Goal: Task Accomplishment & Management: Complete application form

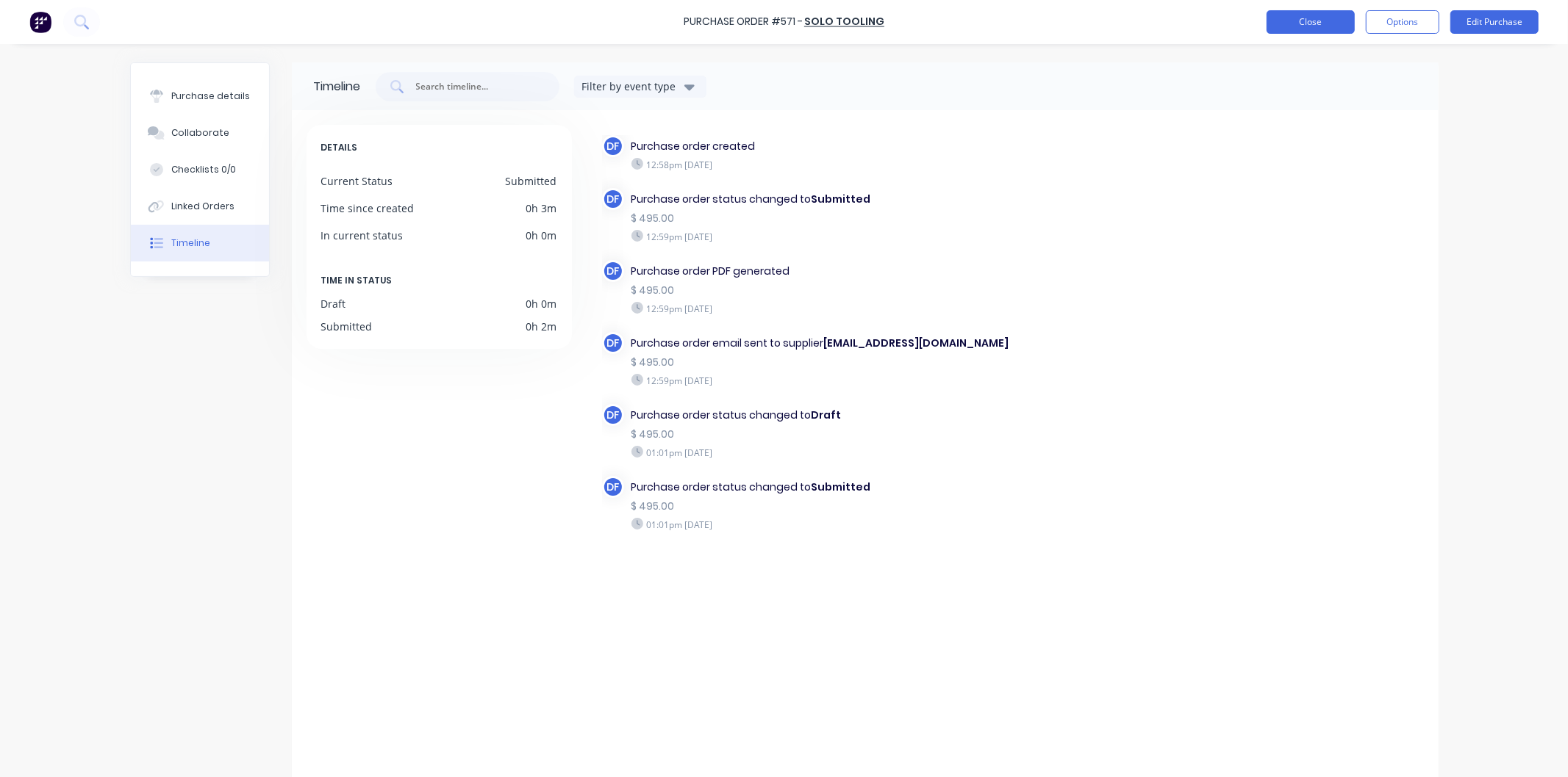
click at [1306, 18] on button "Close" at bounding box center [1310, 22] width 88 height 23
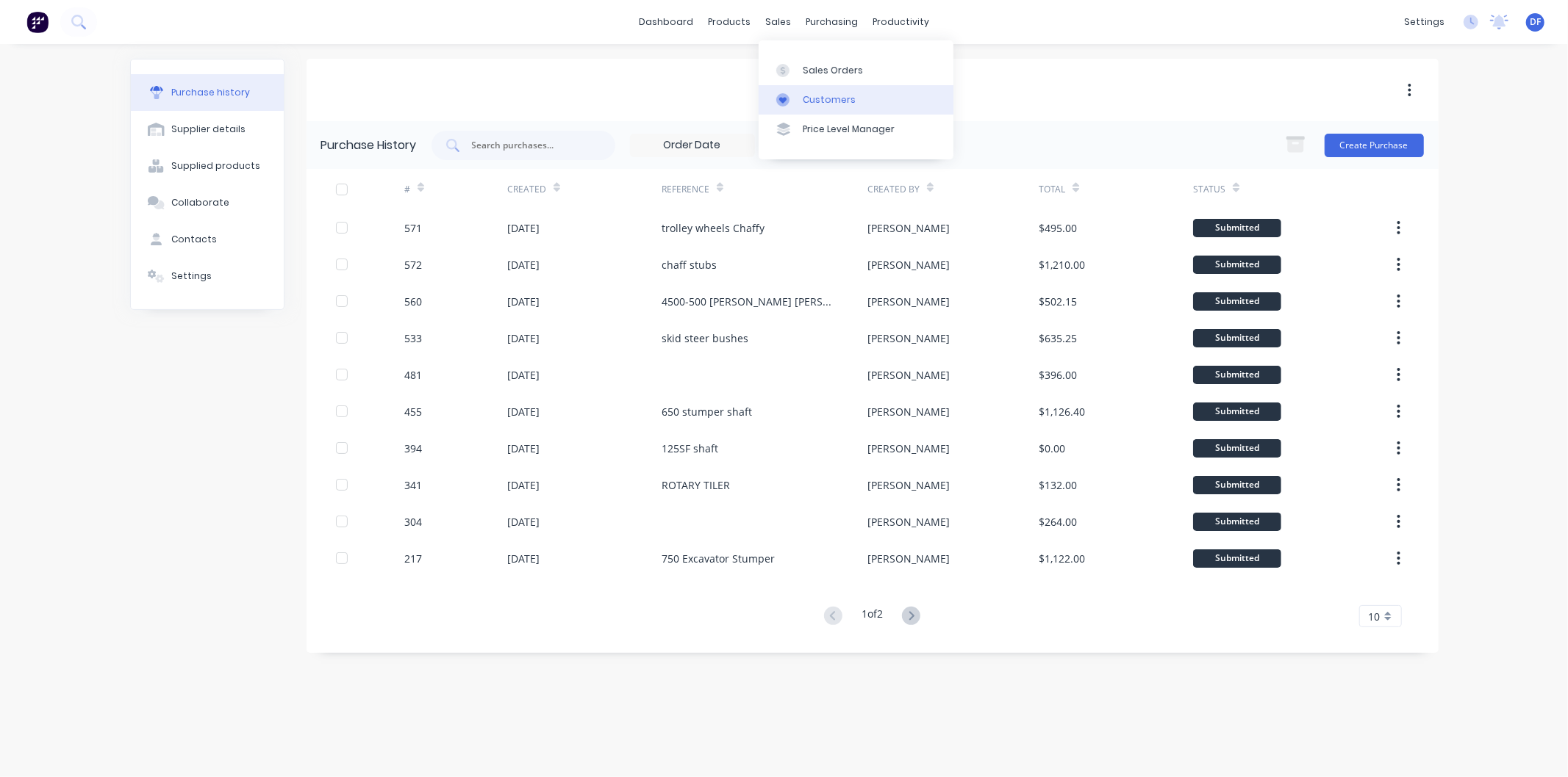
click at [813, 98] on div "Customers" at bounding box center [829, 100] width 53 height 13
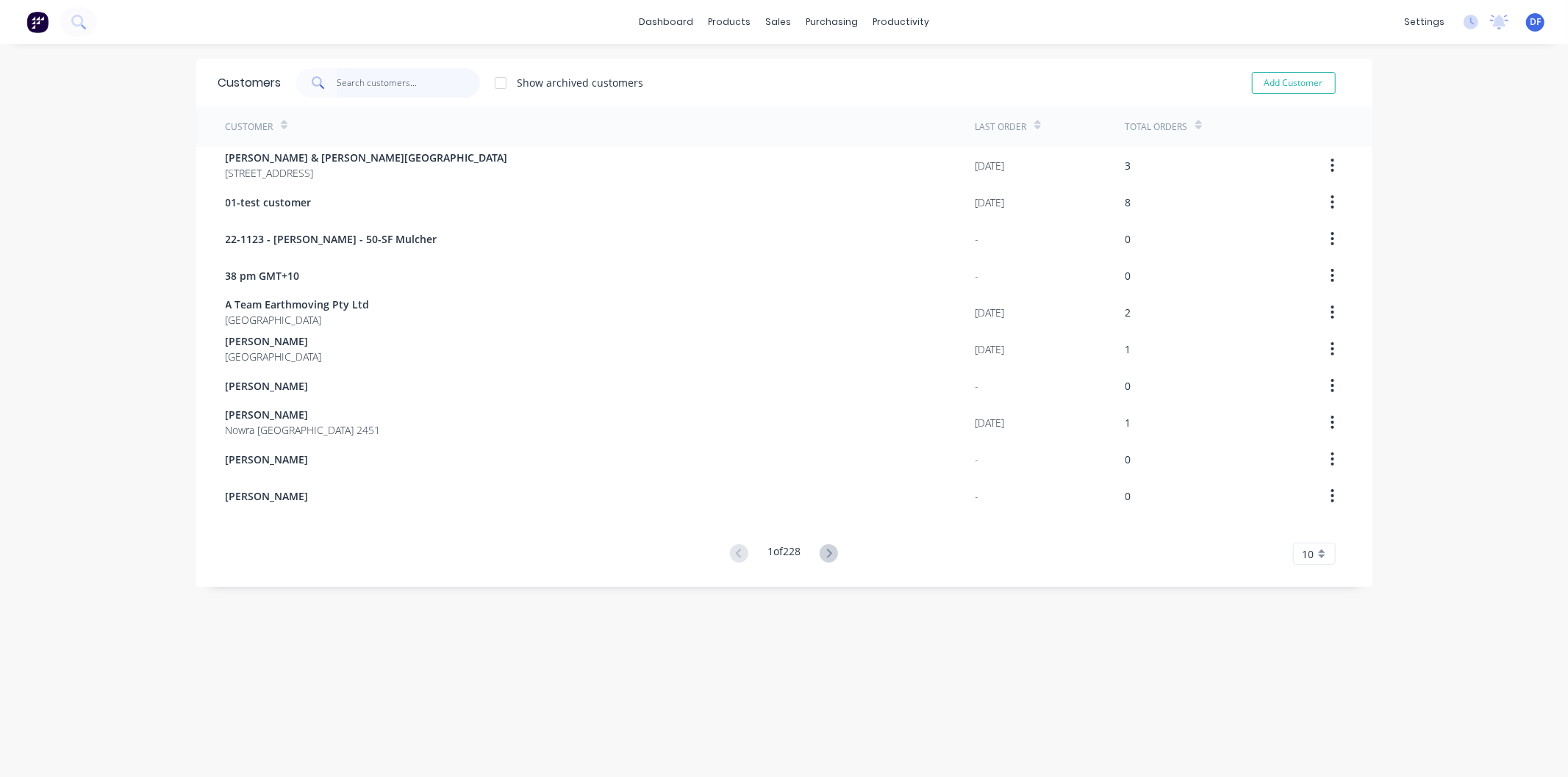
click at [356, 86] on input "text" at bounding box center [408, 82] width 143 height 29
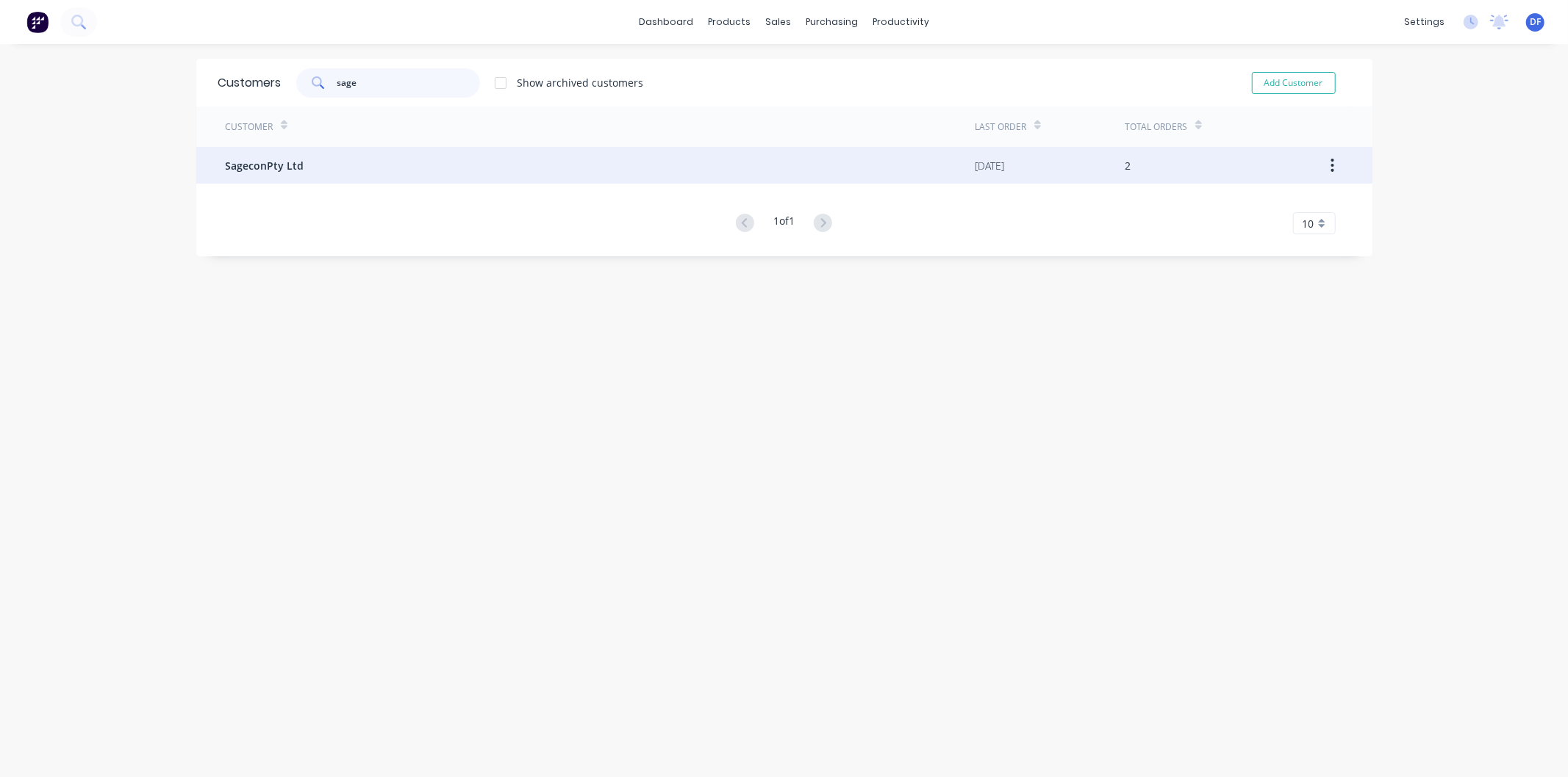
type input "sage"
click at [251, 163] on span "SageconPty Ltd" at bounding box center [264, 165] width 79 height 16
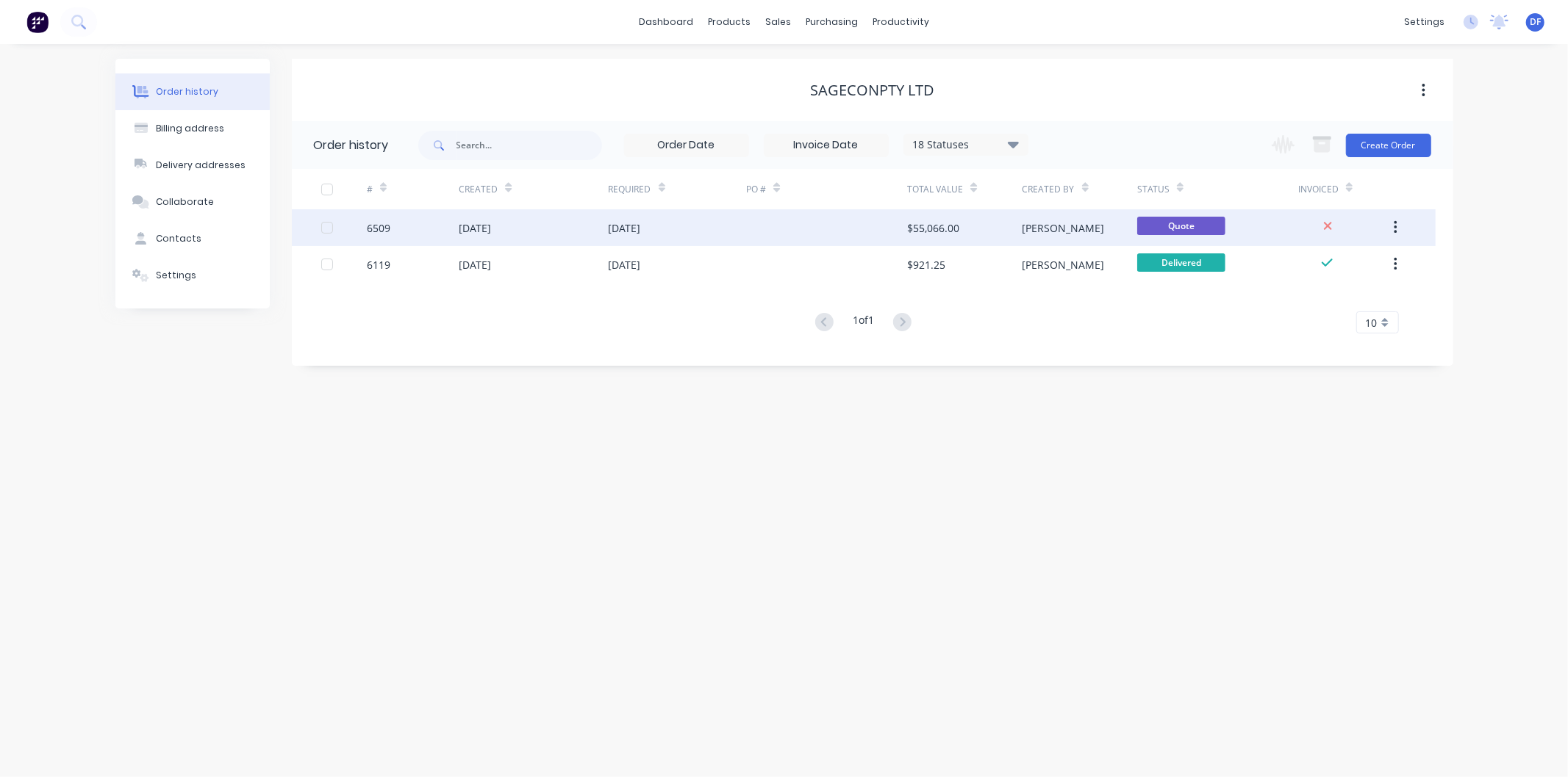
click at [641, 225] on div "[DATE]" at bounding box center [624, 228] width 32 height 16
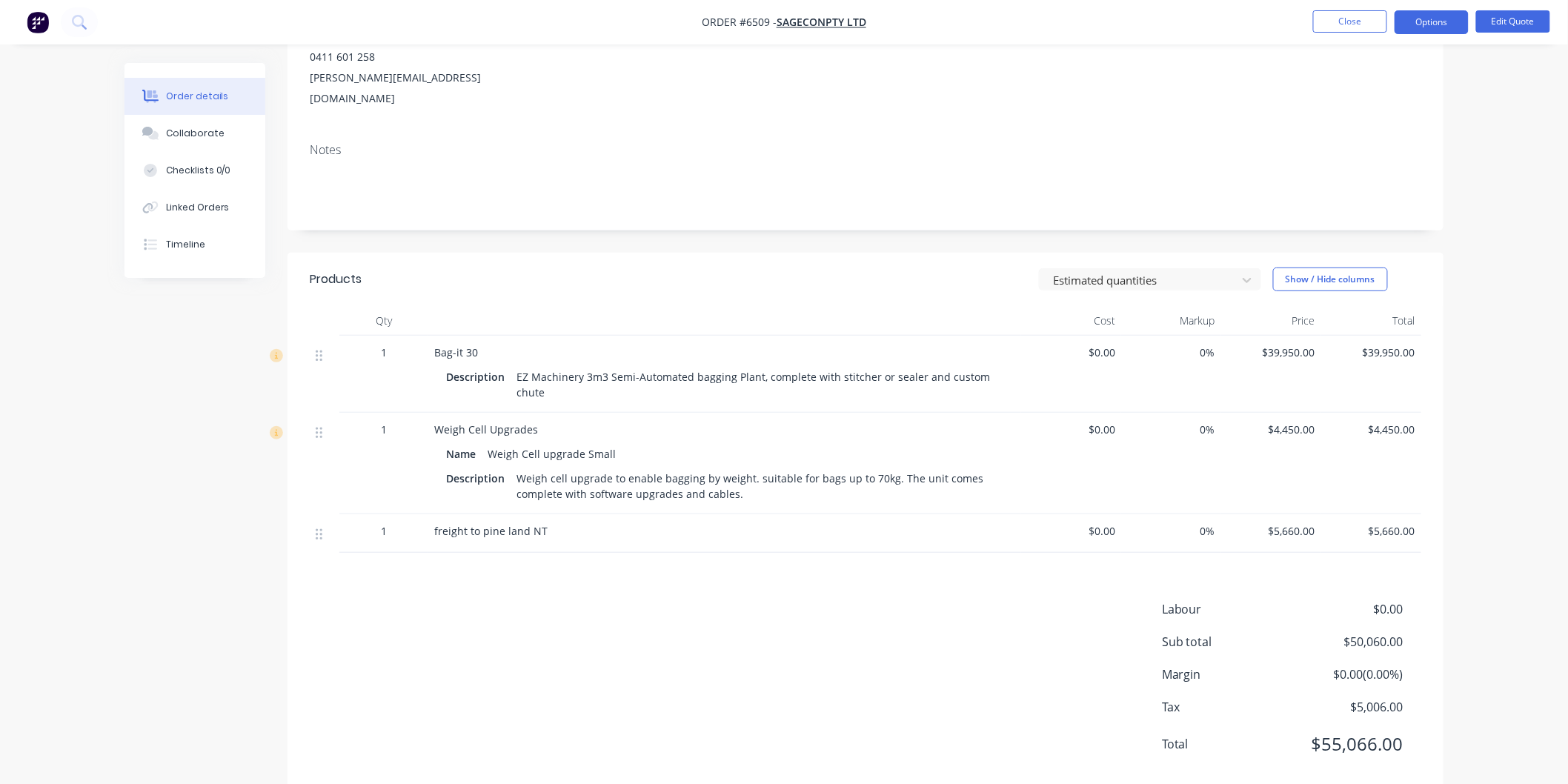
scroll to position [194, 0]
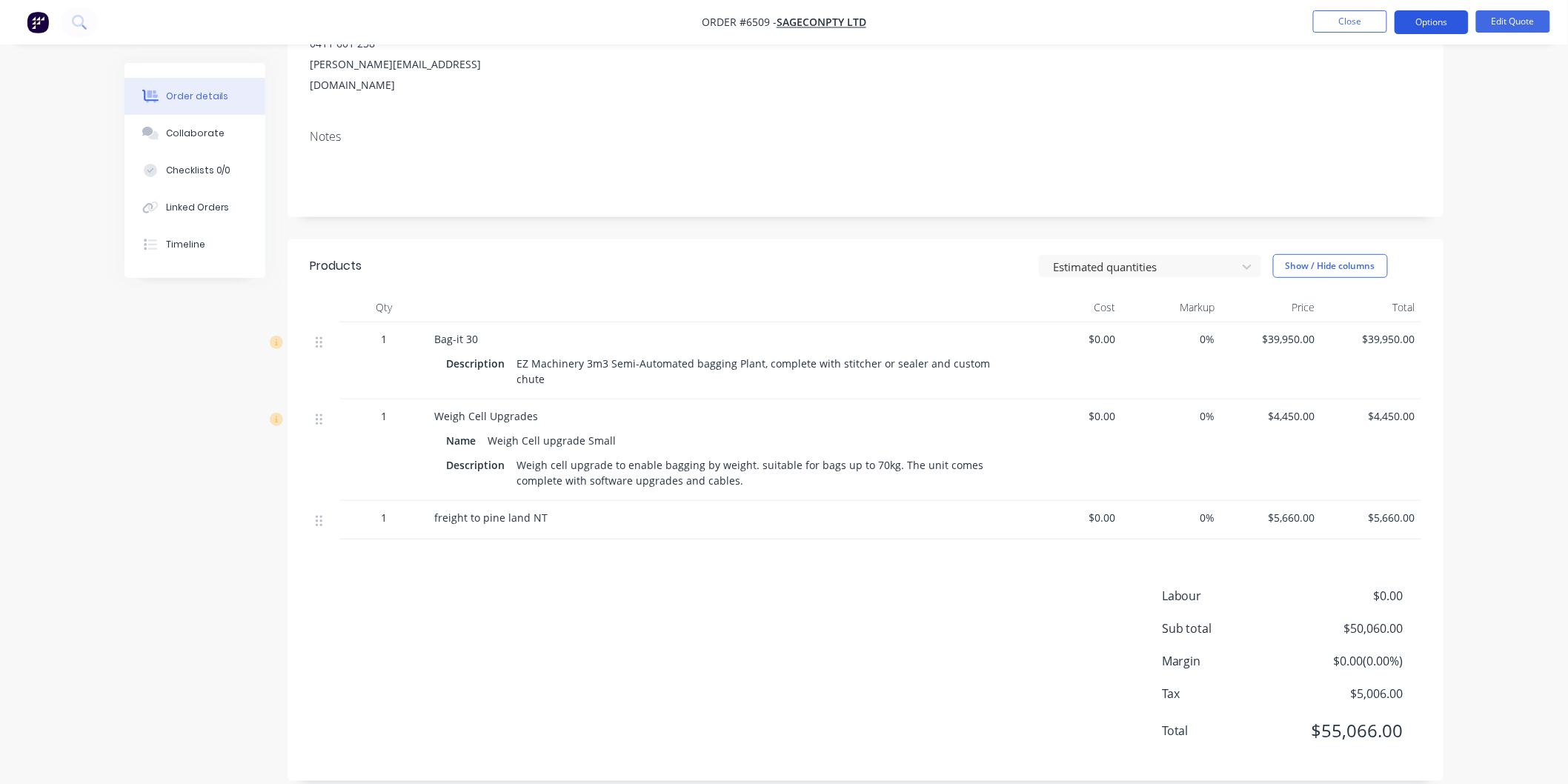
click at [1438, 19] on button "Options" at bounding box center [1431, 22] width 74 height 23
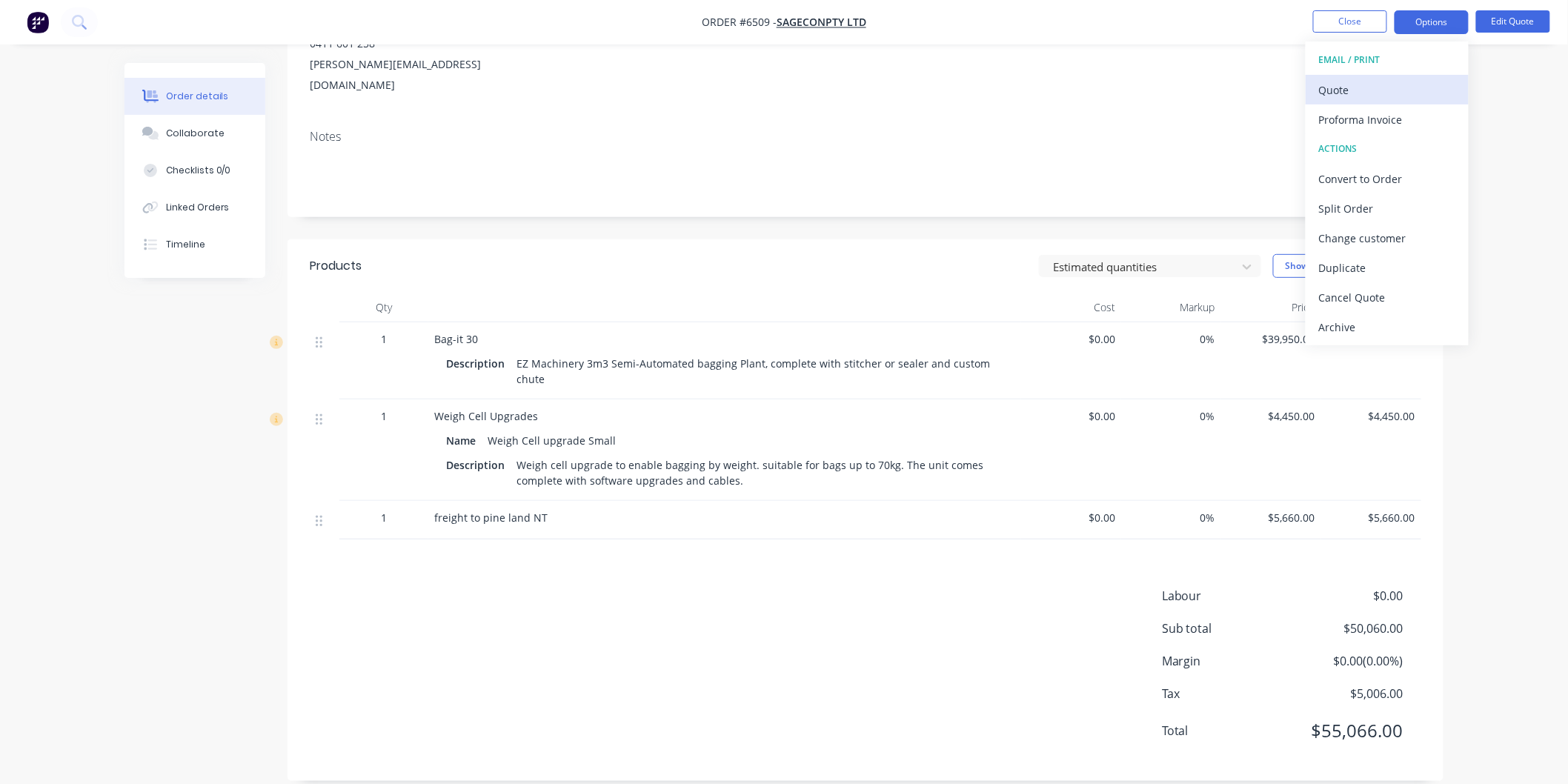
click at [1345, 82] on div "Quote" at bounding box center [1387, 91] width 137 height 22
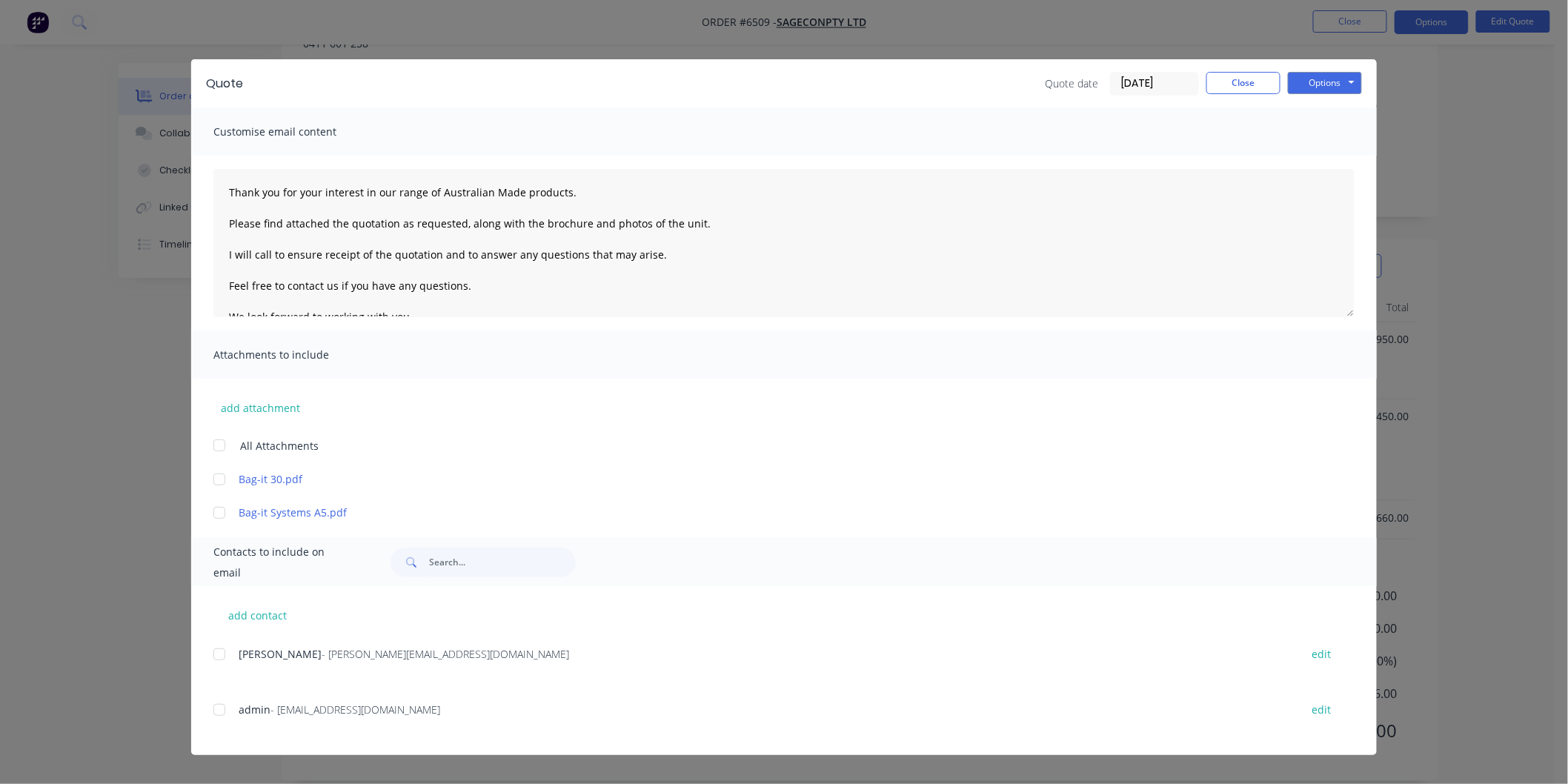
click at [220, 652] on div at bounding box center [219, 654] width 29 height 29
click at [226, 442] on div at bounding box center [219, 445] width 29 height 29
click at [224, 184] on textarea "Thank you for your interest in our range of Australian Made products. Please fi…" at bounding box center [784, 243] width 1141 height 148
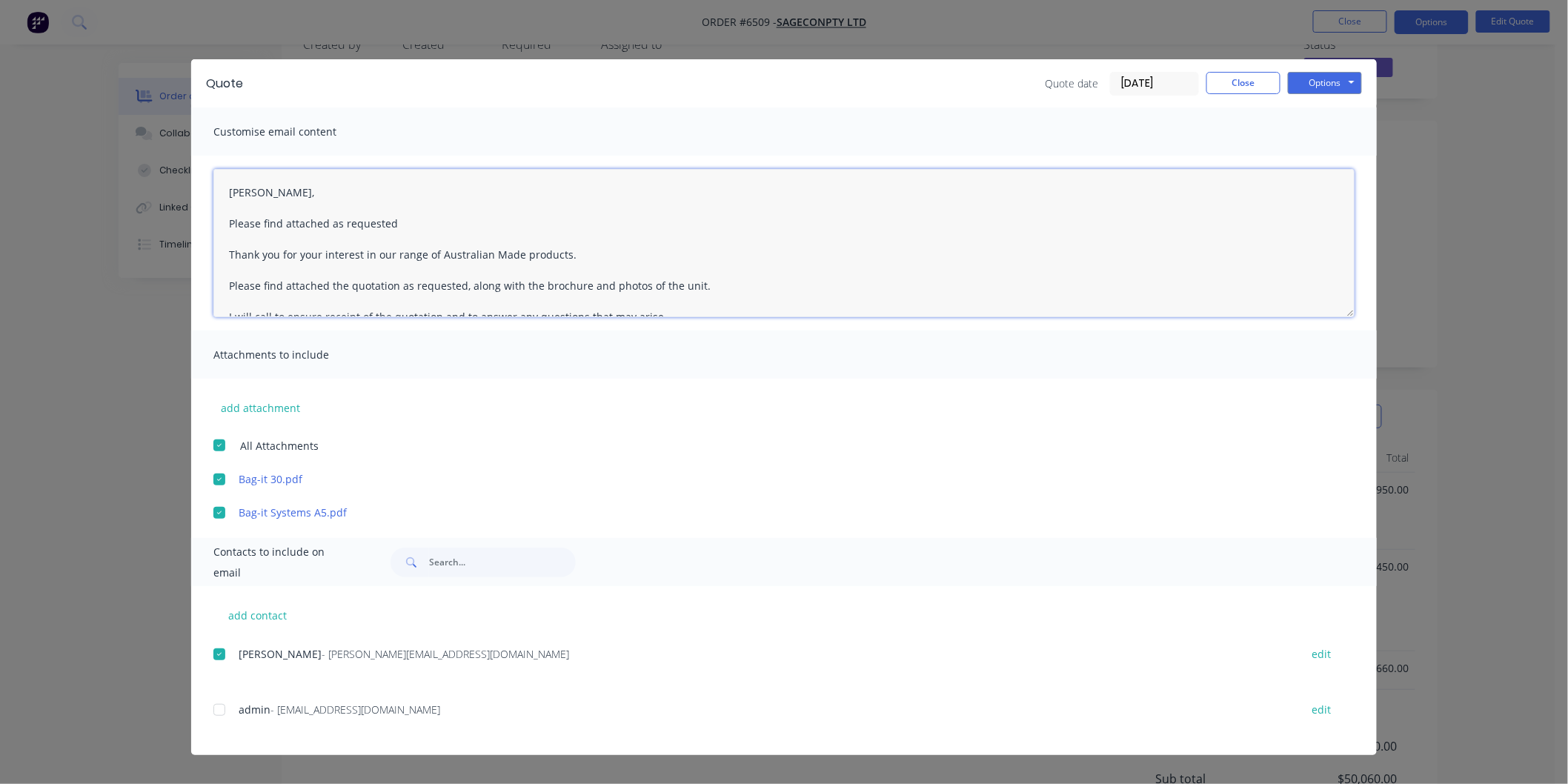
scroll to position [164, 0]
click at [223, 709] on div at bounding box center [219, 709] width 29 height 29
type textarea "[PERSON_NAME], Please find attached as requested Thank you for your interest in…"
click at [1317, 84] on button "Options" at bounding box center [1325, 83] width 74 height 23
click at [1323, 154] on button "Email" at bounding box center [1335, 158] width 95 height 24
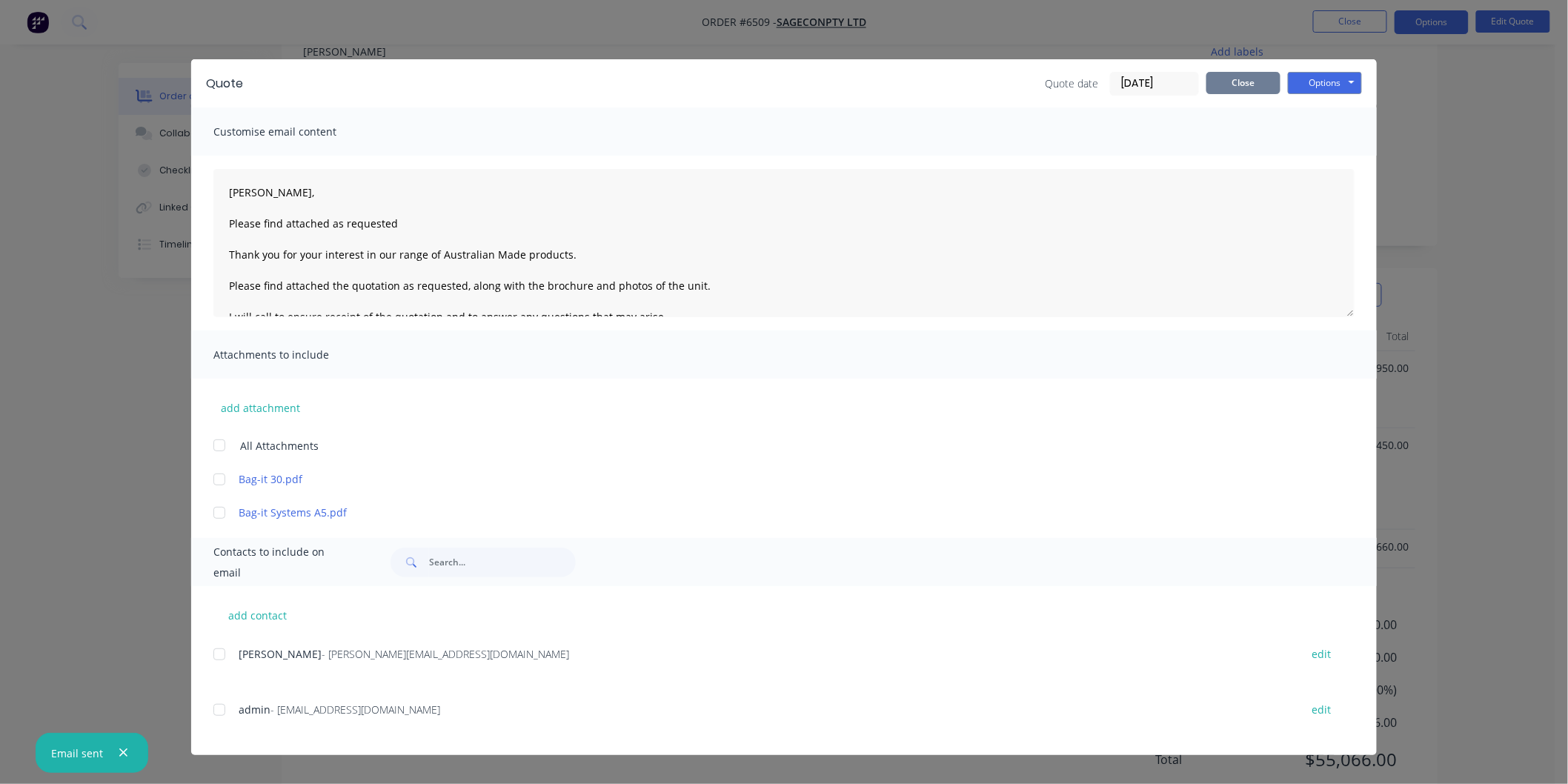
click at [1232, 78] on button "Close" at bounding box center [1243, 83] width 74 height 23
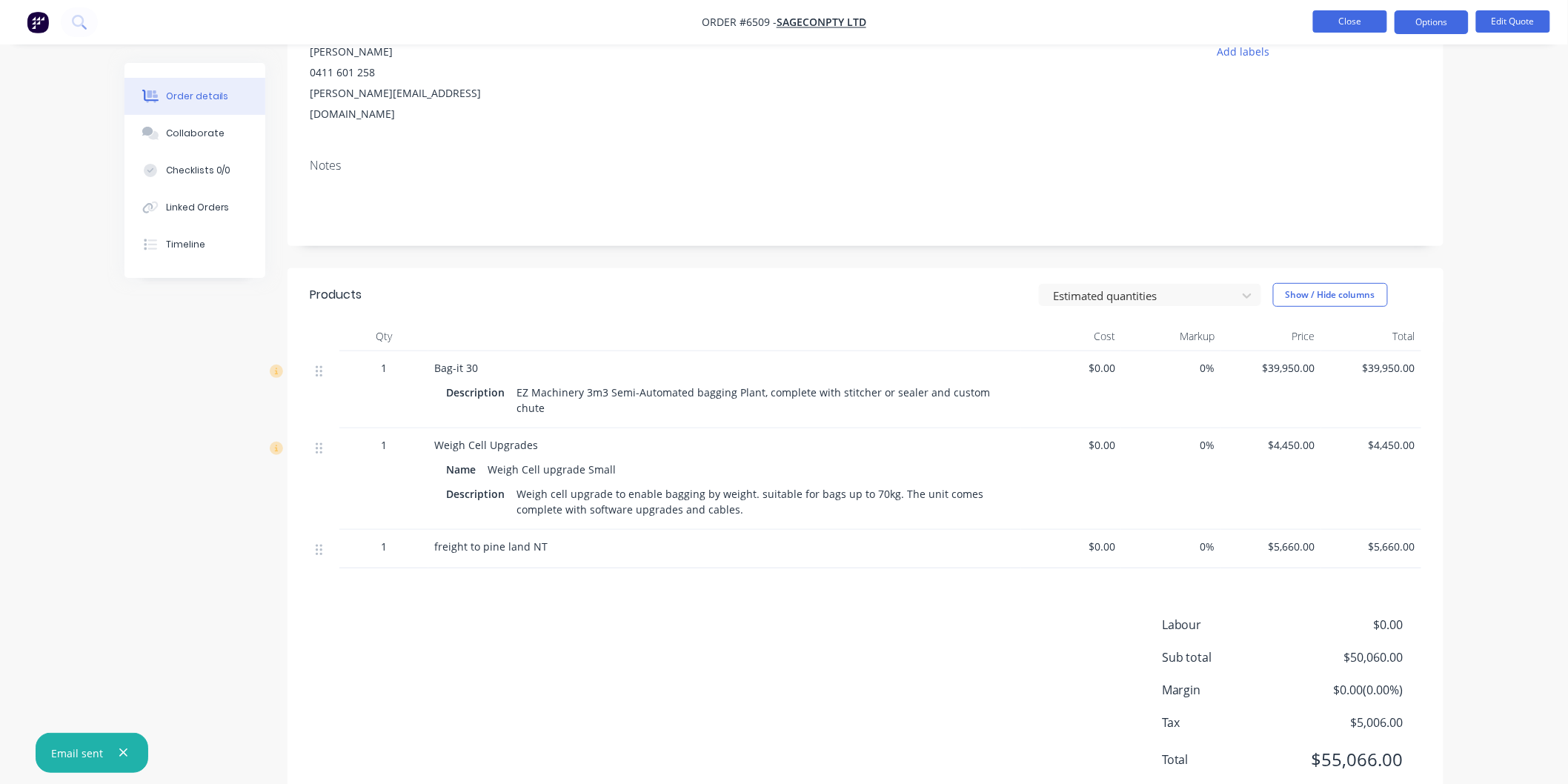
click at [1343, 27] on button "Close" at bounding box center [1350, 21] width 74 height 23
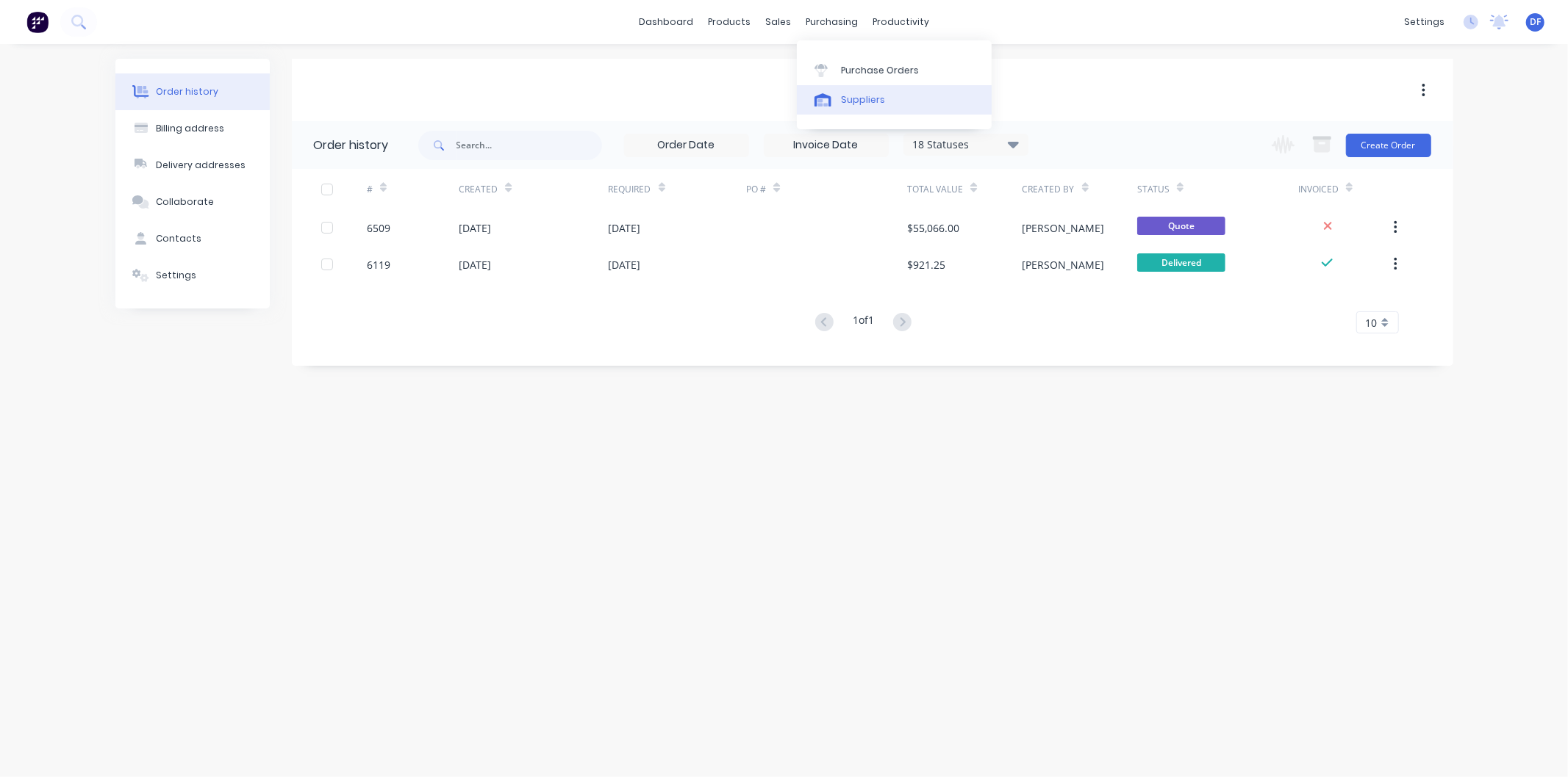
click at [861, 92] on link "Suppliers" at bounding box center [894, 100] width 195 height 29
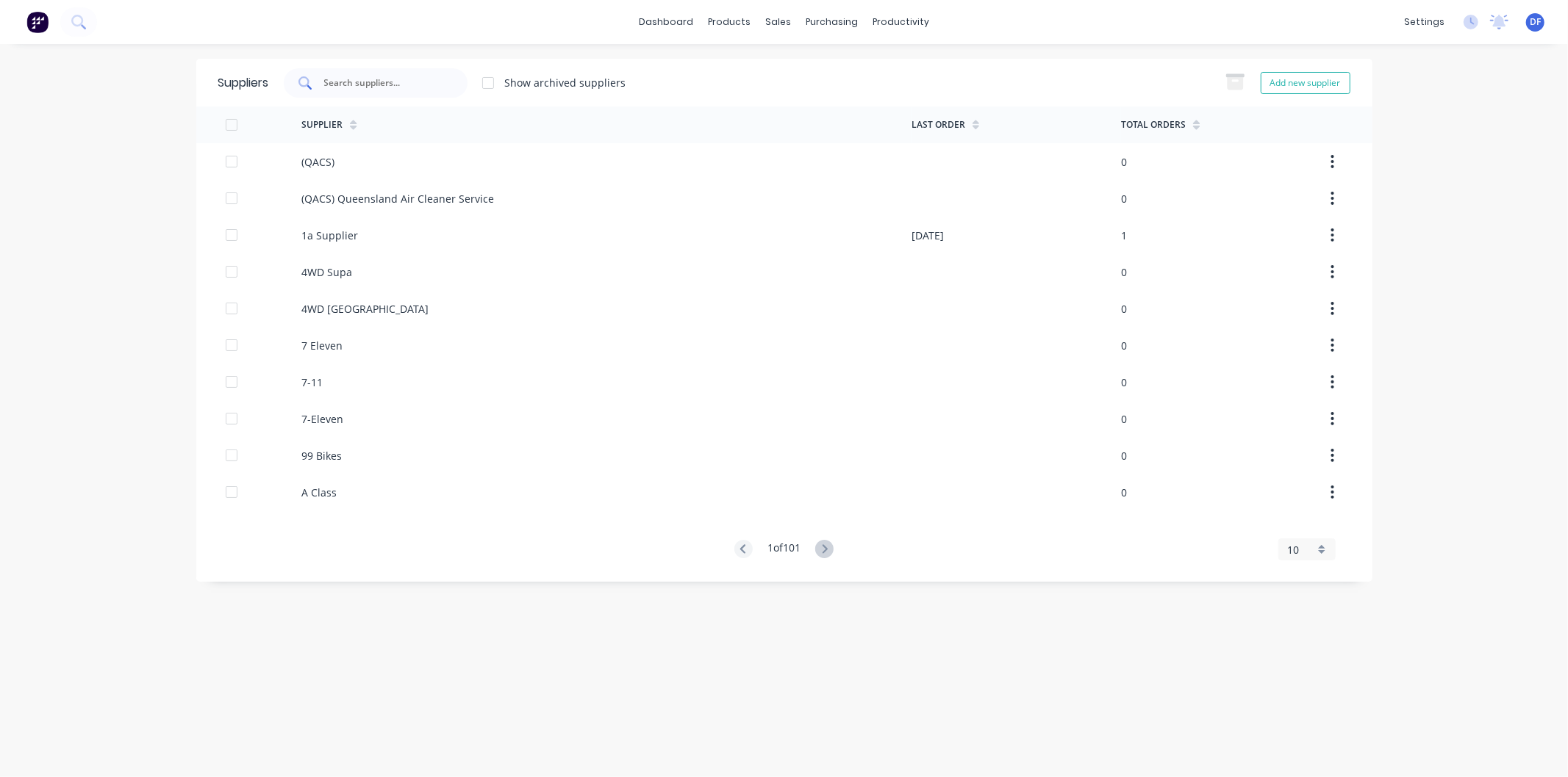
click at [380, 86] on input "text" at bounding box center [383, 83] width 122 height 15
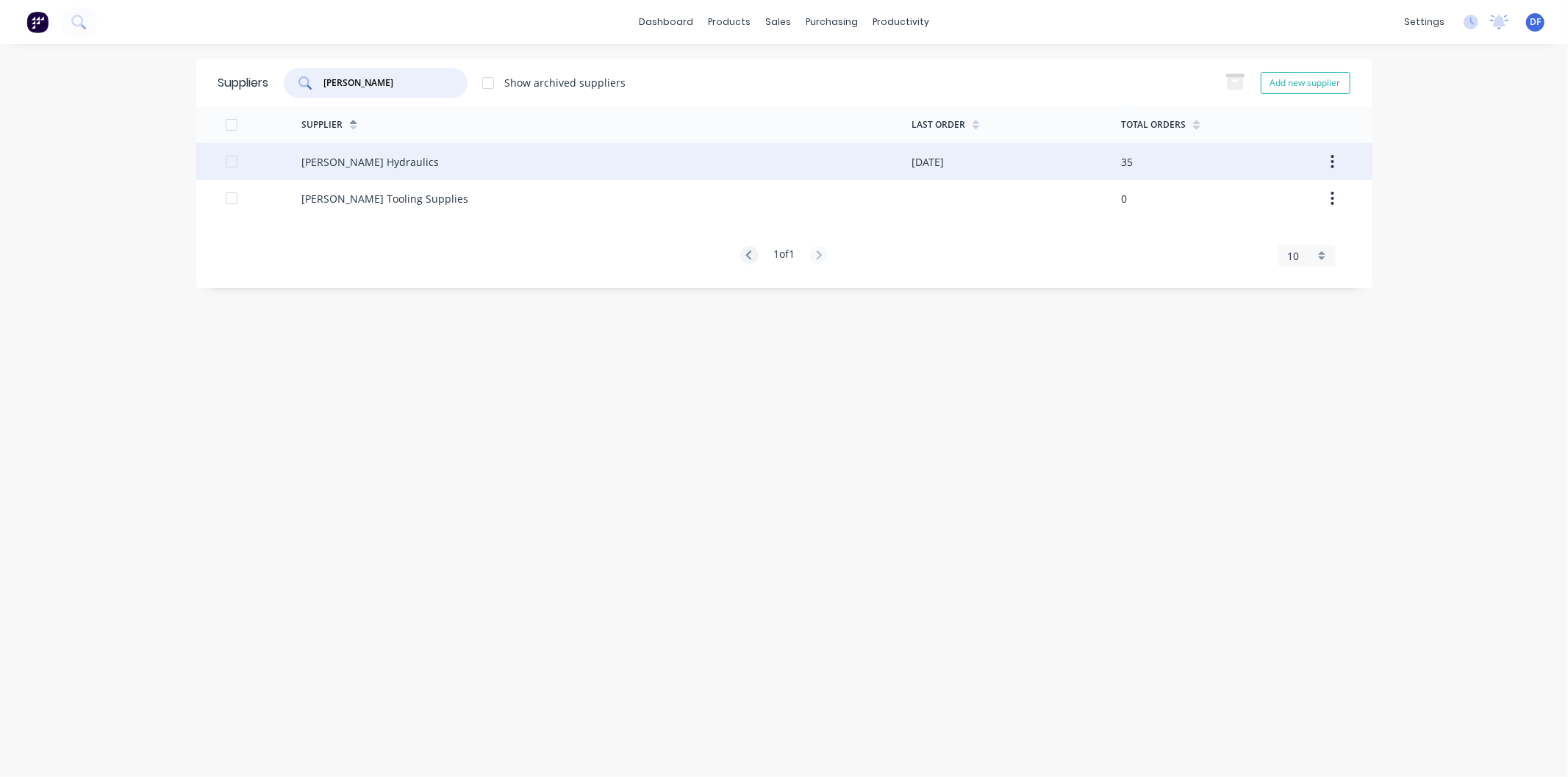
type input "[PERSON_NAME]"
click at [362, 164] on div "[PERSON_NAME] Hydraulics" at bounding box center [369, 162] width 137 height 16
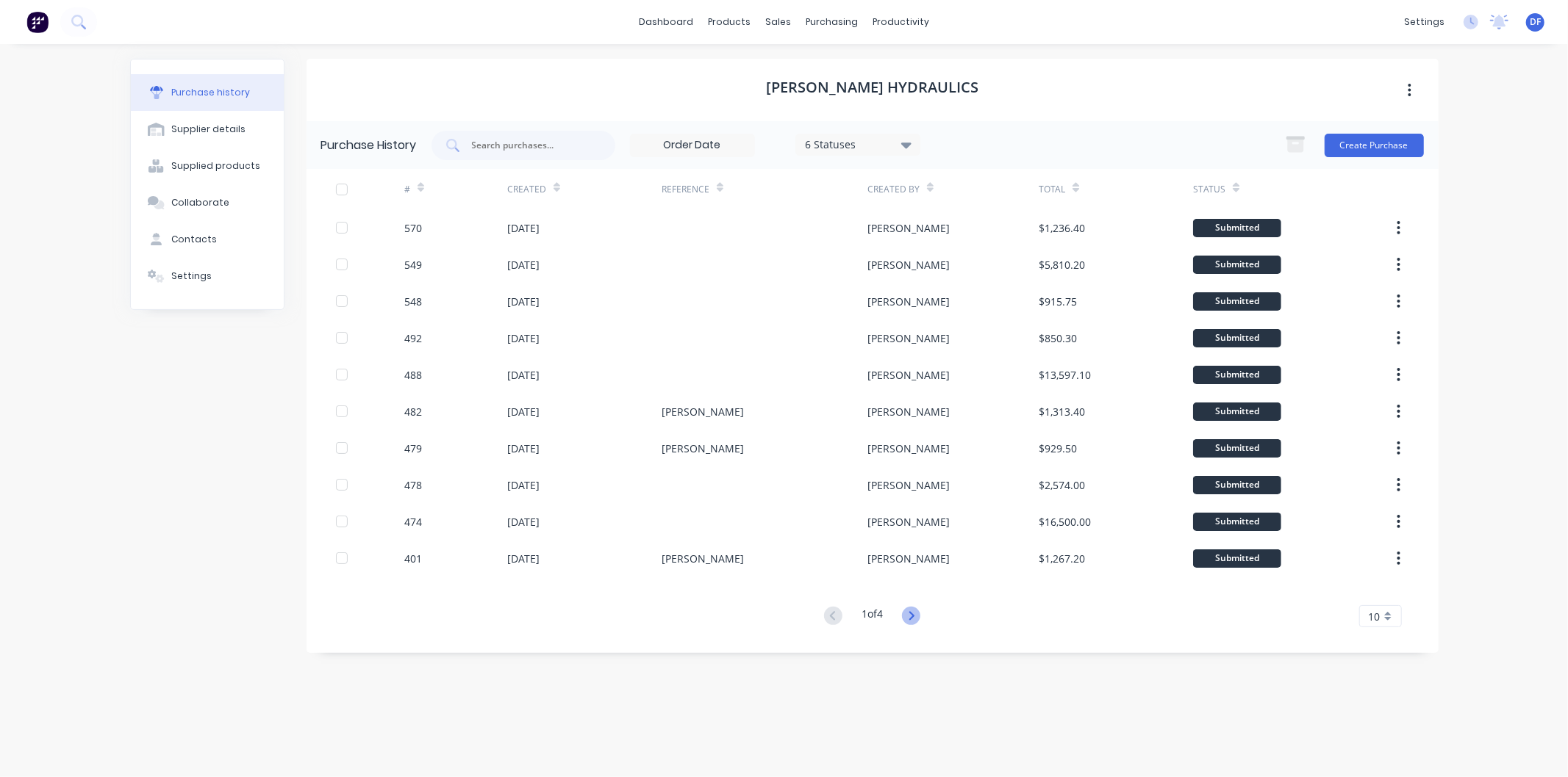
click at [907, 608] on icon at bounding box center [911, 616] width 18 height 18
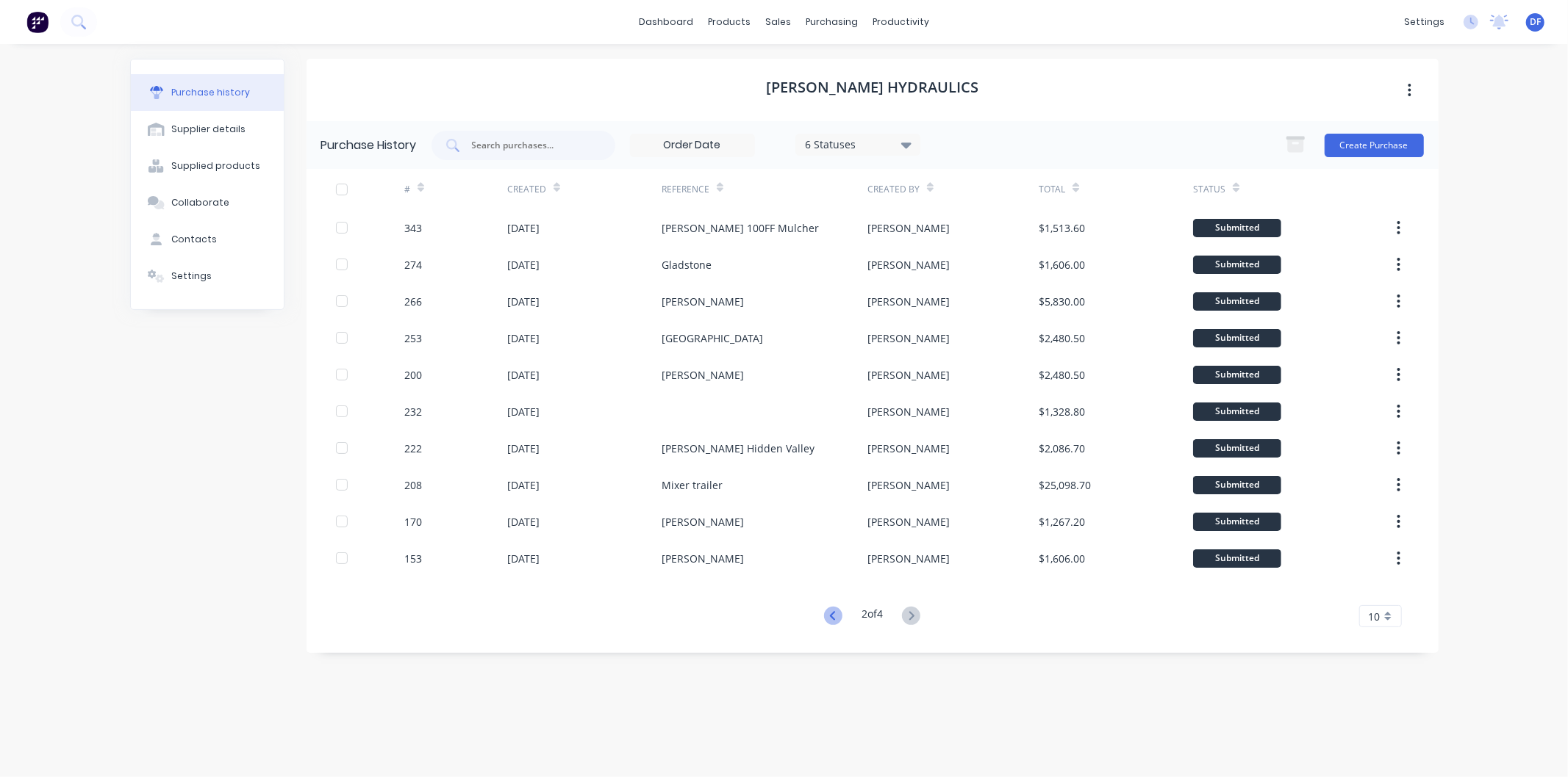
click at [833, 618] on icon at bounding box center [833, 616] width 18 height 18
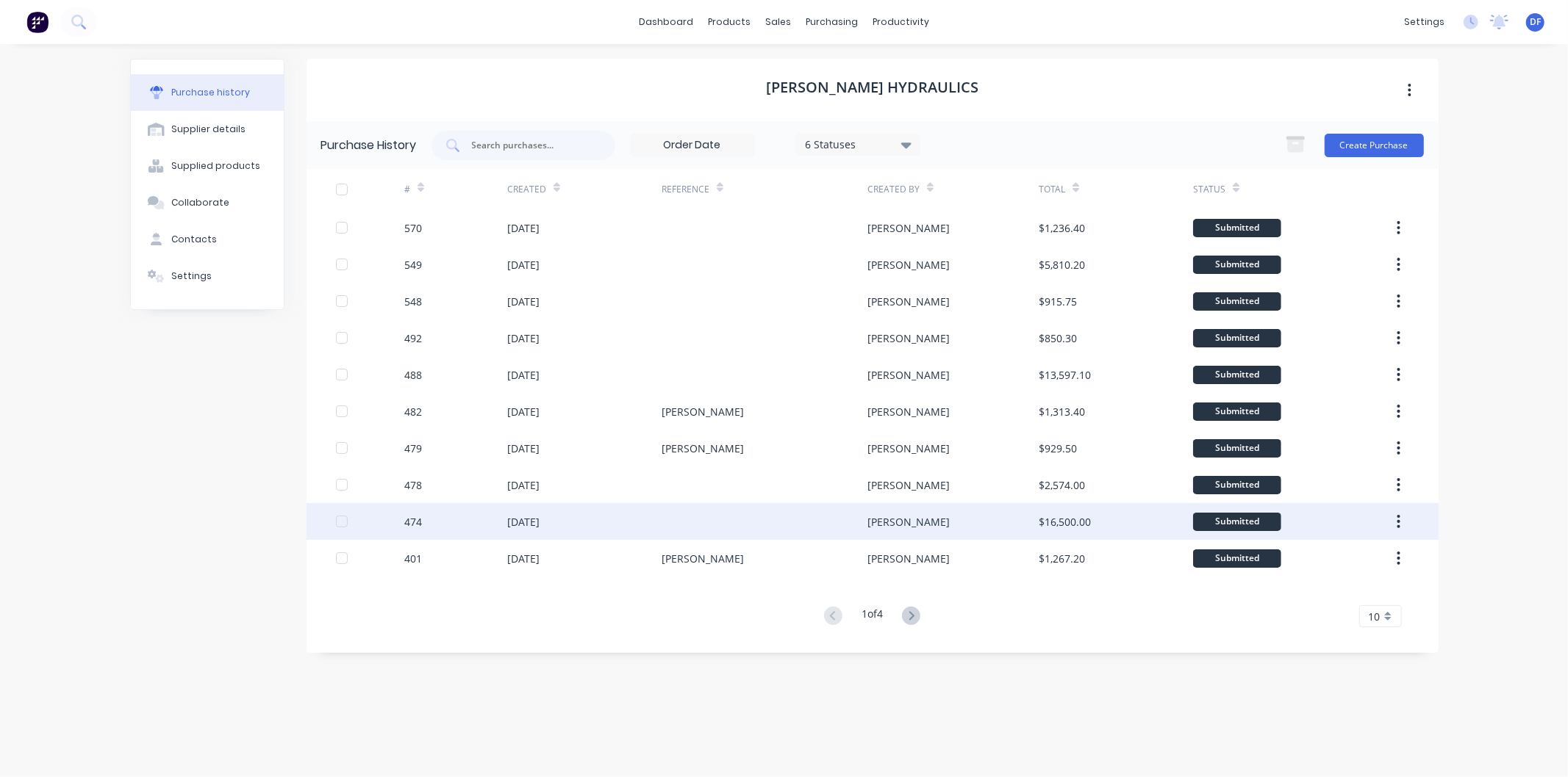
click at [540, 519] on div "[DATE]" at bounding box center [523, 522] width 32 height 16
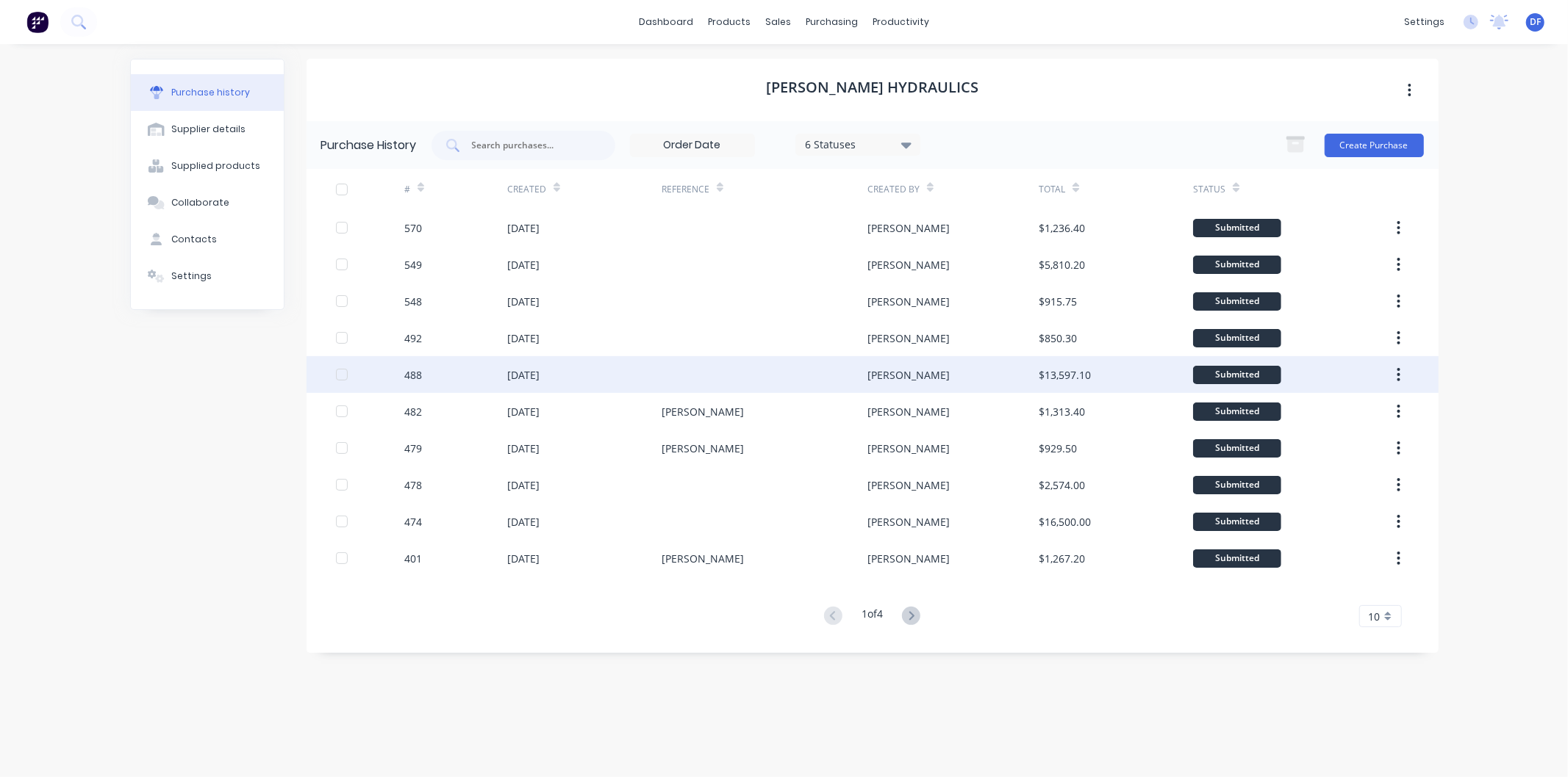
click at [540, 371] on div "[DATE]" at bounding box center [523, 375] width 32 height 16
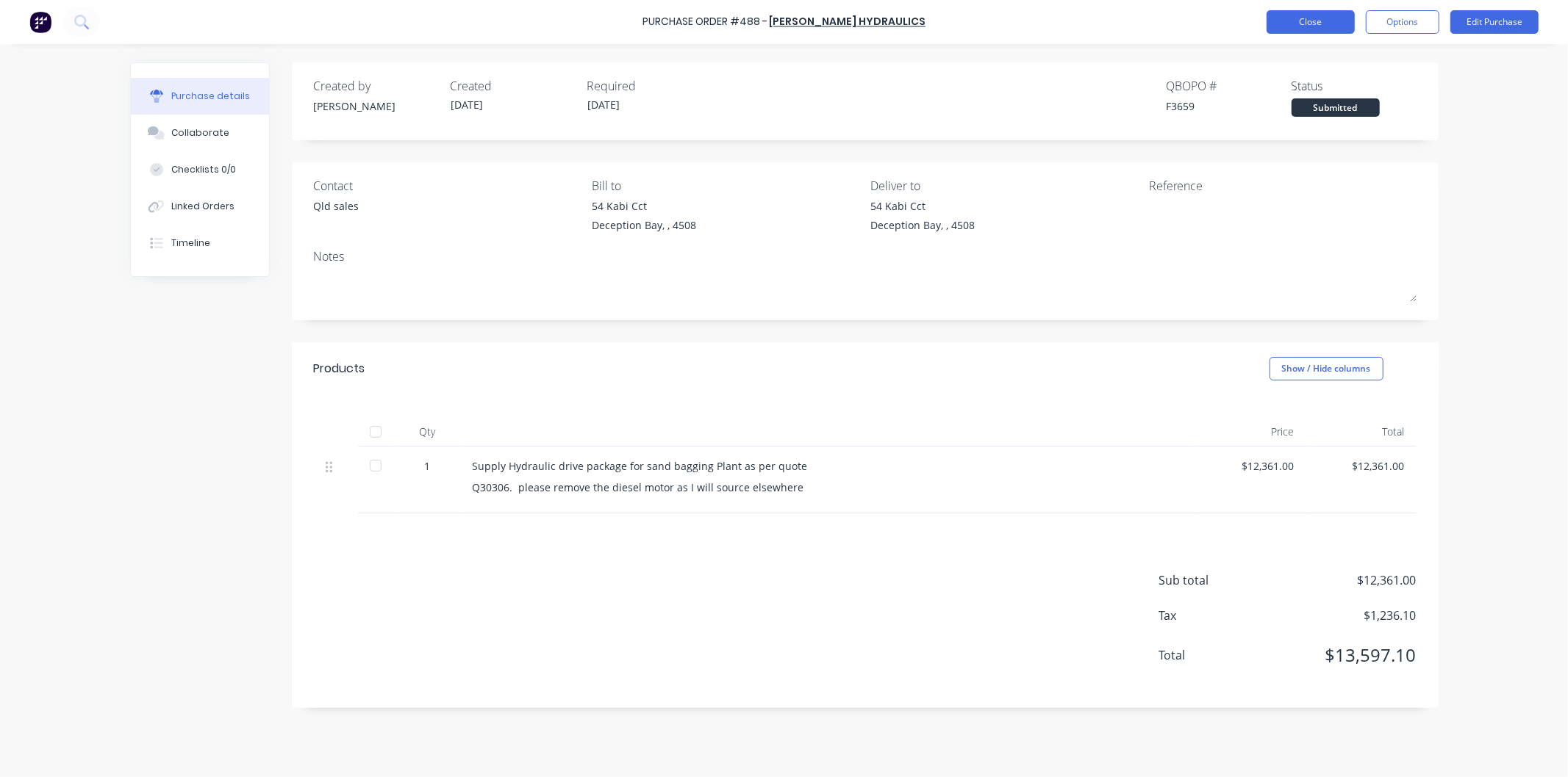
click at [1323, 16] on button "Close" at bounding box center [1310, 22] width 88 height 23
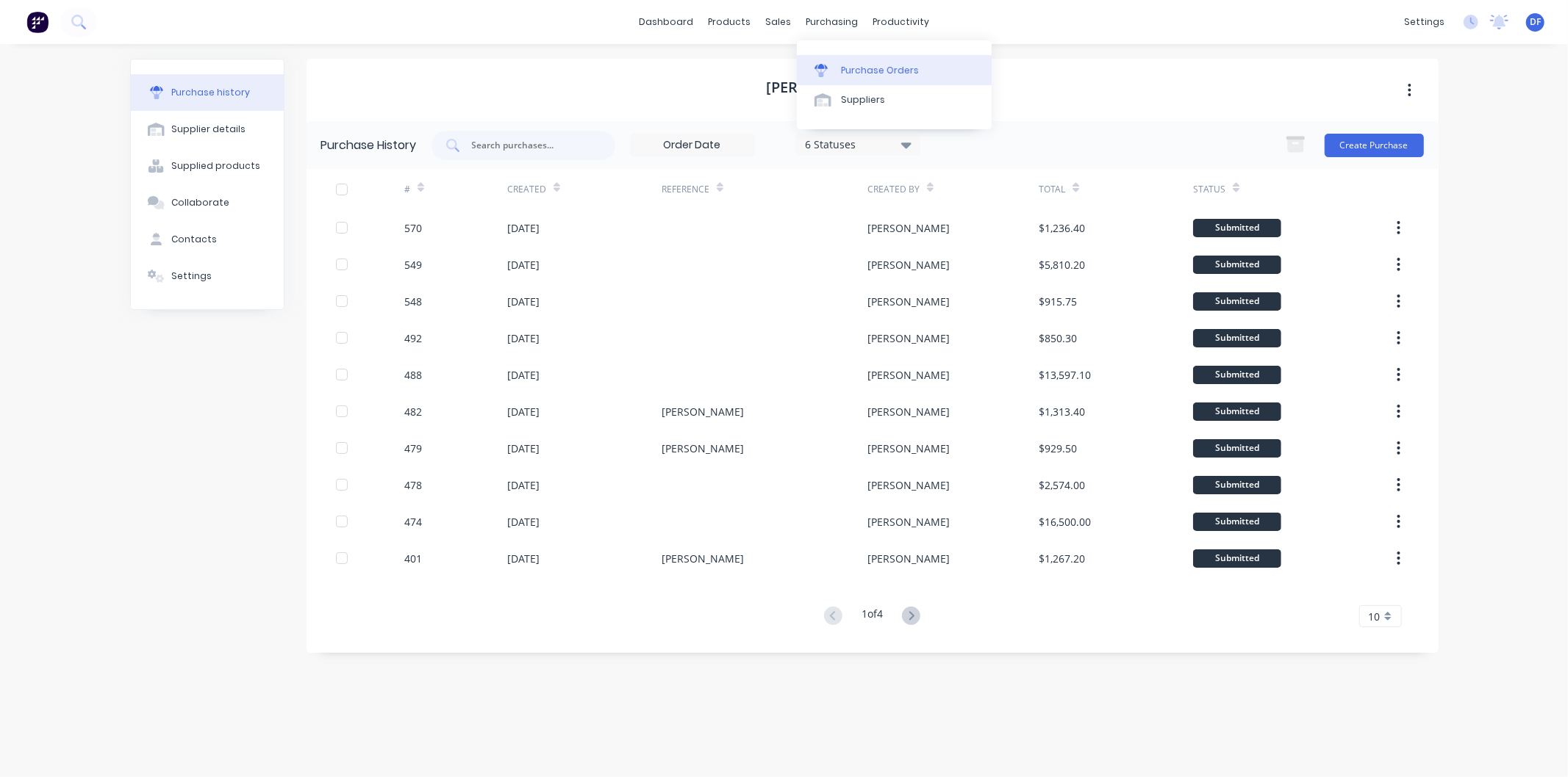
click at [875, 64] on div "Purchase Orders" at bounding box center [880, 71] width 78 height 13
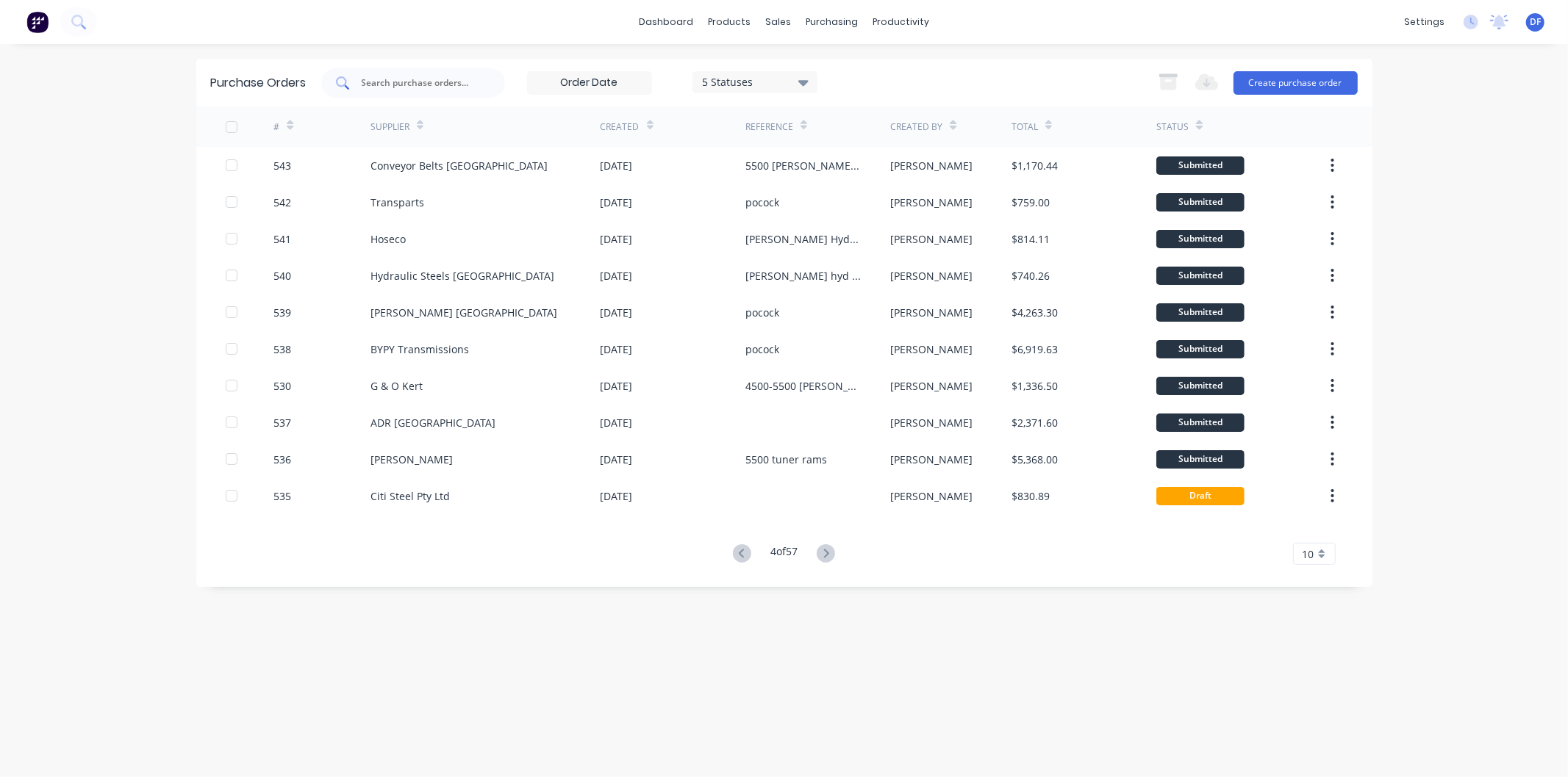
click at [442, 89] on input "text" at bounding box center [421, 83] width 122 height 15
click at [868, 98] on div "Suppliers" at bounding box center [862, 100] width 44 height 13
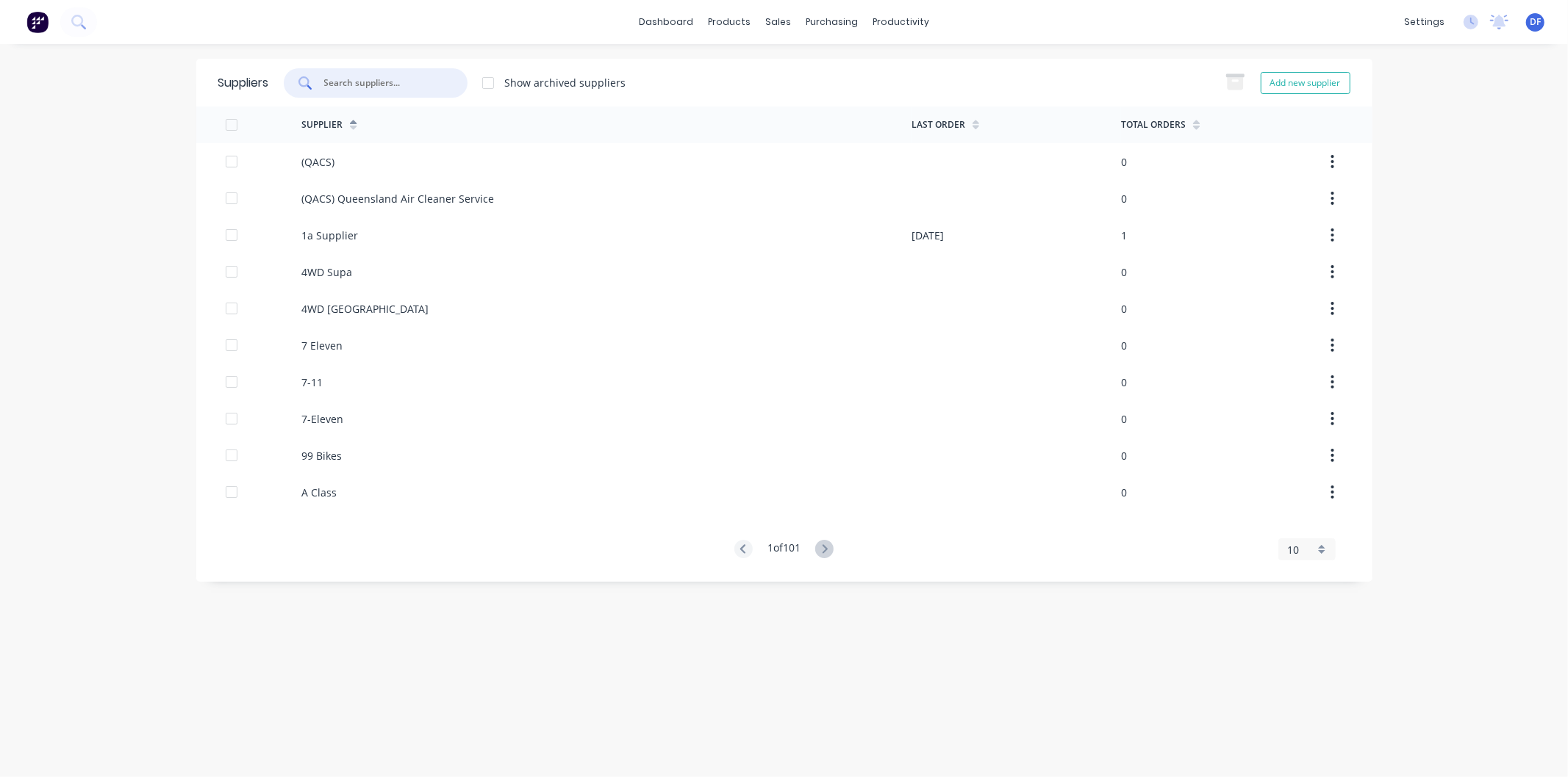
click at [356, 78] on input "text" at bounding box center [383, 83] width 122 height 15
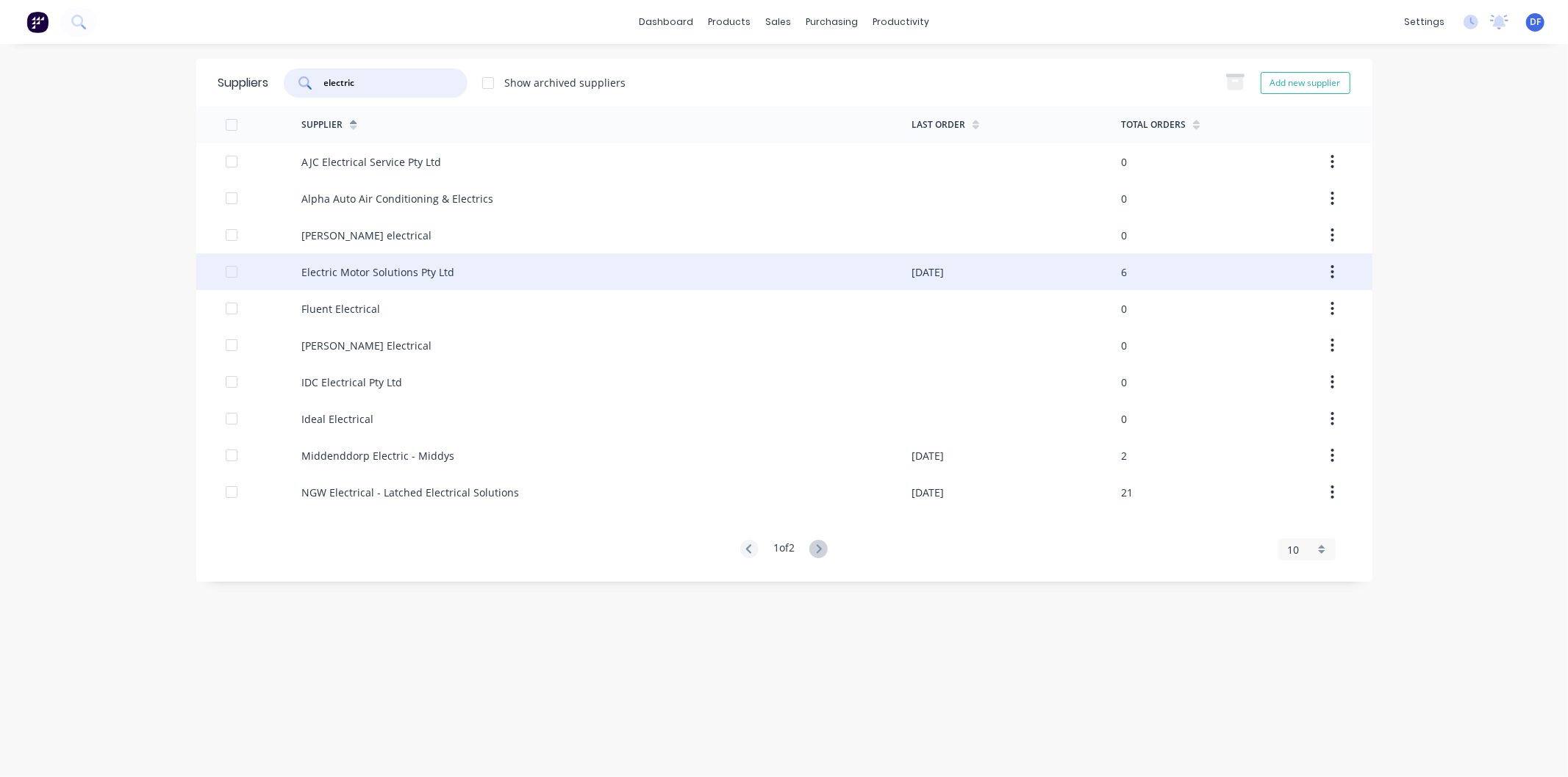
type input "electric"
click at [378, 268] on div "Electric Motor Solutions Pty Ltd" at bounding box center [377, 272] width 153 height 16
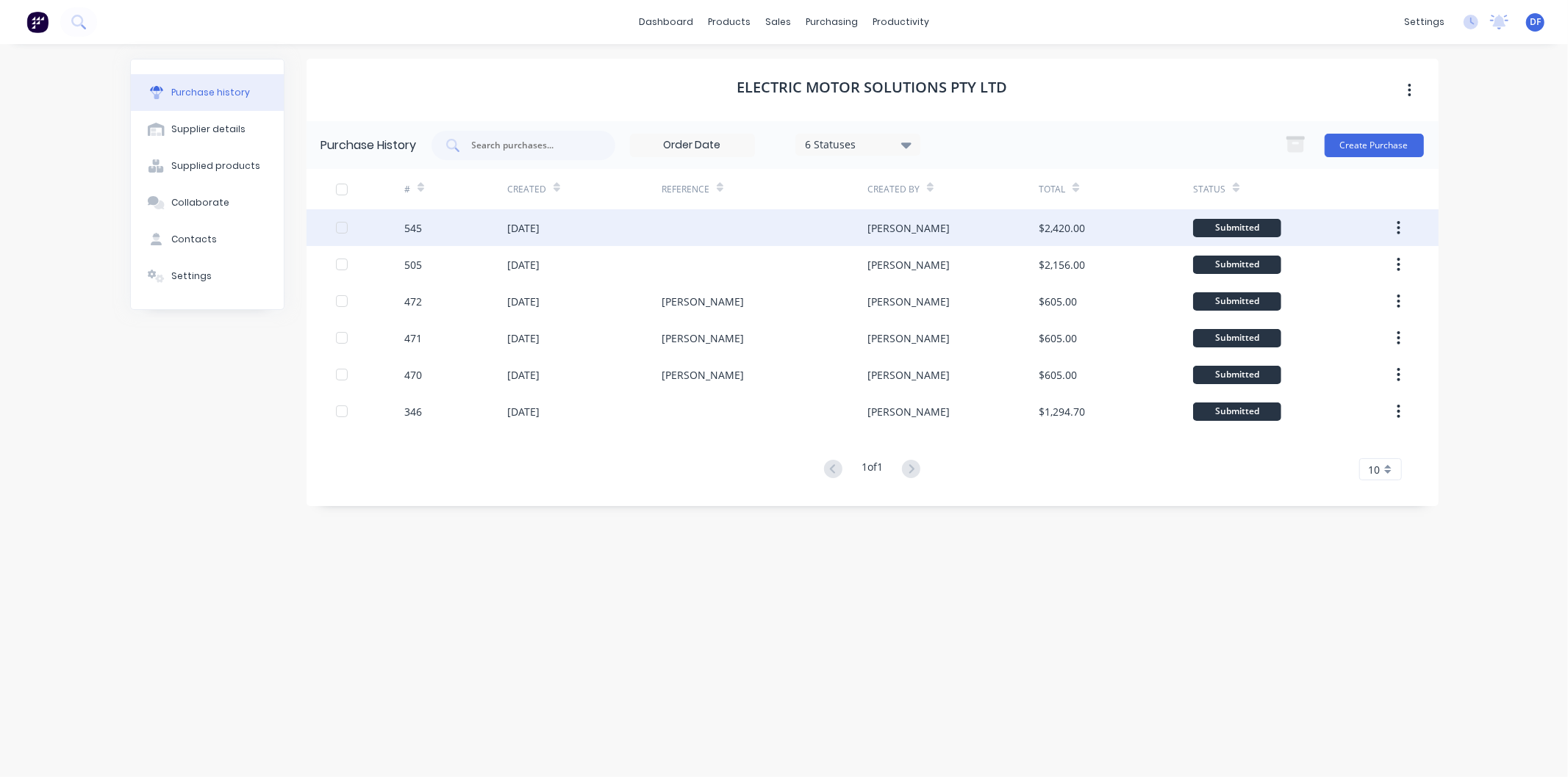
click at [535, 224] on div "[DATE]" at bounding box center [523, 228] width 32 height 16
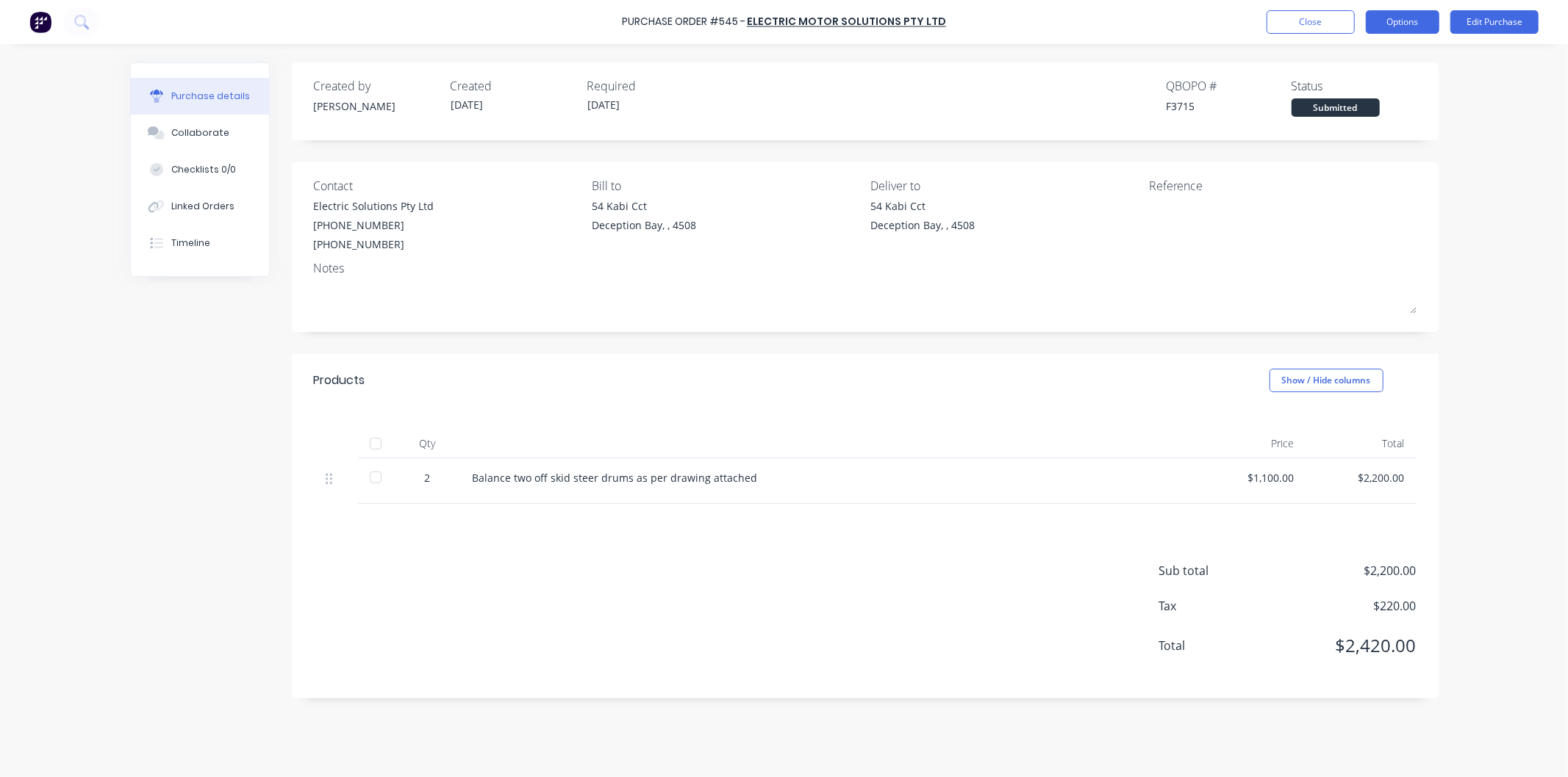
click at [1395, 19] on button "Options" at bounding box center [1403, 22] width 73 height 23
click at [1347, 59] on div "Print / Email" at bounding box center [1369, 60] width 113 height 22
click at [1340, 88] on div "With pricing" at bounding box center [1369, 90] width 113 height 22
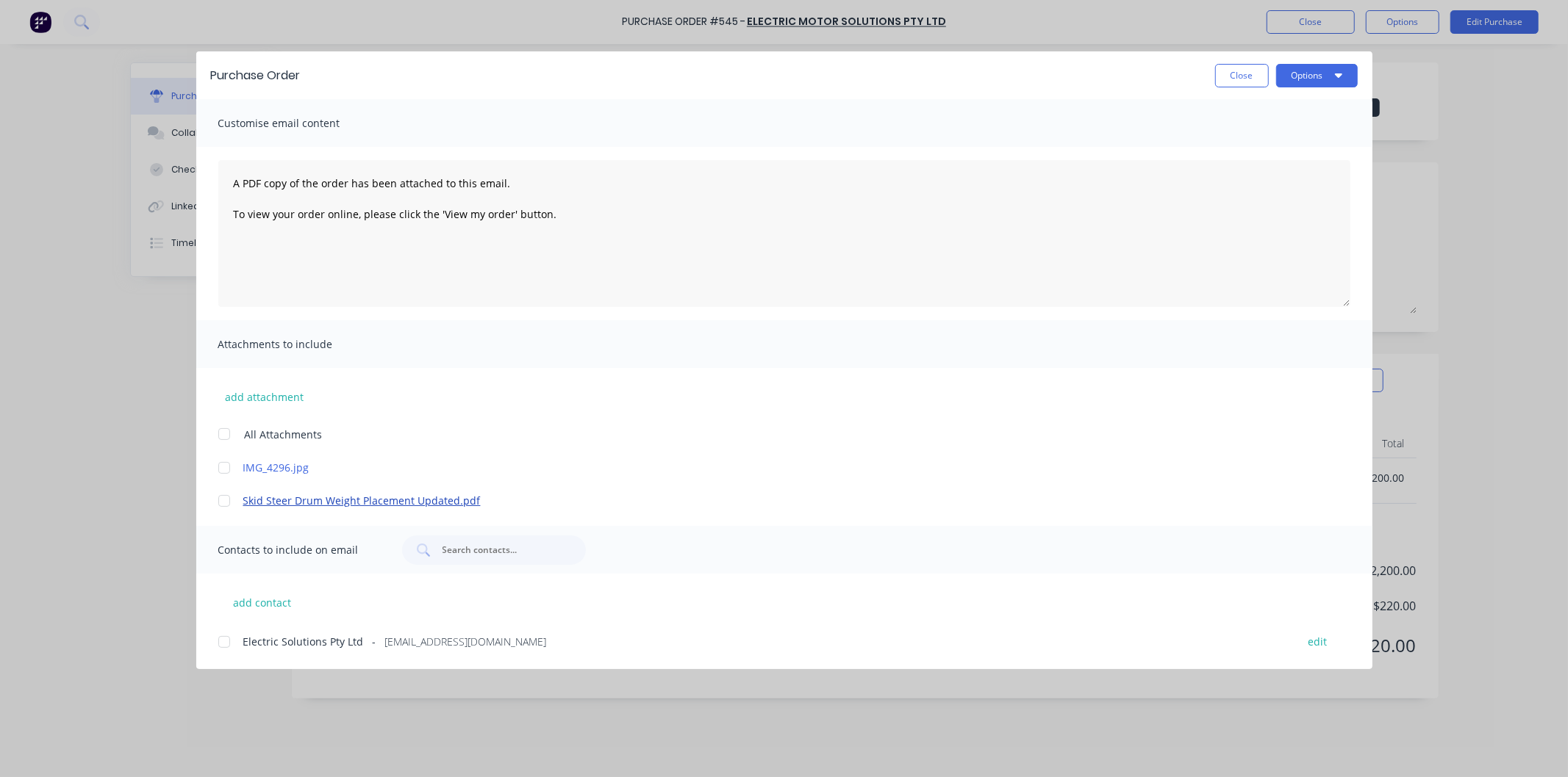
drag, startPoint x: 414, startPoint y: 503, endPoint x: 329, endPoint y: 496, distance: 85.3
click at [329, 496] on link "Skid Steer Drum Weight Placement Updated.pdf" at bounding box center [762, 500] width 1038 height 16
click at [1251, 72] on button "Close" at bounding box center [1241, 76] width 54 height 23
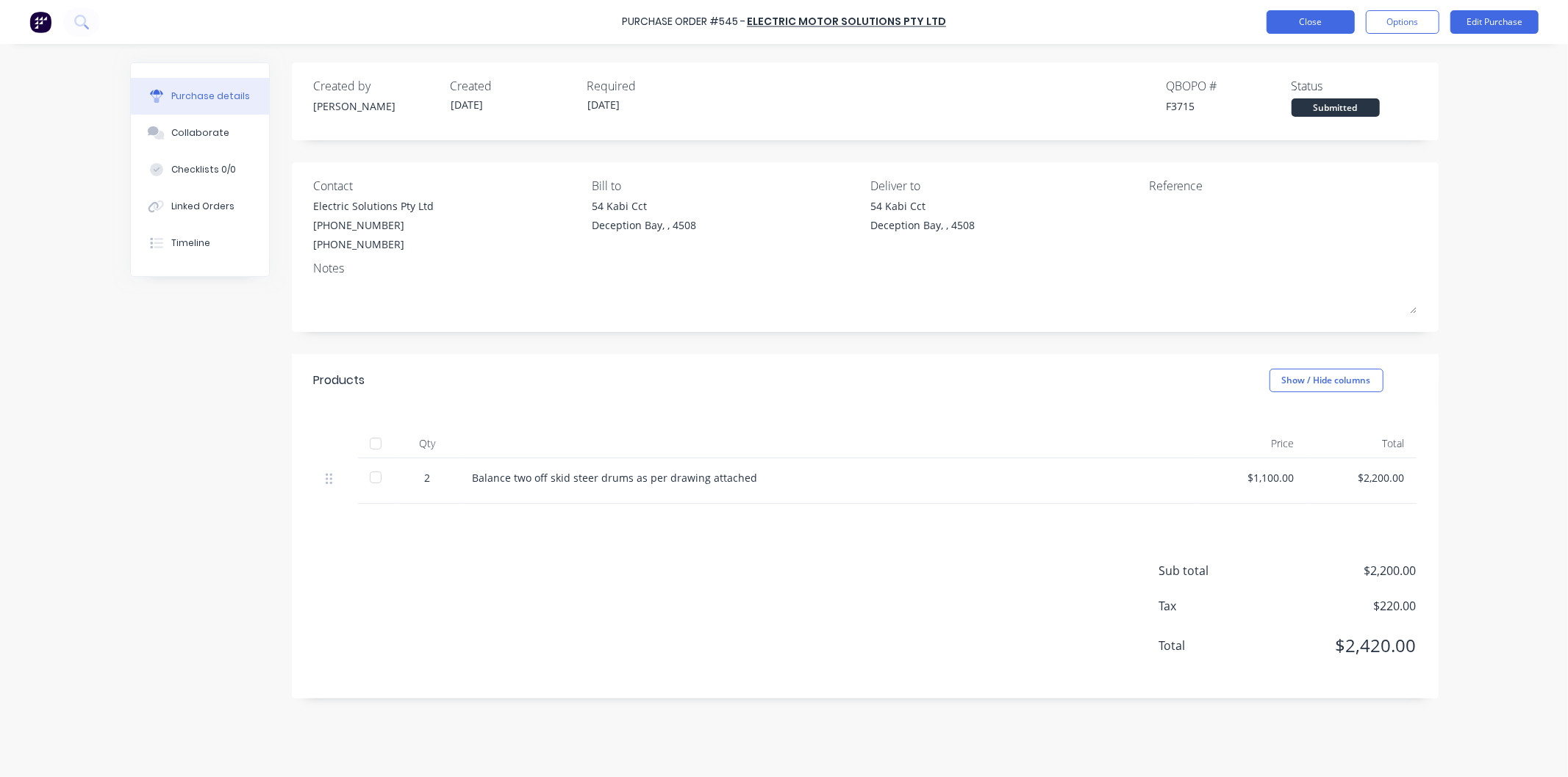
click at [1303, 17] on button "Close" at bounding box center [1310, 22] width 88 height 23
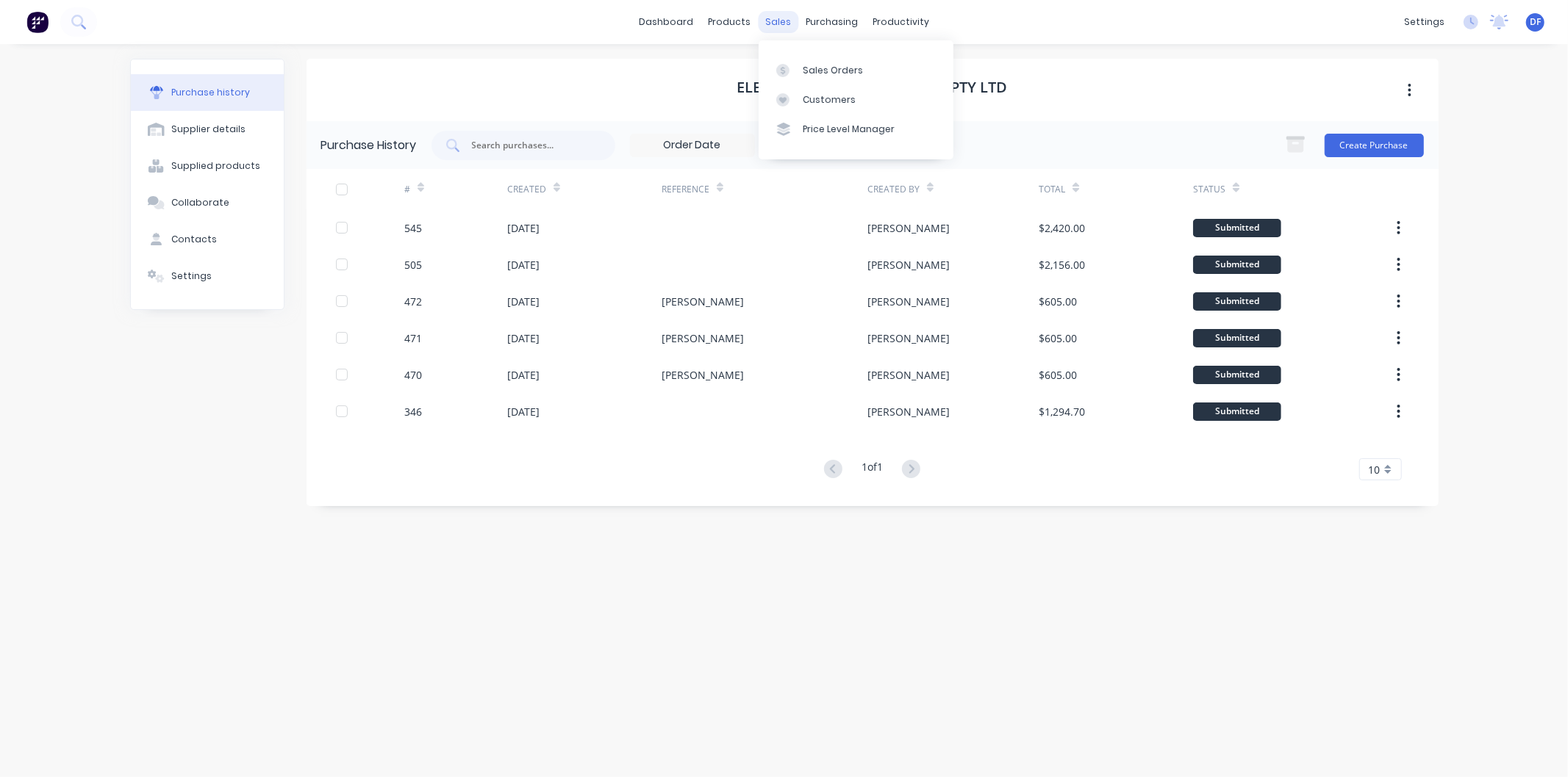
click at [783, 18] on div "sales" at bounding box center [777, 22] width 41 height 22
click at [820, 94] on div "Customers" at bounding box center [829, 100] width 53 height 13
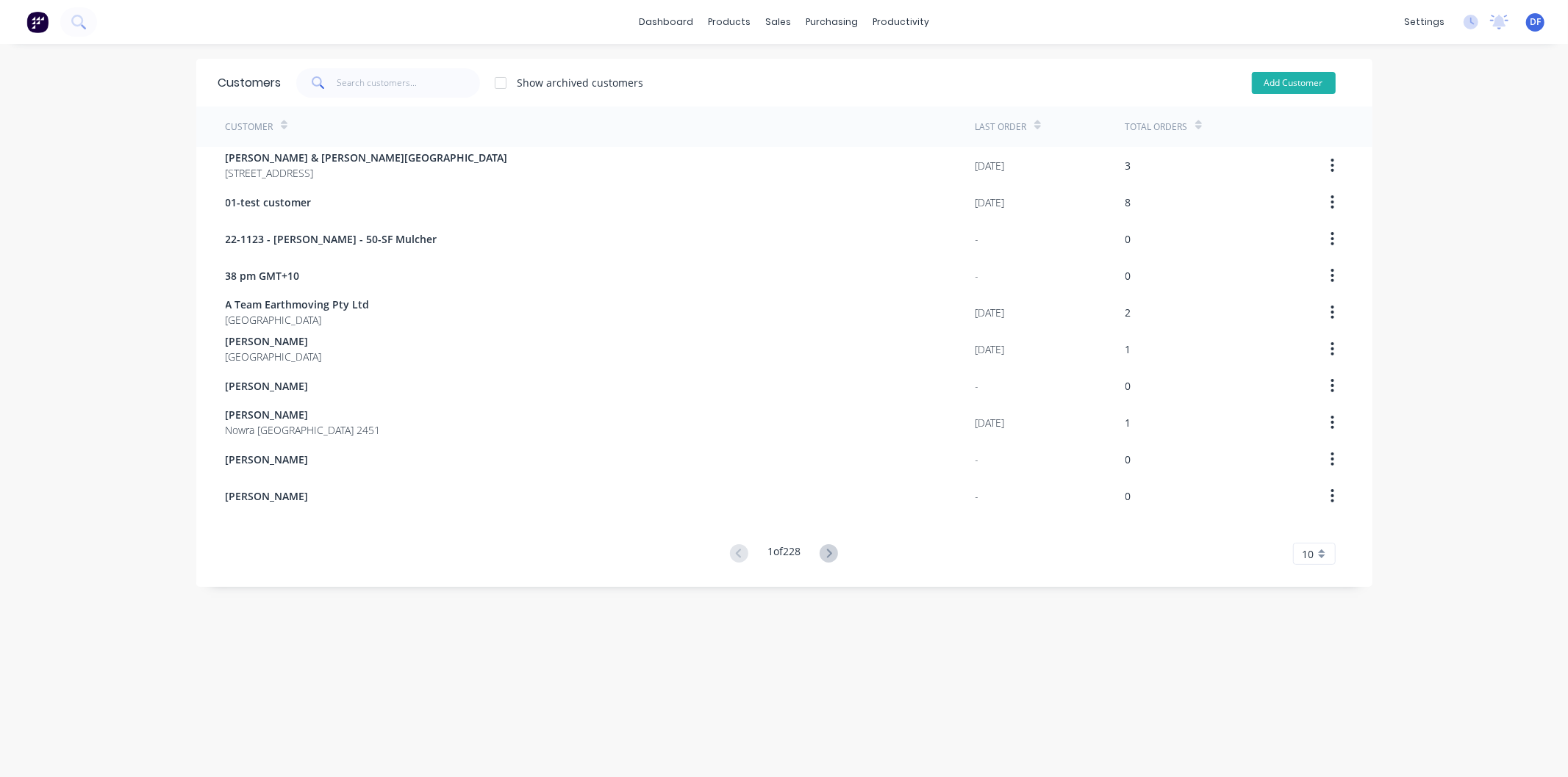
click at [1309, 76] on button "Add Customer" at bounding box center [1294, 83] width 84 height 22
select select "AU"
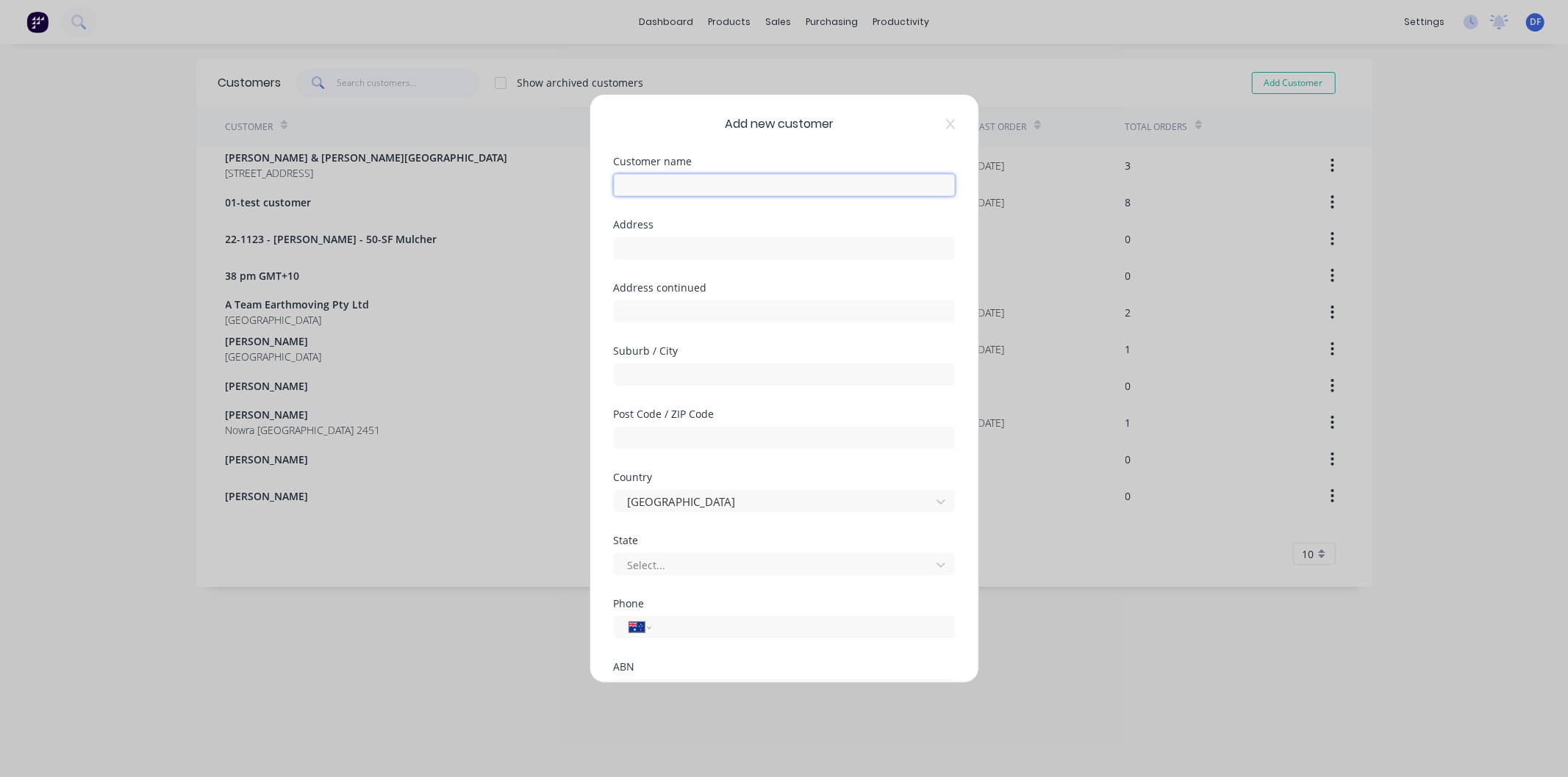
click at [652, 187] on input "text" at bounding box center [784, 185] width 341 height 22
type input "[PERSON_NAME]"
click at [675, 632] on input "tel" at bounding box center [800, 627] width 277 height 17
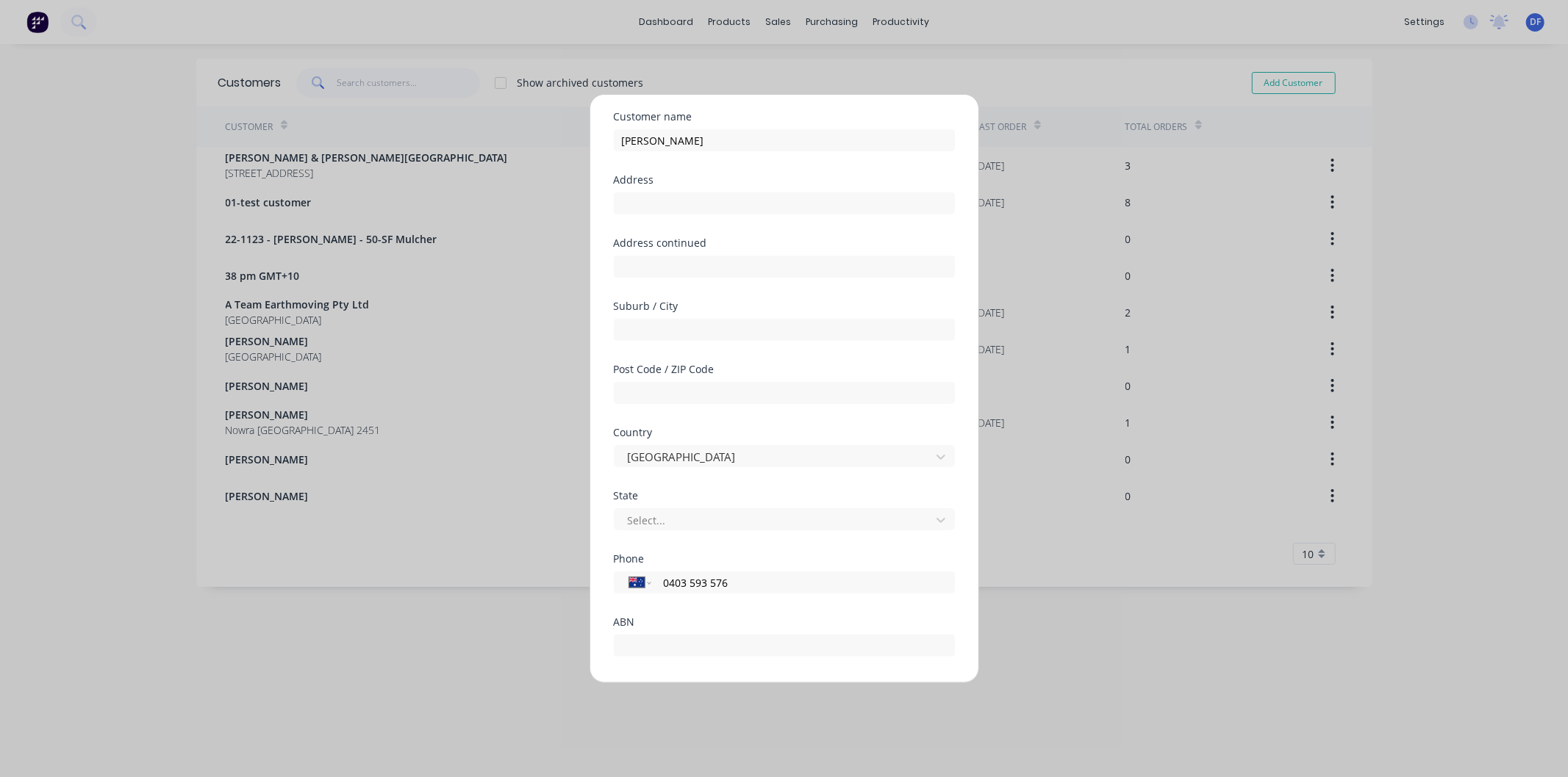
scroll to position [81, 0]
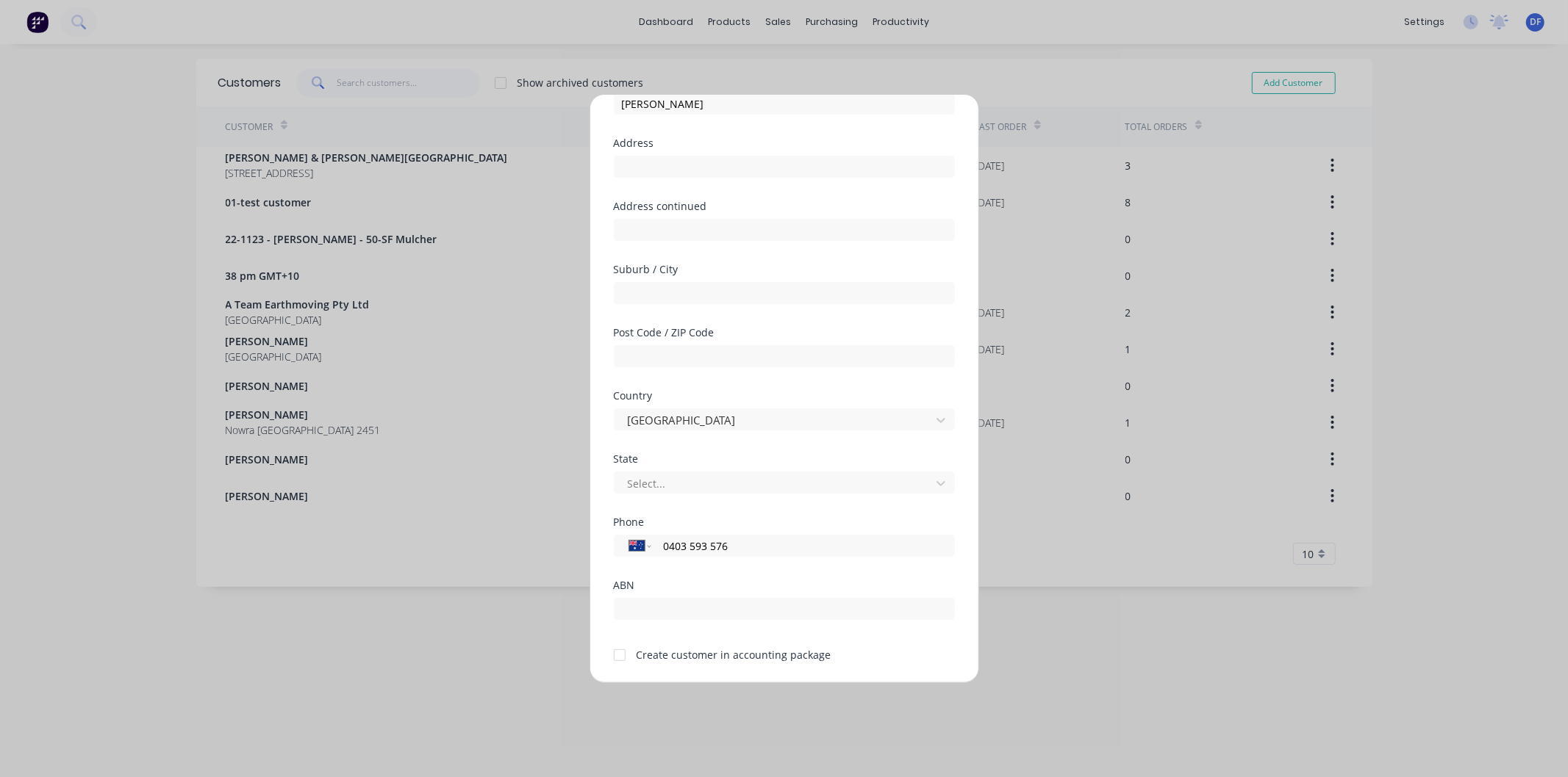
type input "0403 593 576"
click at [619, 655] on div at bounding box center [619, 655] width 29 height 29
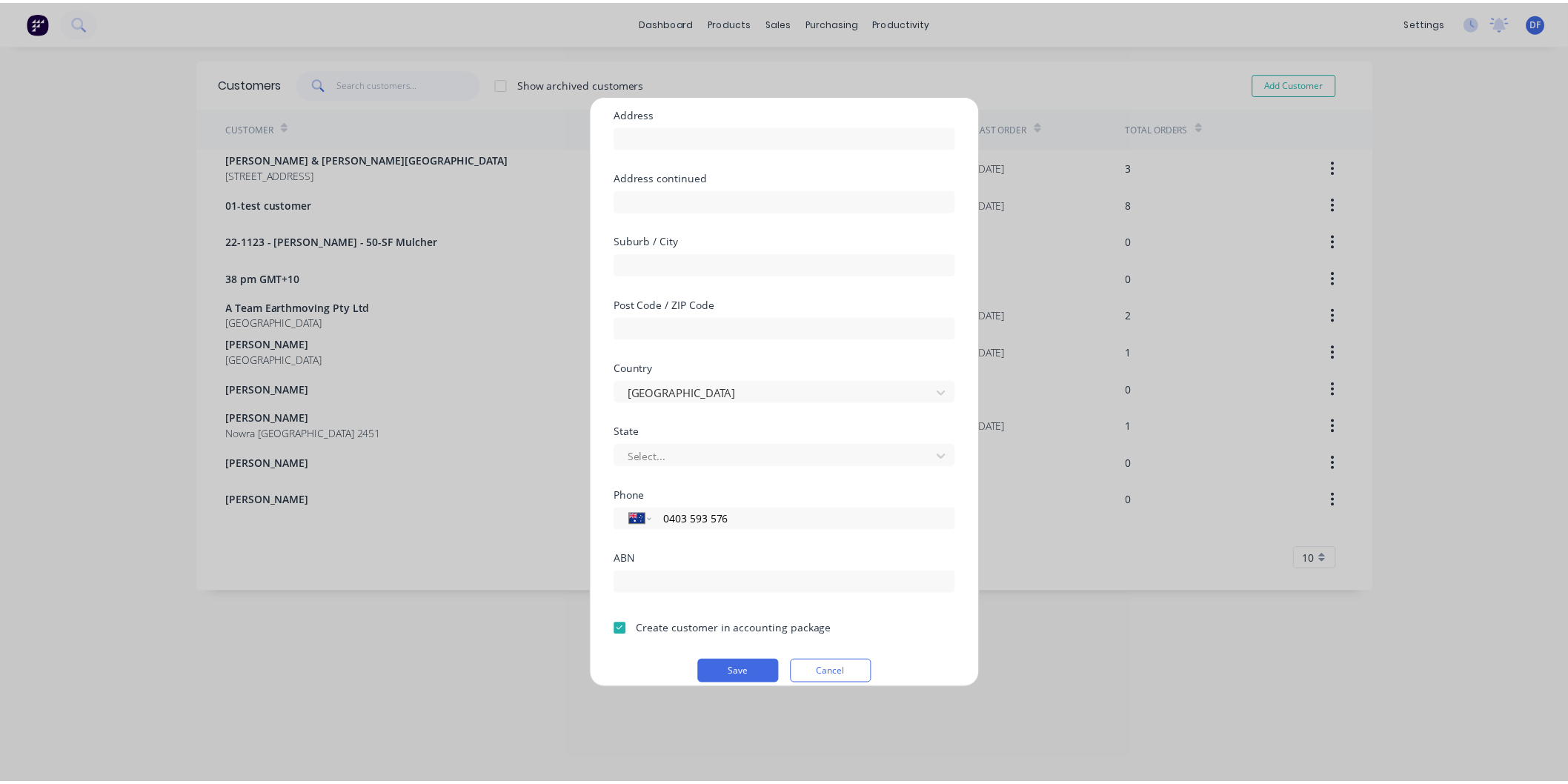
scroll to position [130, 0]
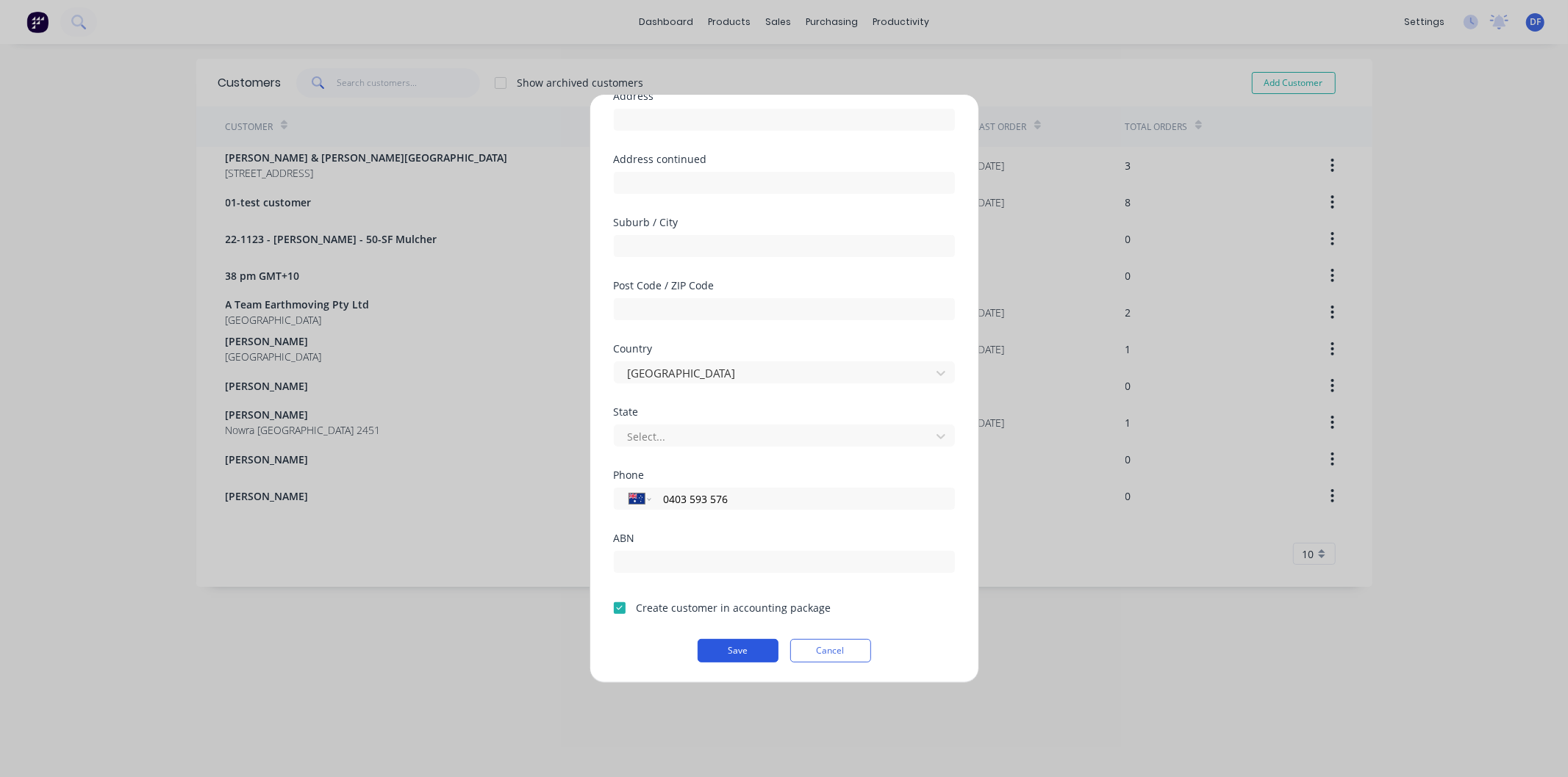
click at [723, 649] on button "Save" at bounding box center [737, 651] width 81 height 23
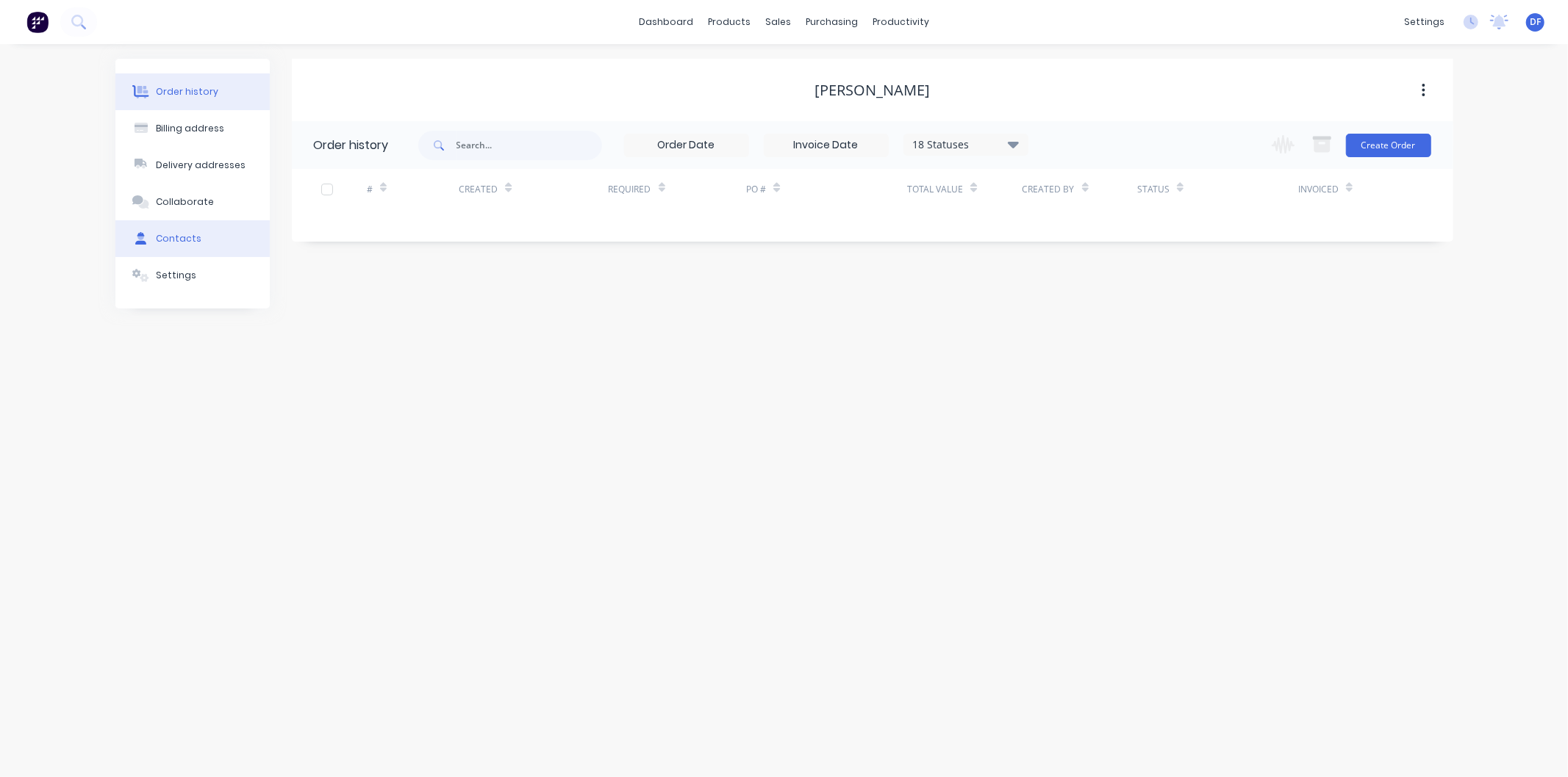
click at [164, 240] on div "Contacts" at bounding box center [178, 239] width 46 height 13
click at [1408, 140] on button "Add contact" at bounding box center [1407, 145] width 67 height 22
select select "AU"
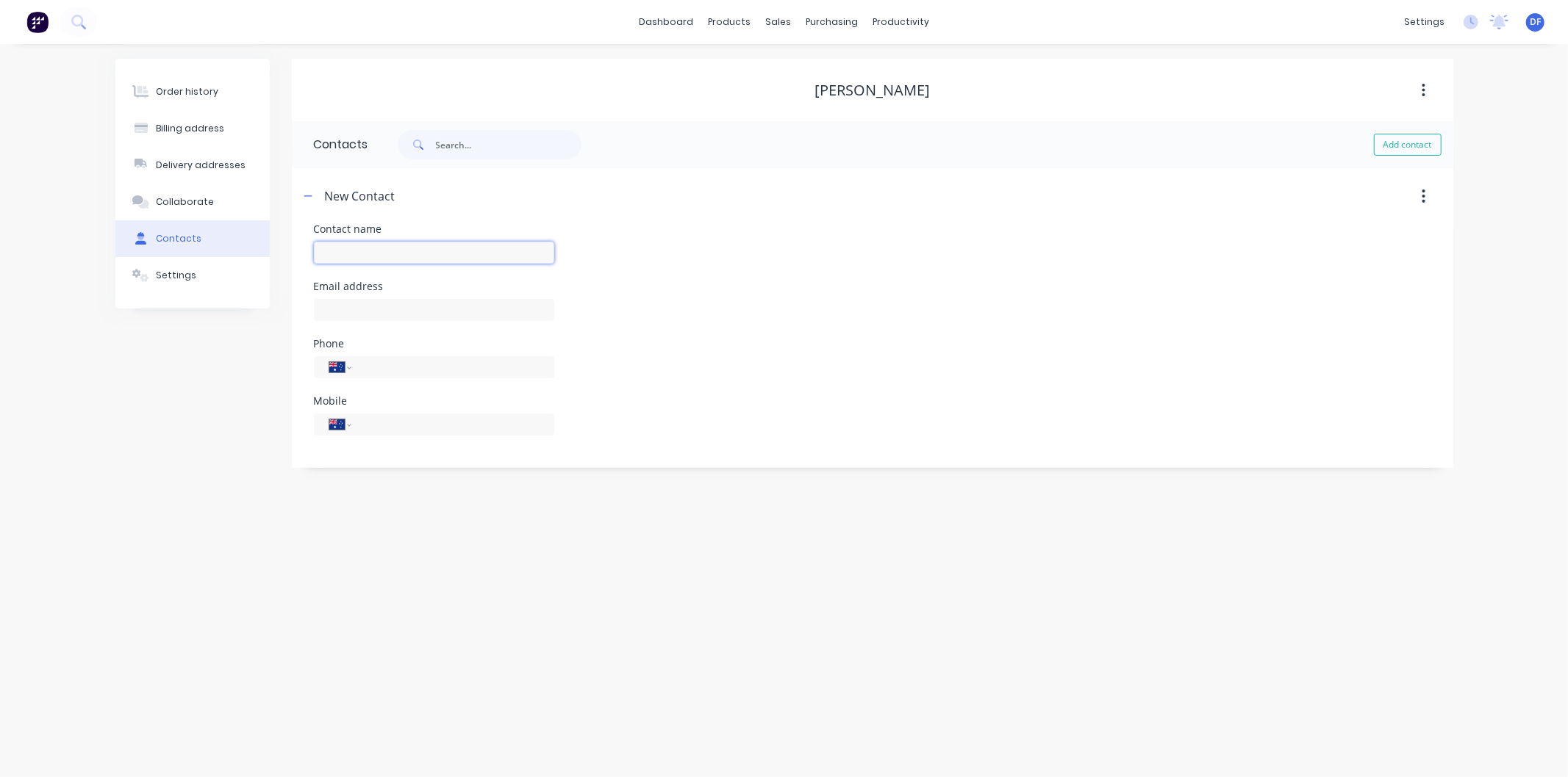
click at [365, 248] on input "text" at bounding box center [433, 253] width 240 height 22
type input "[PERSON_NAME]"
select select "AU"
drag, startPoint x: 328, startPoint y: 309, endPoint x: 338, endPoint y: 306, distance: 10.4
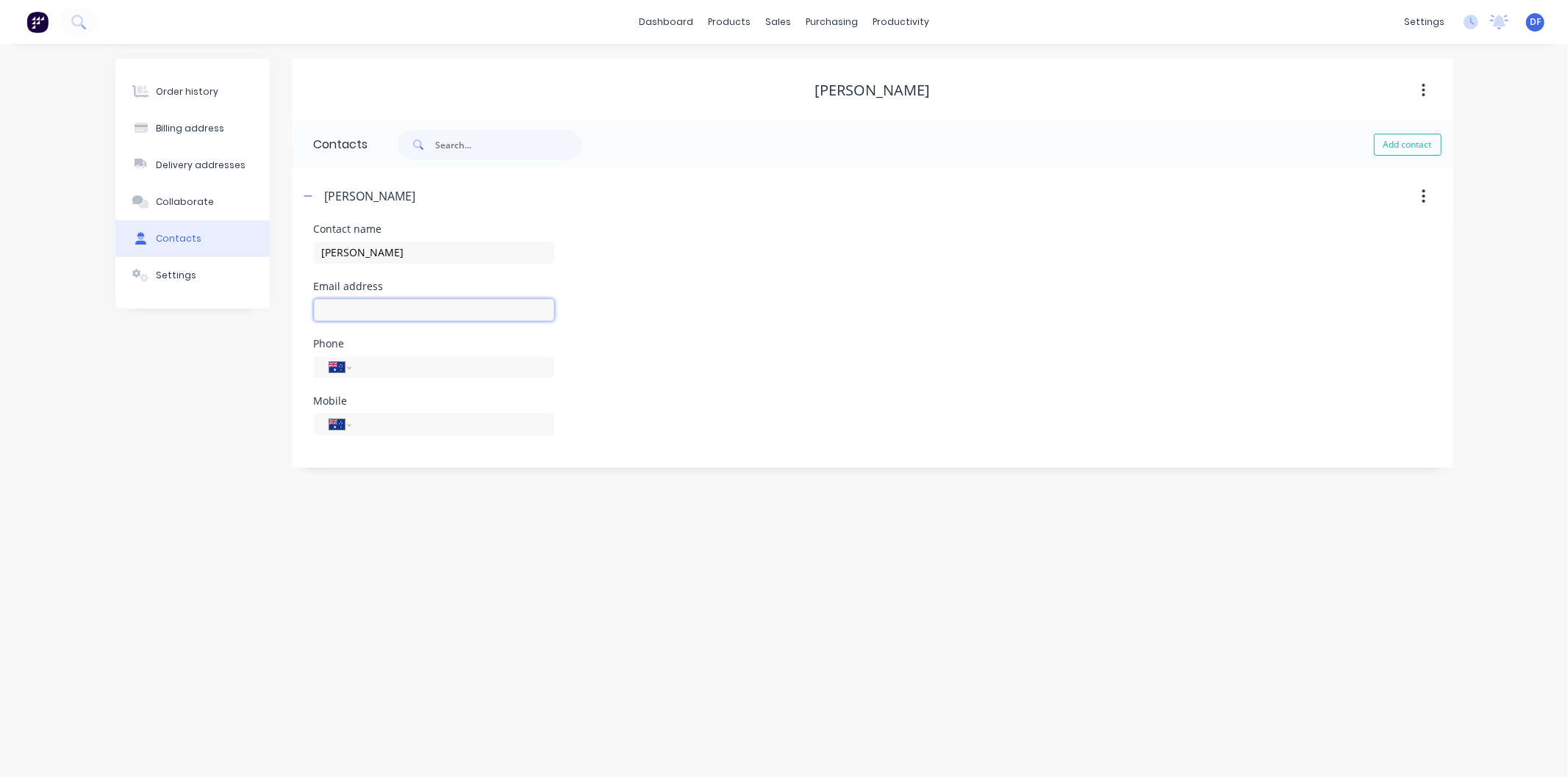
click at [328, 309] on input "text" at bounding box center [433, 310] width 240 height 22
type input "[EMAIL_ADDRESS][DOMAIN_NAME]"
click at [375, 426] on input "tel" at bounding box center [450, 424] width 176 height 17
type input "0403 593 576"
click at [422, 504] on div "Order history Billing address Delivery addresses Collaborate Contacts Settings …" at bounding box center [784, 411] width 1568 height 733
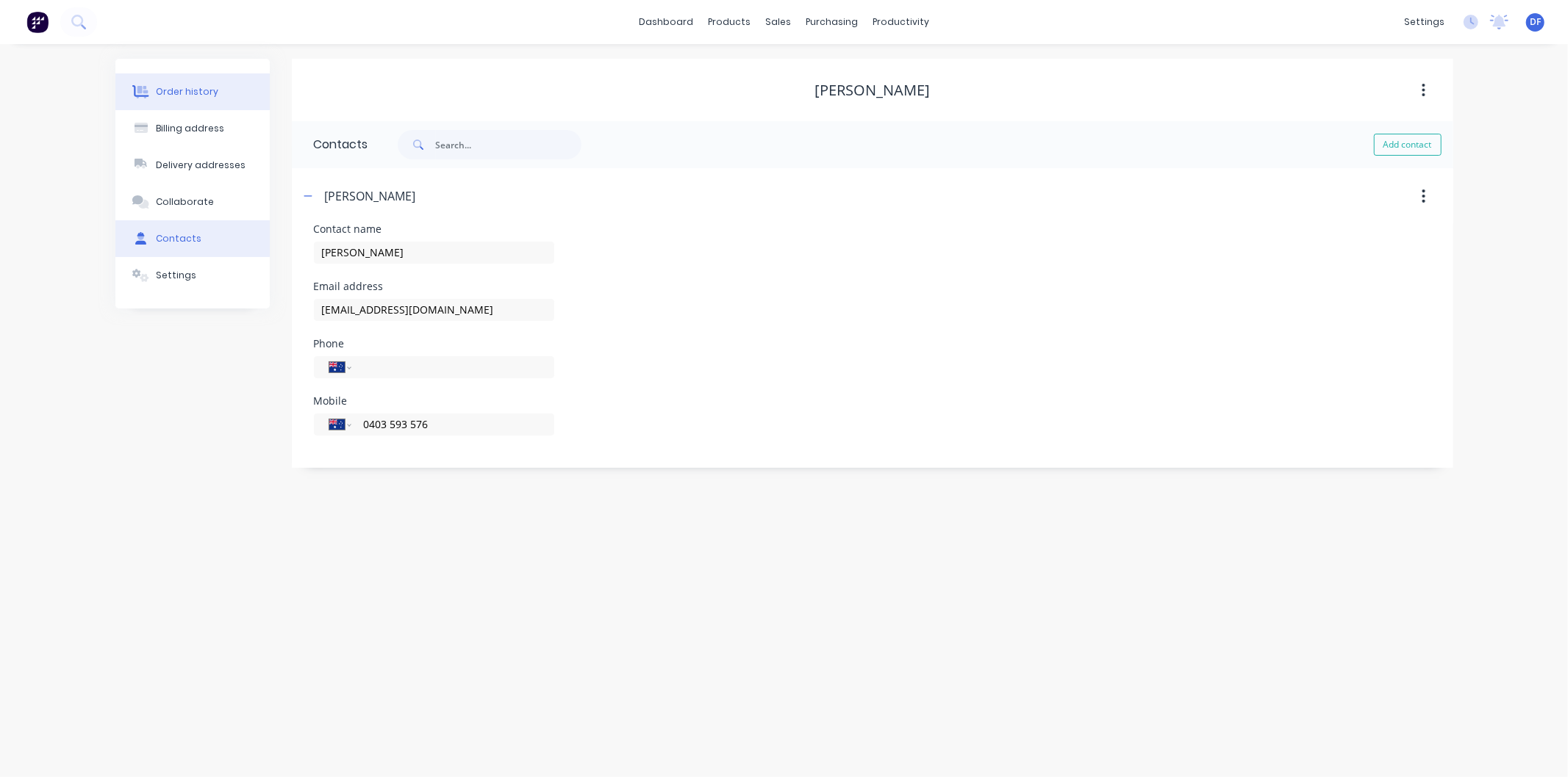
click at [170, 92] on div "Order history" at bounding box center [186, 92] width 62 height 13
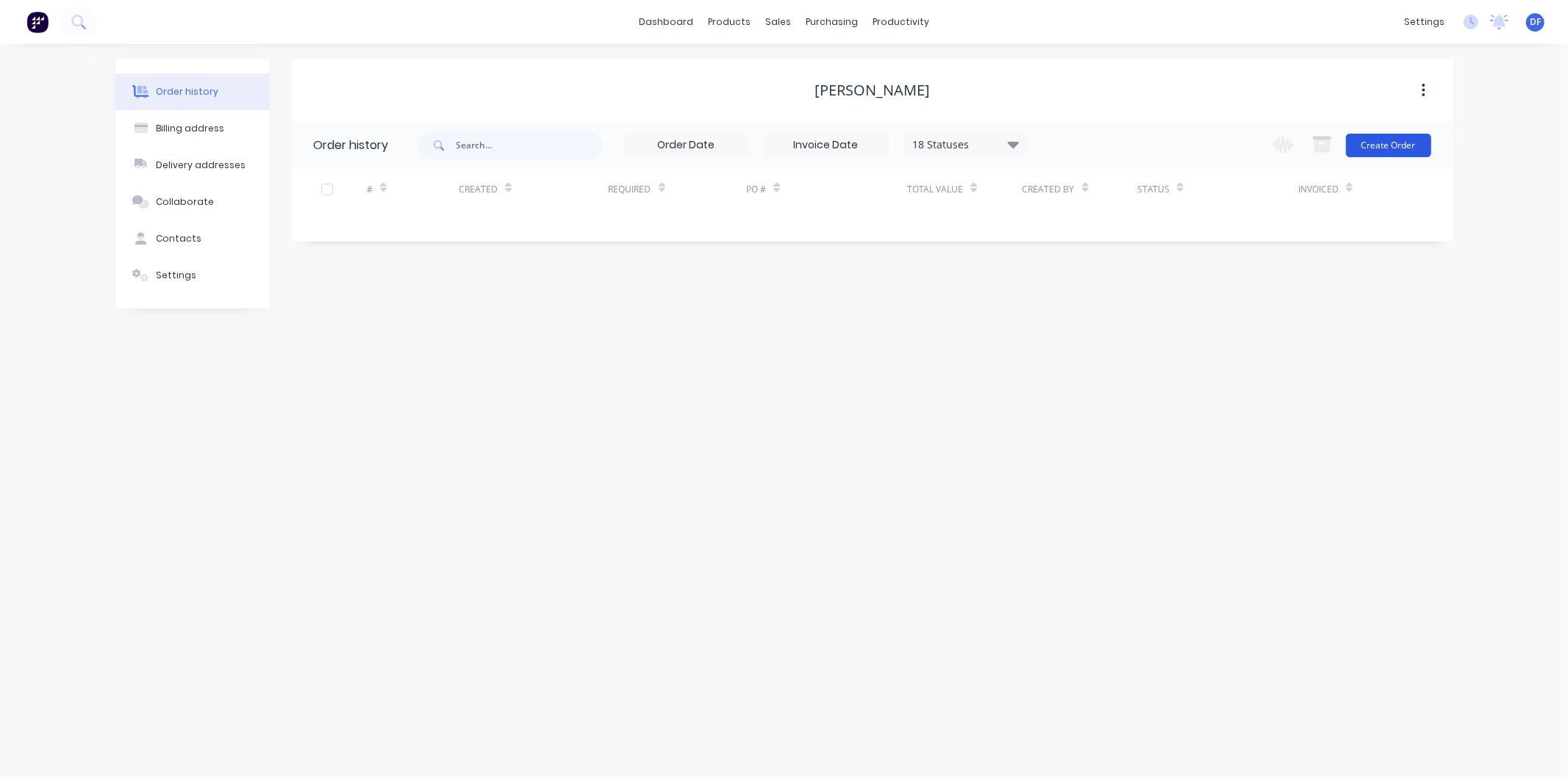
click at [1397, 143] on button "Create Order" at bounding box center [1388, 145] width 86 height 23
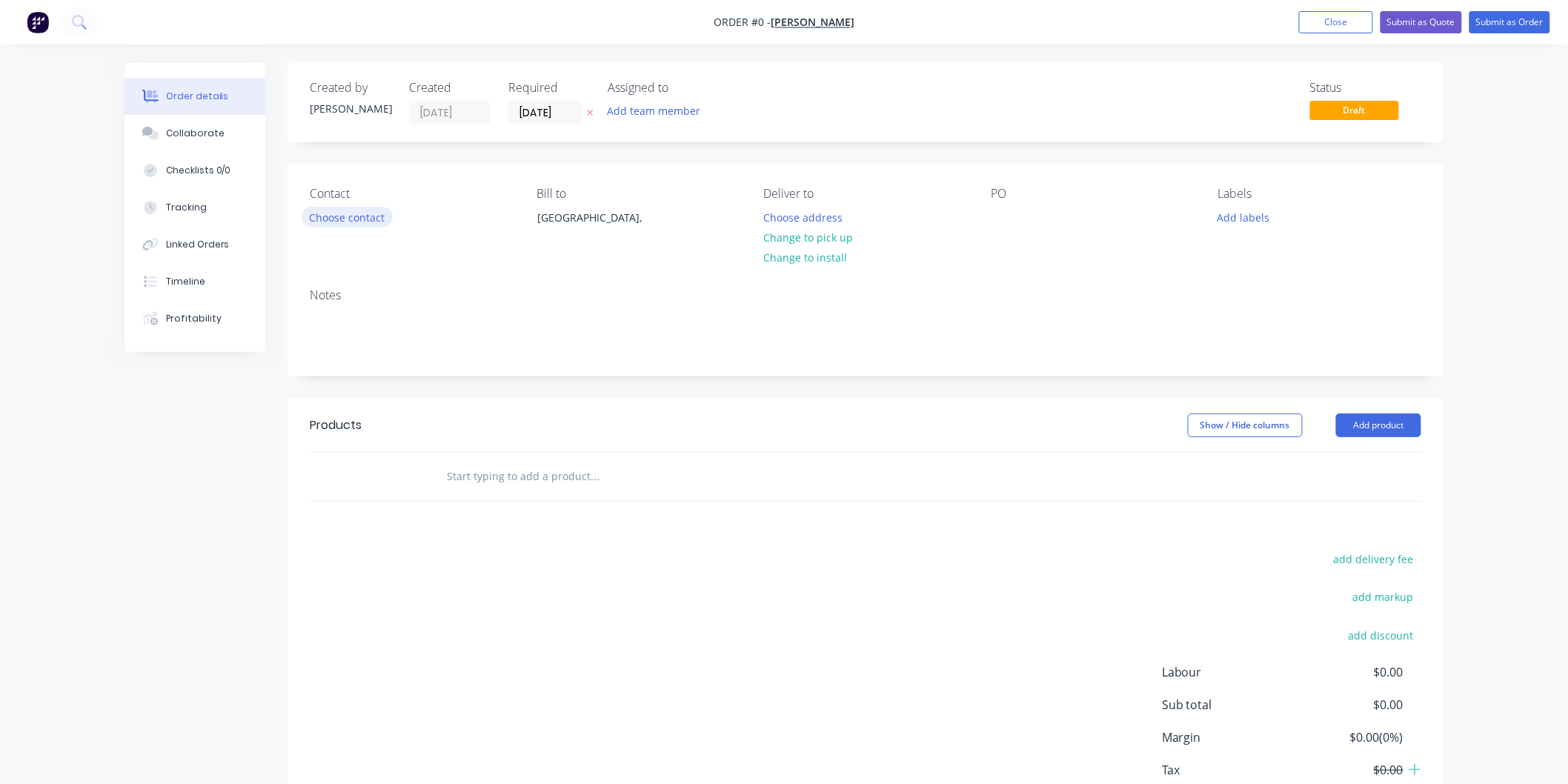
click at [329, 215] on button "Choose contact" at bounding box center [347, 217] width 91 height 20
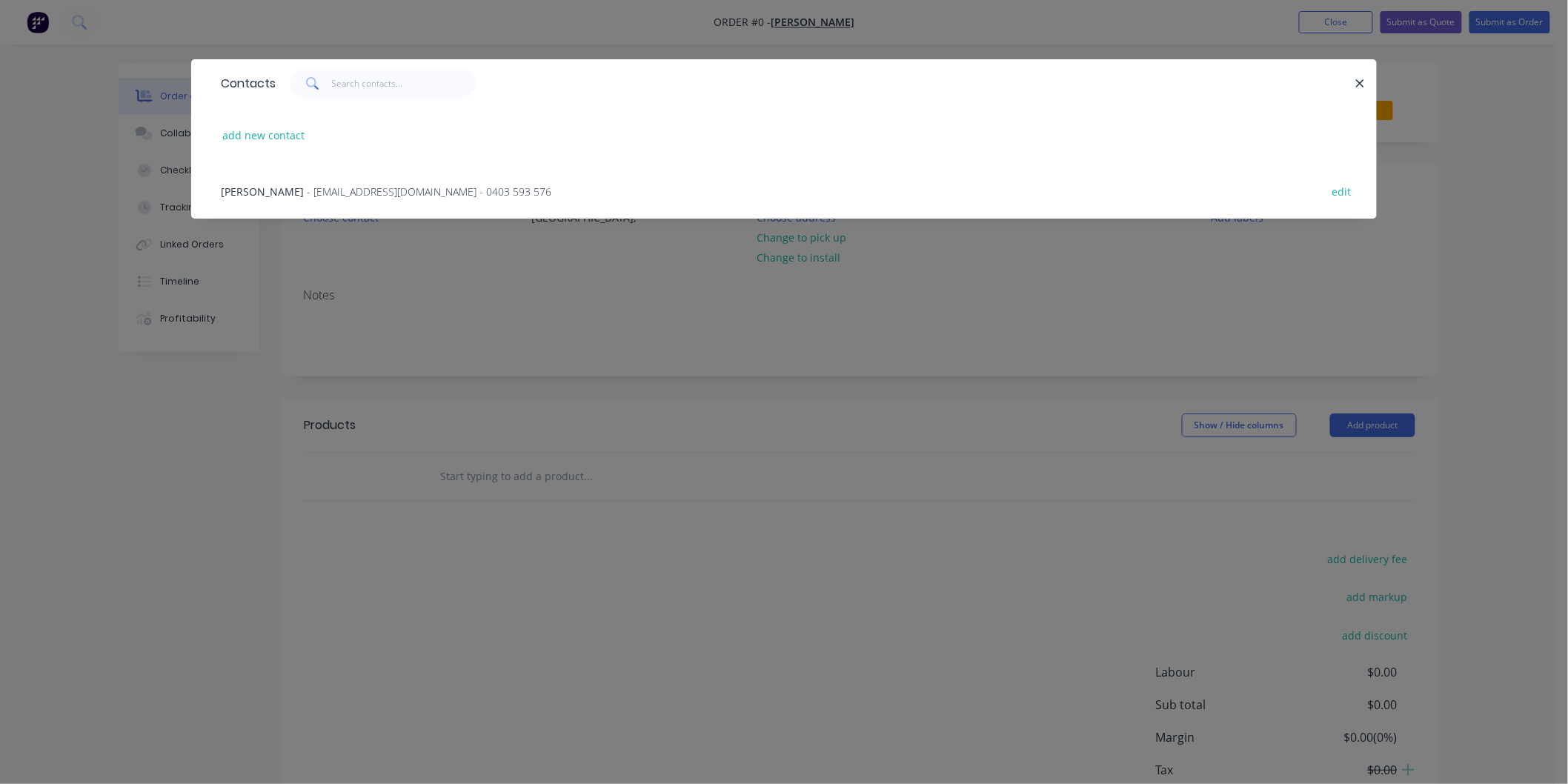
click at [396, 190] on span "- [EMAIL_ADDRESS][DOMAIN_NAME] - 0403 593 576" at bounding box center [429, 191] width 245 height 14
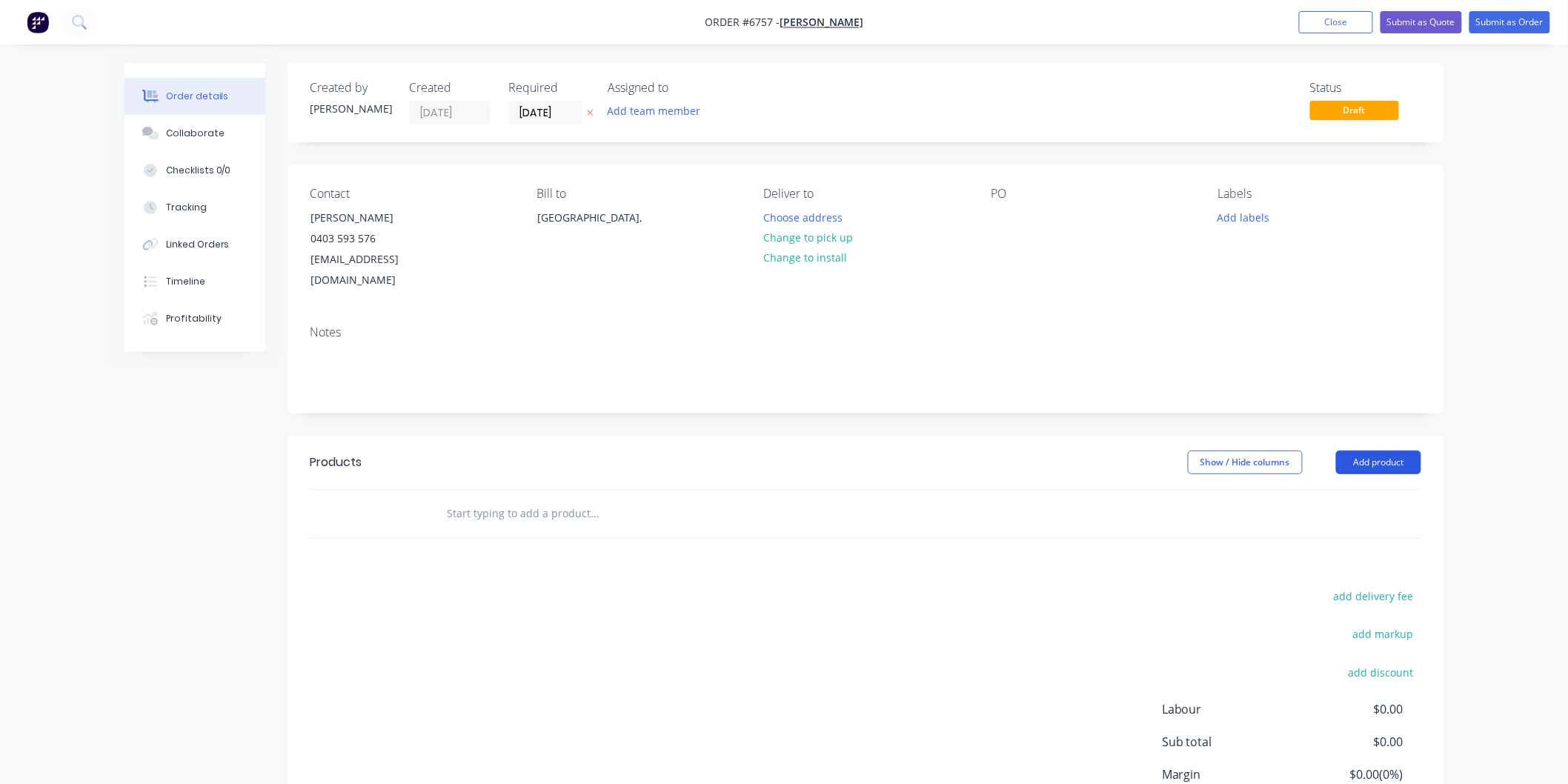
click at [1395, 451] on button "Add product" at bounding box center [1379, 463] width 85 height 23
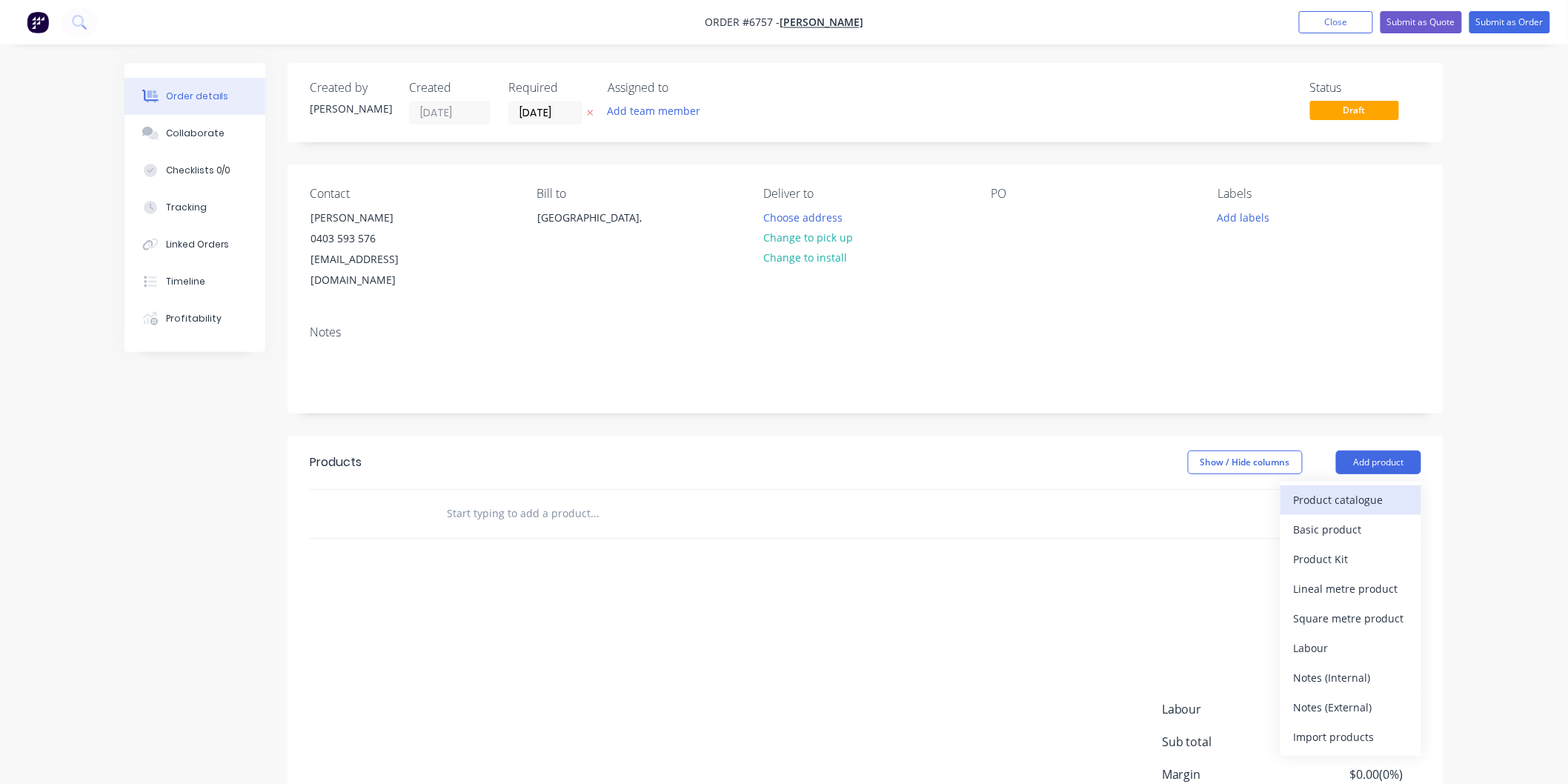
click at [1359, 489] on div "Product catalogue" at bounding box center [1351, 500] width 114 height 22
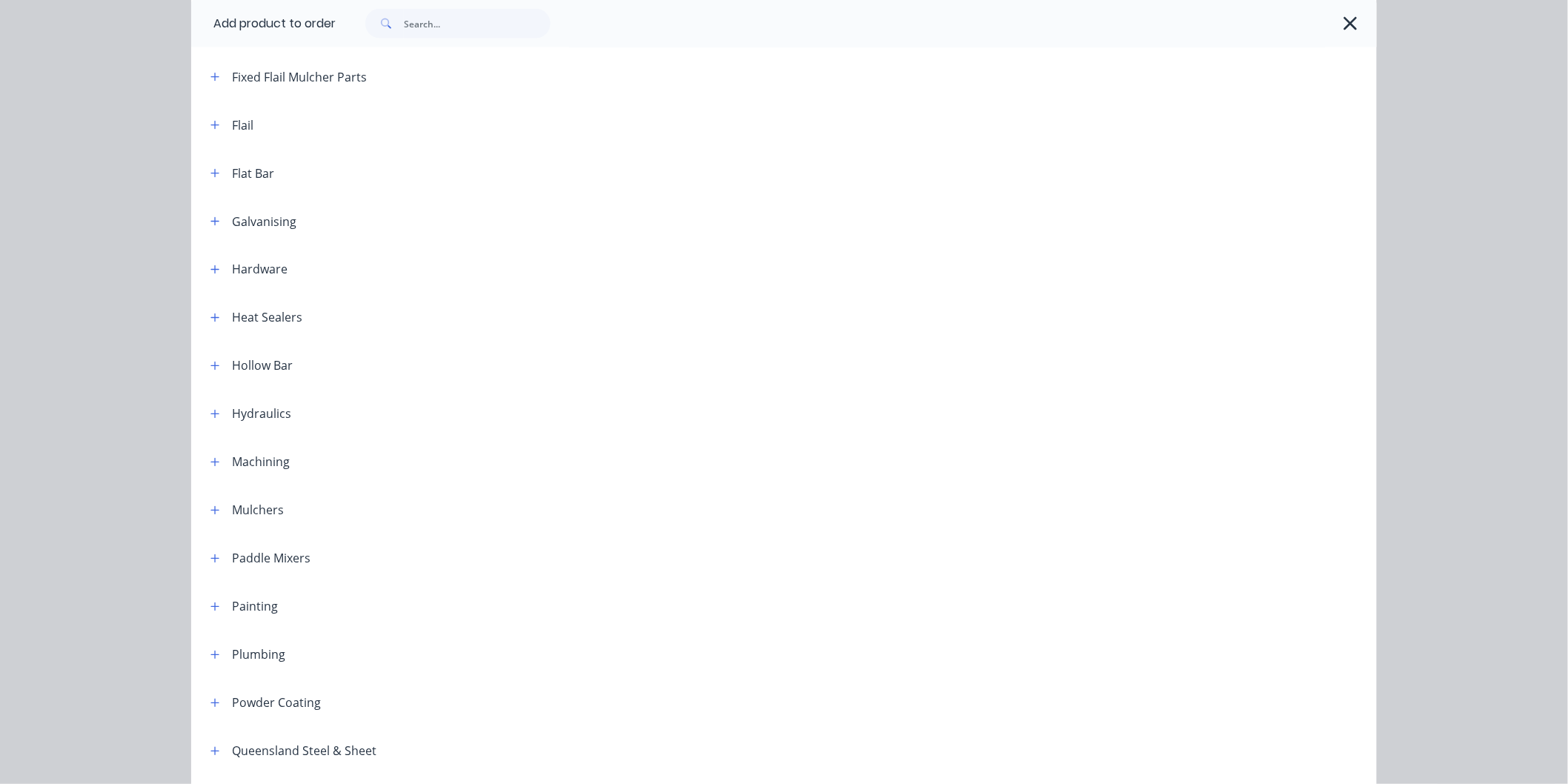
scroll to position [988, 0]
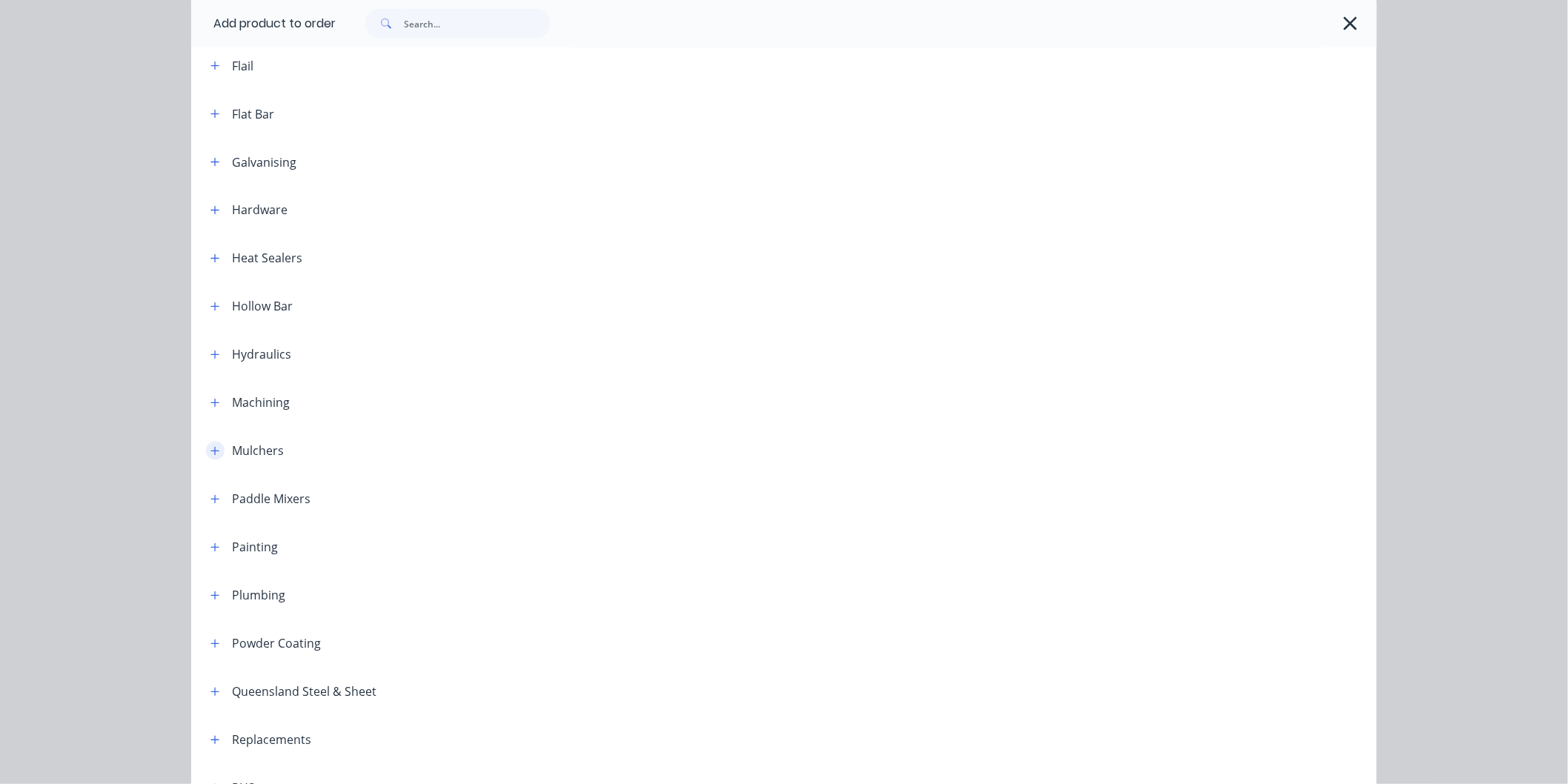
click at [210, 452] on icon "button" at bounding box center [215, 451] width 9 height 10
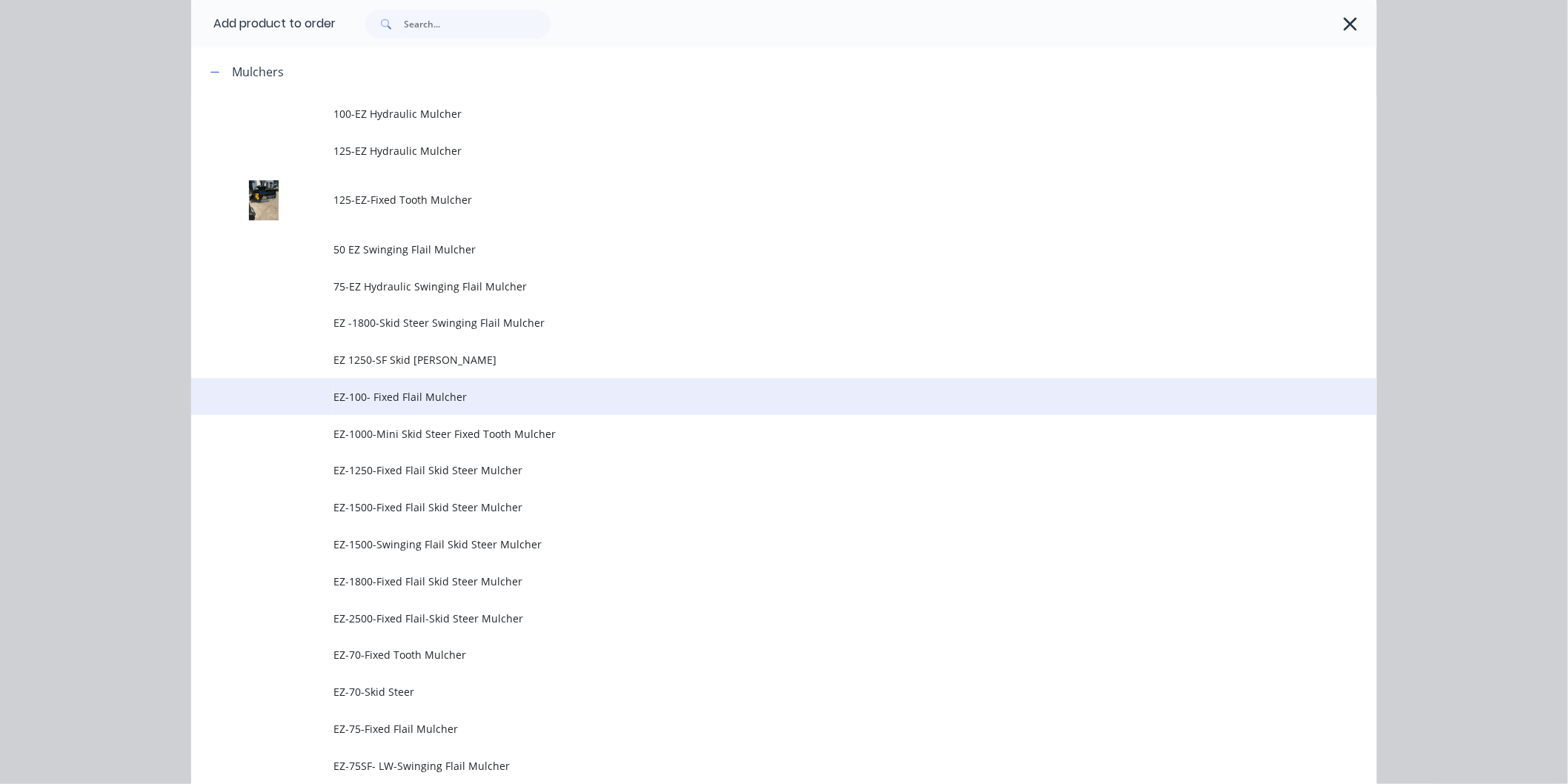
scroll to position [1399, 0]
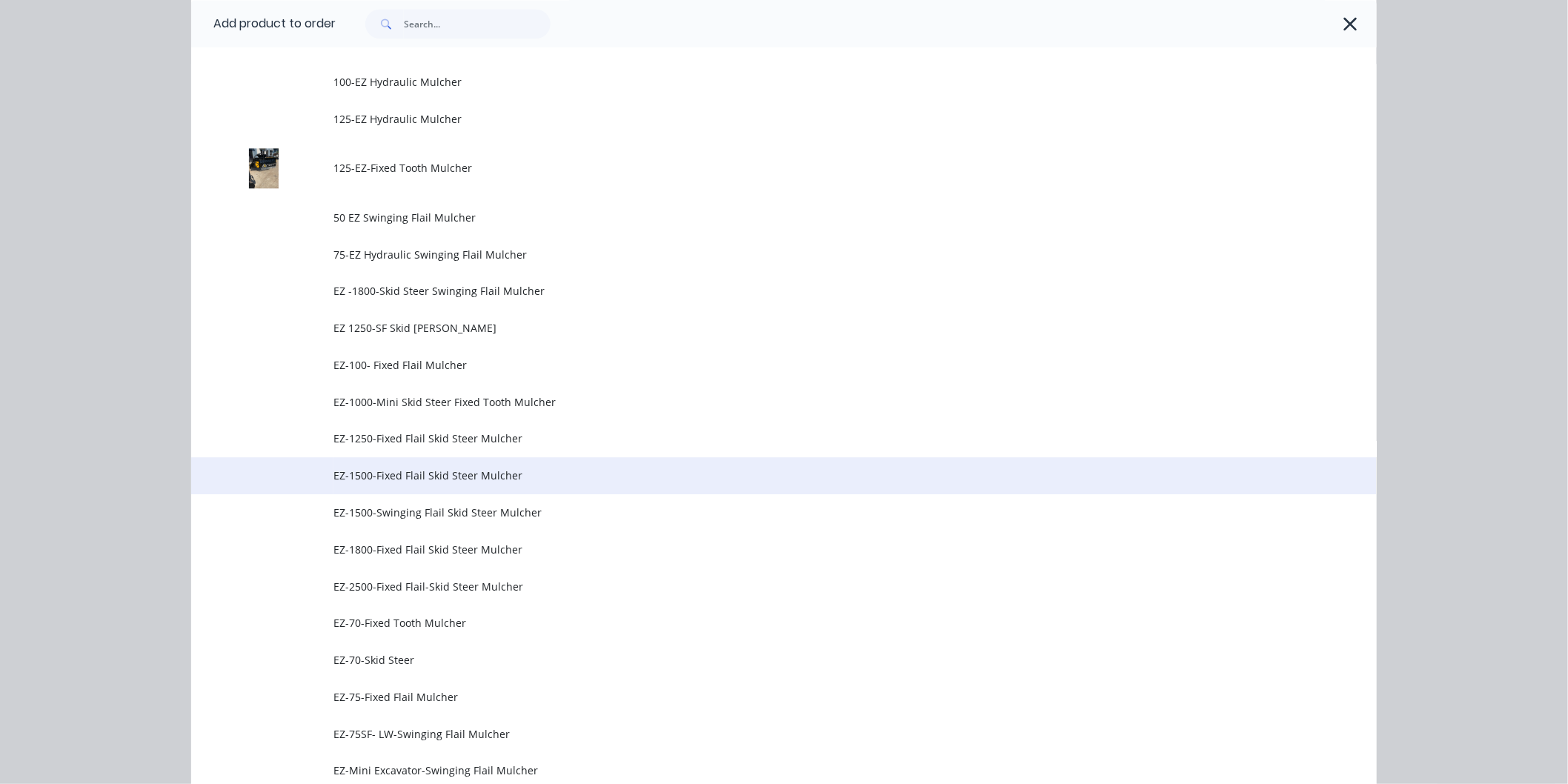
click at [434, 470] on span "EZ-1500-Fixed Flail Skid Steer Mulcher" at bounding box center [750, 475] width 834 height 16
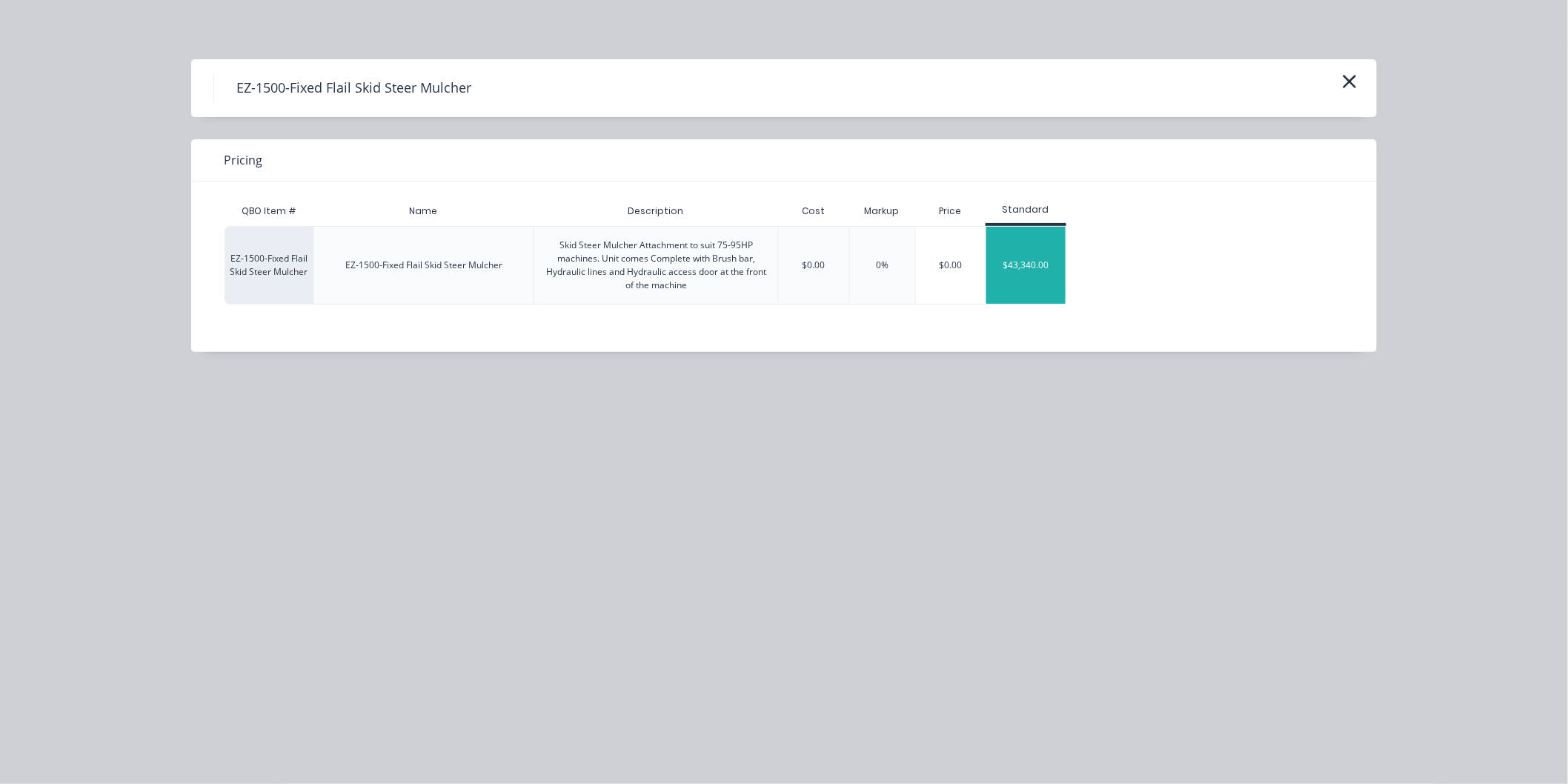
click at [1017, 268] on div "$43,340.00" at bounding box center [1026, 266] width 80 height 77
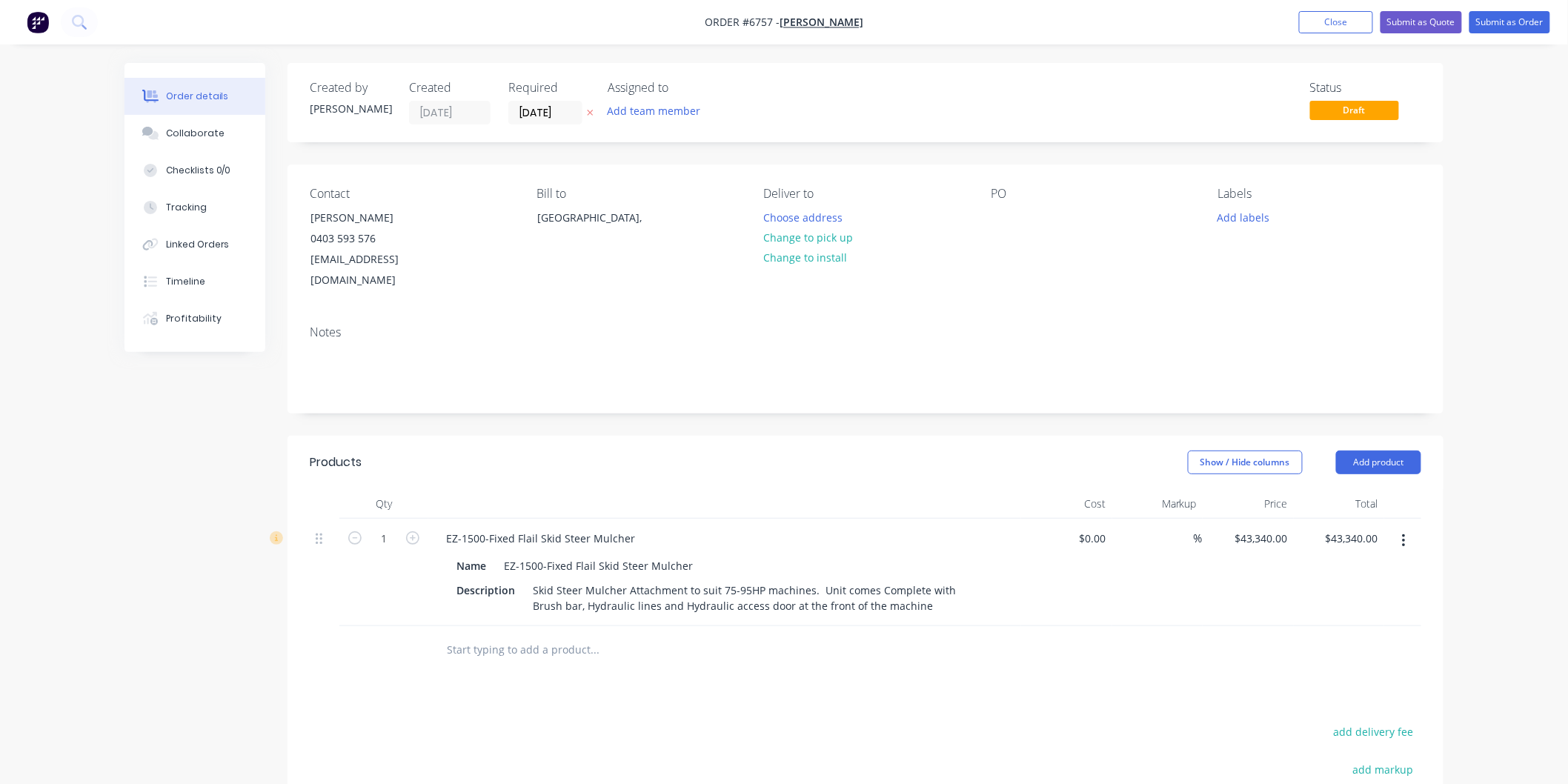
click at [1410, 527] on button "button" at bounding box center [1404, 541] width 35 height 27
click at [1312, 658] on div "Delete" at bounding box center [1351, 669] width 114 height 22
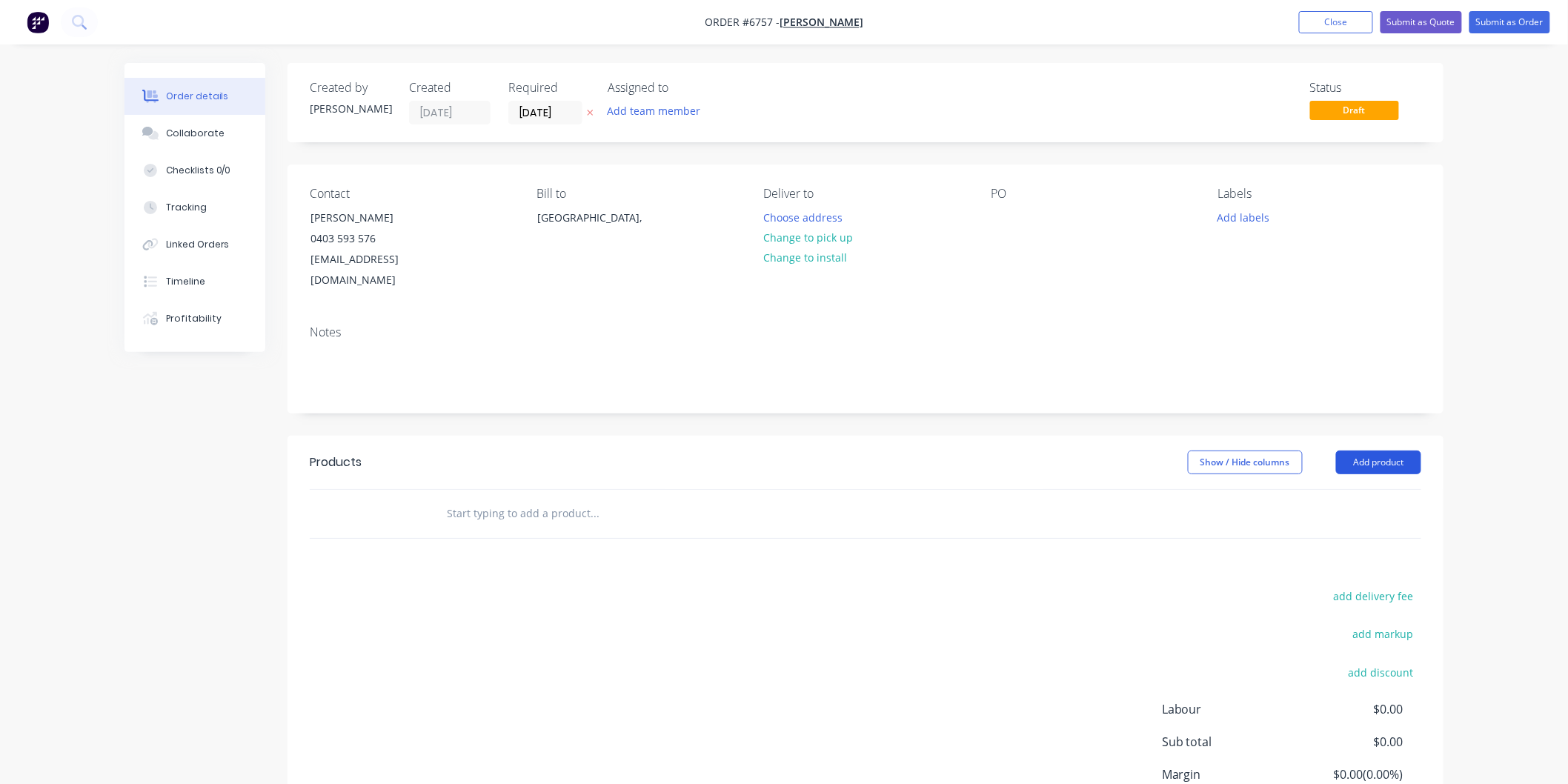
click at [1376, 451] on button "Add product" at bounding box center [1379, 463] width 85 height 23
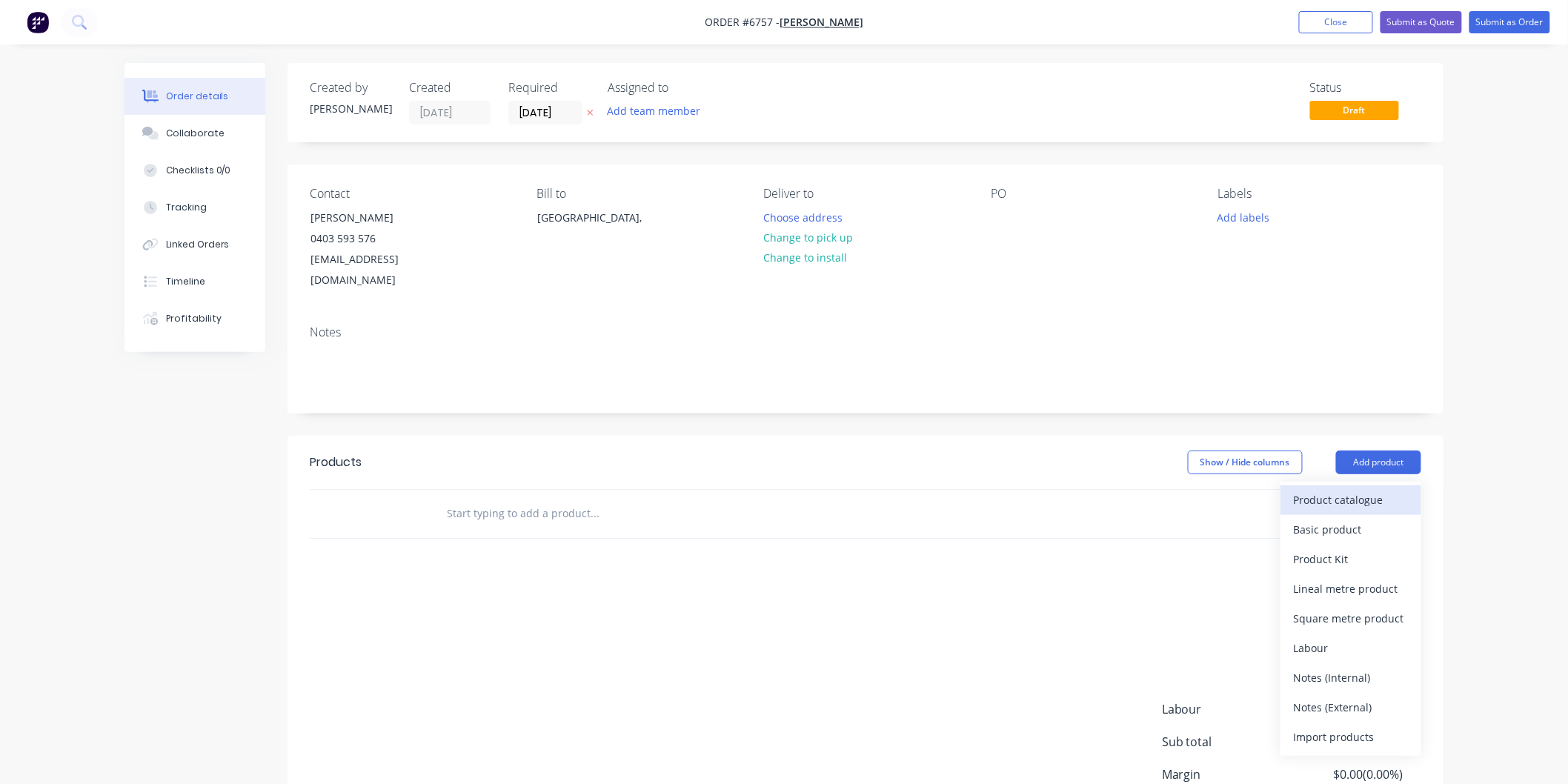
click at [1351, 485] on button "Product catalogue" at bounding box center [1351, 500] width 141 height 29
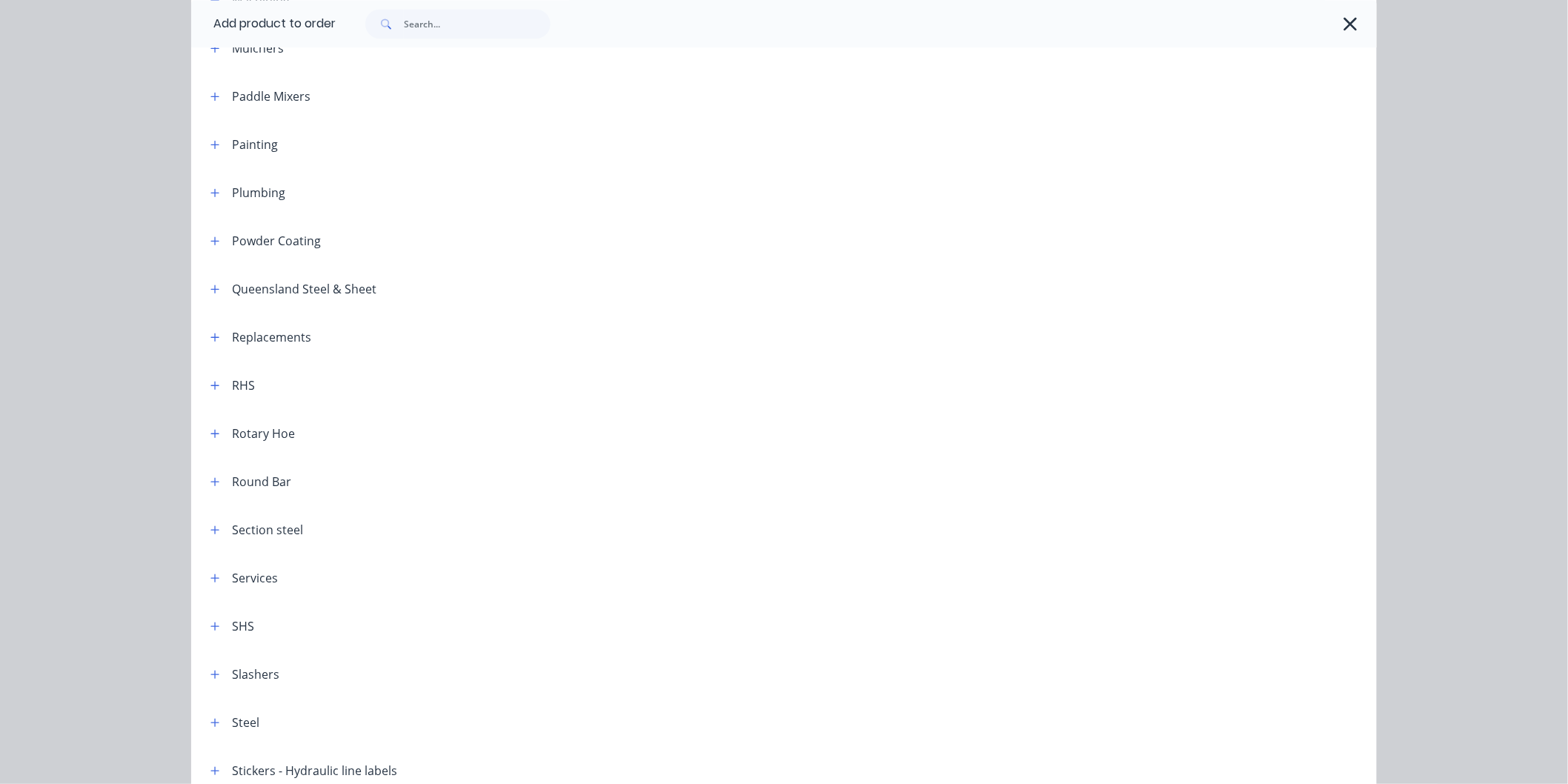
scroll to position [1153, 0]
click at [206, 278] on button "button" at bounding box center [215, 287] width 18 height 18
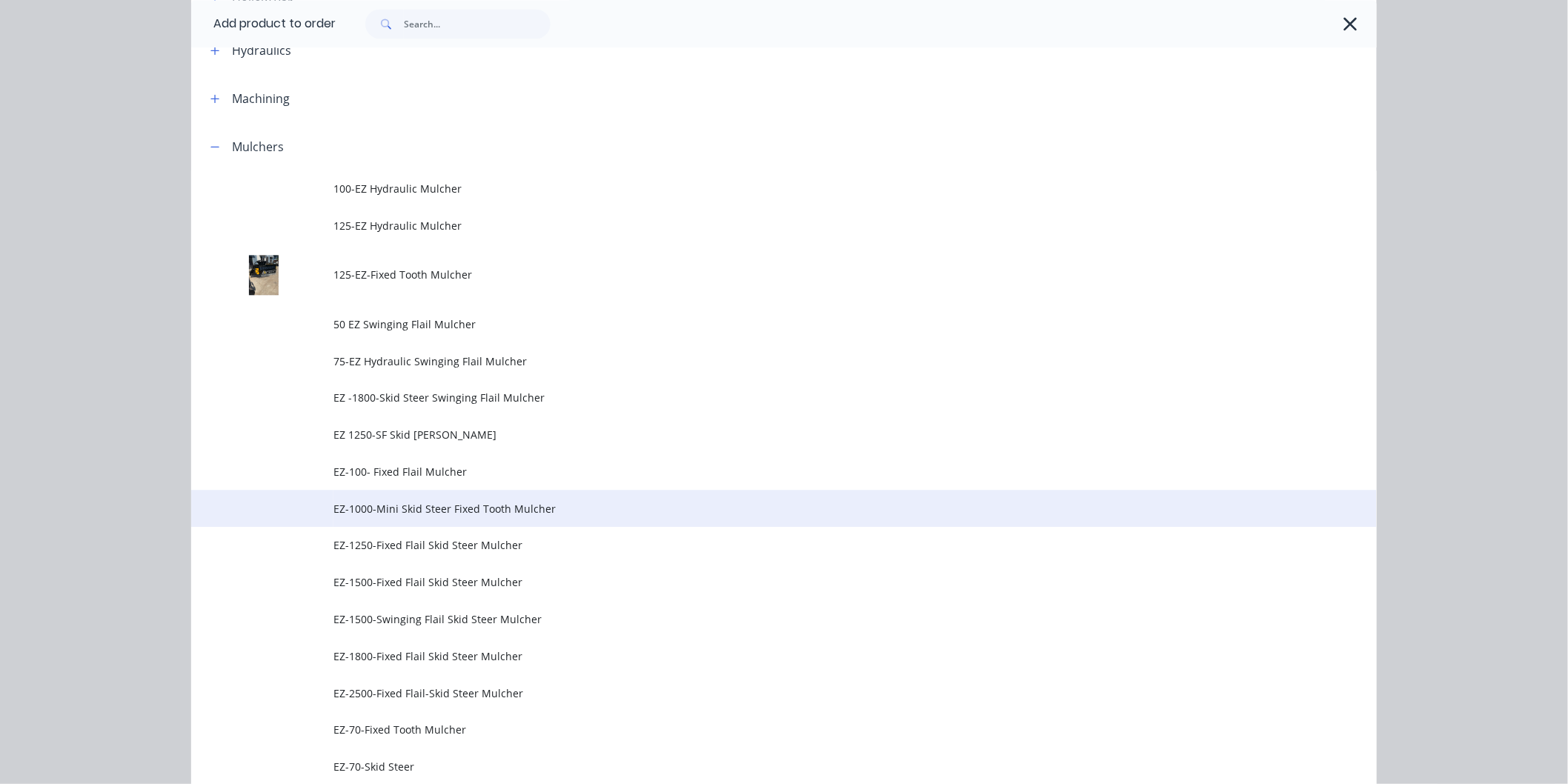
scroll to position [1317, 0]
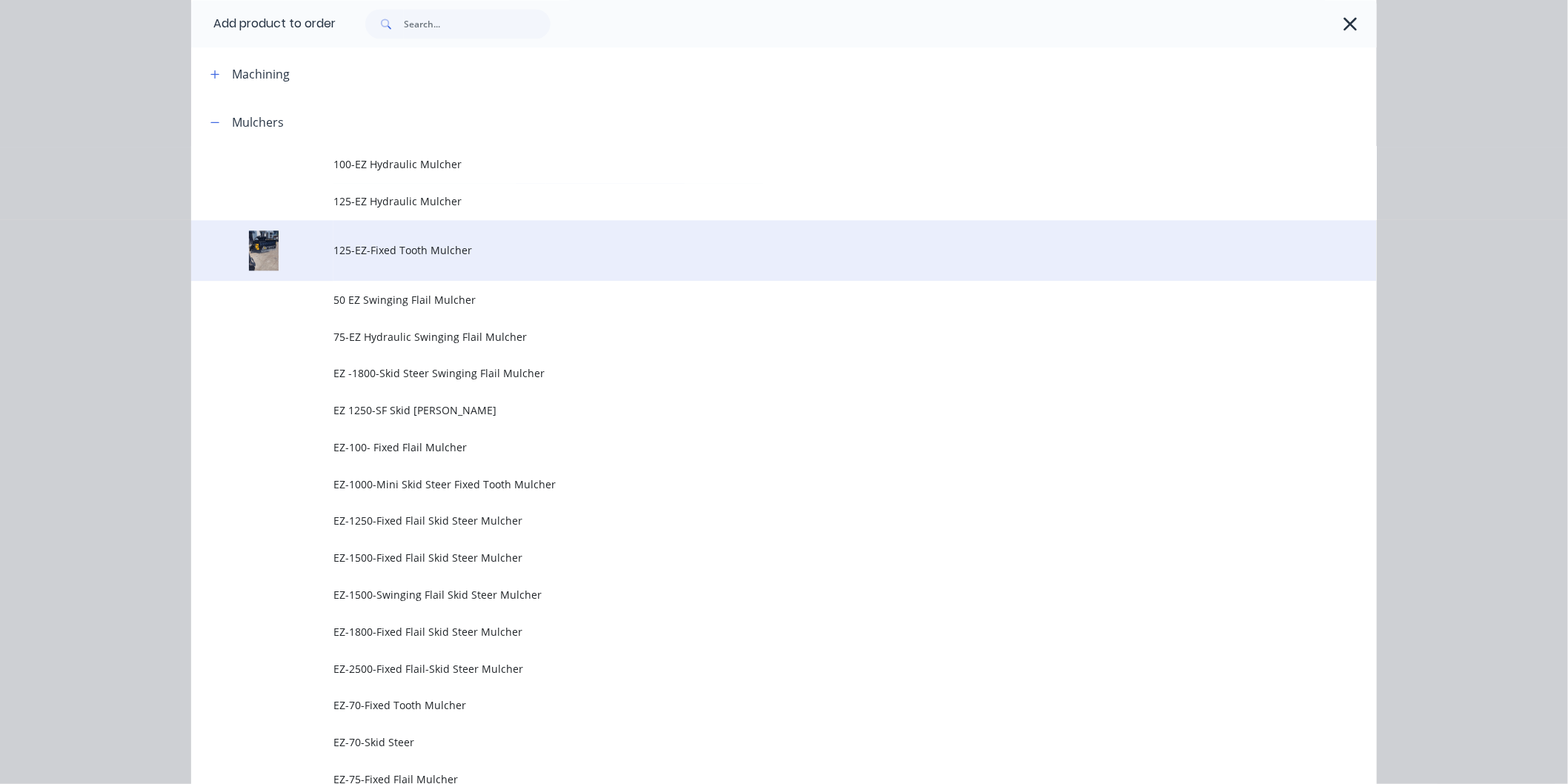
click at [388, 247] on span "125-EZ-Fixed Tooth Mulcher" at bounding box center [750, 250] width 834 height 16
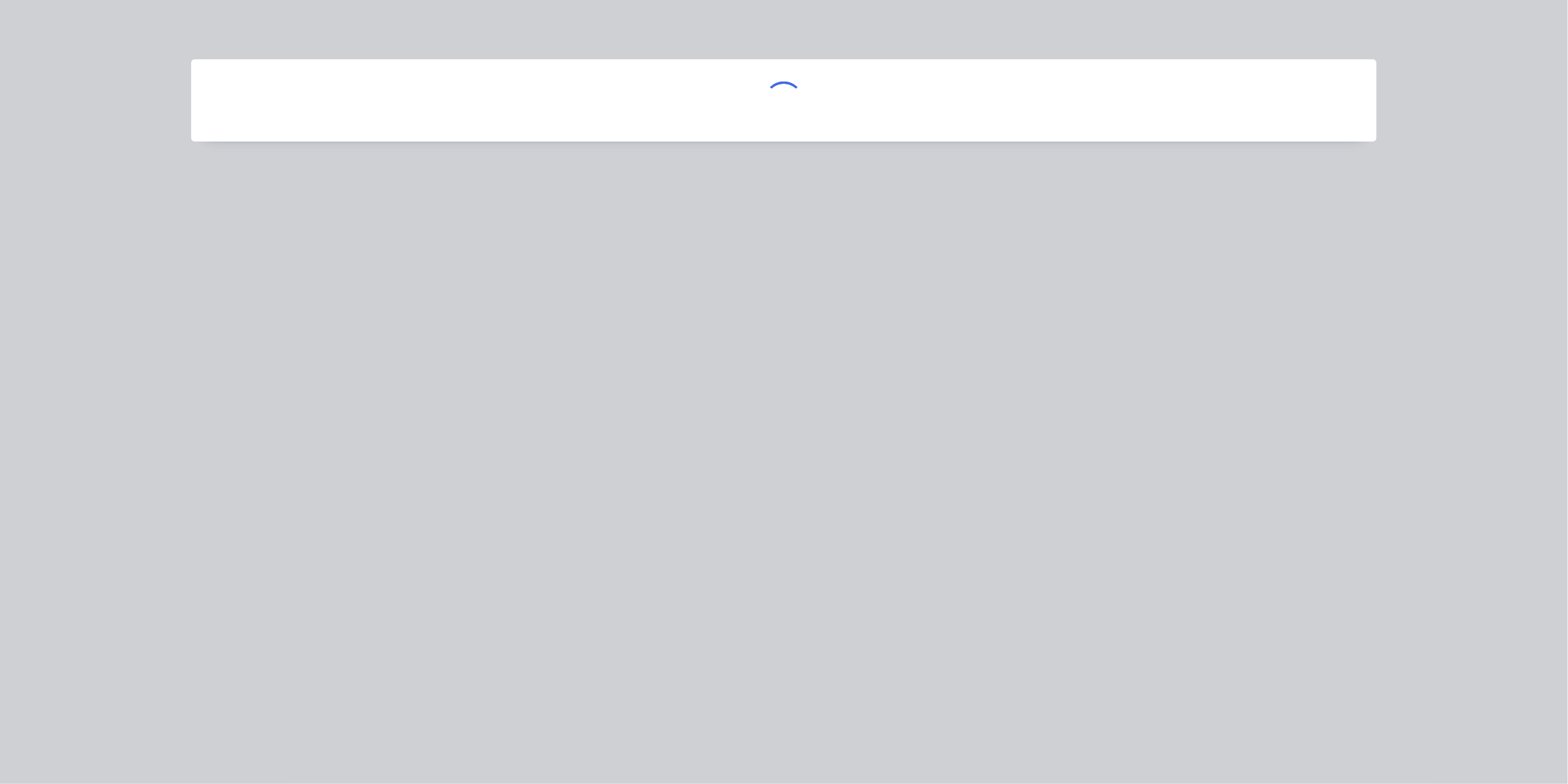
scroll to position [0, 0]
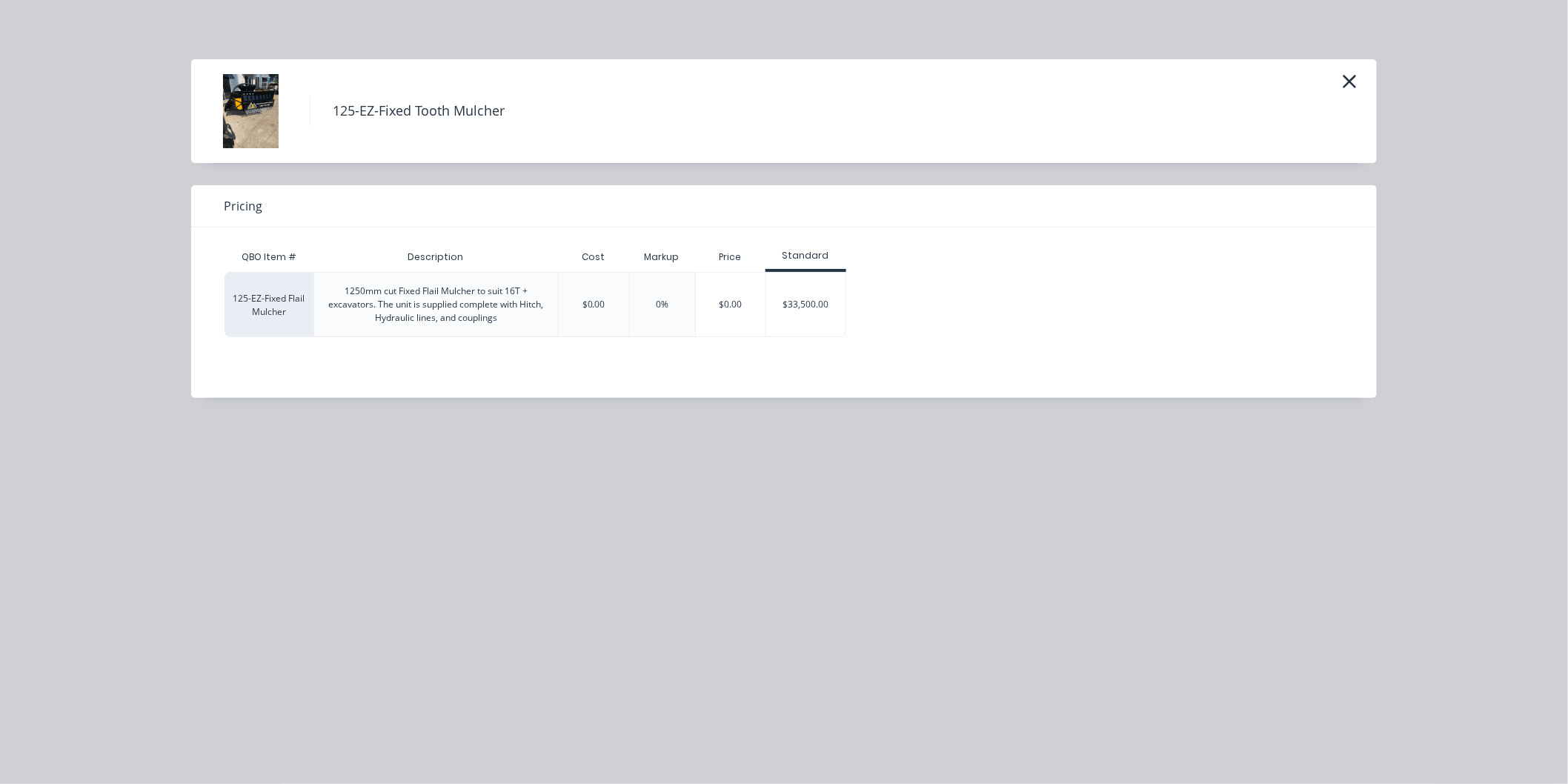
click at [808, 301] on div "$33,500.00" at bounding box center [805, 304] width 80 height 64
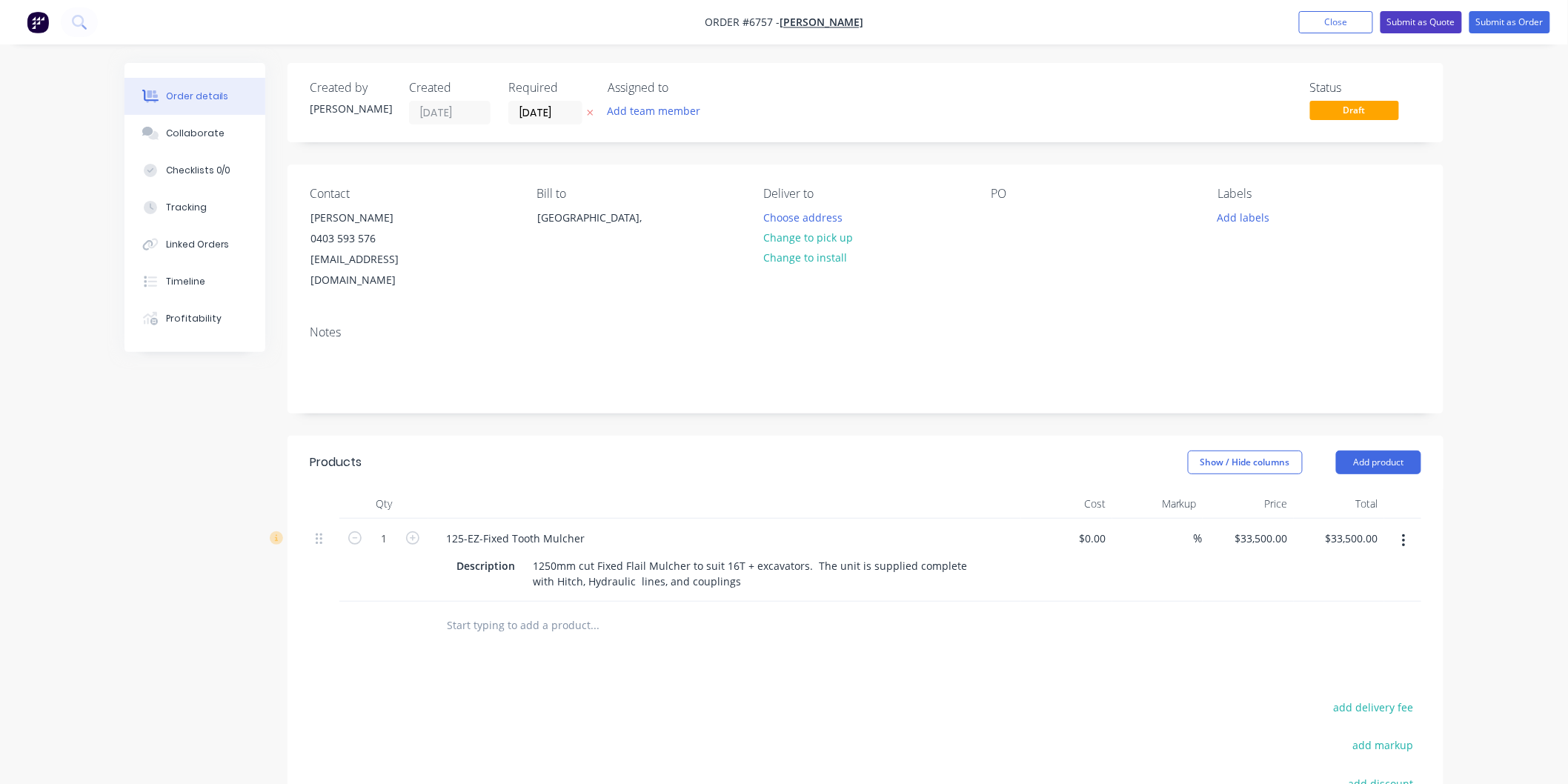
click at [1423, 17] on button "Submit as Quote" at bounding box center [1421, 22] width 81 height 23
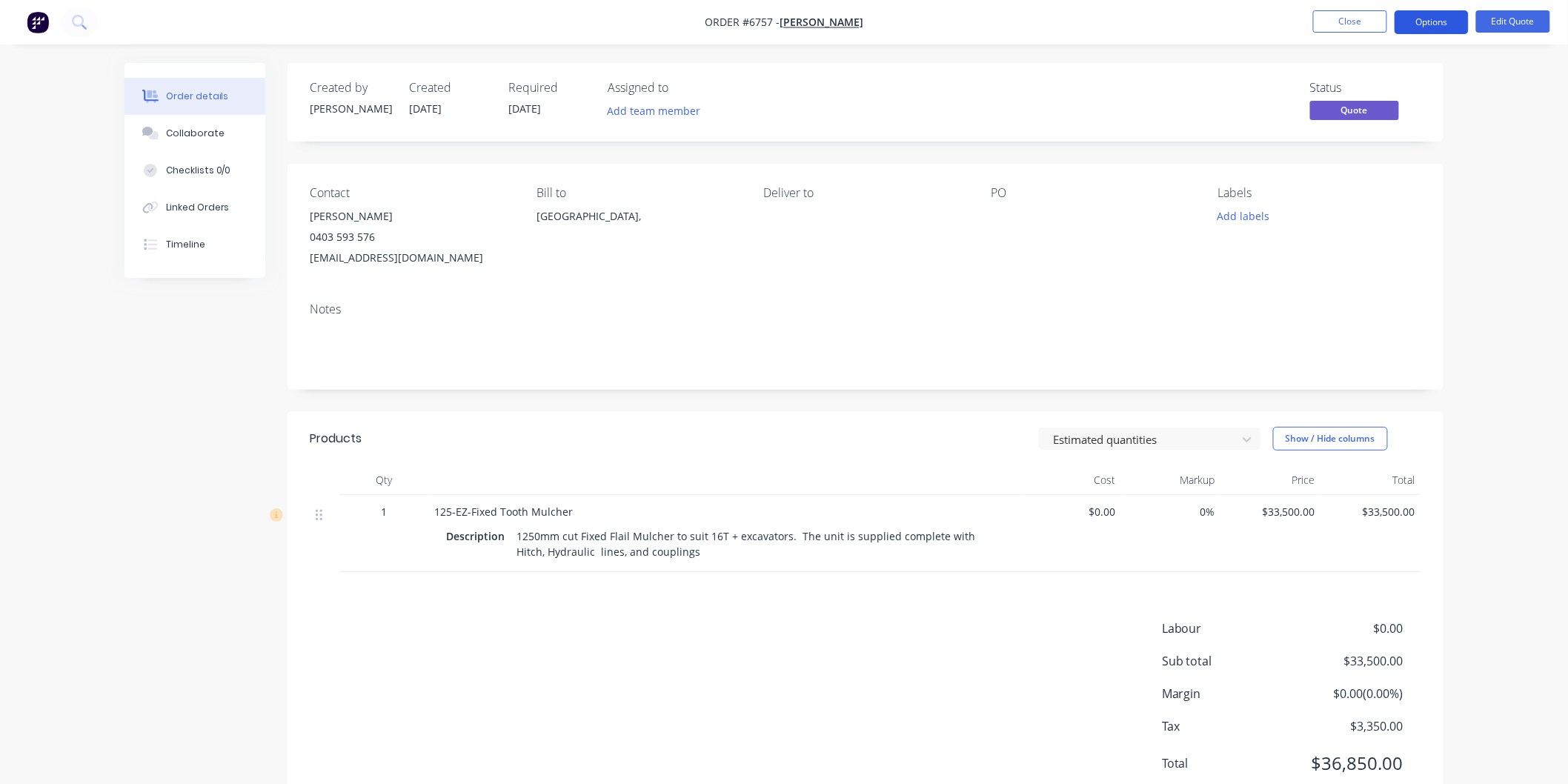
click at [1420, 19] on button "Options" at bounding box center [1431, 22] width 74 height 23
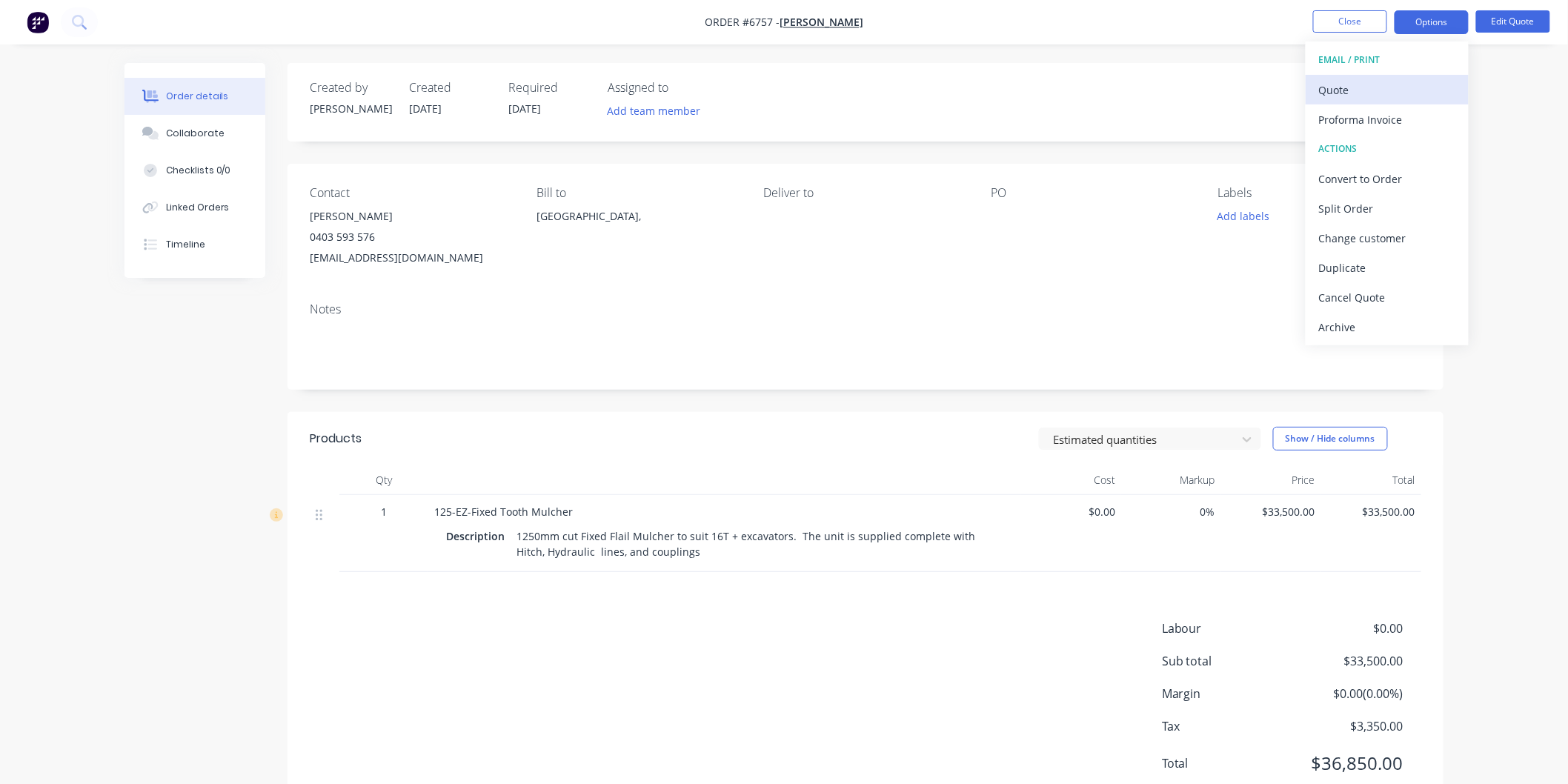
click at [1317, 85] on button "Quote" at bounding box center [1387, 89] width 163 height 29
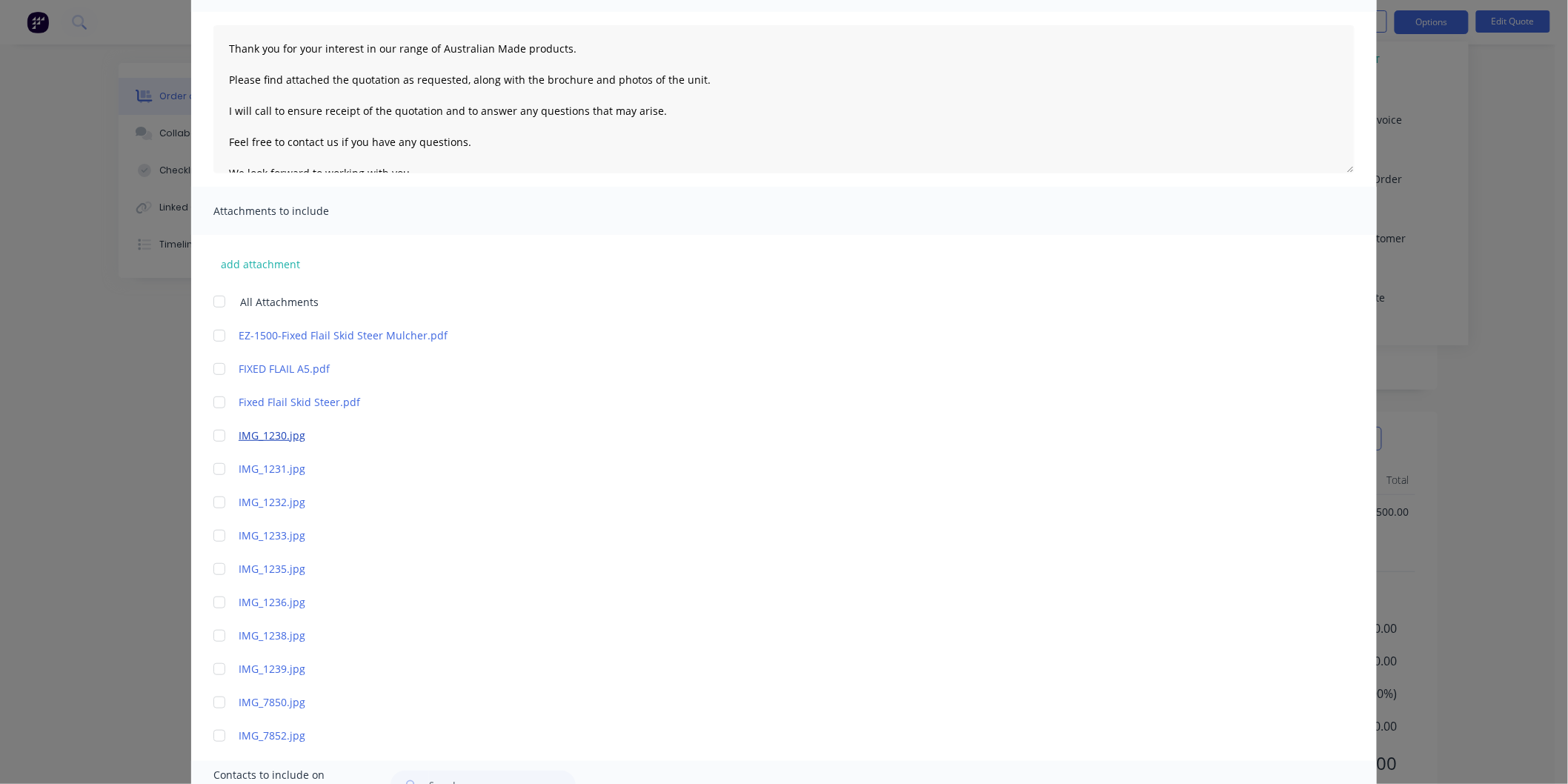
scroll to position [164, 0]
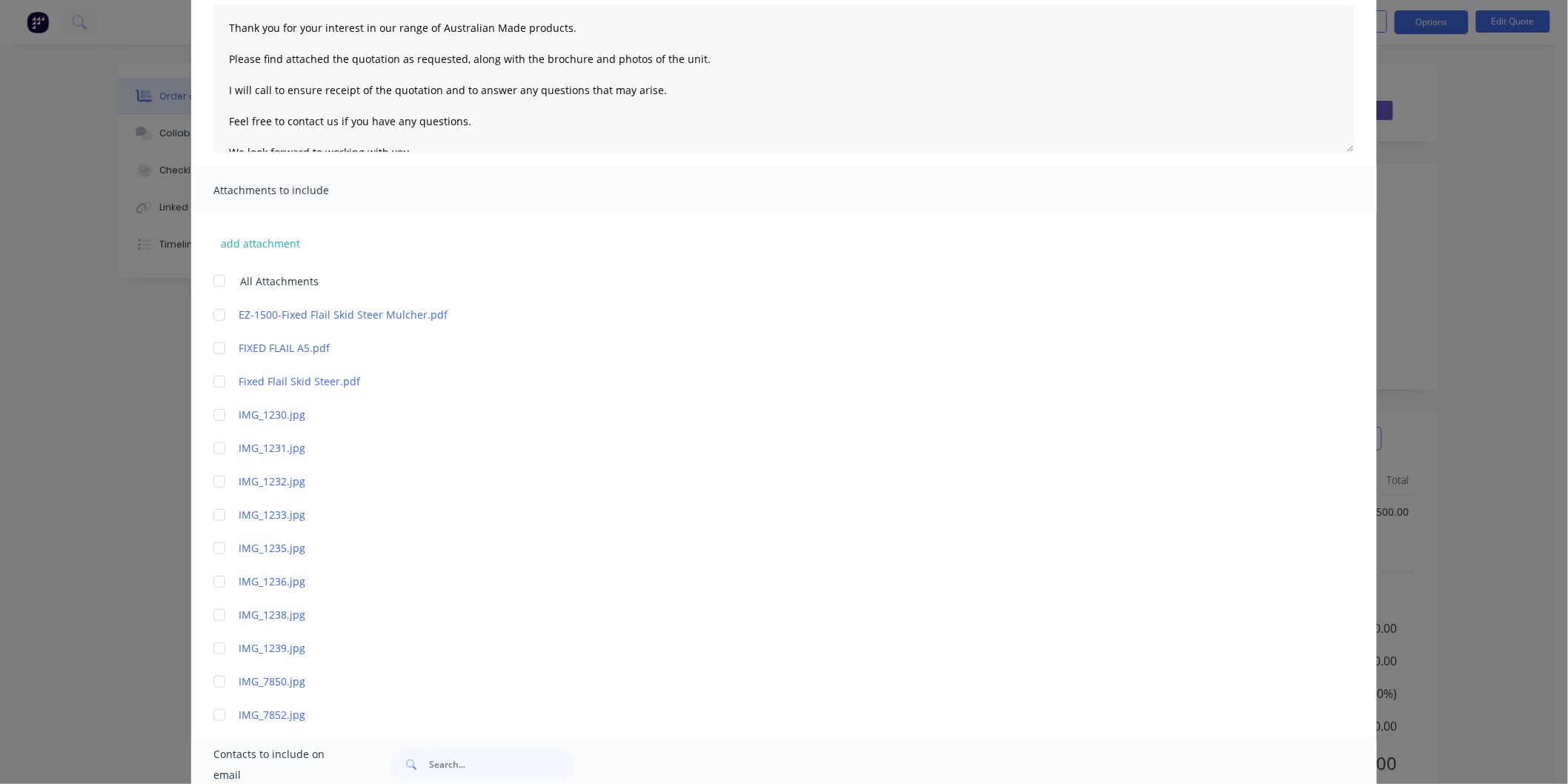
click at [218, 275] on div at bounding box center [219, 280] width 29 height 29
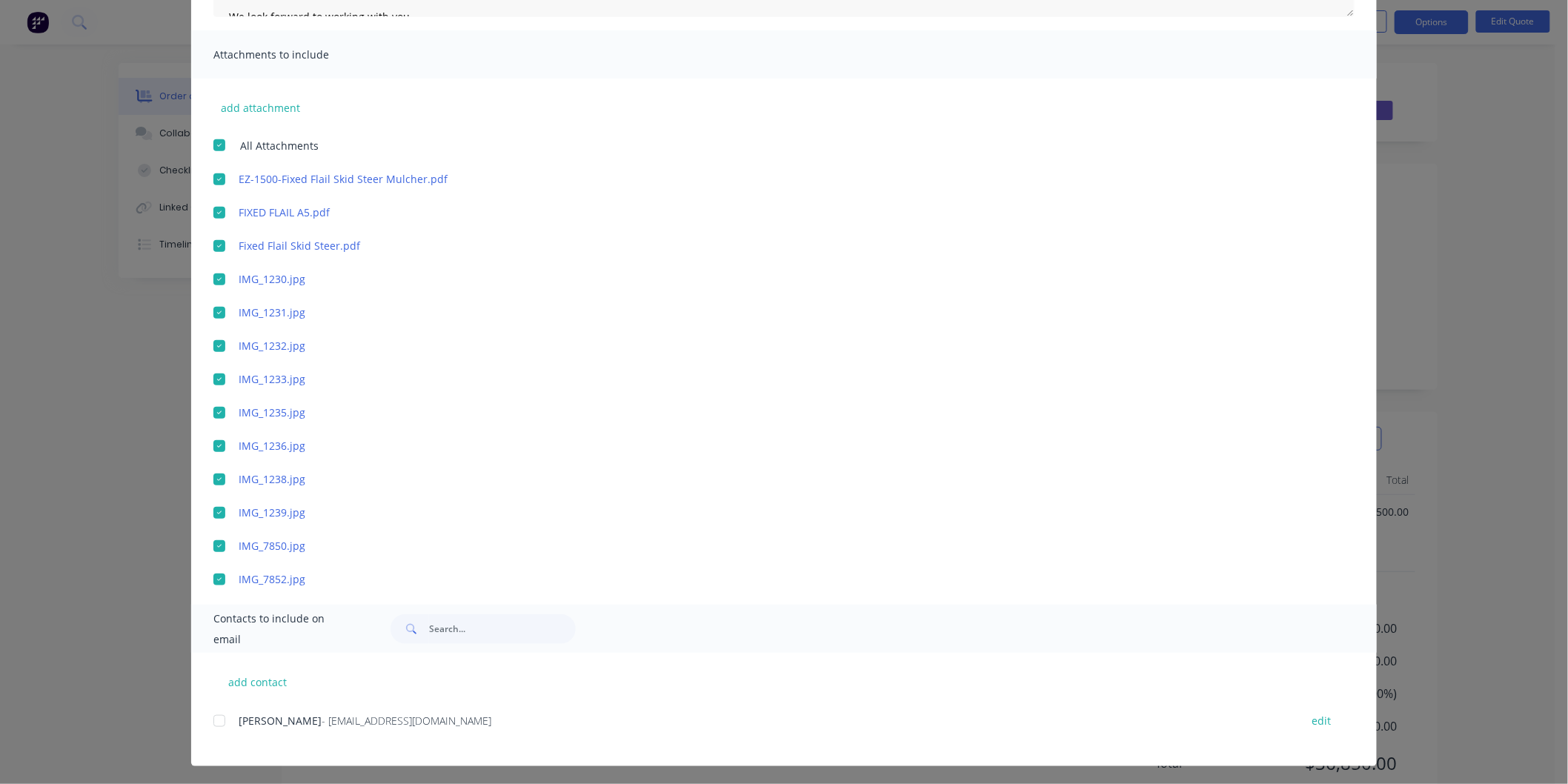
scroll to position [302, 0]
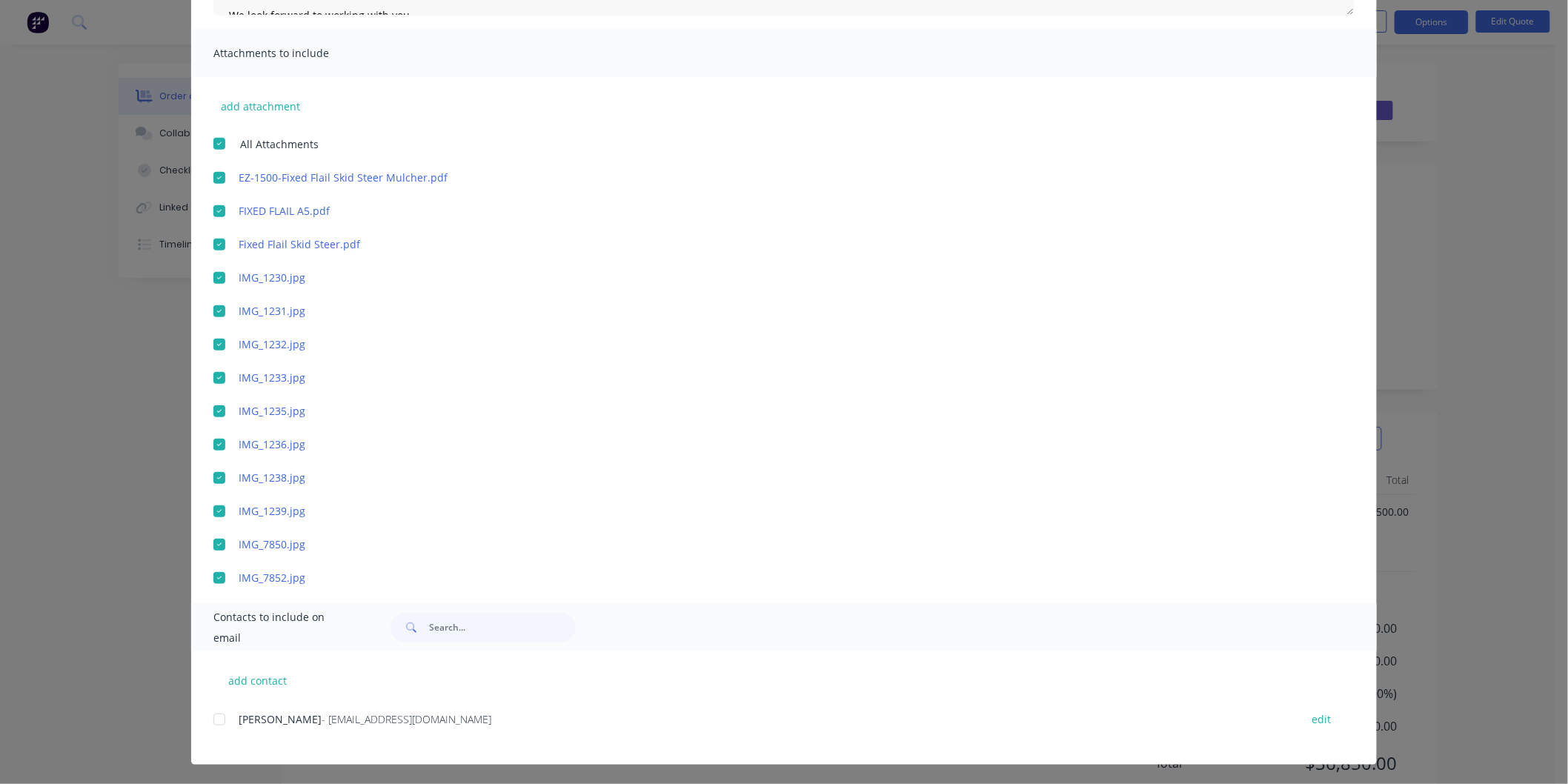
click at [220, 715] on div at bounding box center [219, 719] width 29 height 29
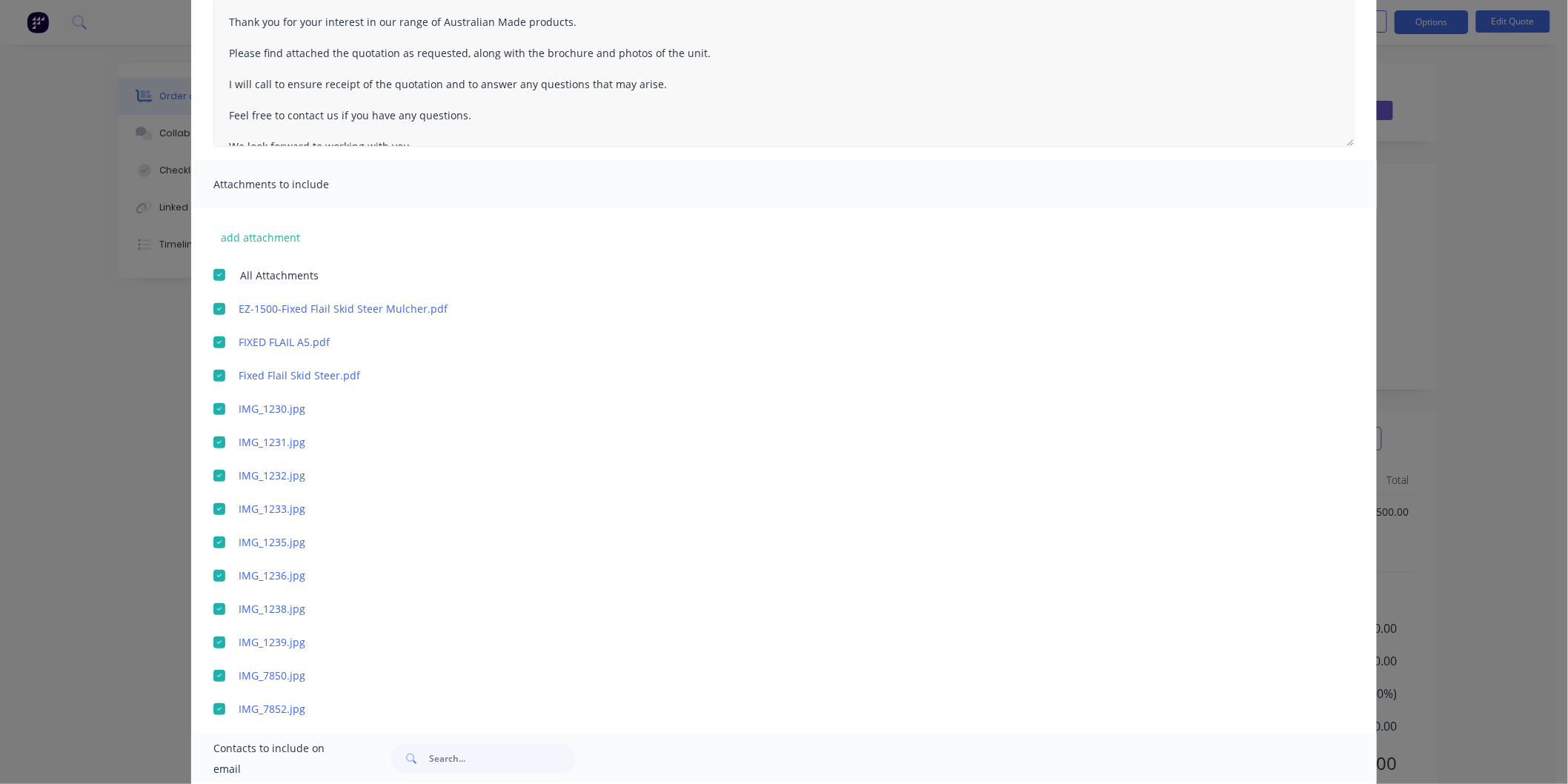
scroll to position [0, 0]
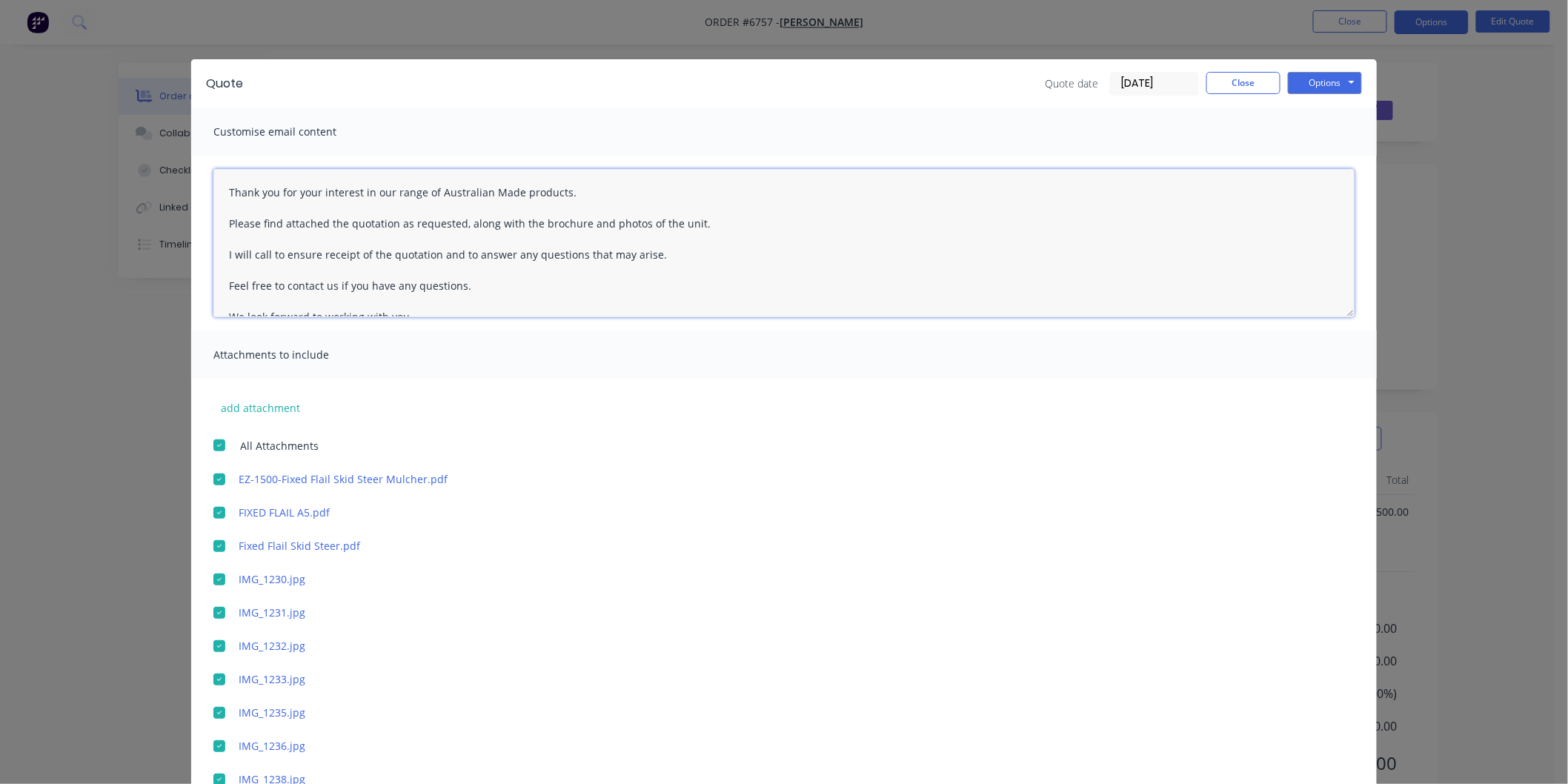
click at [218, 182] on textarea "Thank you for your interest in our range of Australian Made products. Please fi…" at bounding box center [784, 243] width 1141 height 148
click at [246, 198] on textarea "Thank you for your interest in our range of Australian Made products. Please fi…" at bounding box center [784, 243] width 1141 height 148
type textarea "[PERSON_NAME] Thank you for your interest in our range of Australian Made produ…"
click at [1312, 76] on button "Options" at bounding box center [1325, 83] width 74 height 23
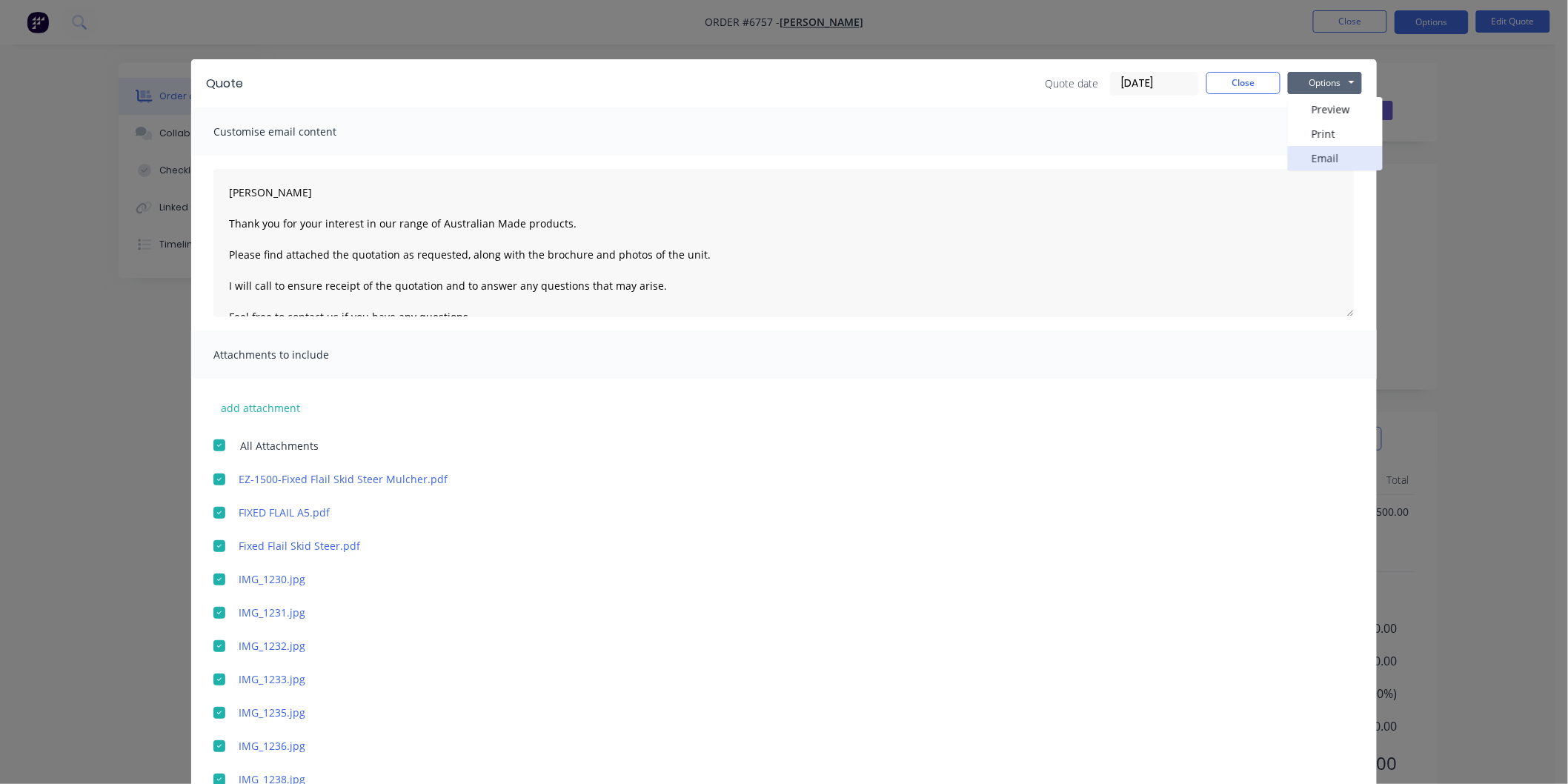
click at [1317, 153] on button "Email" at bounding box center [1335, 158] width 95 height 24
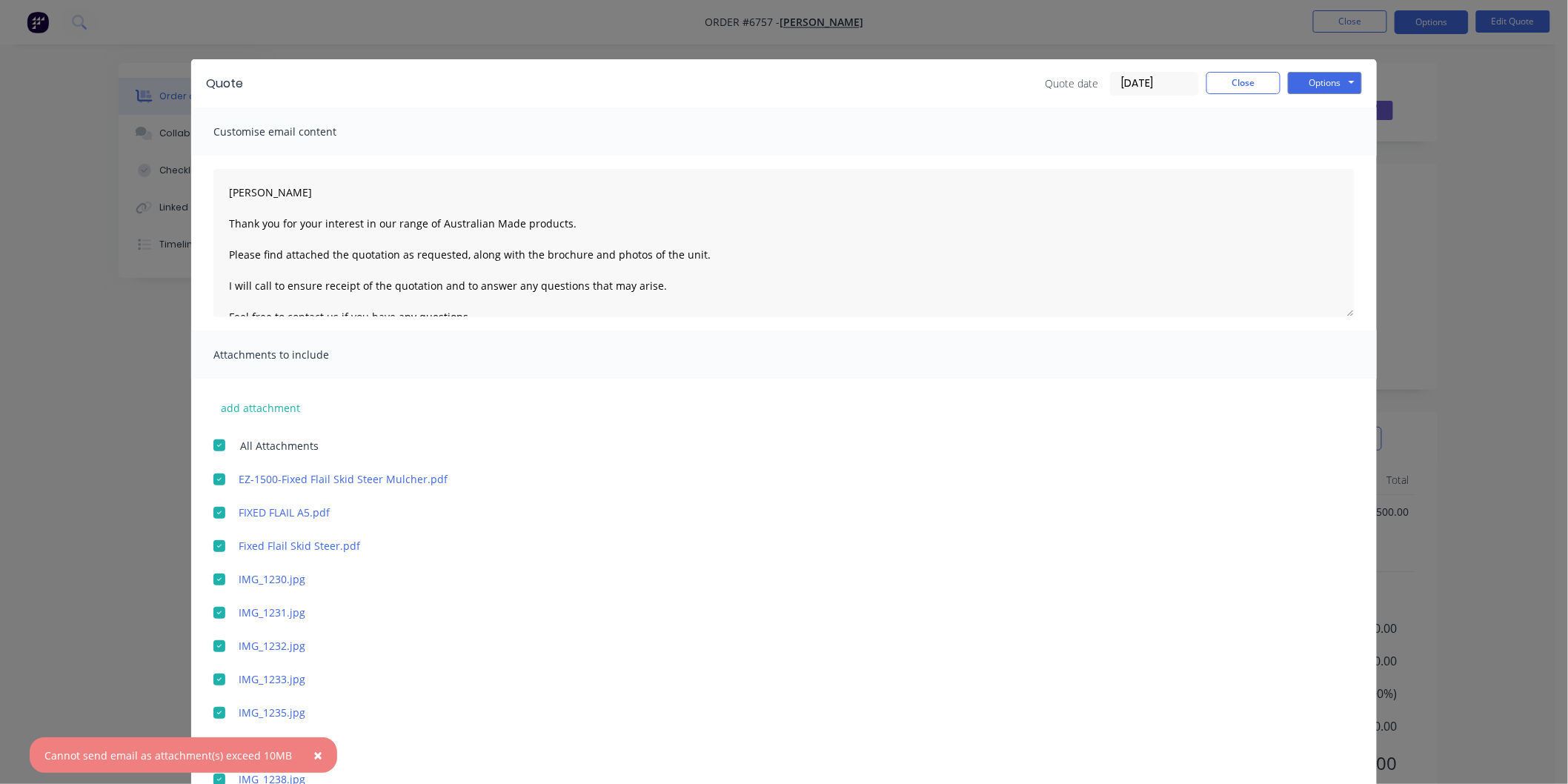
click at [313, 751] on span "×" at bounding box center [318, 755] width 9 height 21
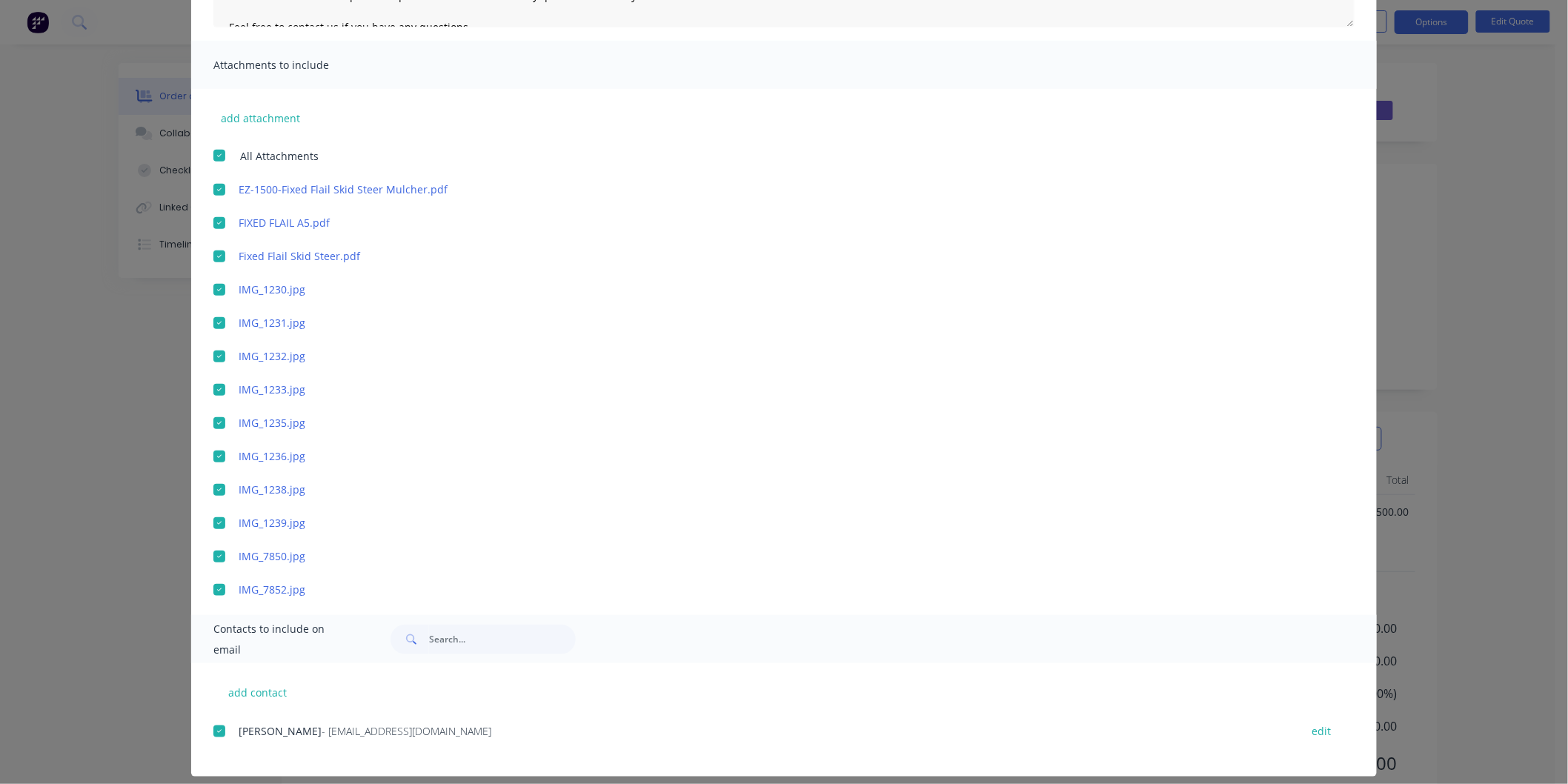
scroll to position [302, 0]
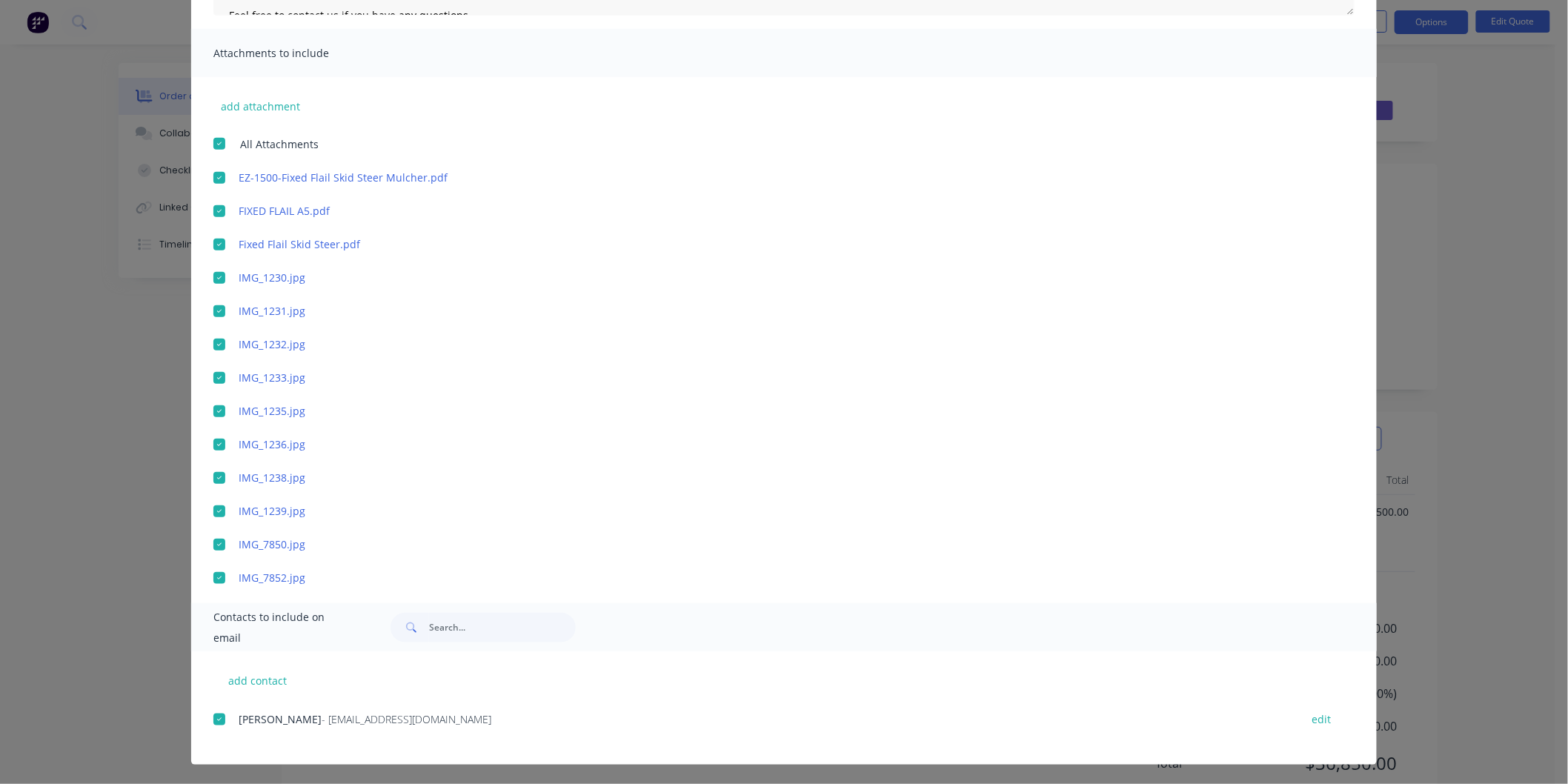
click at [216, 174] on div at bounding box center [219, 177] width 29 height 29
click at [208, 201] on div at bounding box center [219, 210] width 29 height 29
click at [213, 247] on div at bounding box center [219, 244] width 29 height 29
click at [216, 278] on div at bounding box center [219, 278] width 29 height 29
click at [215, 314] on div at bounding box center [219, 311] width 29 height 29
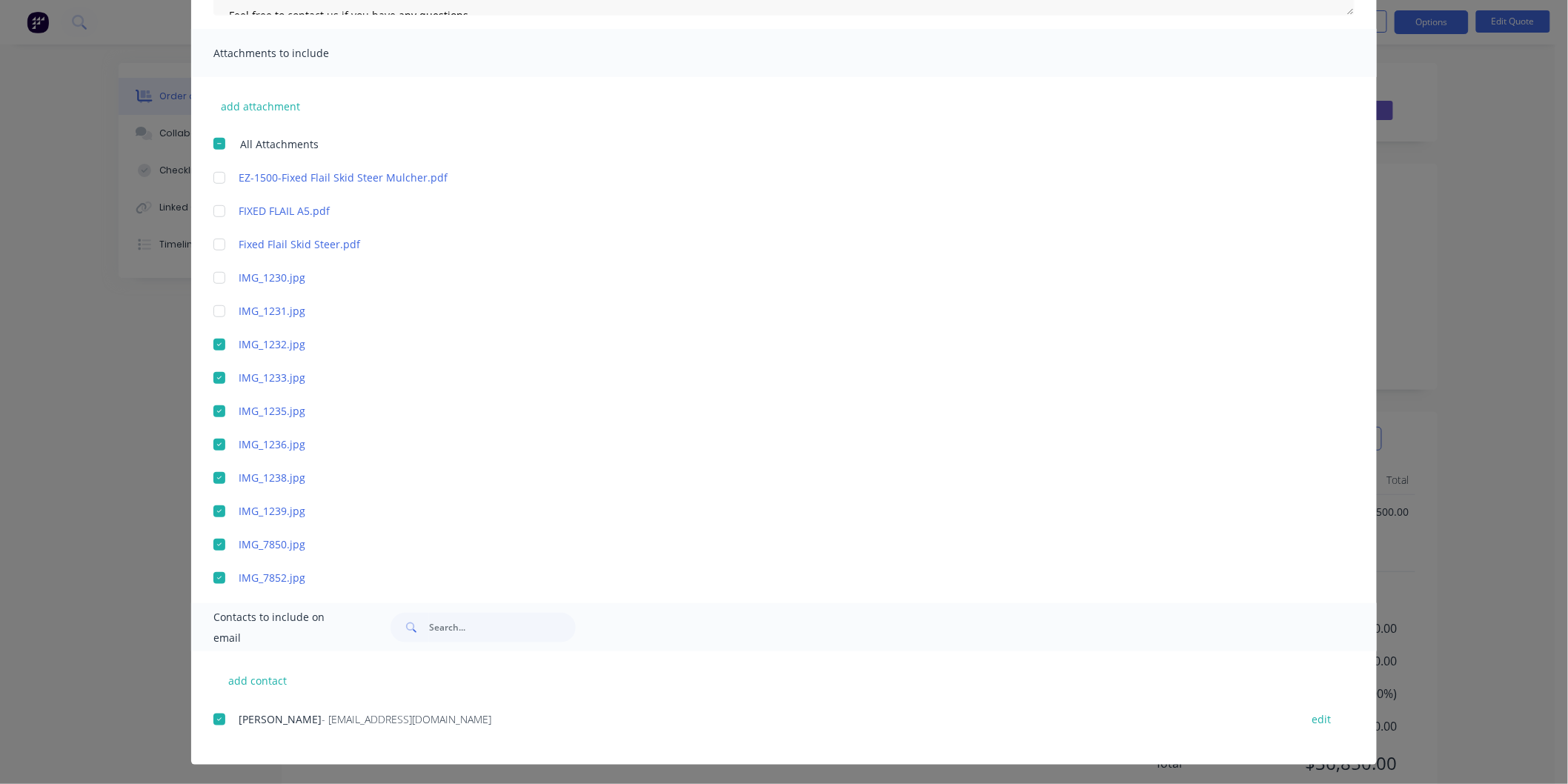
click at [212, 349] on div at bounding box center [219, 344] width 29 height 29
click at [214, 368] on div at bounding box center [219, 377] width 29 height 29
click at [215, 413] on div at bounding box center [219, 411] width 29 height 29
drag, startPoint x: 214, startPoint y: 442, endPoint x: 212, endPoint y: 476, distance: 34.1
click at [212, 445] on div at bounding box center [219, 444] width 29 height 29
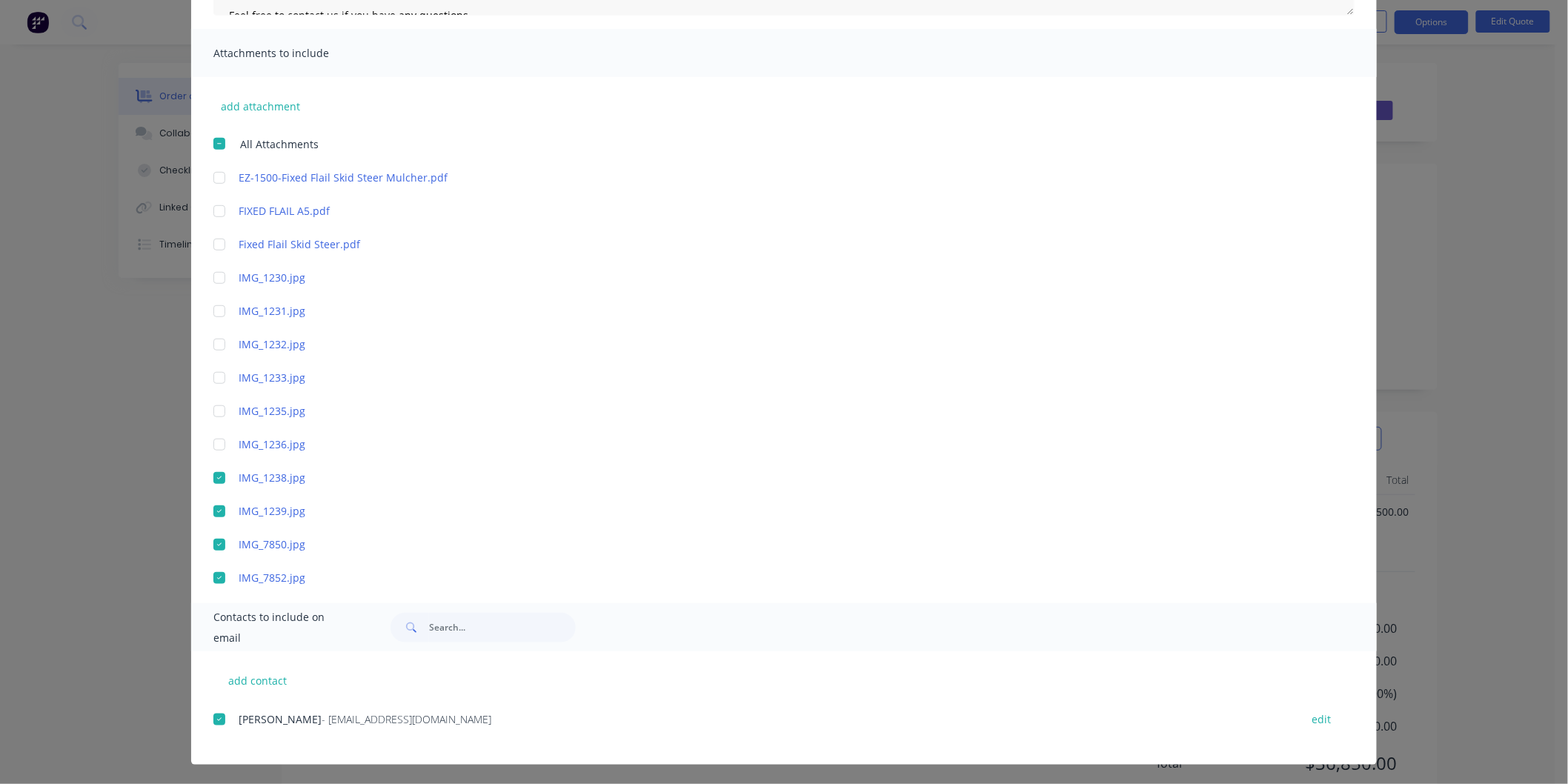
click at [212, 490] on div at bounding box center [219, 478] width 29 height 29
click at [213, 511] on div at bounding box center [219, 511] width 29 height 29
drag, startPoint x: 212, startPoint y: 532, endPoint x: 214, endPoint y: 573, distance: 41.0
click at [212, 534] on div at bounding box center [219, 544] width 29 height 29
click at [215, 574] on div at bounding box center [219, 578] width 29 height 29
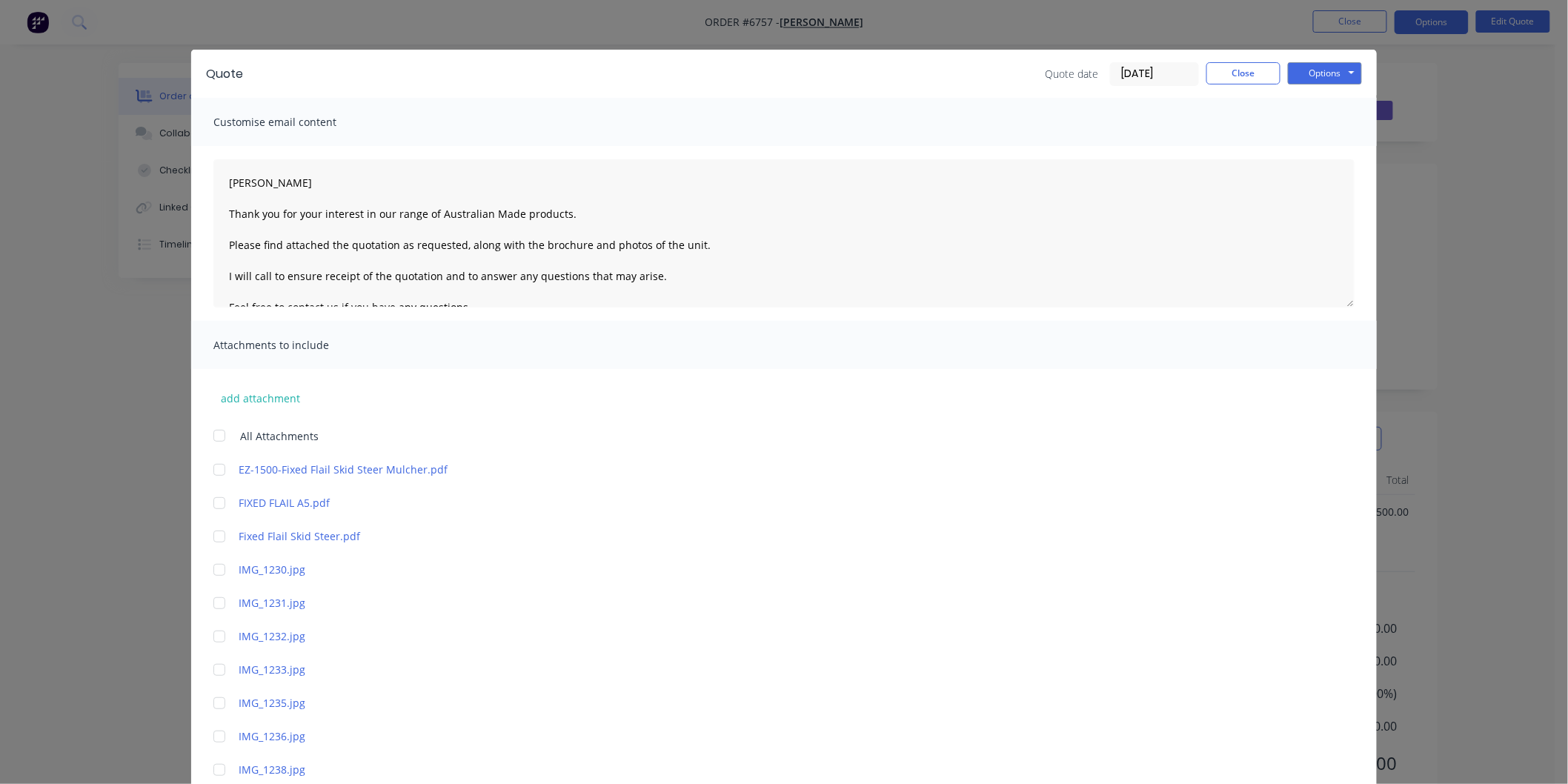
scroll to position [0, 0]
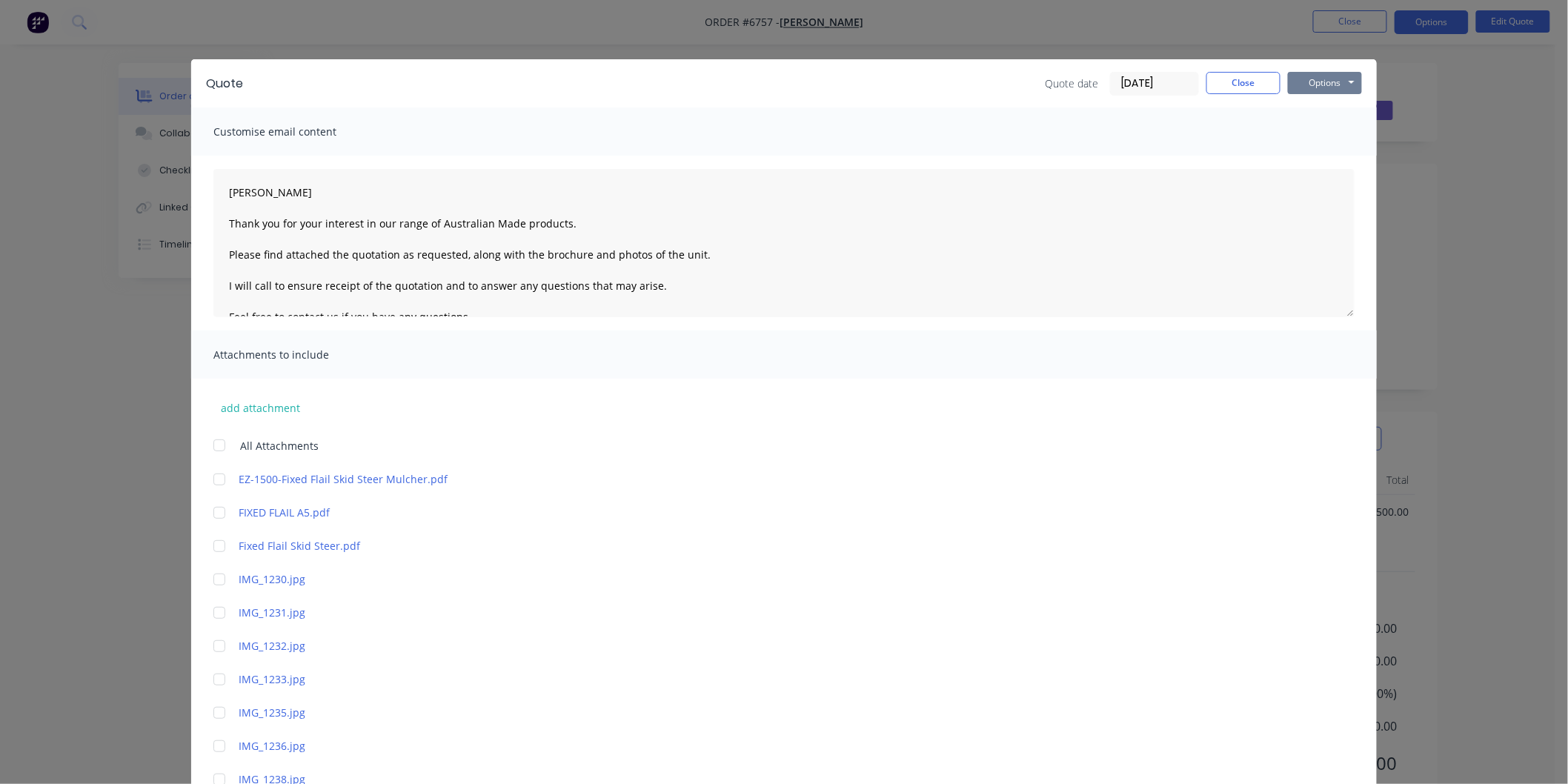
click at [1312, 79] on button "Options" at bounding box center [1325, 83] width 74 height 23
click at [1208, 78] on button "Close" at bounding box center [1243, 83] width 74 height 23
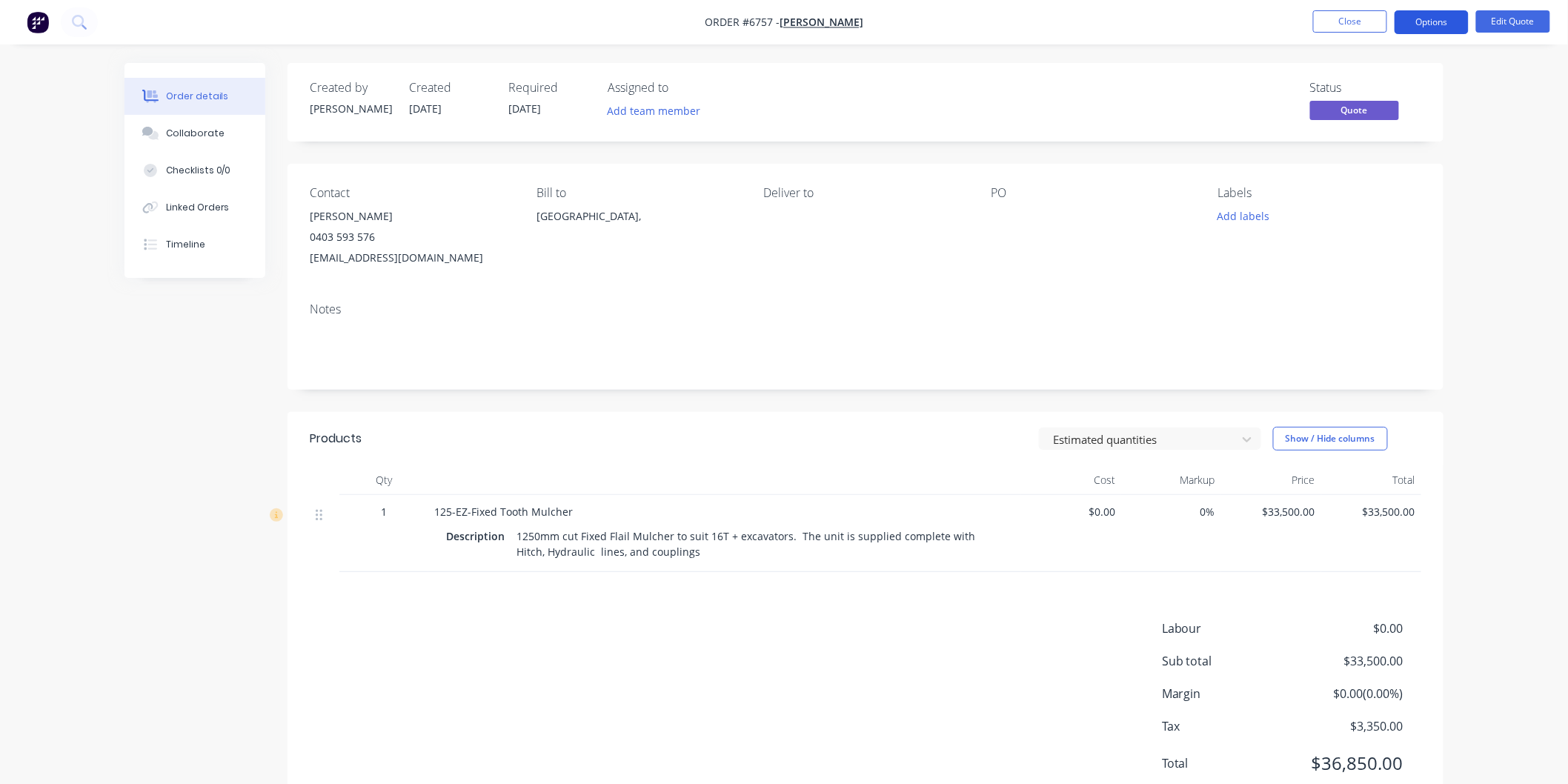
click at [1434, 16] on button "Options" at bounding box center [1431, 22] width 74 height 23
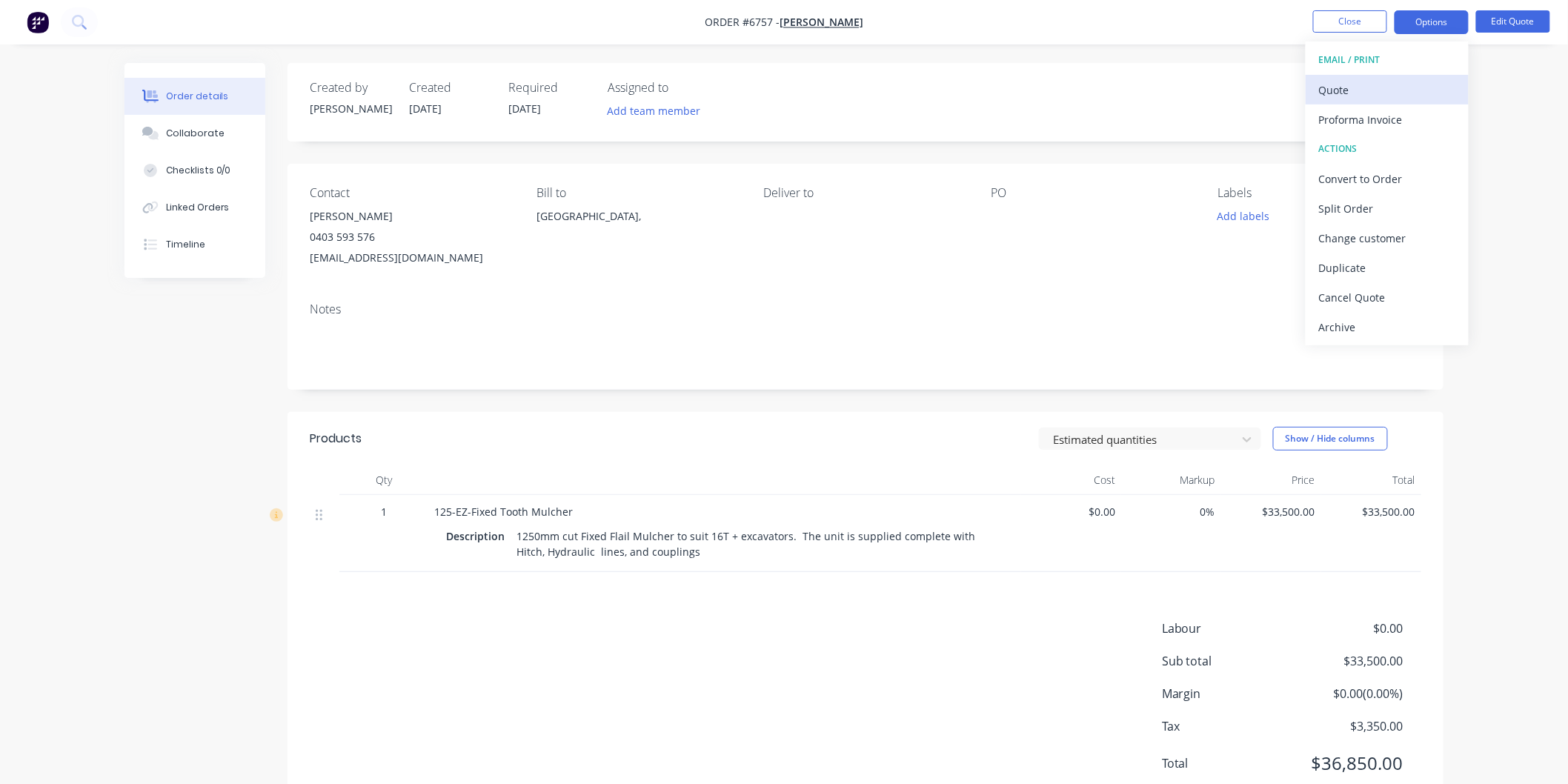
click at [1344, 87] on div "Quote" at bounding box center [1387, 91] width 137 height 22
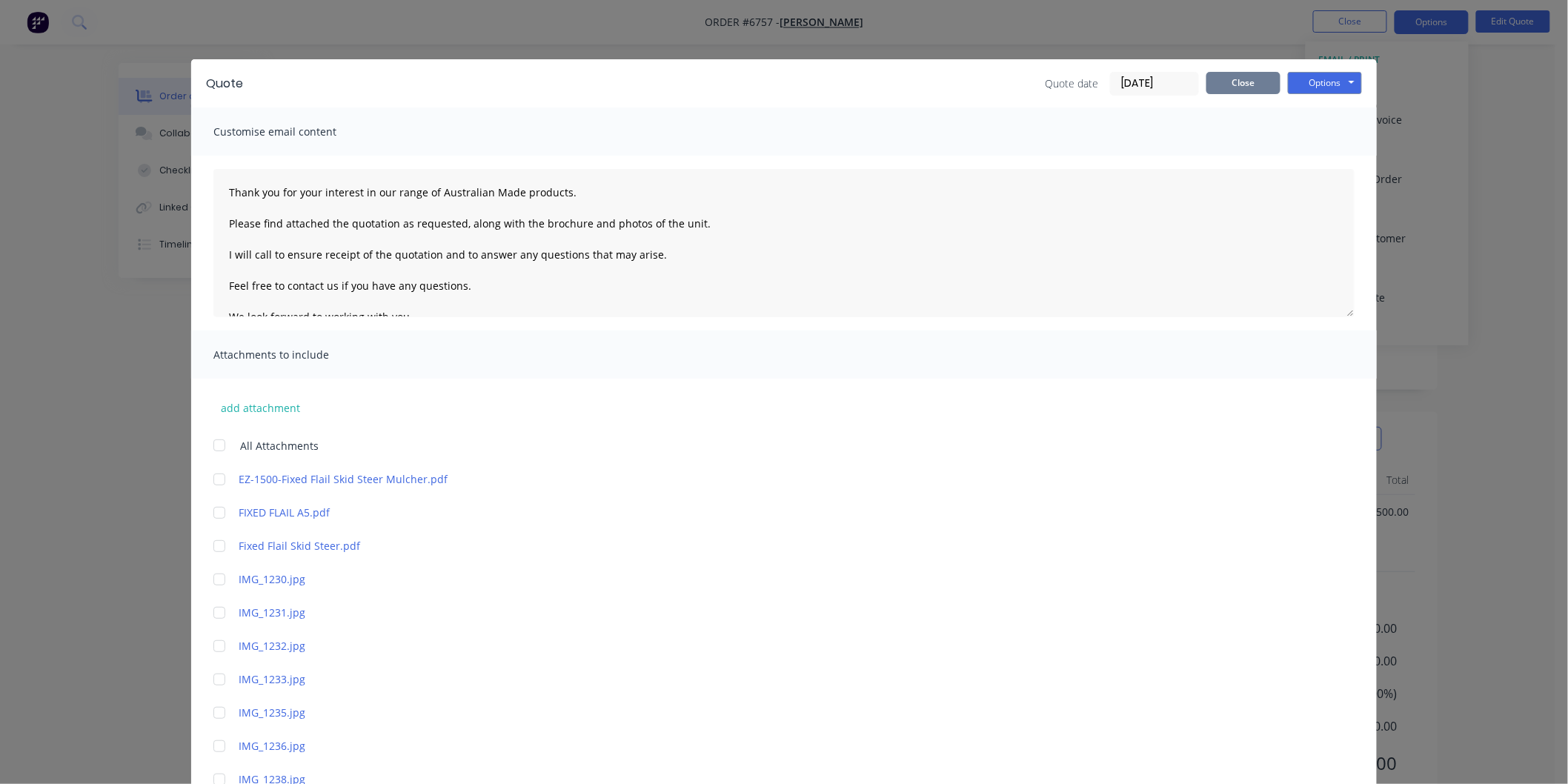
click at [1250, 72] on button "Close" at bounding box center [1243, 83] width 74 height 23
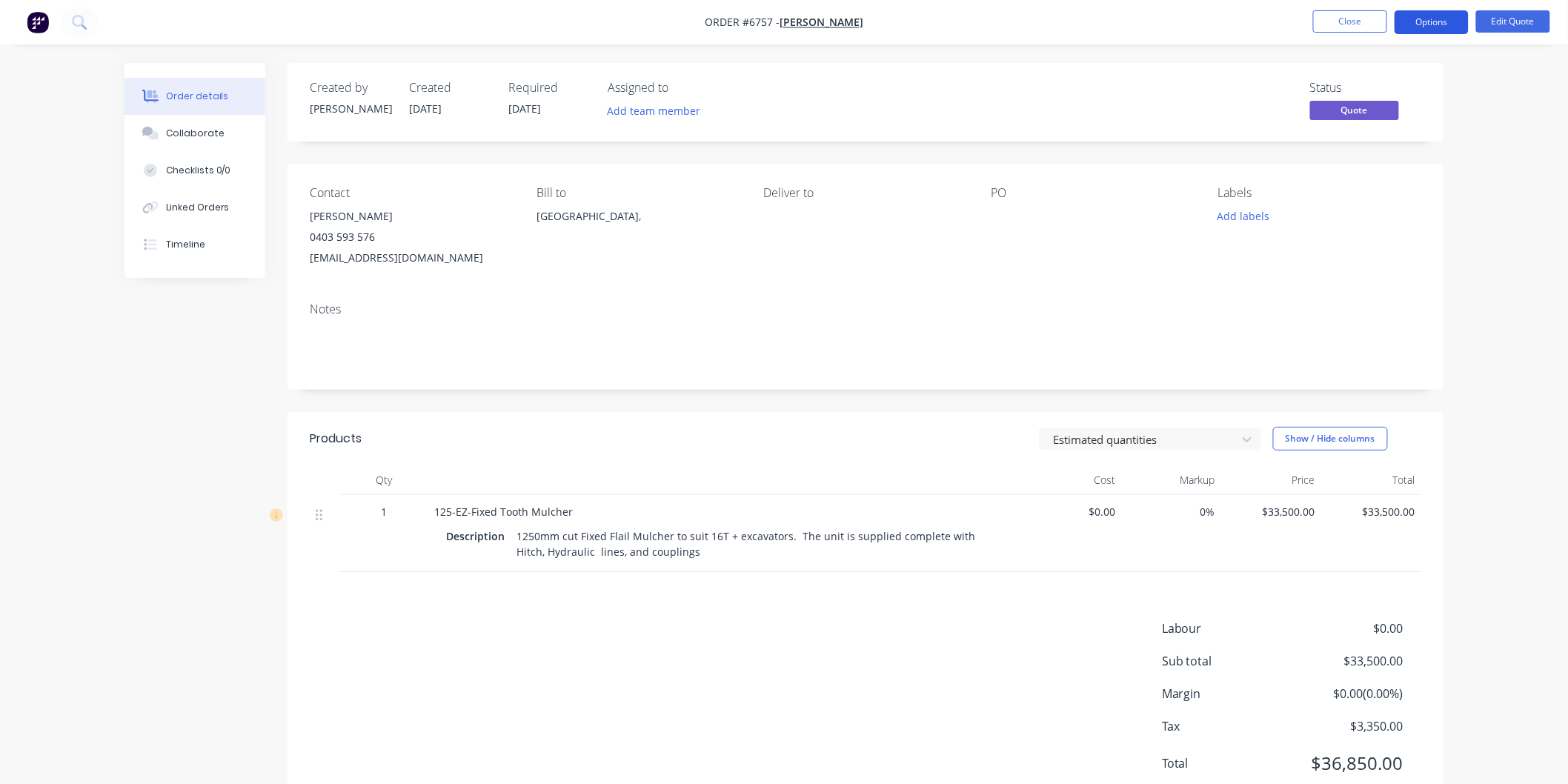
click at [1427, 20] on button "Options" at bounding box center [1431, 22] width 74 height 23
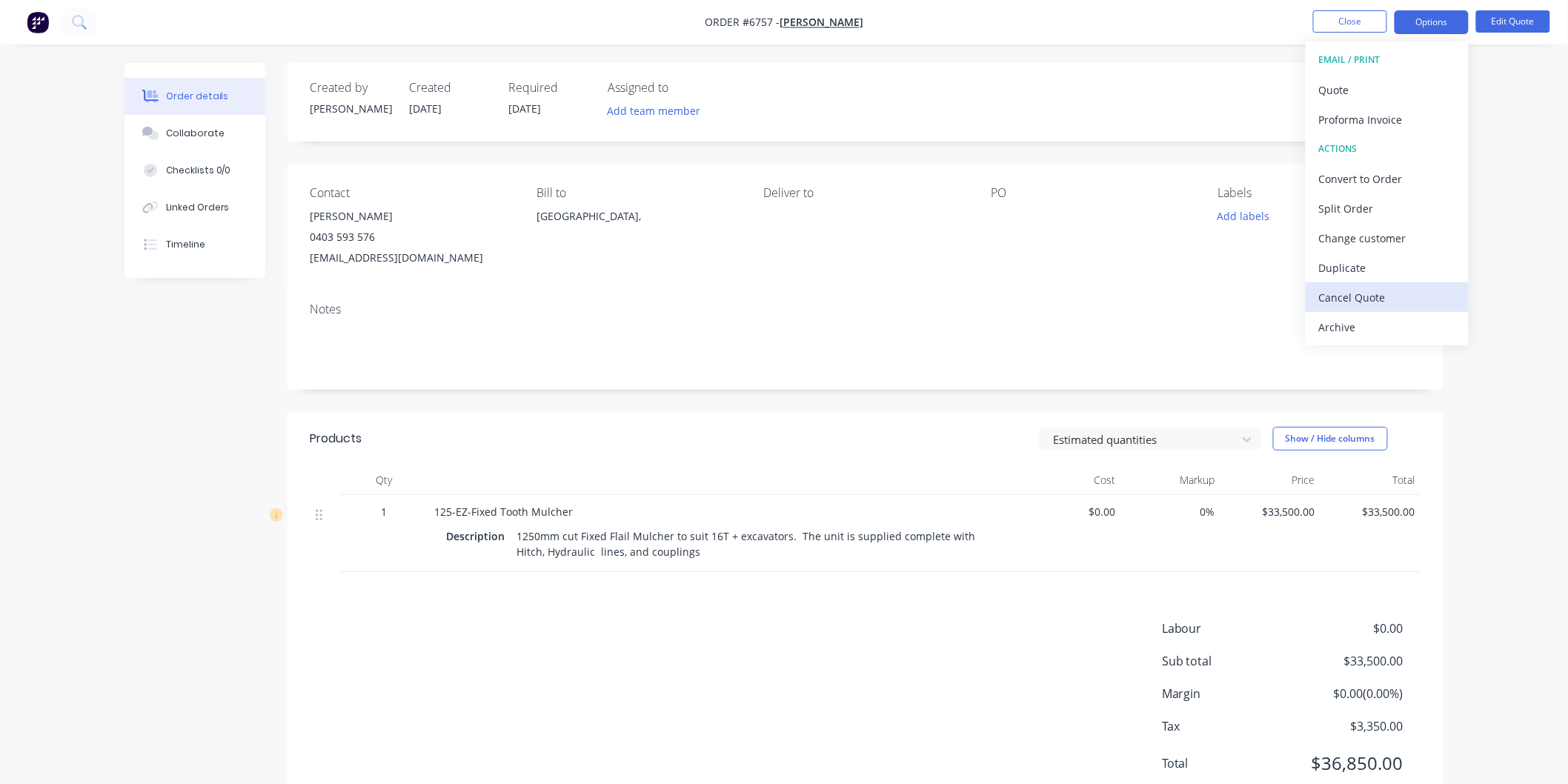
click at [1339, 297] on div "Cancel Quote" at bounding box center [1387, 298] width 137 height 22
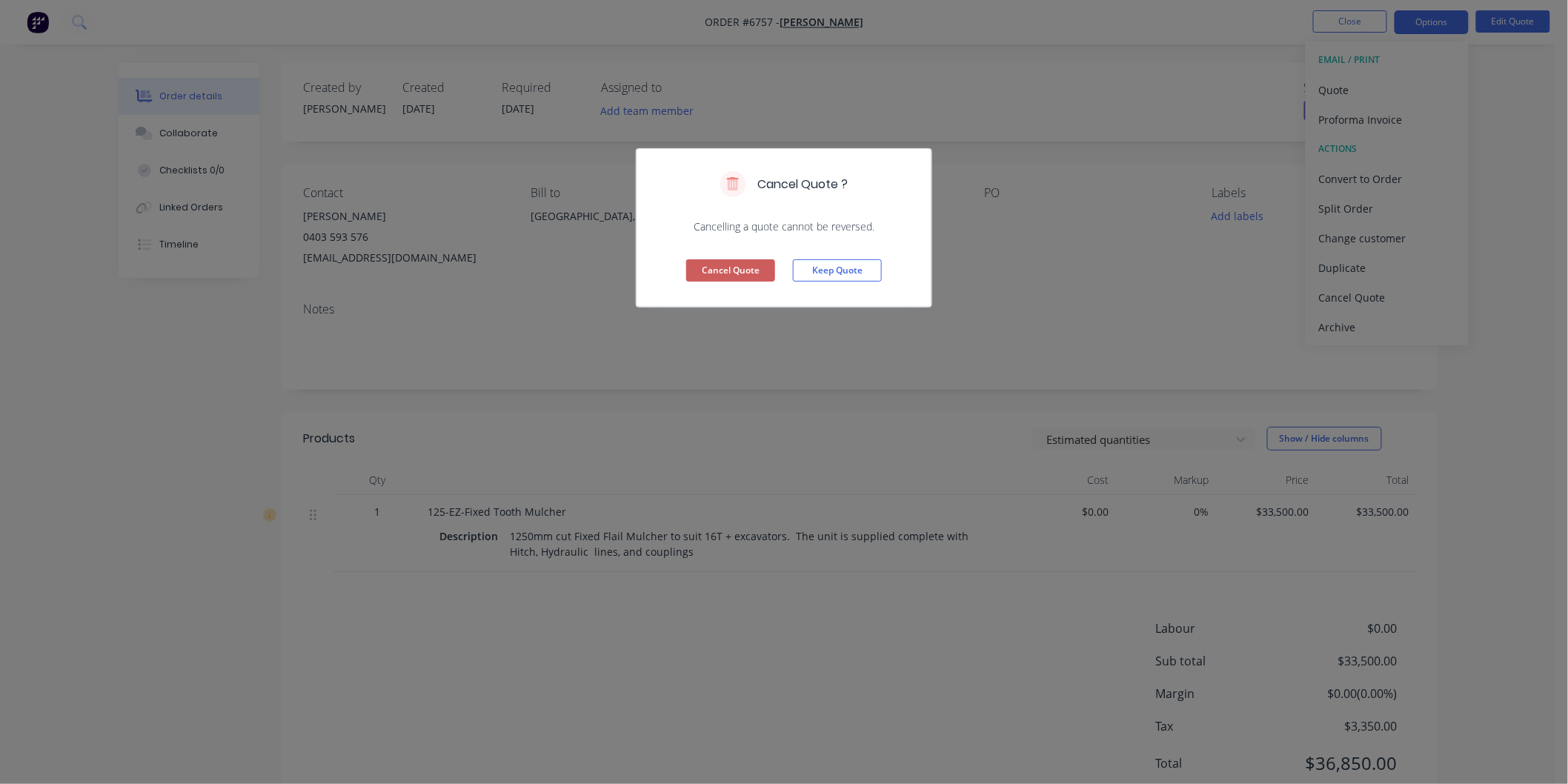
click at [726, 267] on button "Cancel Quote" at bounding box center [731, 270] width 89 height 23
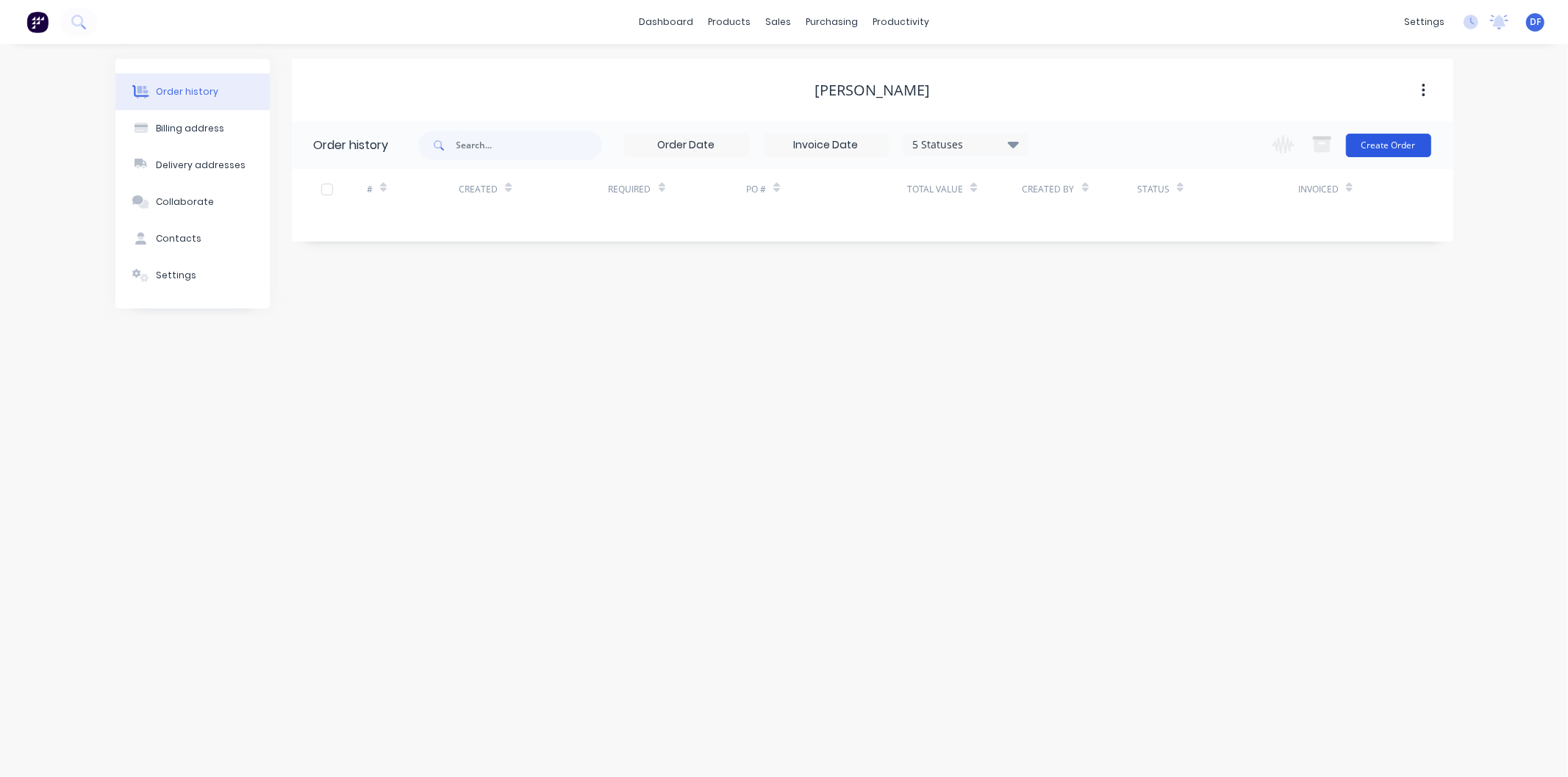
click at [1388, 144] on button "Create Order" at bounding box center [1388, 145] width 86 height 23
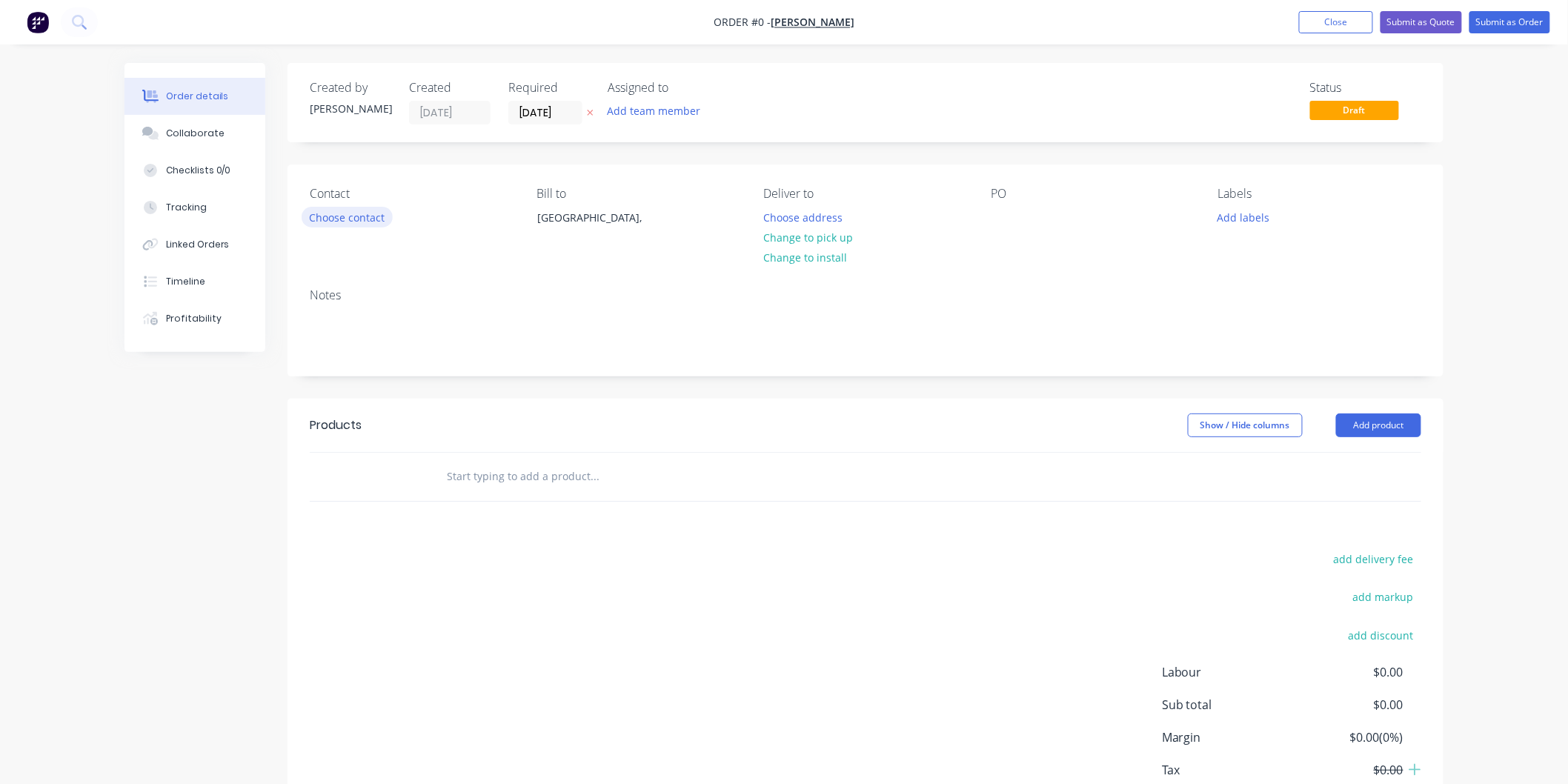
click at [365, 215] on button "Choose contact" at bounding box center [347, 217] width 91 height 20
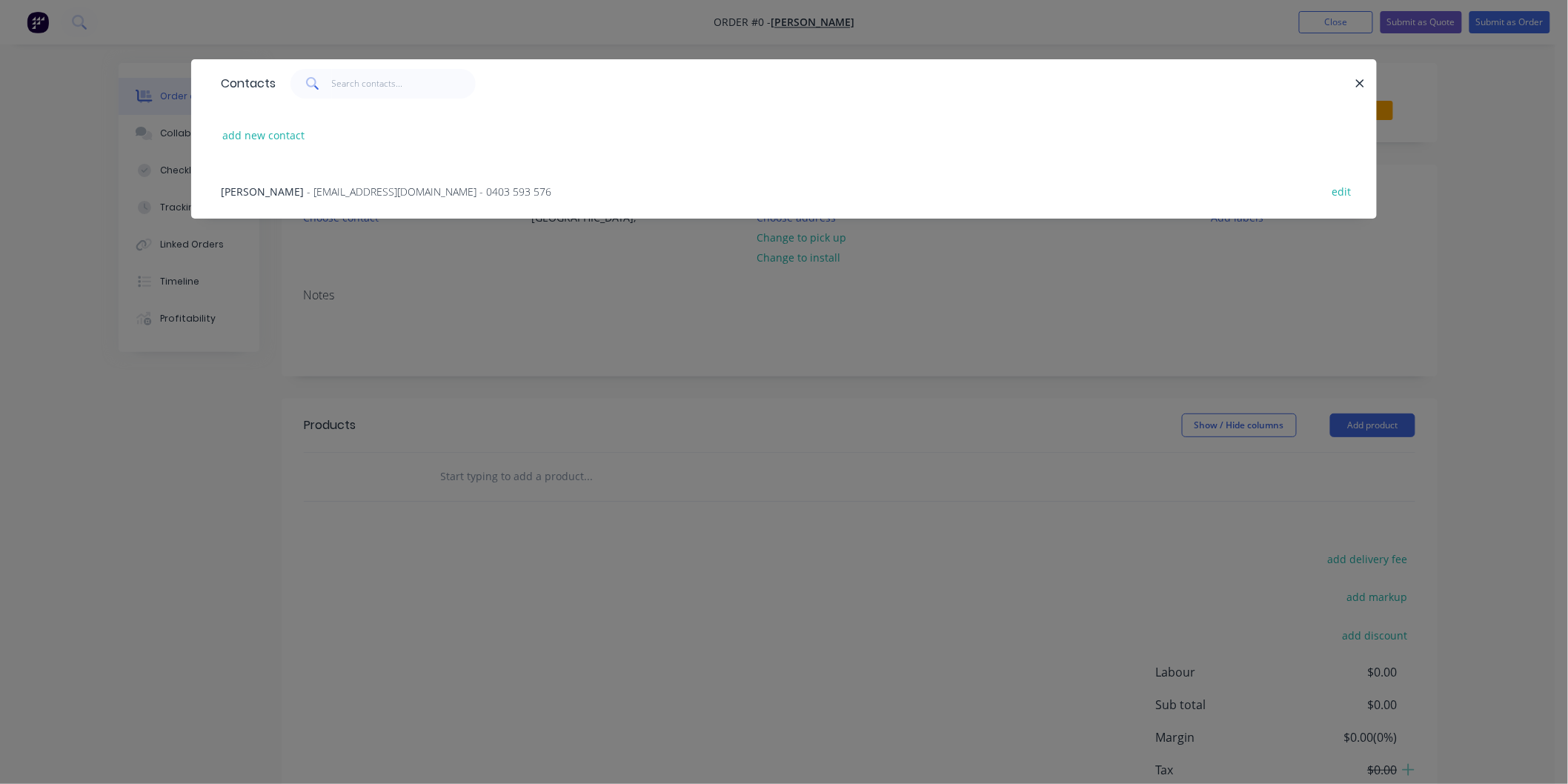
click at [361, 189] on span "- [EMAIL_ADDRESS][DOMAIN_NAME] - 0403 593 576" at bounding box center [429, 191] width 245 height 14
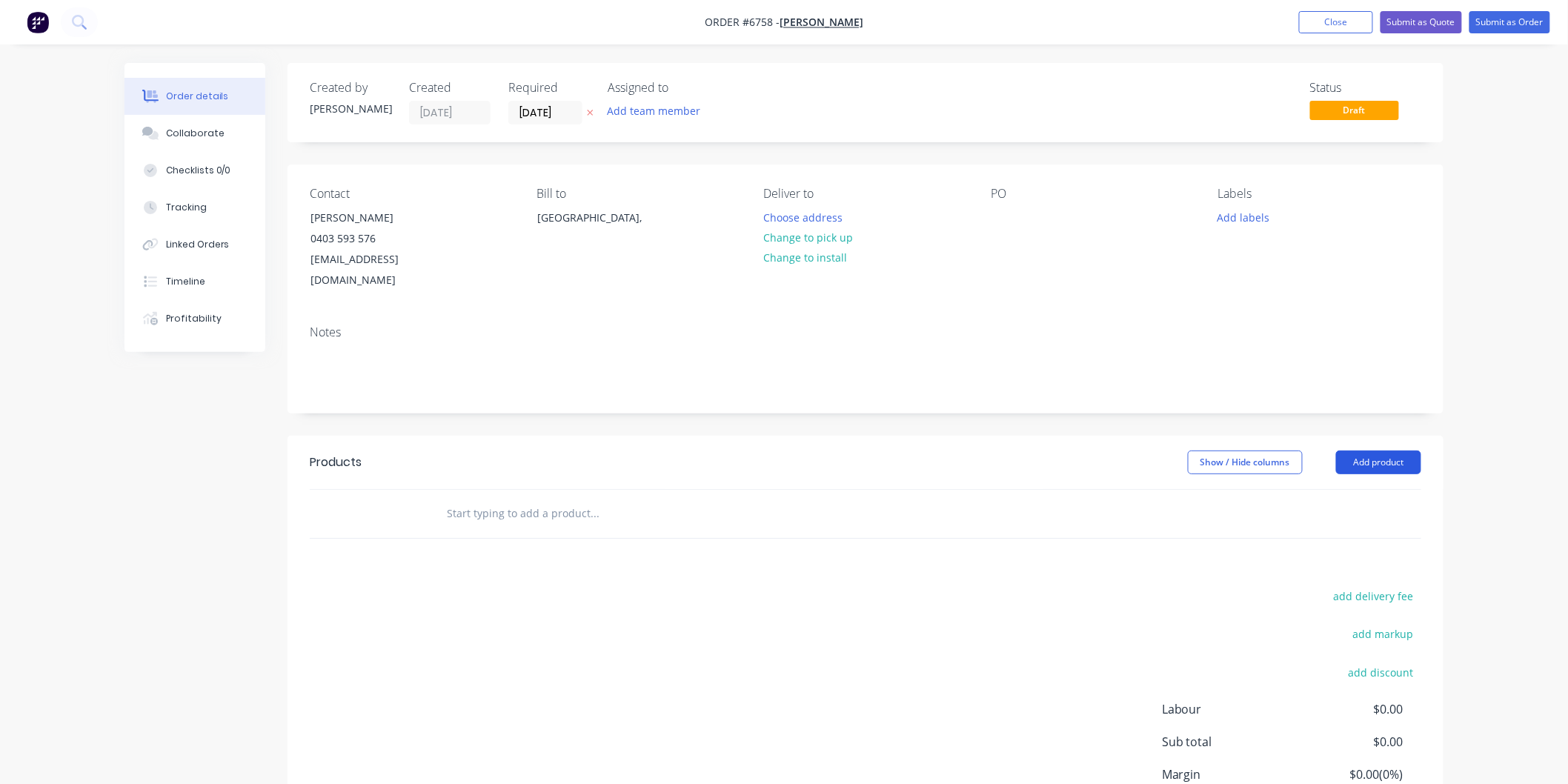
click at [1369, 451] on button "Add product" at bounding box center [1379, 463] width 85 height 23
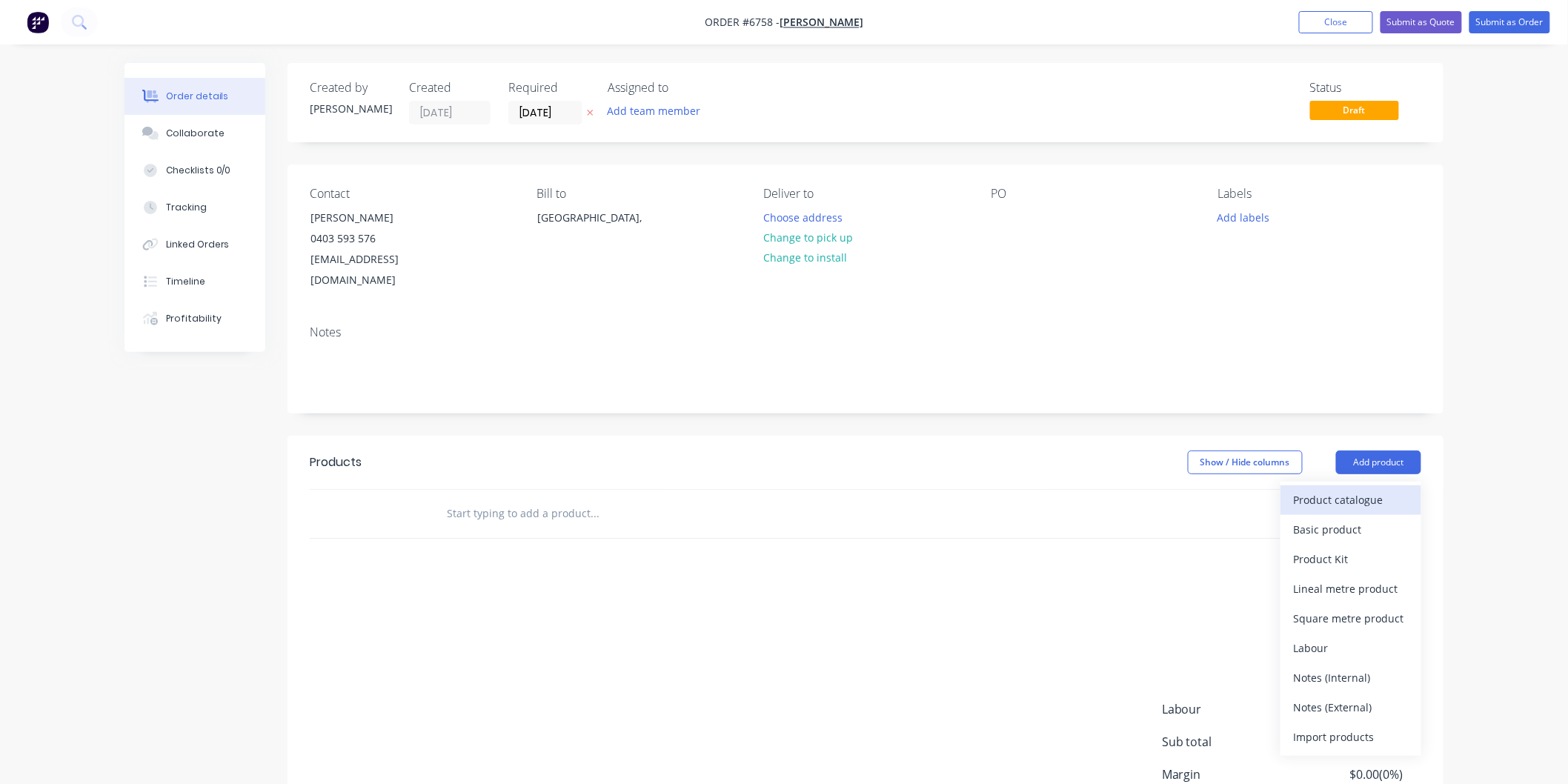
click at [1347, 489] on div "Product catalogue" at bounding box center [1351, 500] width 114 height 22
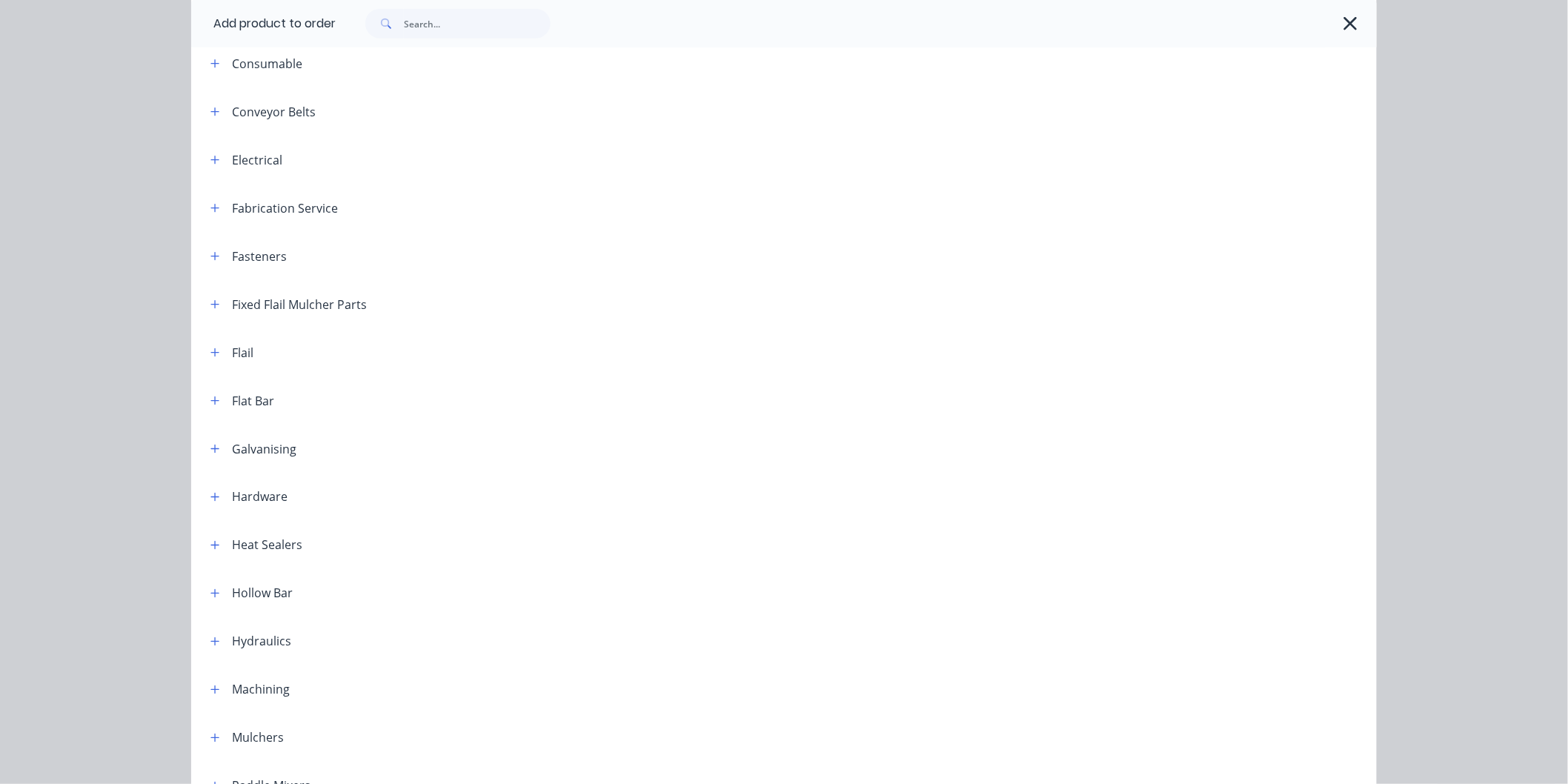
scroll to position [741, 0]
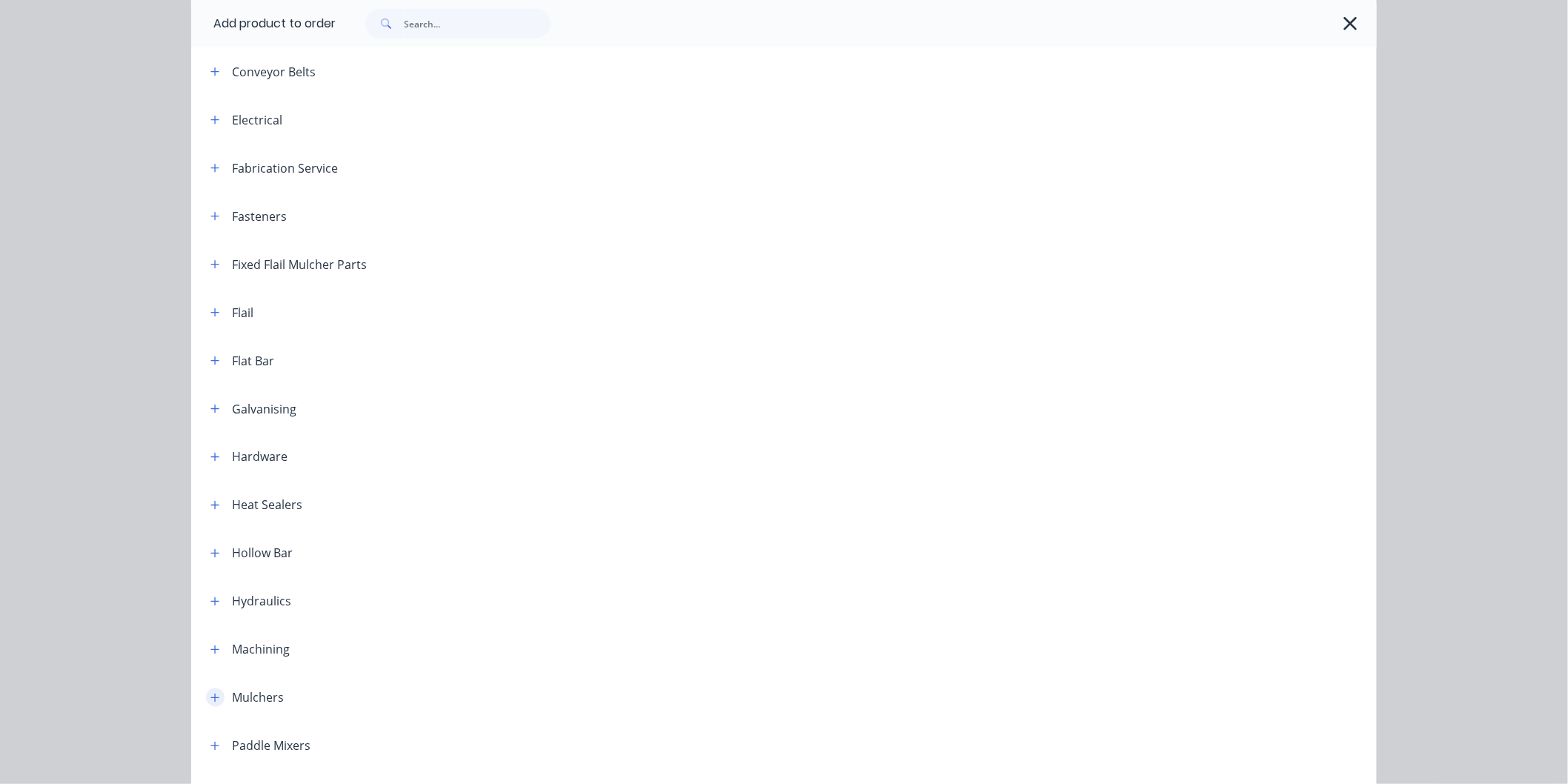
click at [210, 695] on icon "button" at bounding box center [215, 698] width 9 height 10
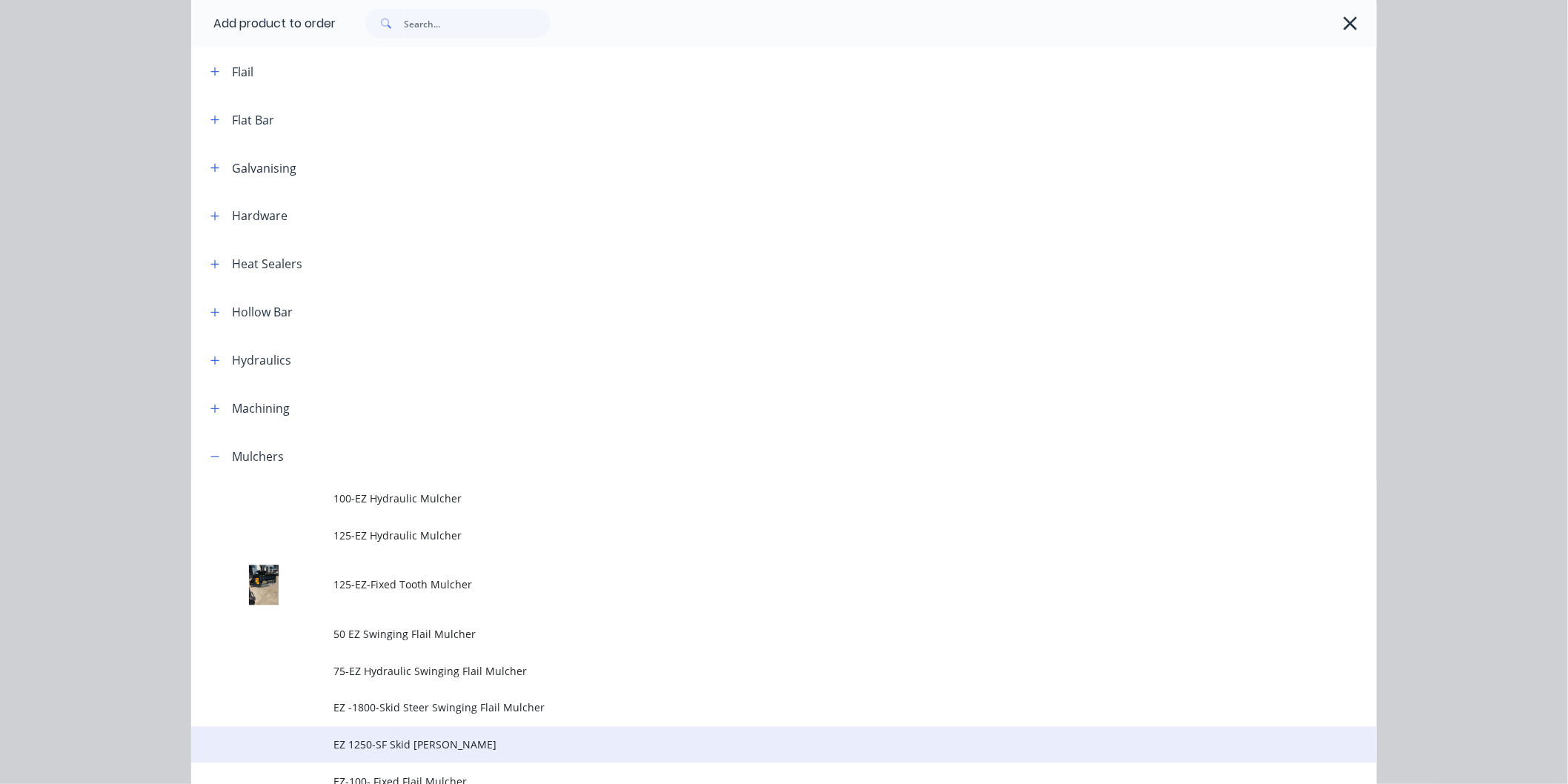
scroll to position [1153, 0]
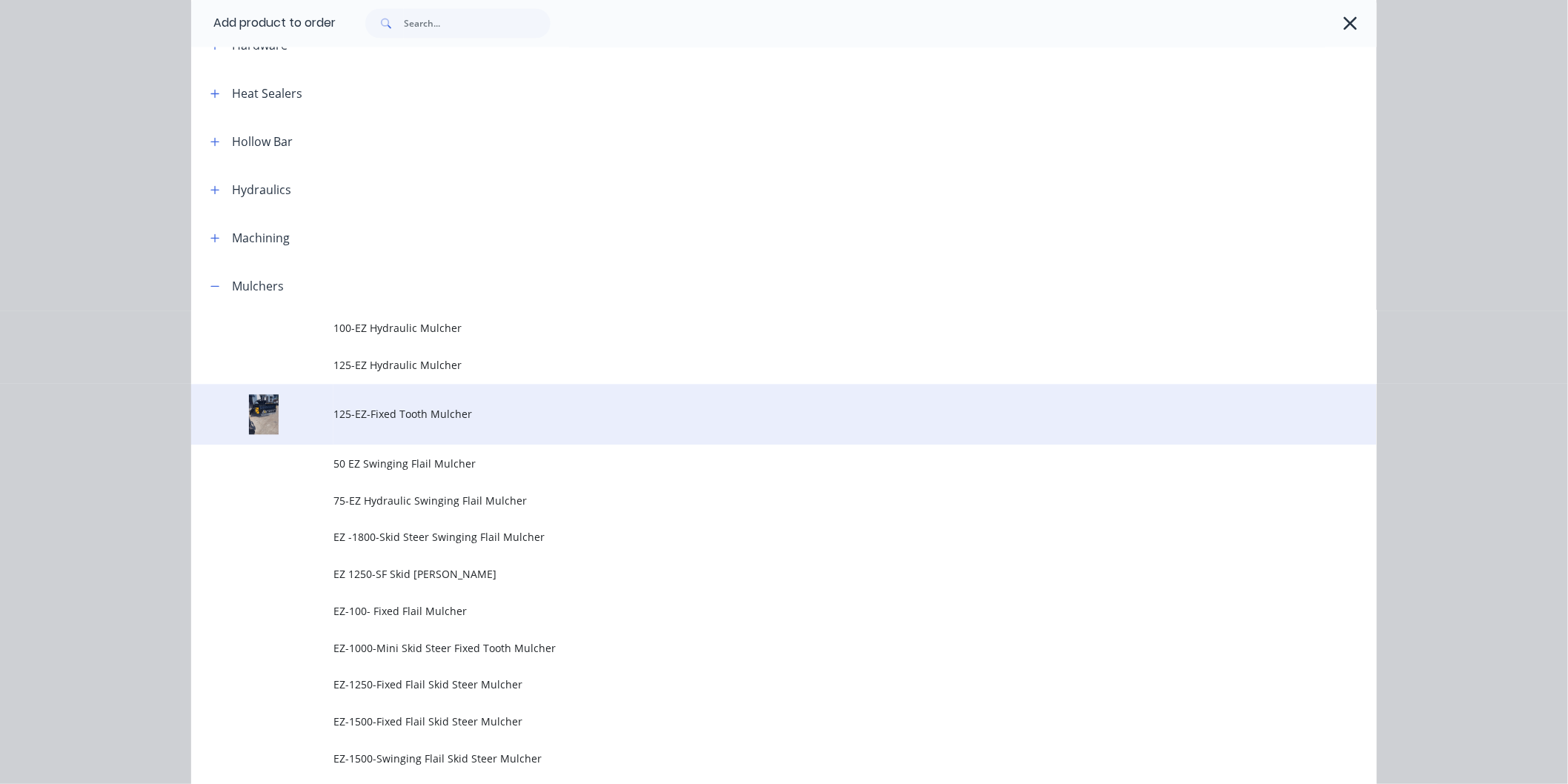
click at [369, 411] on span "125-EZ-Fixed Tooth Mulcher" at bounding box center [750, 414] width 834 height 16
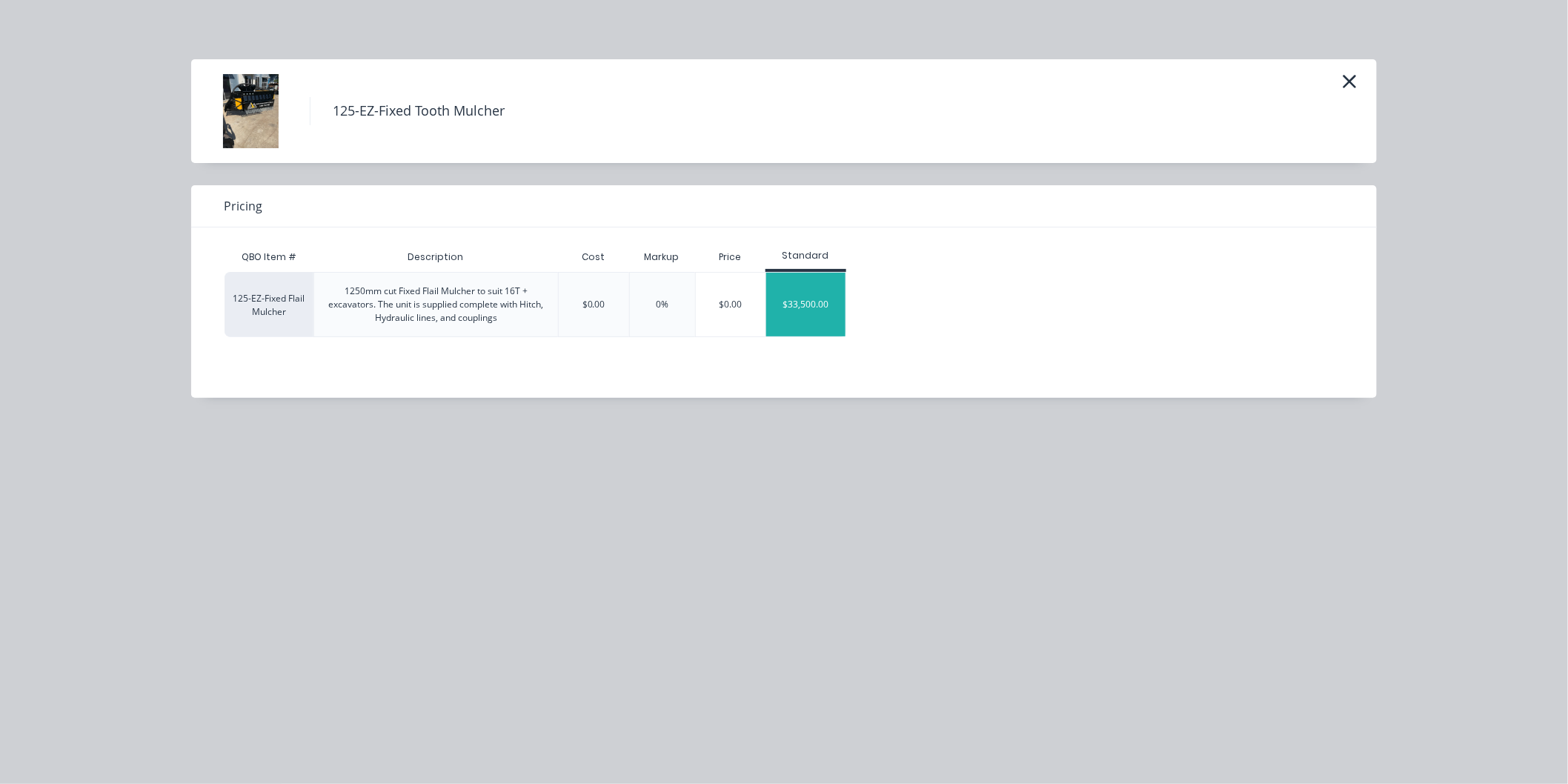
click at [809, 299] on div "$33,500.00" at bounding box center [805, 304] width 80 height 64
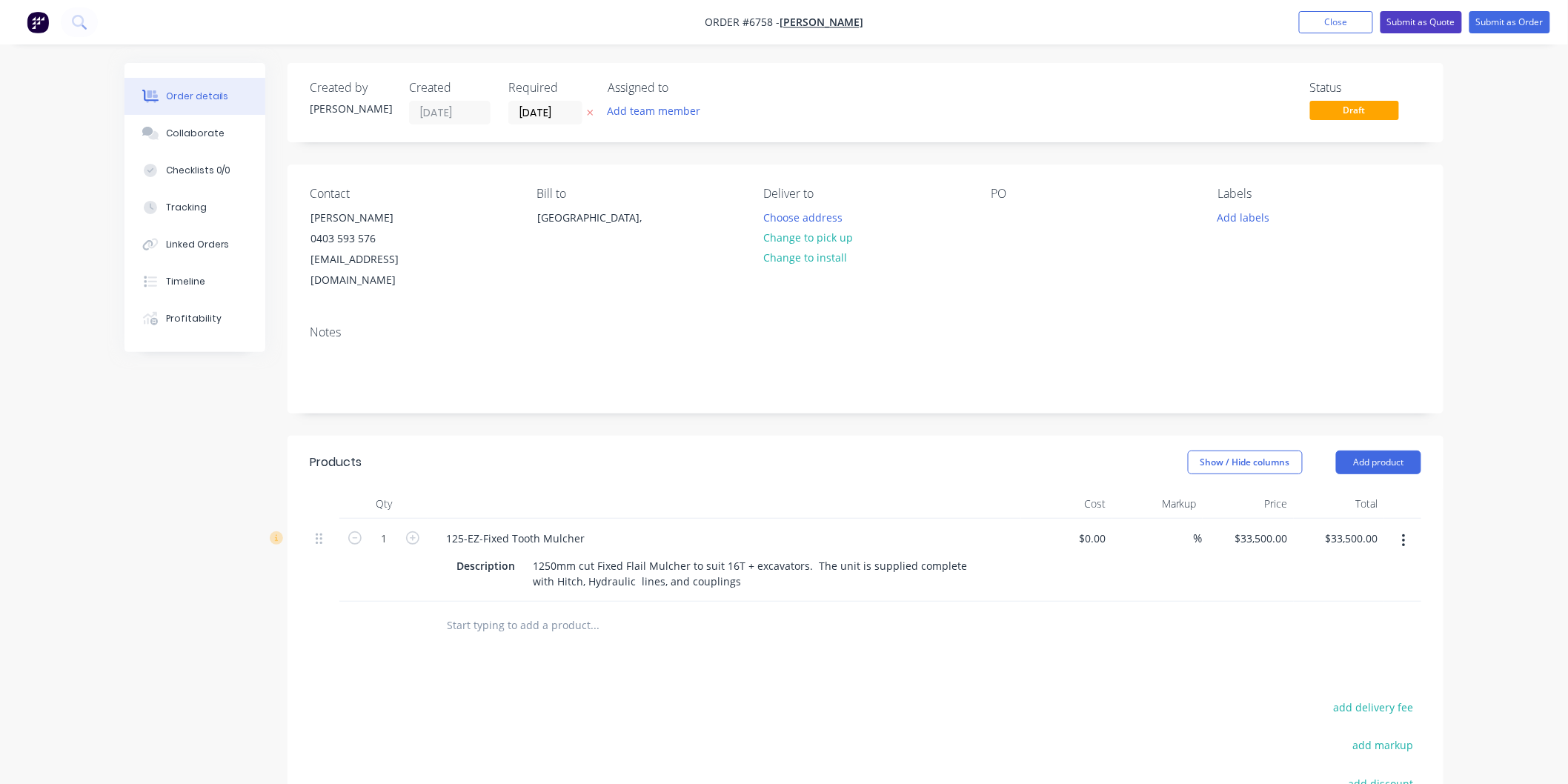
click at [1428, 16] on button "Submit as Quote" at bounding box center [1421, 22] width 81 height 23
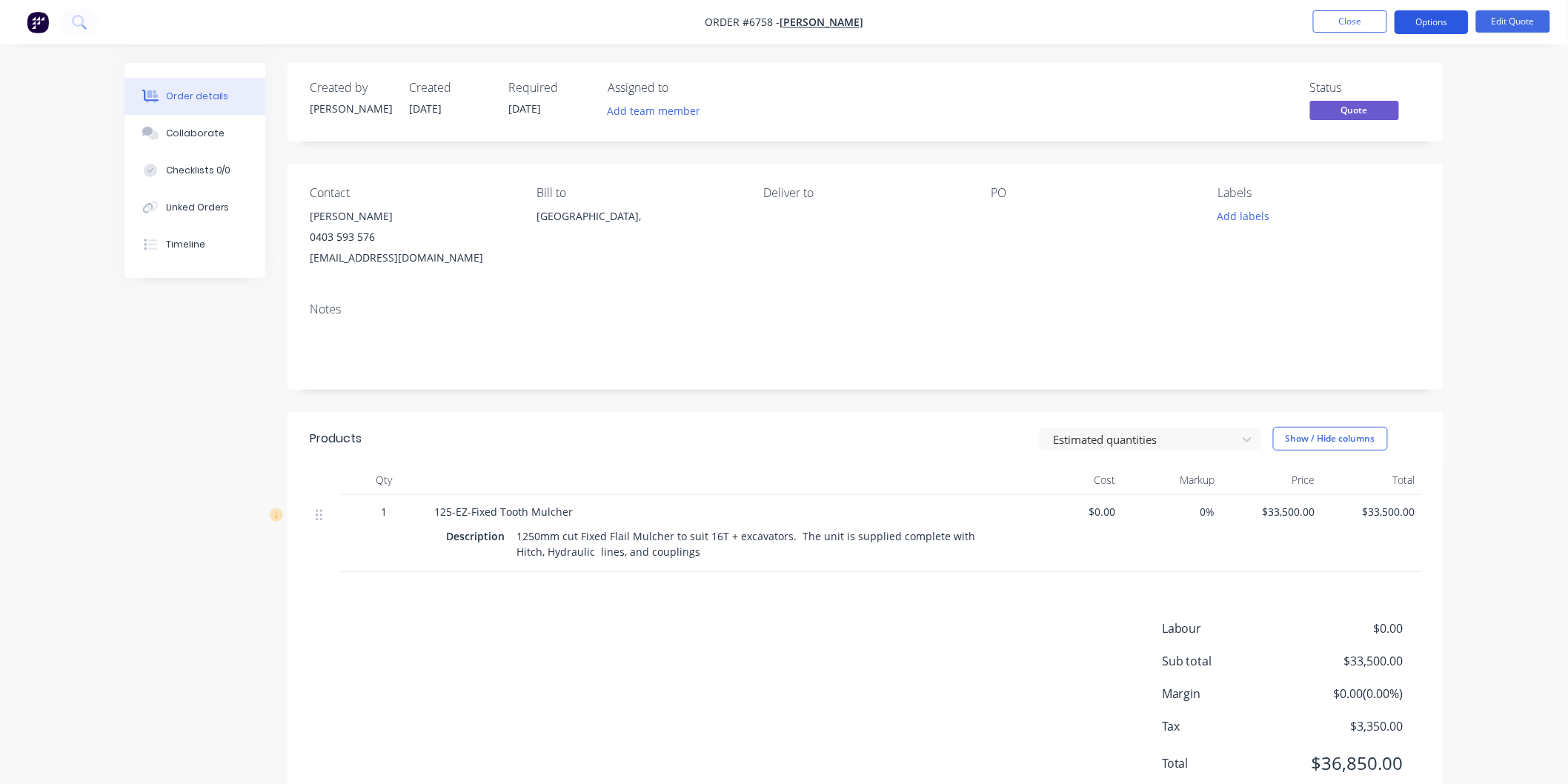
click at [1428, 23] on button "Options" at bounding box center [1431, 22] width 74 height 23
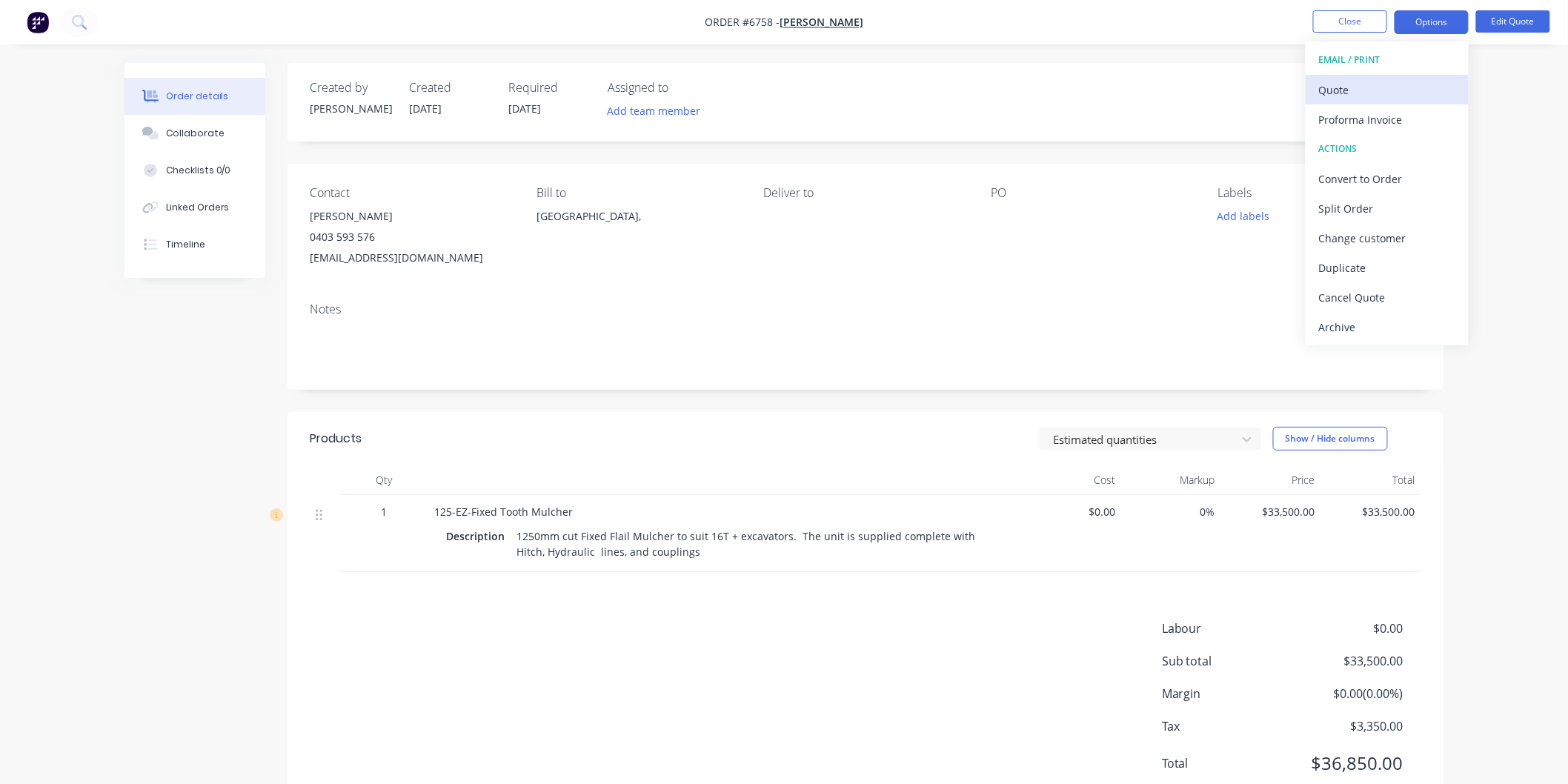
click at [1342, 85] on div "Quote" at bounding box center [1387, 91] width 137 height 22
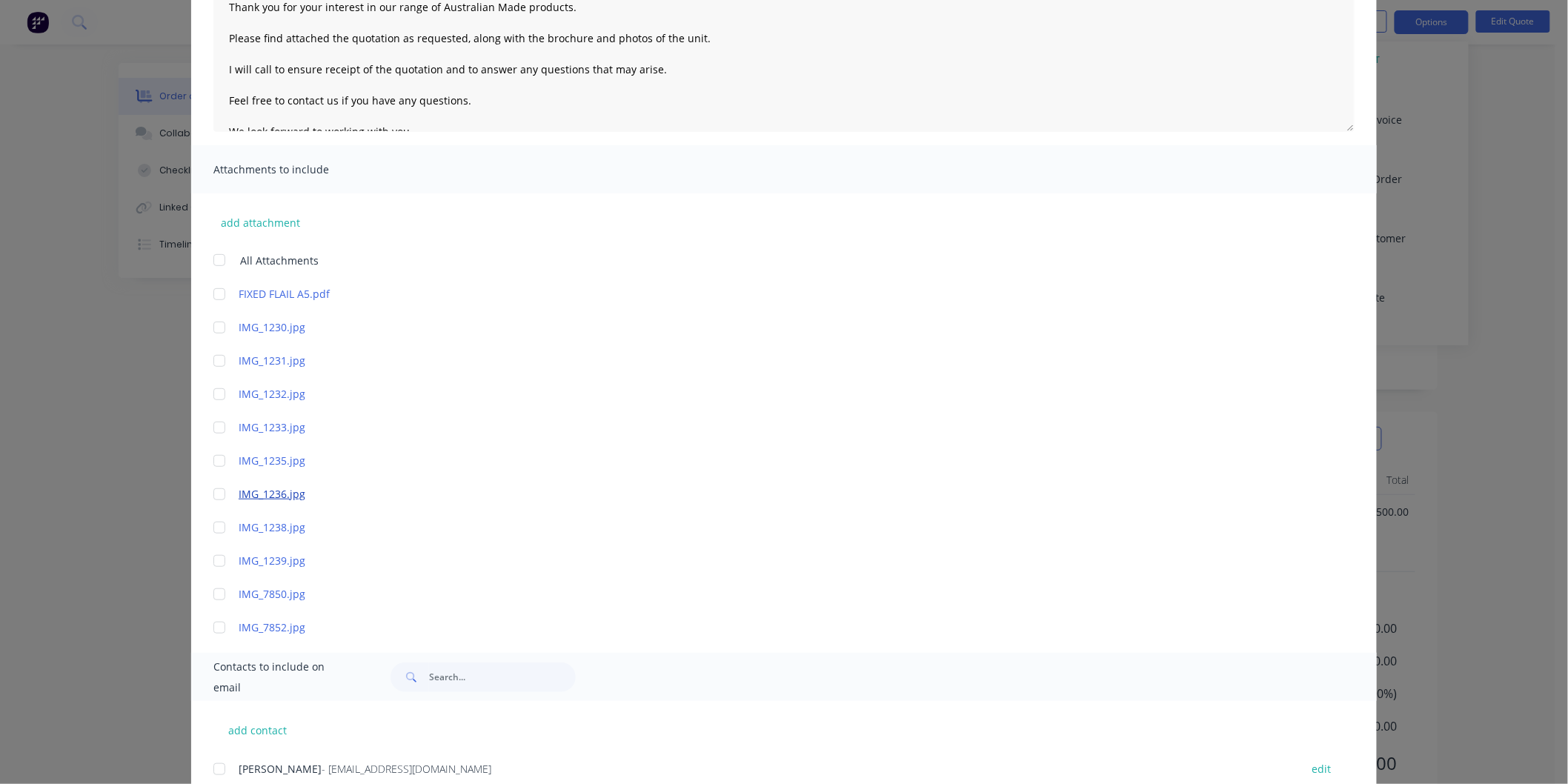
scroll to position [235, 0]
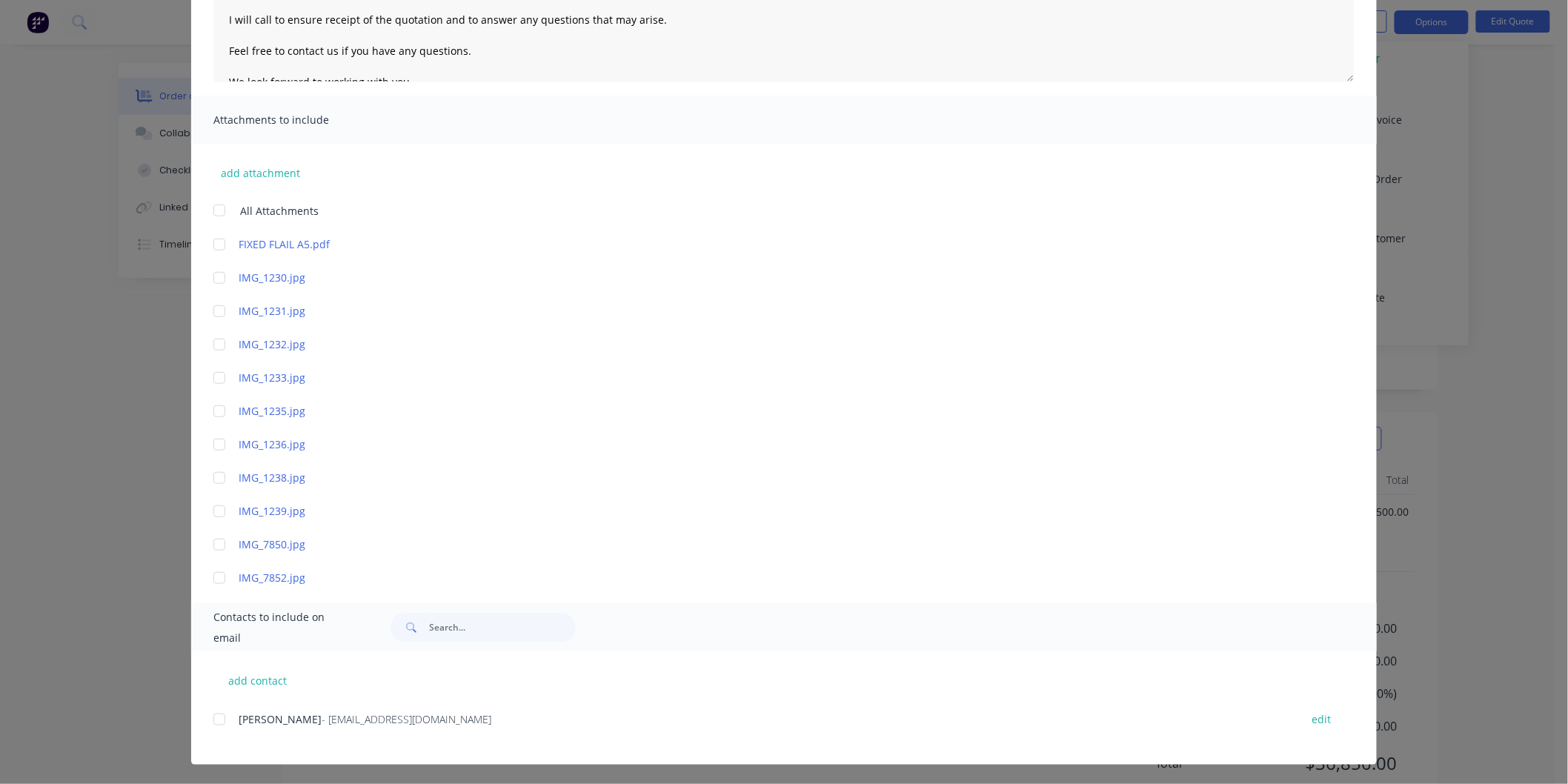
click at [210, 200] on div at bounding box center [219, 210] width 29 height 29
click at [216, 721] on div at bounding box center [219, 719] width 29 height 29
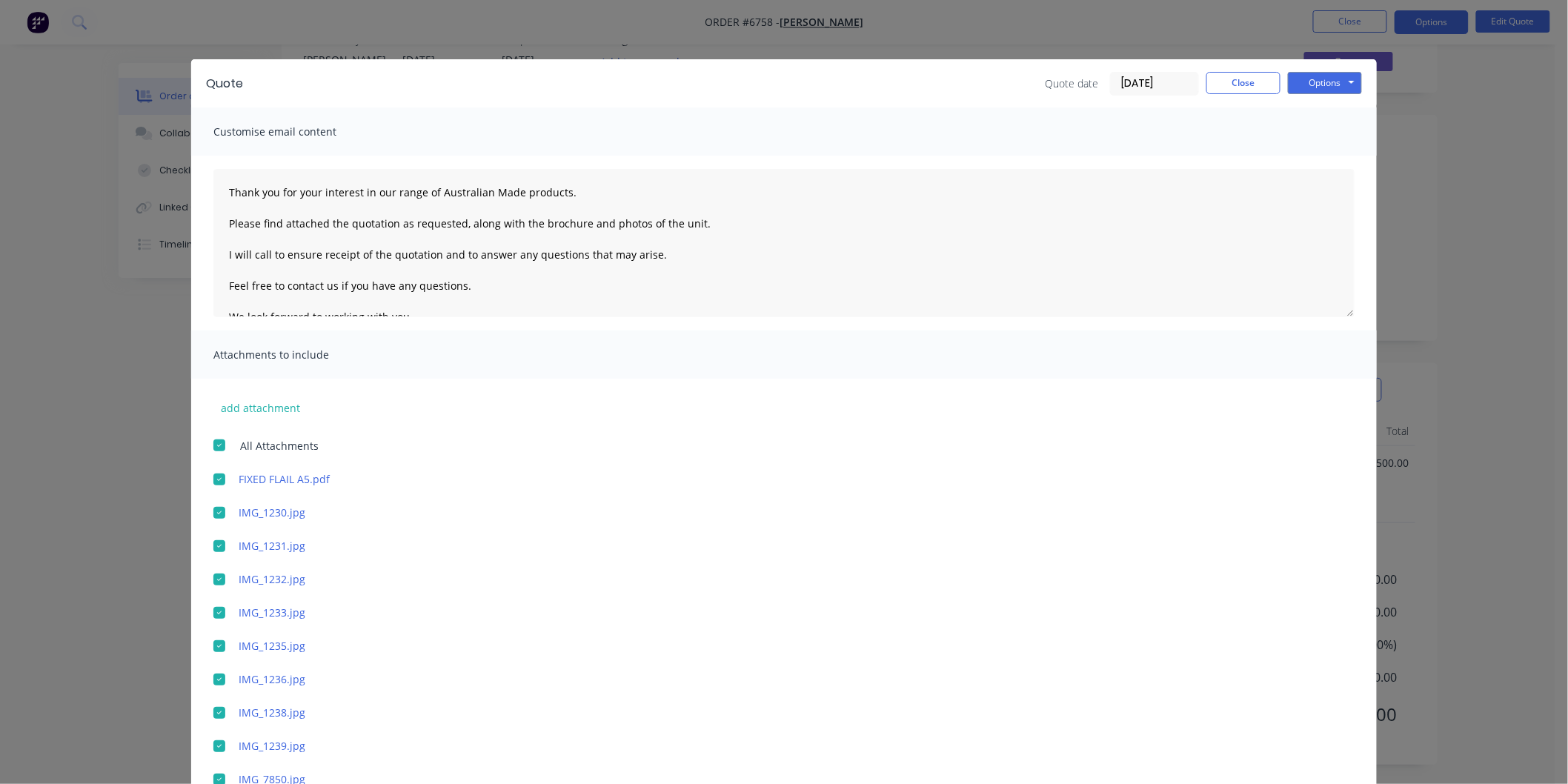
scroll to position [0, 0]
click at [215, 187] on textarea "Thank you for your interest in our range of Australian Made products. Please fi…" at bounding box center [784, 243] width 1141 height 148
click at [223, 193] on textarea "Thank you for your interest in our range of Australian Made products. Please fi…" at bounding box center [784, 243] width 1141 height 148
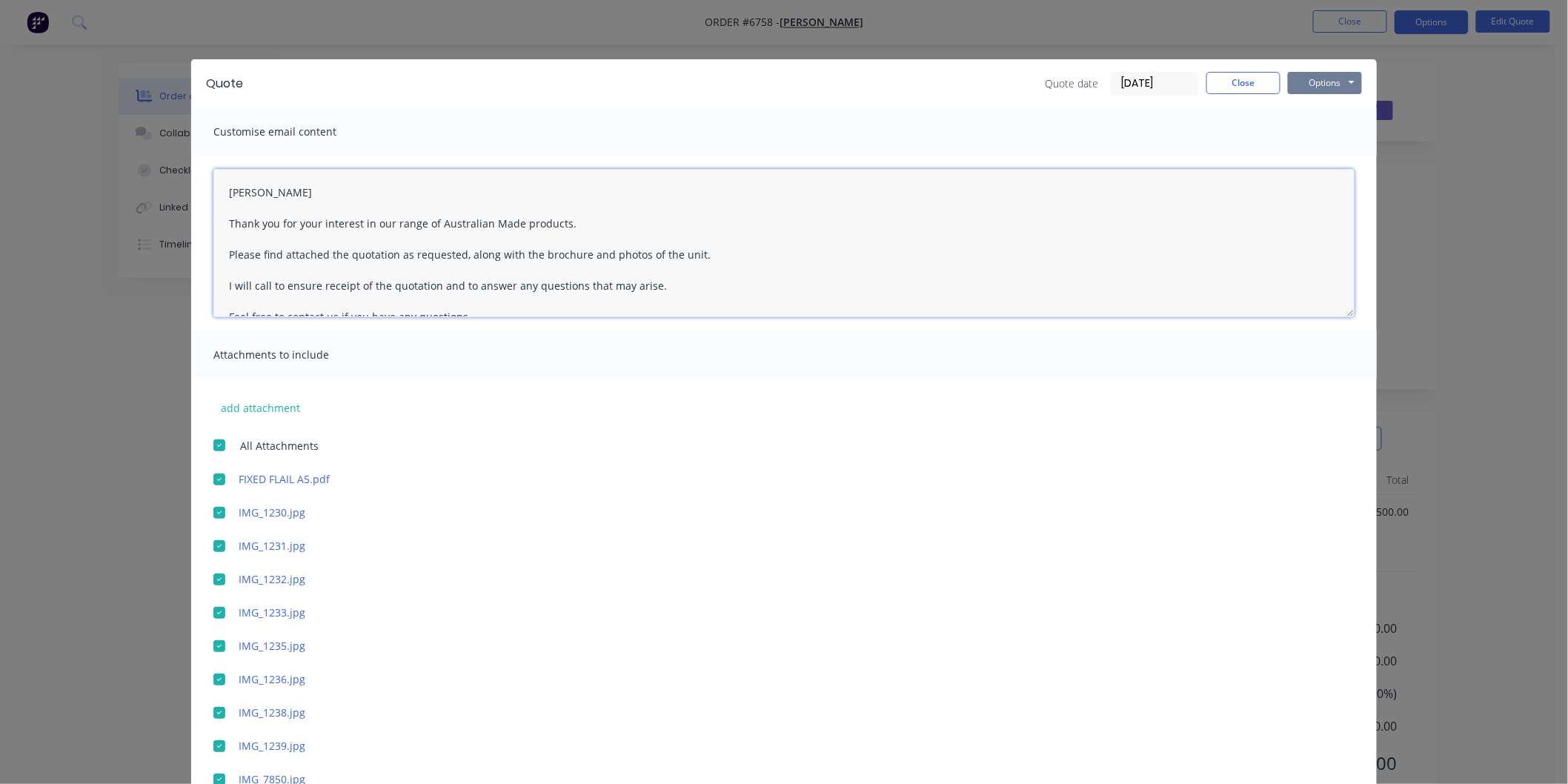
type textarea "[PERSON_NAME] Thank you for your interest in our range of Australian Made produ…"
click at [1315, 80] on button "Options" at bounding box center [1325, 83] width 74 height 23
click at [1313, 154] on button "Email" at bounding box center [1335, 158] width 95 height 24
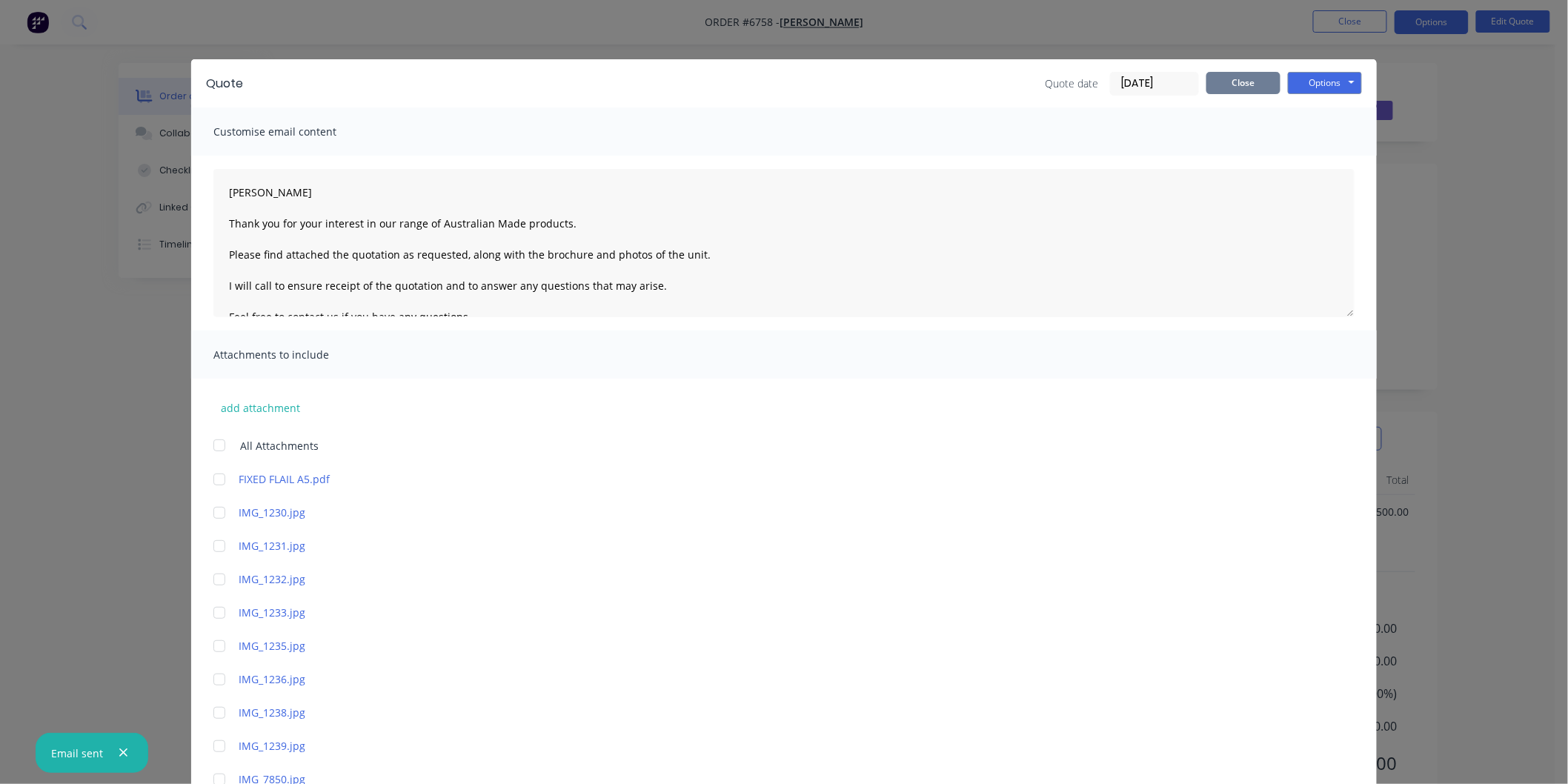
click at [1228, 77] on button "Close" at bounding box center [1243, 83] width 74 height 23
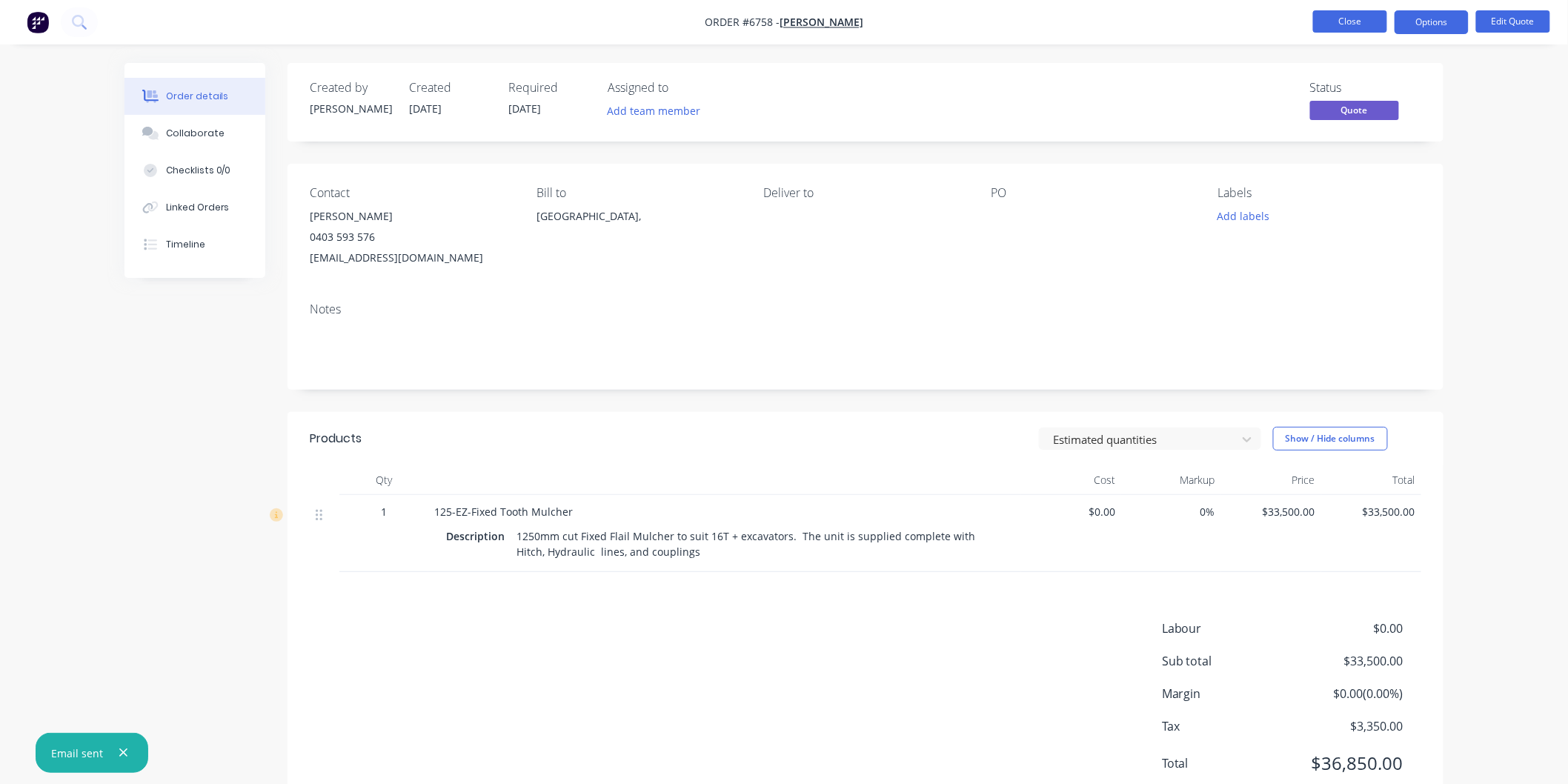
click at [1354, 23] on button "Close" at bounding box center [1350, 21] width 74 height 23
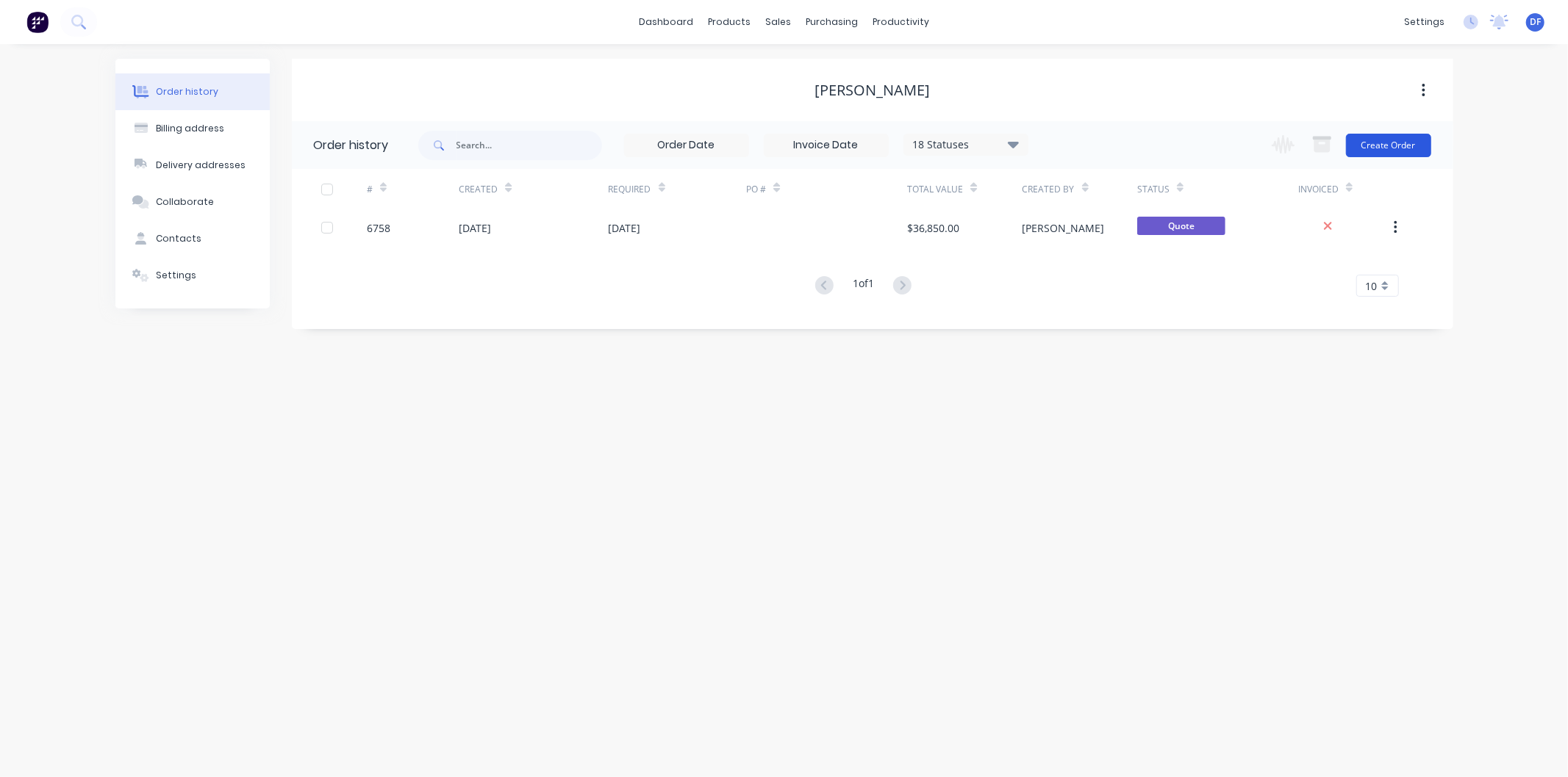
click at [1368, 143] on button "Create Order" at bounding box center [1388, 145] width 86 height 23
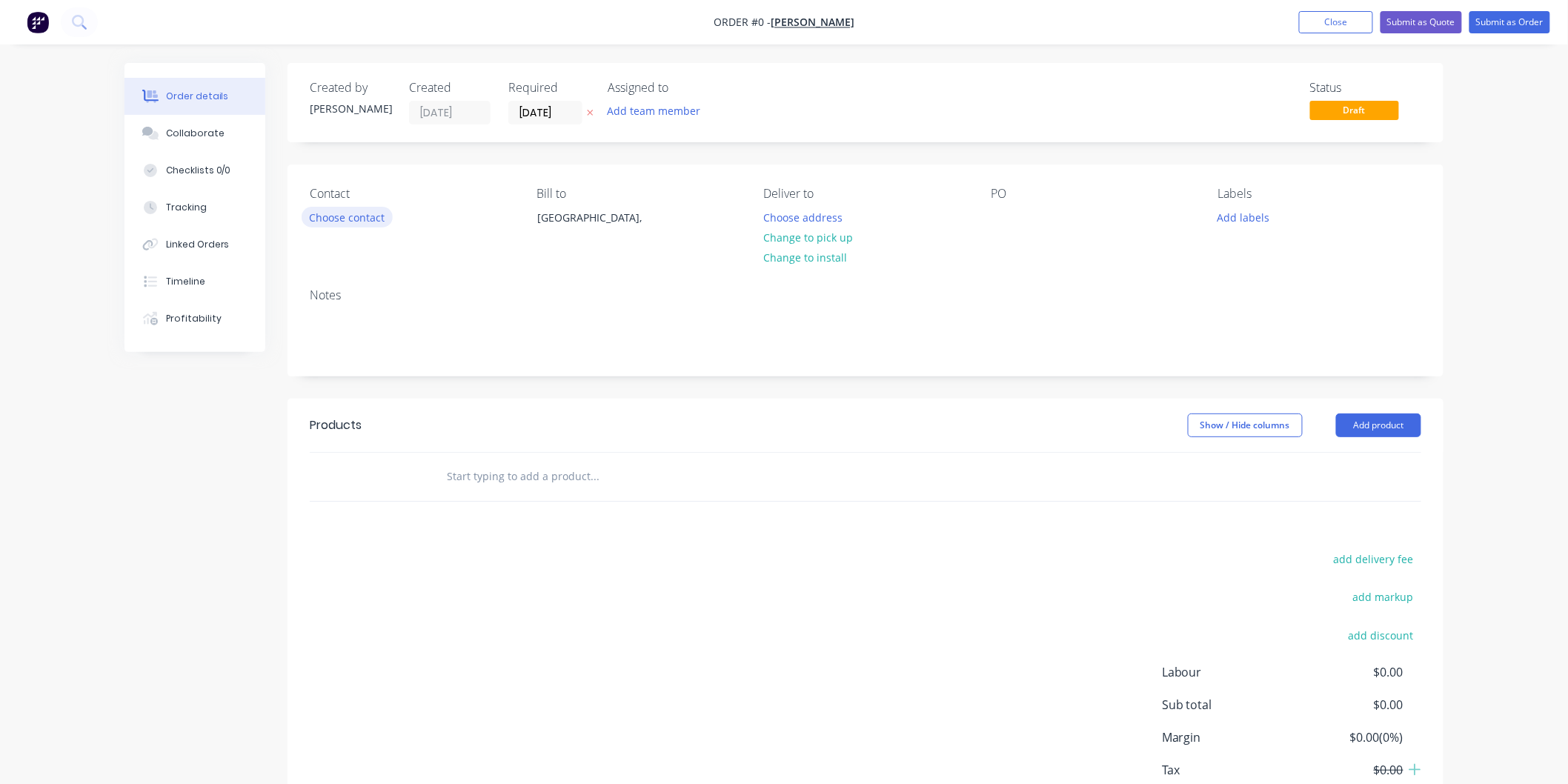
click at [356, 221] on button "Choose contact" at bounding box center [347, 217] width 91 height 20
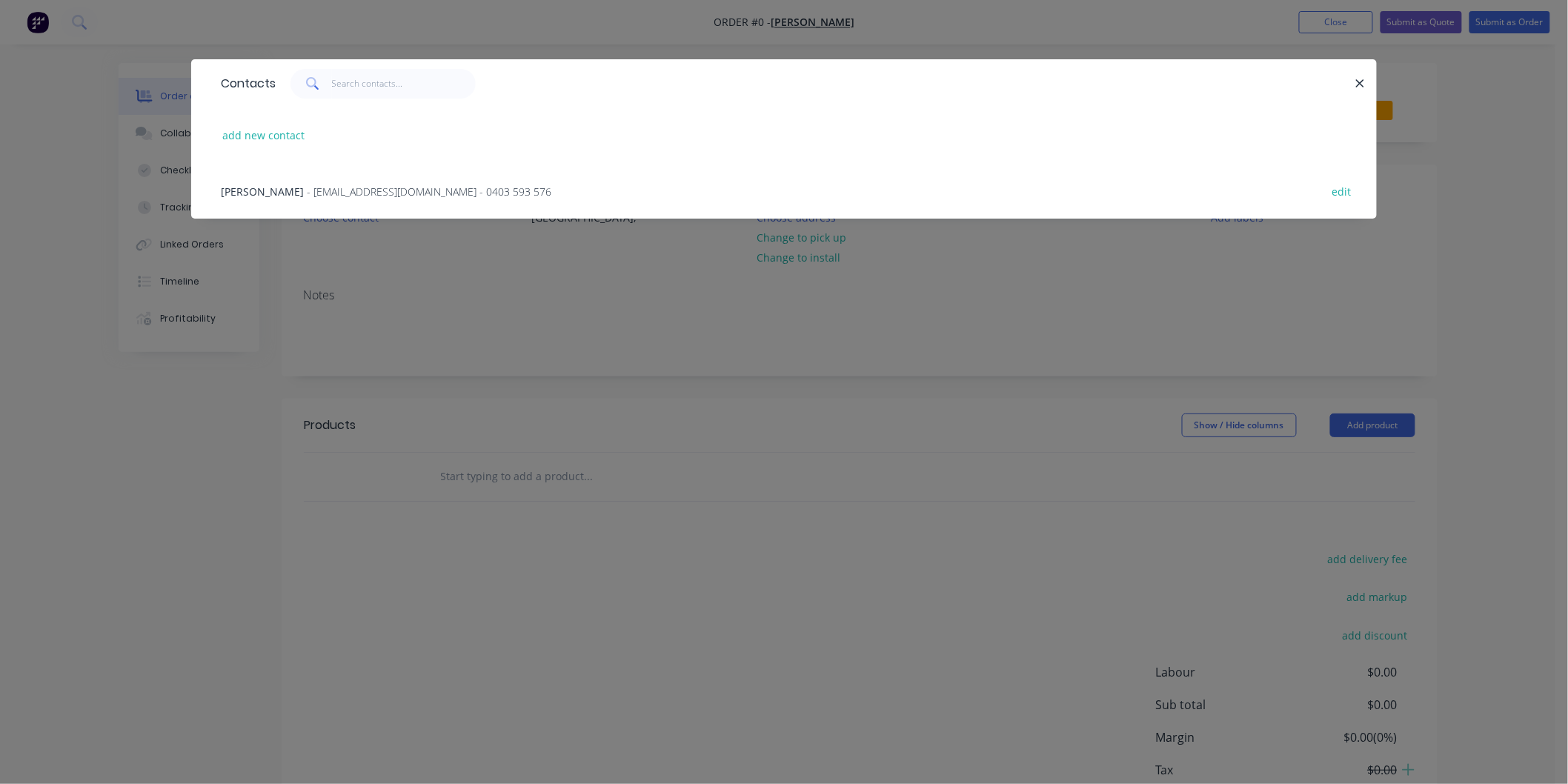
click at [329, 186] on span "- [EMAIL_ADDRESS][DOMAIN_NAME] - 0403 593 576" at bounding box center [429, 191] width 245 height 14
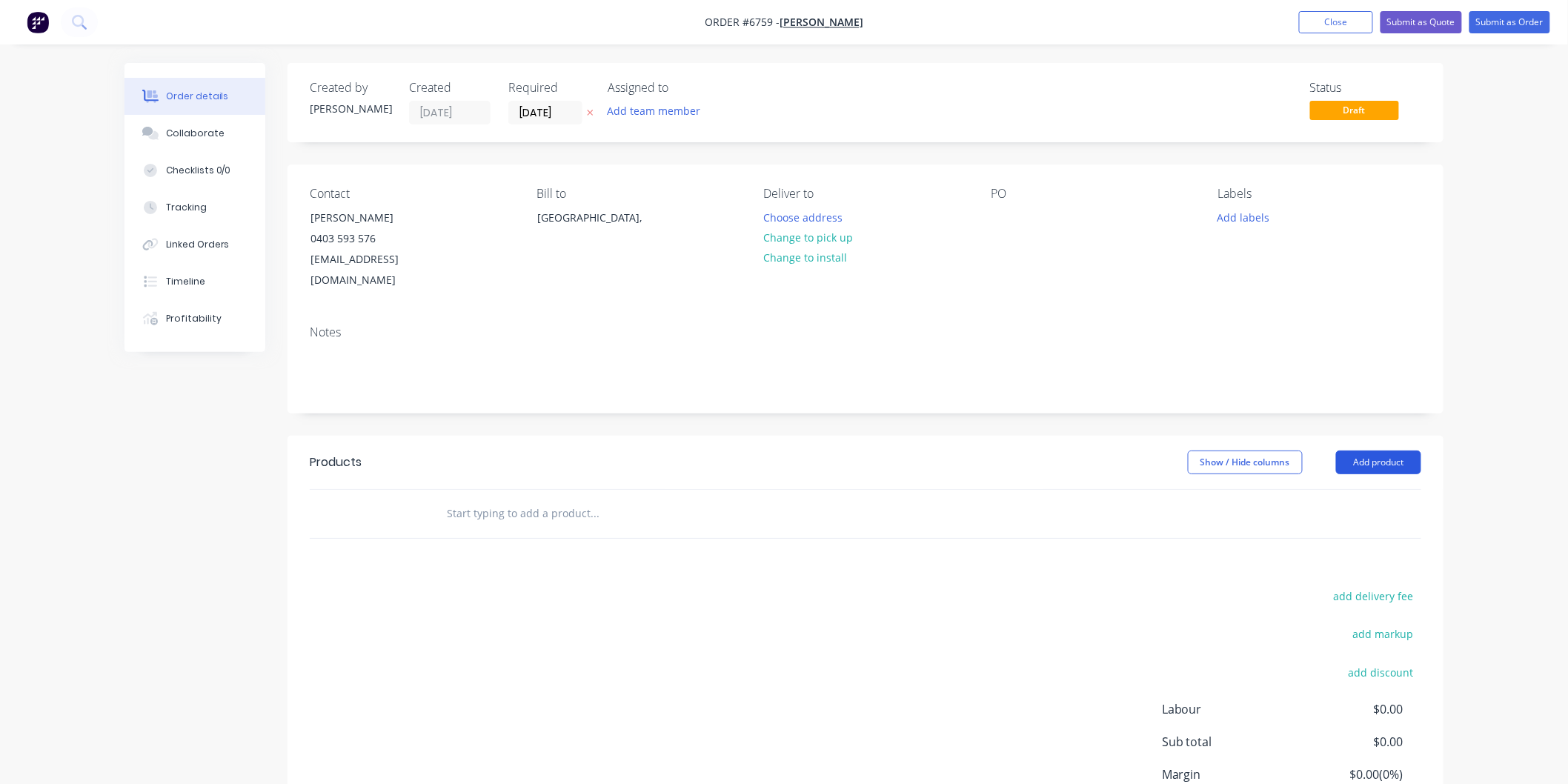
click at [1358, 451] on button "Add product" at bounding box center [1379, 463] width 85 height 23
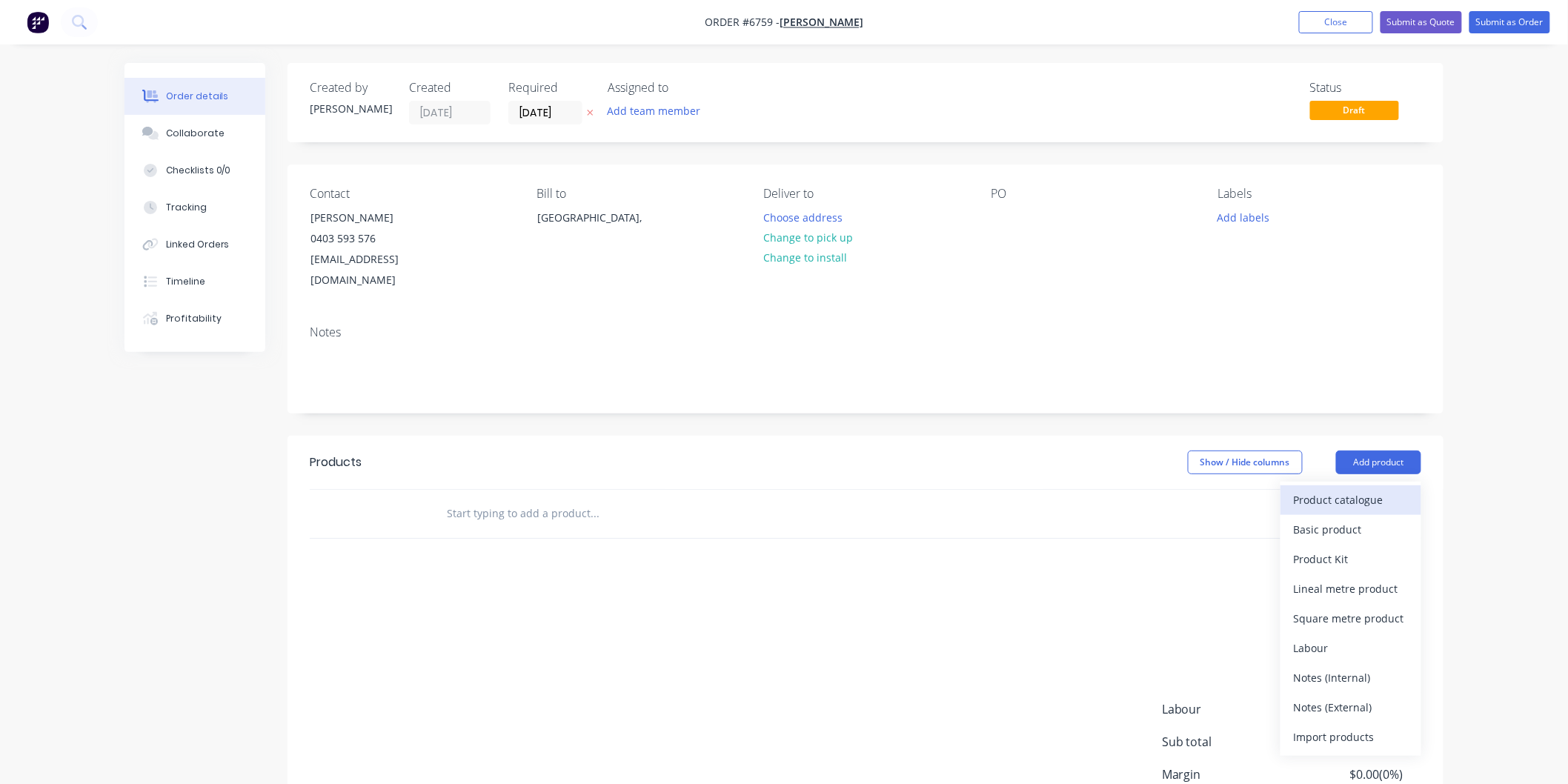
click at [1334, 489] on div "Product catalogue" at bounding box center [1351, 500] width 114 height 22
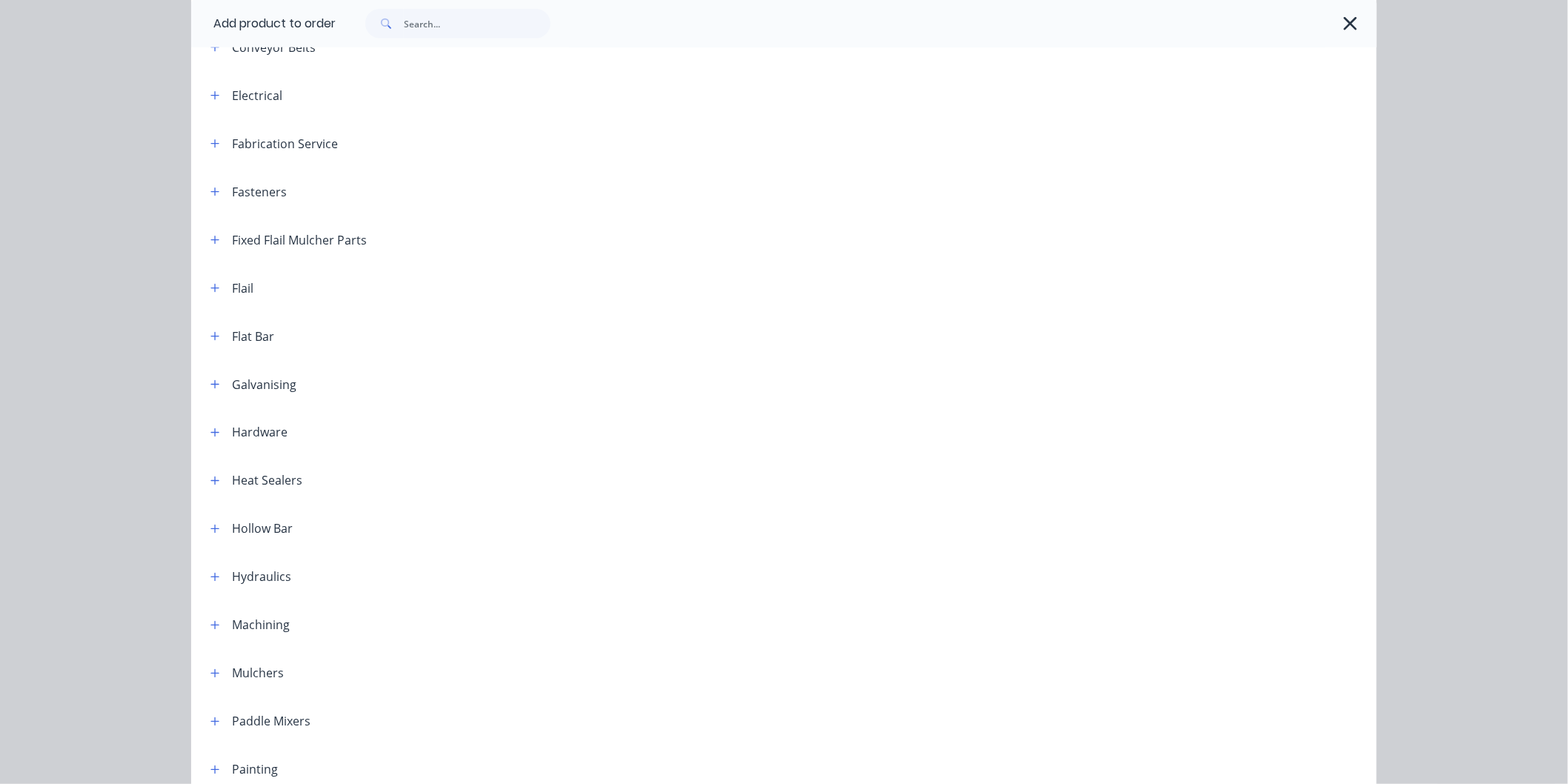
scroll to position [823, 0]
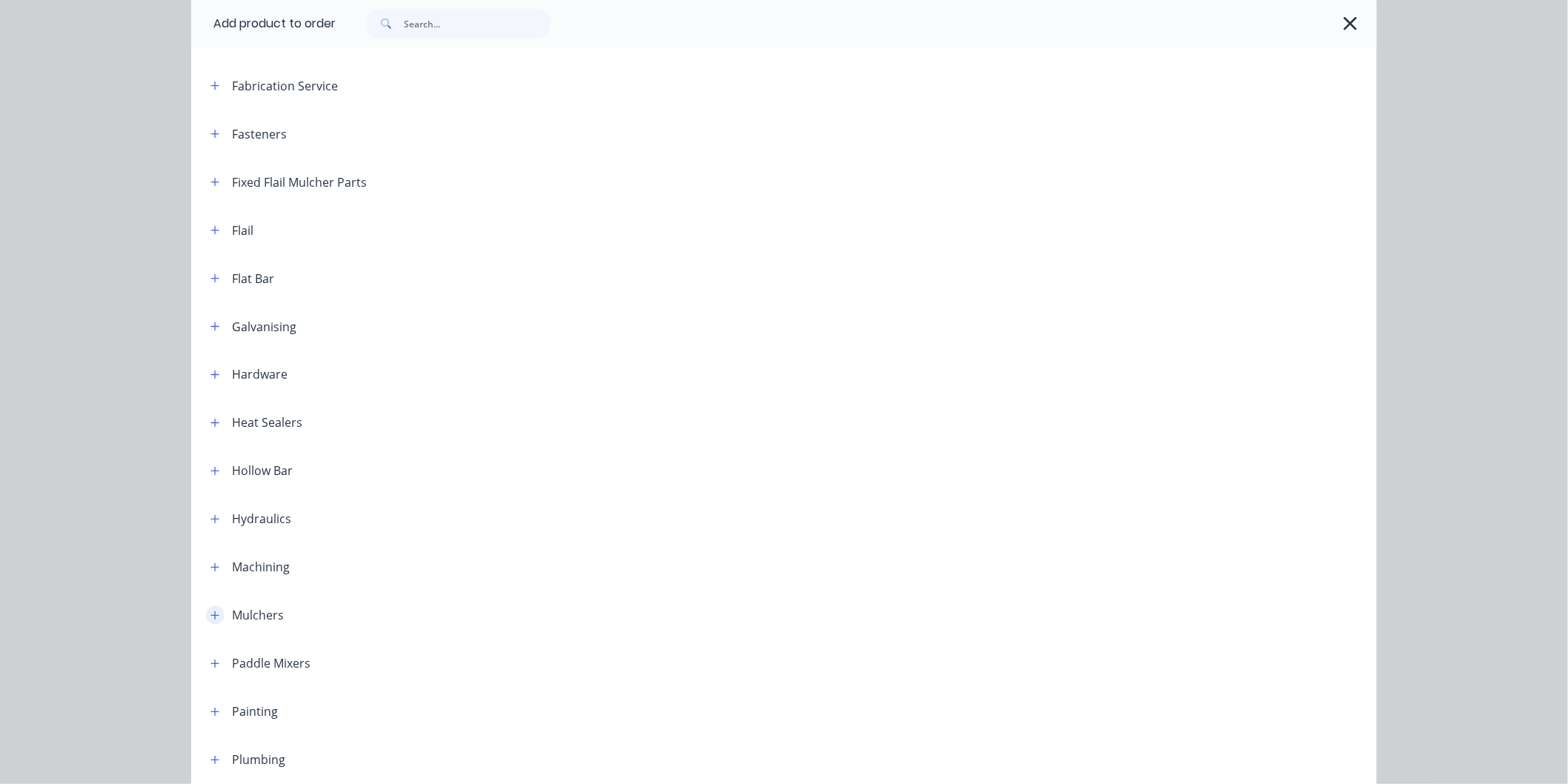
click at [210, 613] on icon "button" at bounding box center [215, 615] width 9 height 10
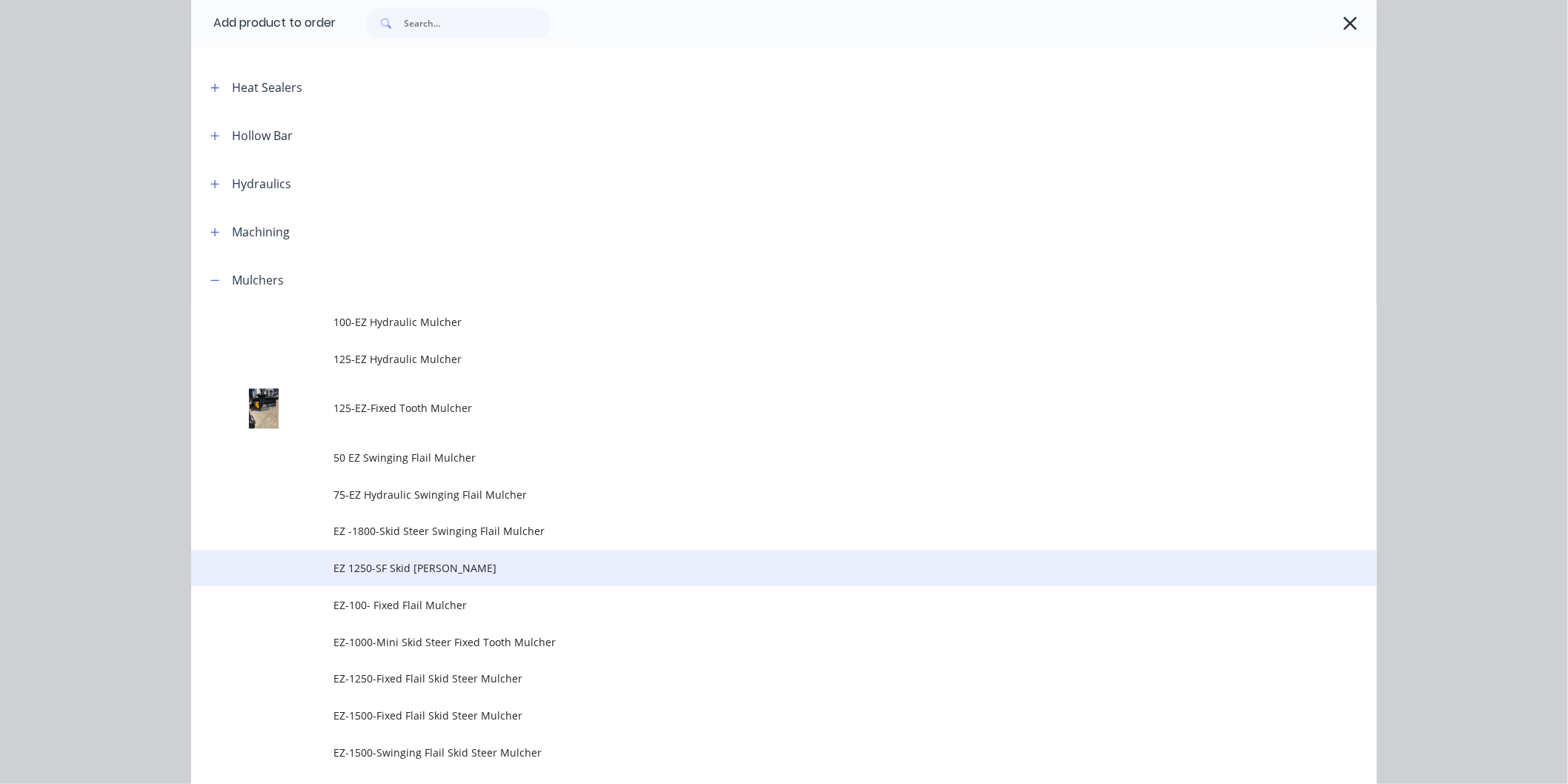
scroll to position [1235, 0]
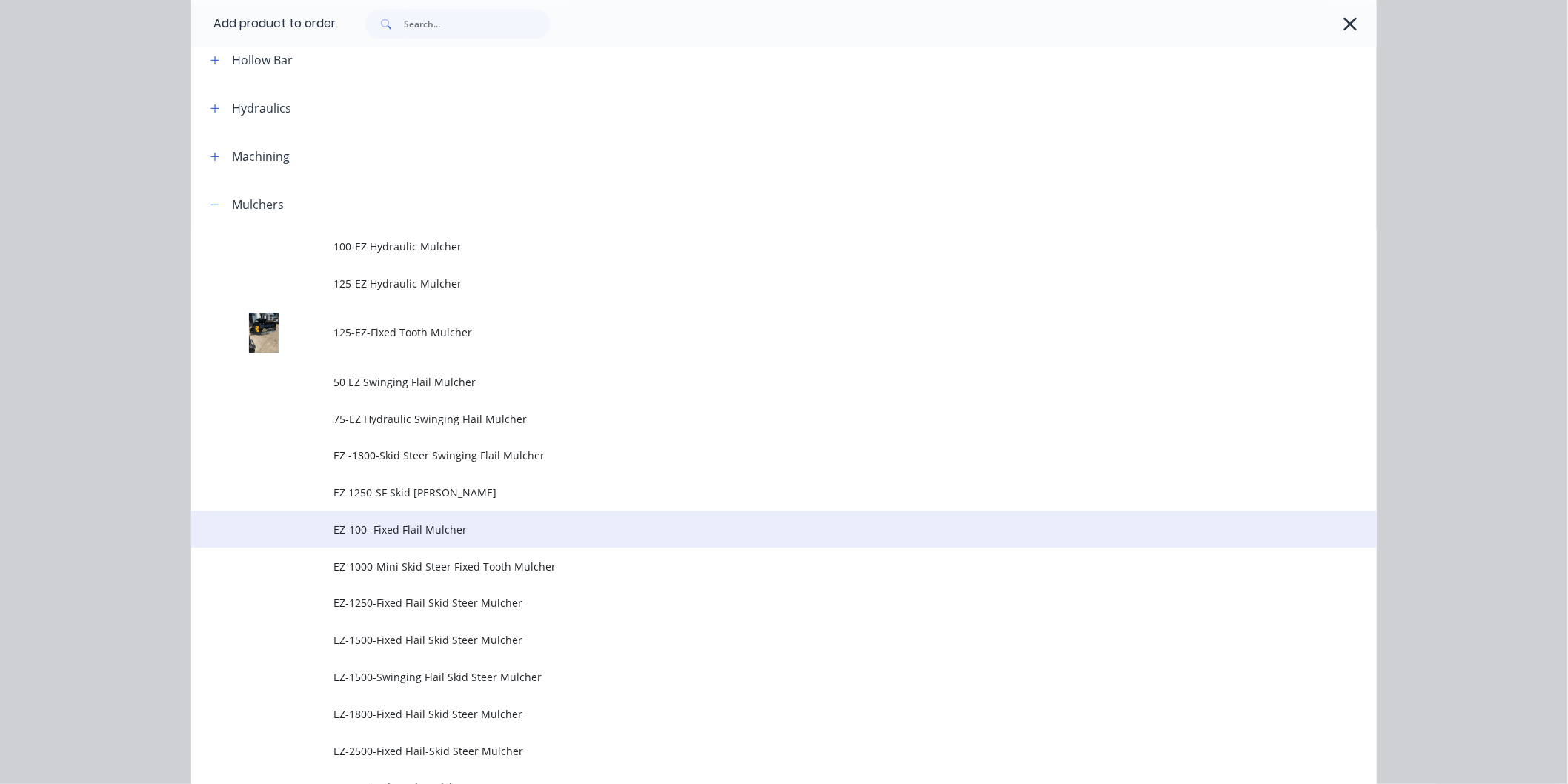
click at [405, 524] on span "EZ-100- Fixed Flail Mulcher" at bounding box center [750, 529] width 834 height 16
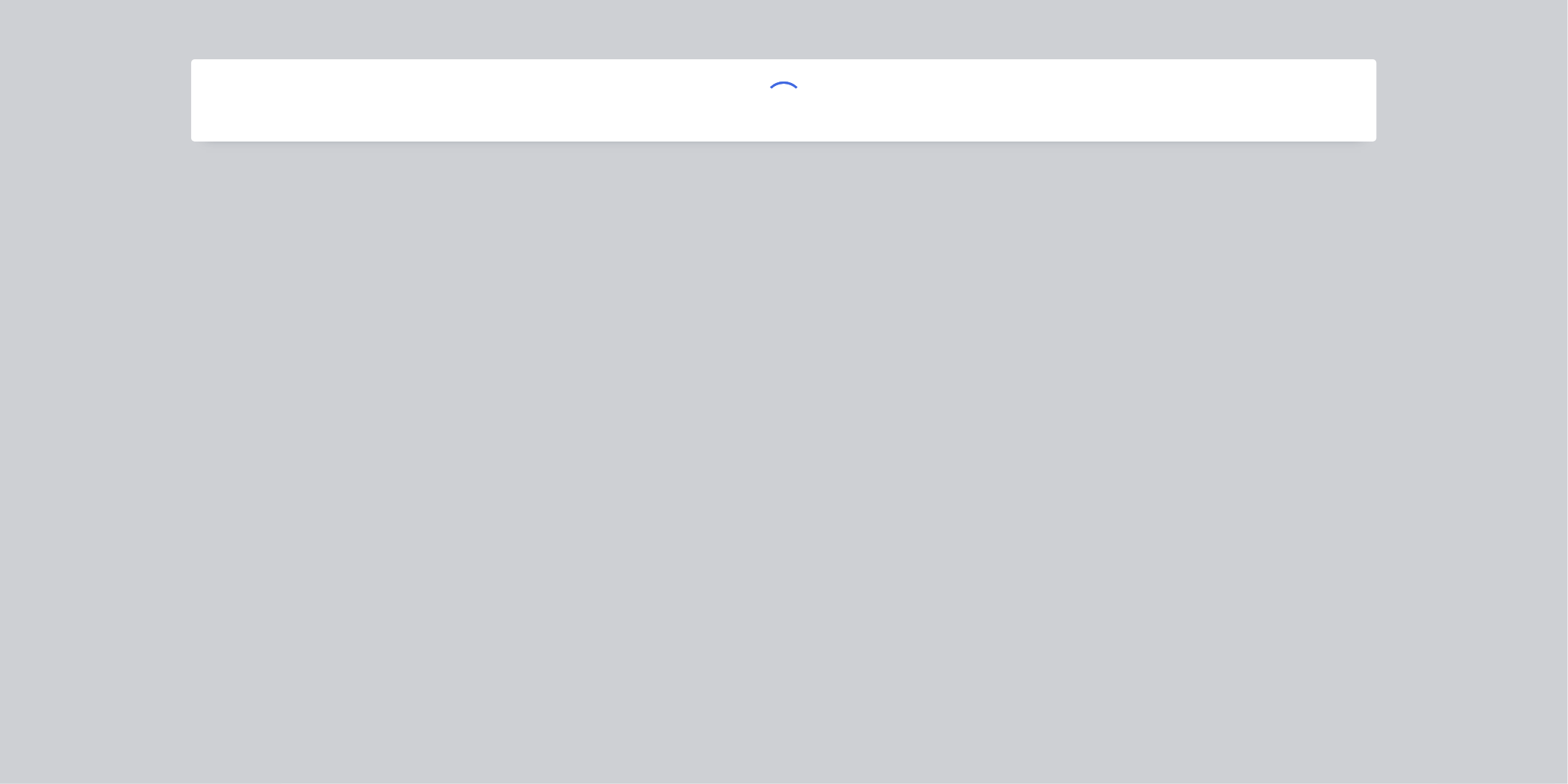
scroll to position [0, 0]
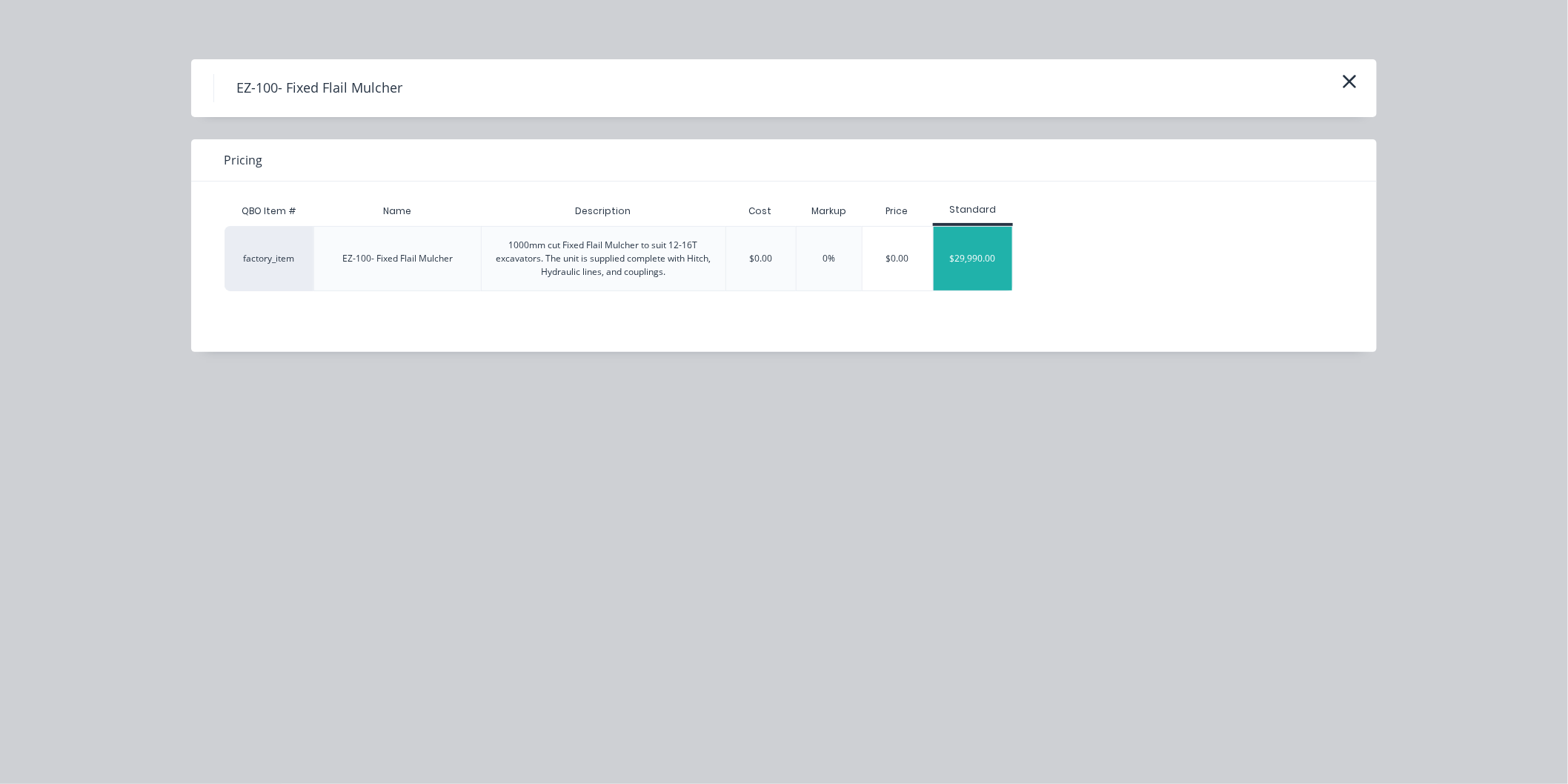
click at [963, 261] on div "$29,990.00" at bounding box center [973, 259] width 80 height 64
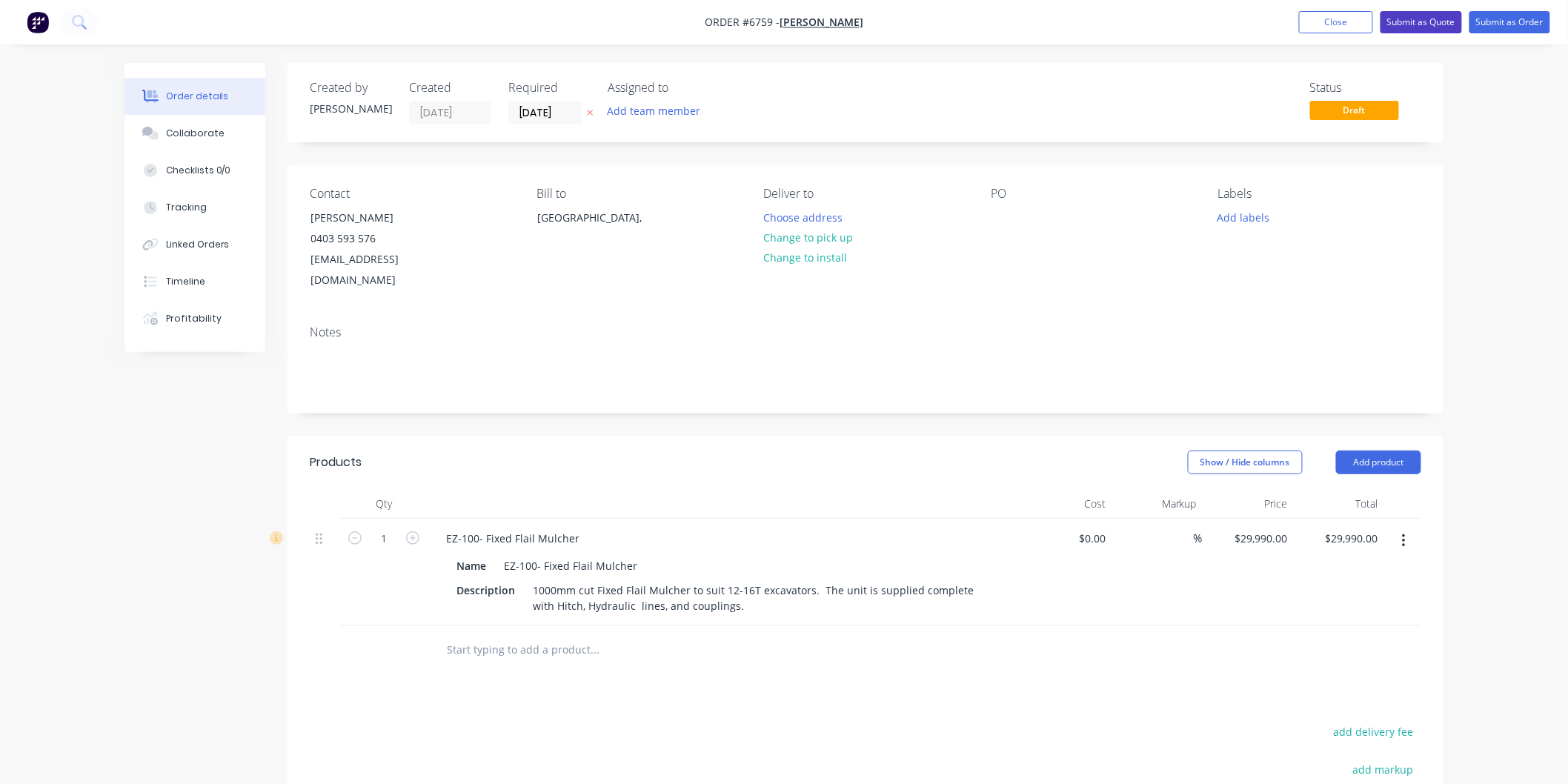
click at [1421, 18] on button "Submit as Quote" at bounding box center [1421, 22] width 81 height 23
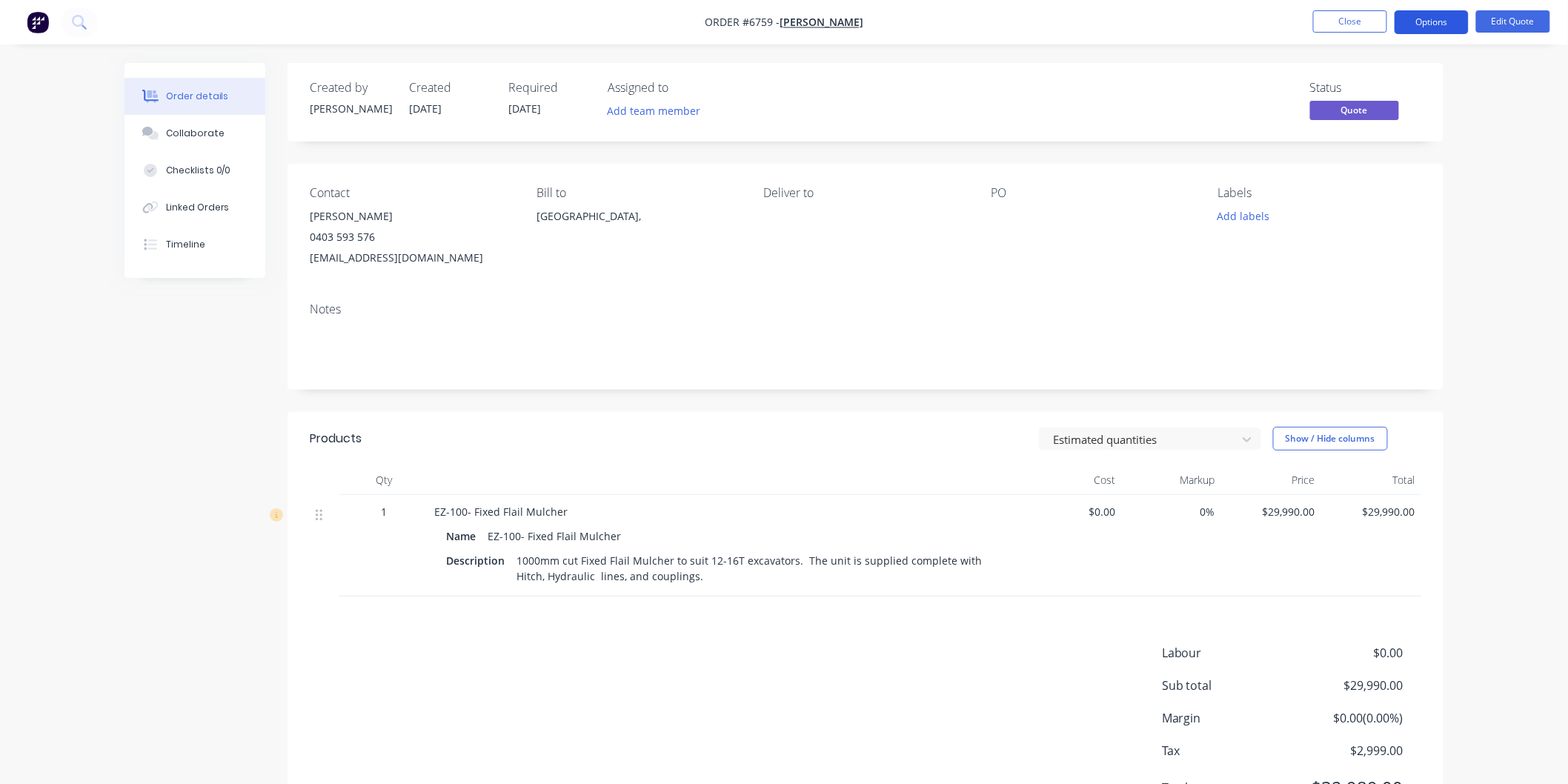
click at [1425, 26] on button "Options" at bounding box center [1431, 22] width 74 height 23
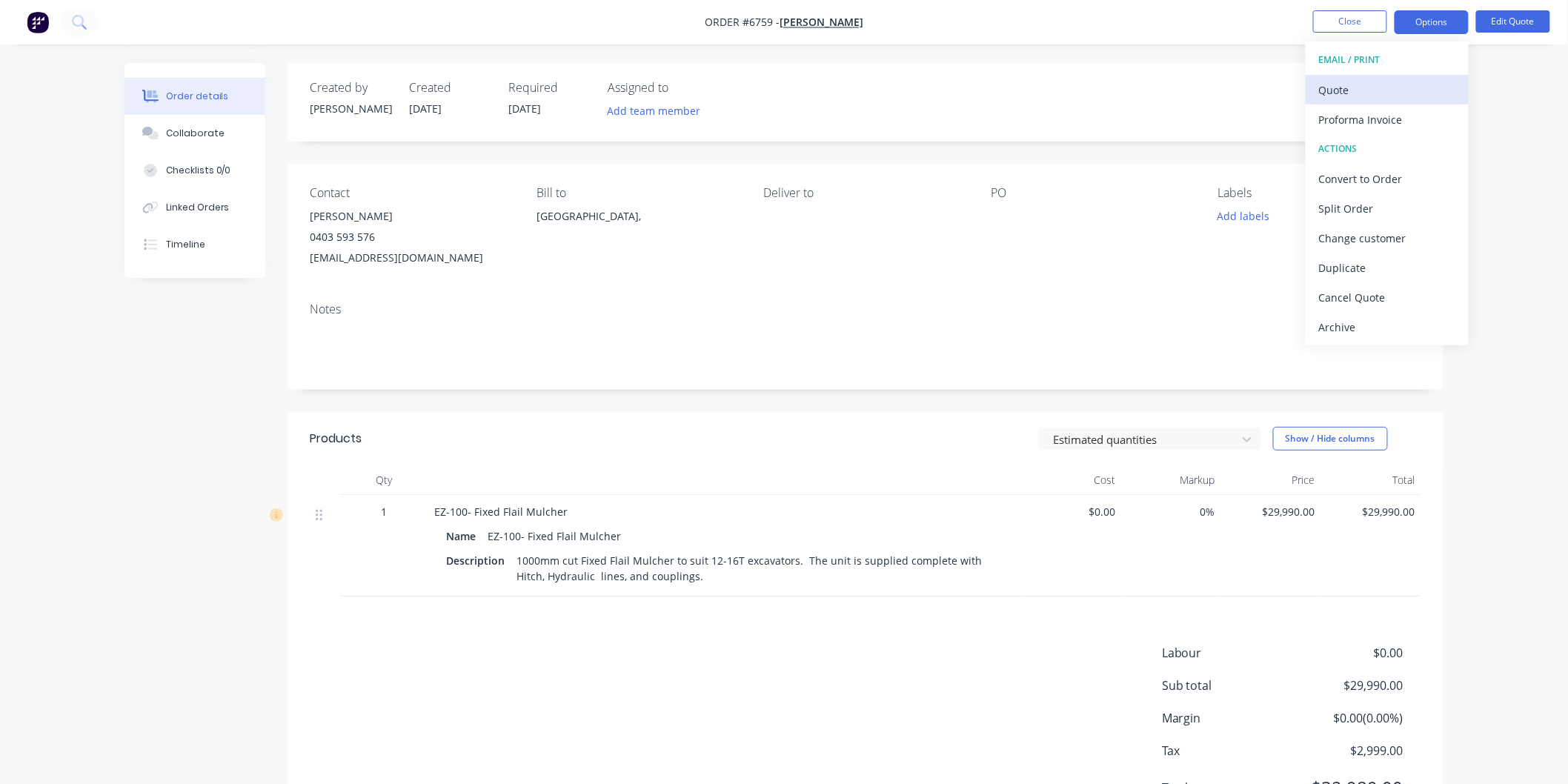
click at [1338, 86] on div "Quote" at bounding box center [1387, 91] width 137 height 22
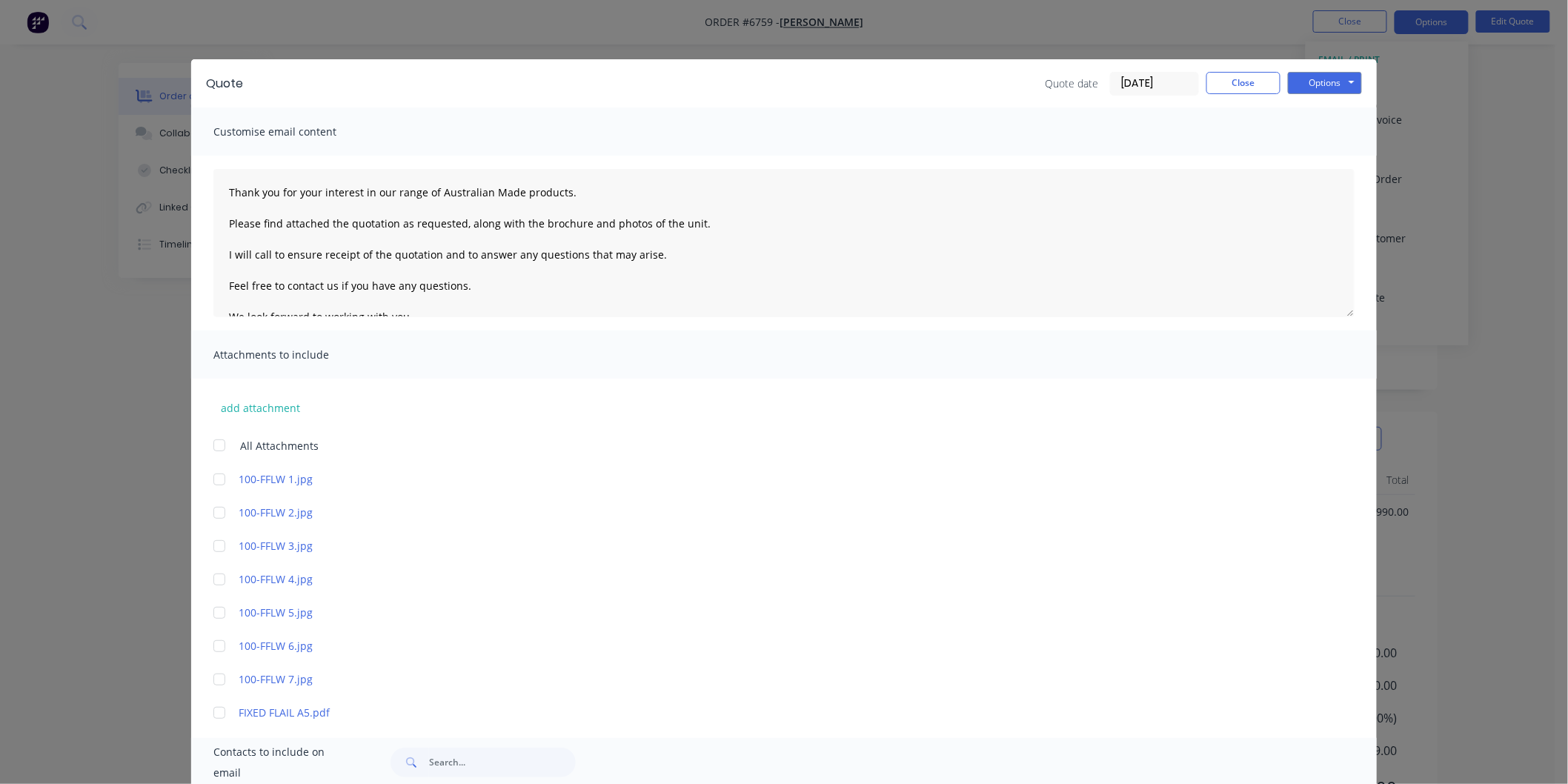
click at [219, 443] on div at bounding box center [219, 445] width 29 height 29
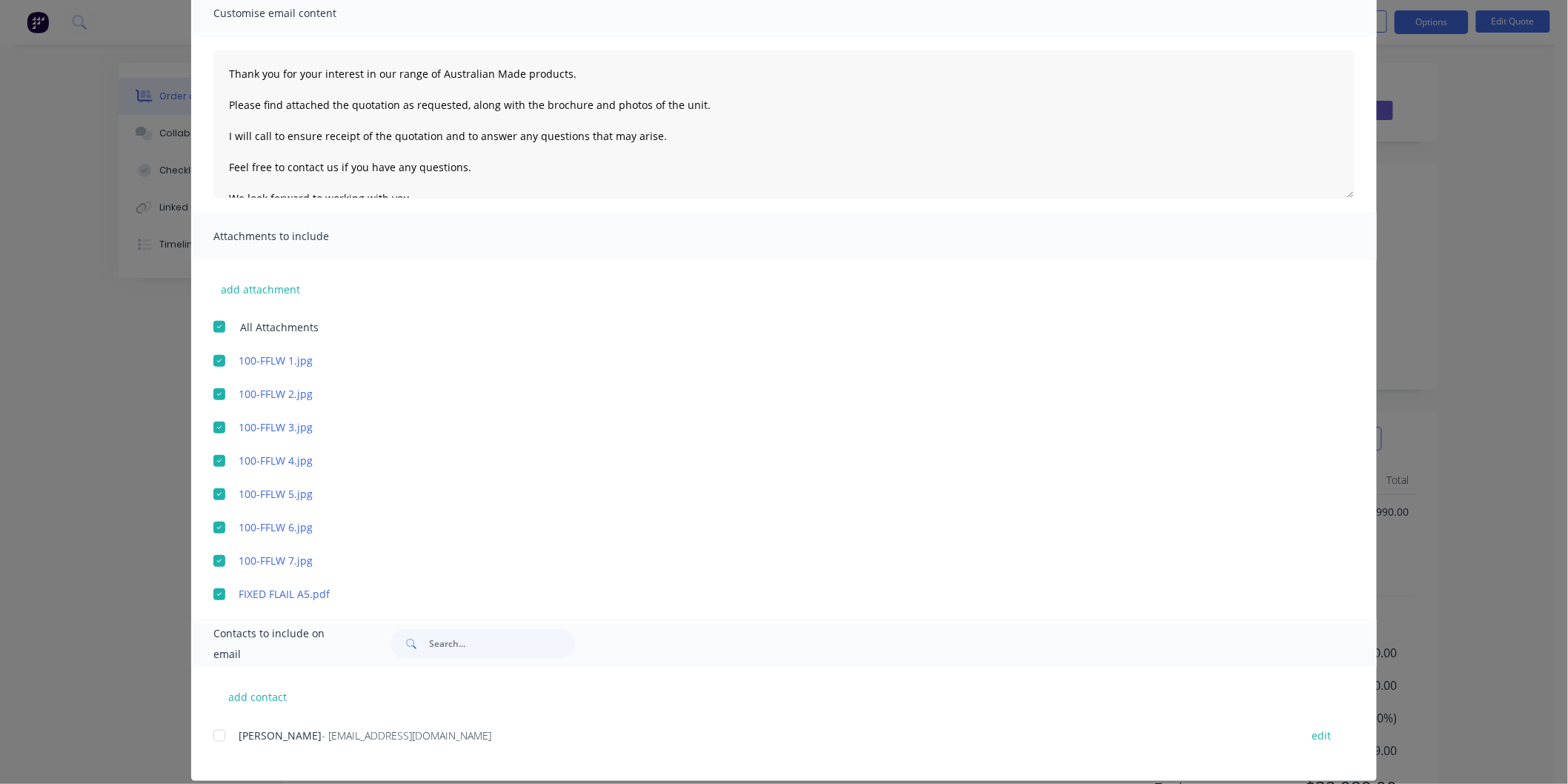
scroll to position [136, 0]
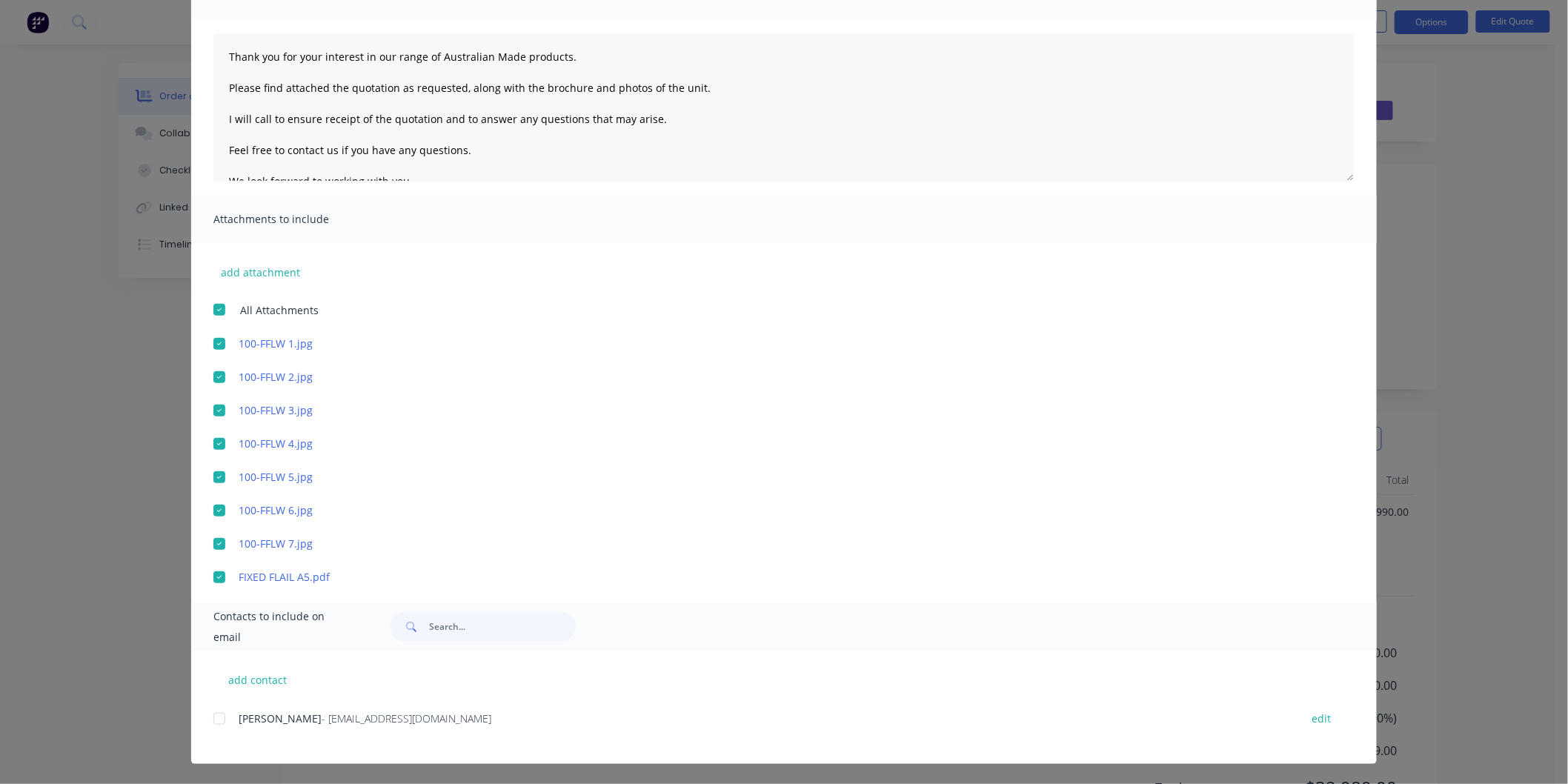
click at [212, 720] on div at bounding box center [219, 719] width 29 height 29
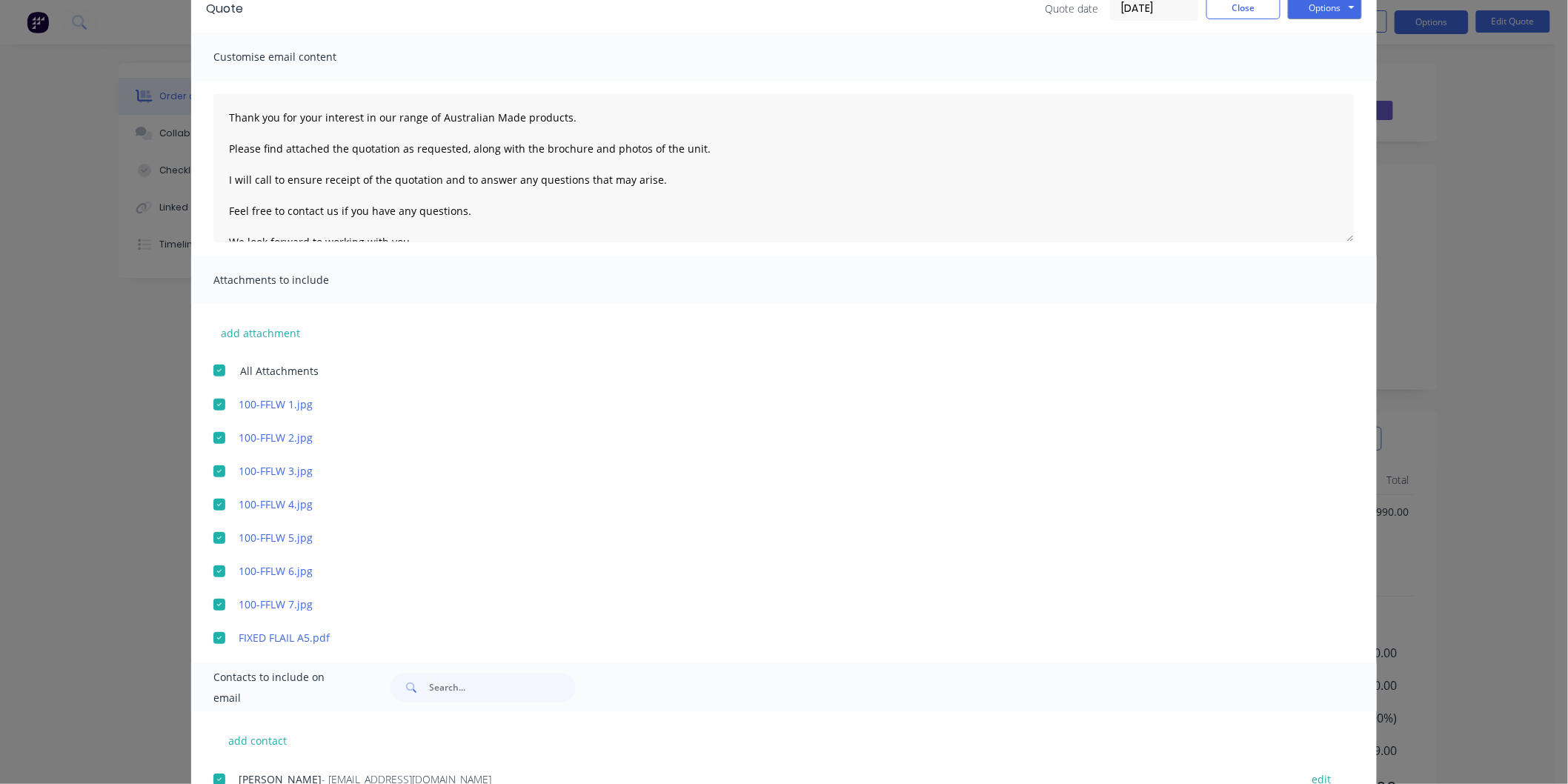
scroll to position [0, 0]
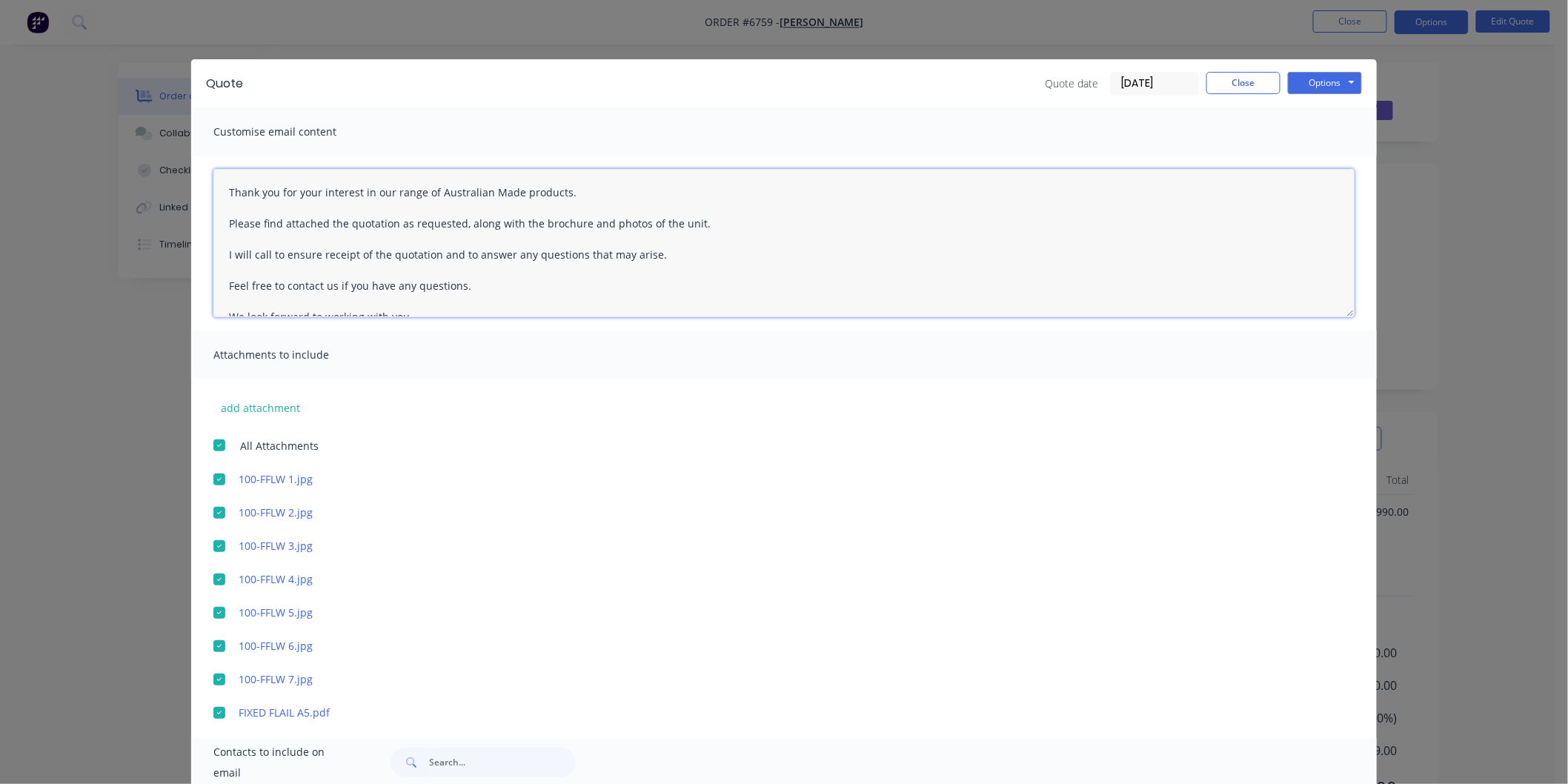
click at [218, 184] on textarea "Thank you for your interest in our range of Australian Made products. Please fi…" at bounding box center [784, 243] width 1141 height 148
type textarea "[PERSON_NAME] Thank you for your interest in our range of Australian Made produ…"
click at [1301, 80] on button "Options" at bounding box center [1325, 83] width 74 height 23
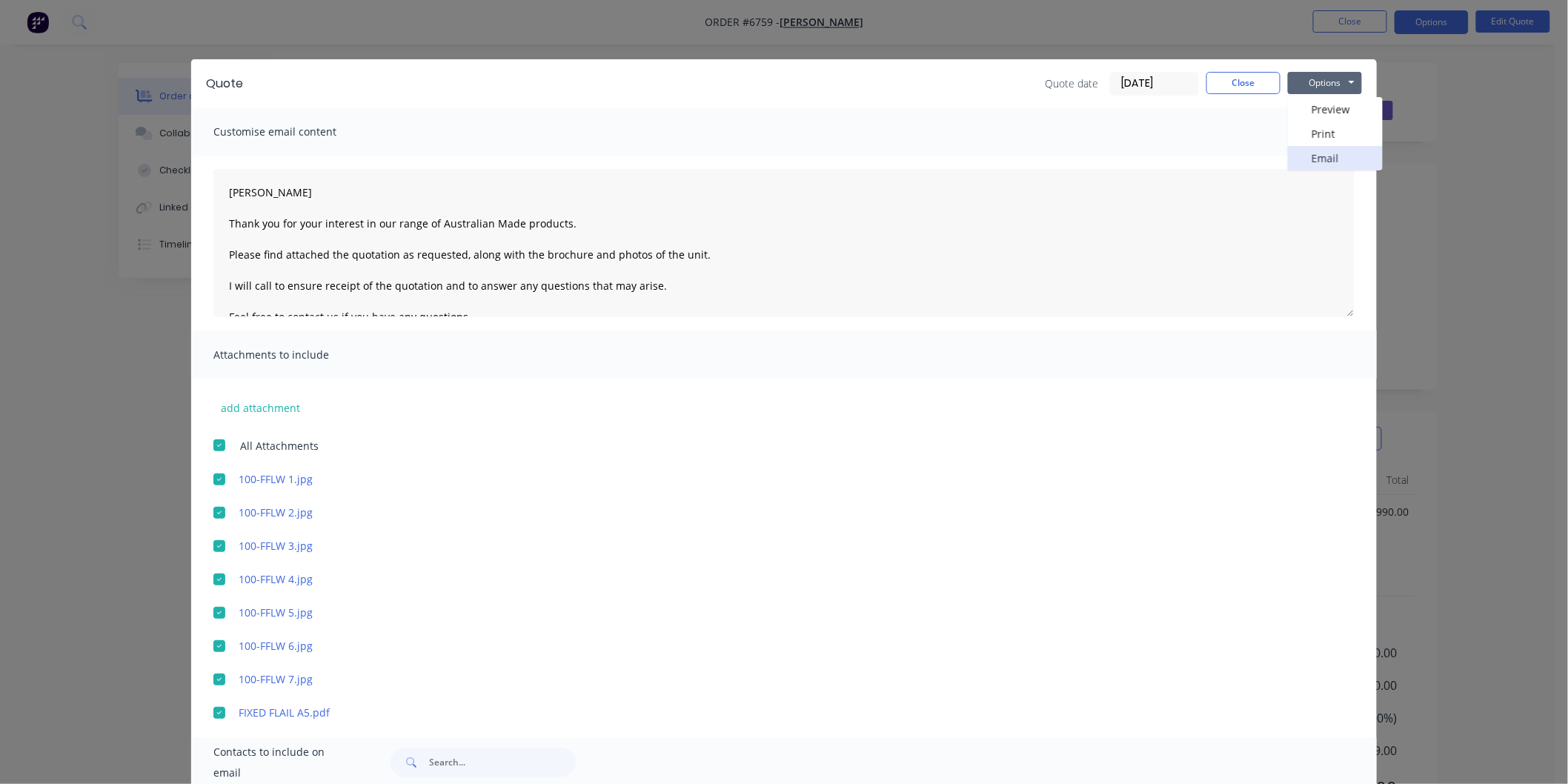
click at [1312, 158] on button "Email" at bounding box center [1335, 158] width 95 height 24
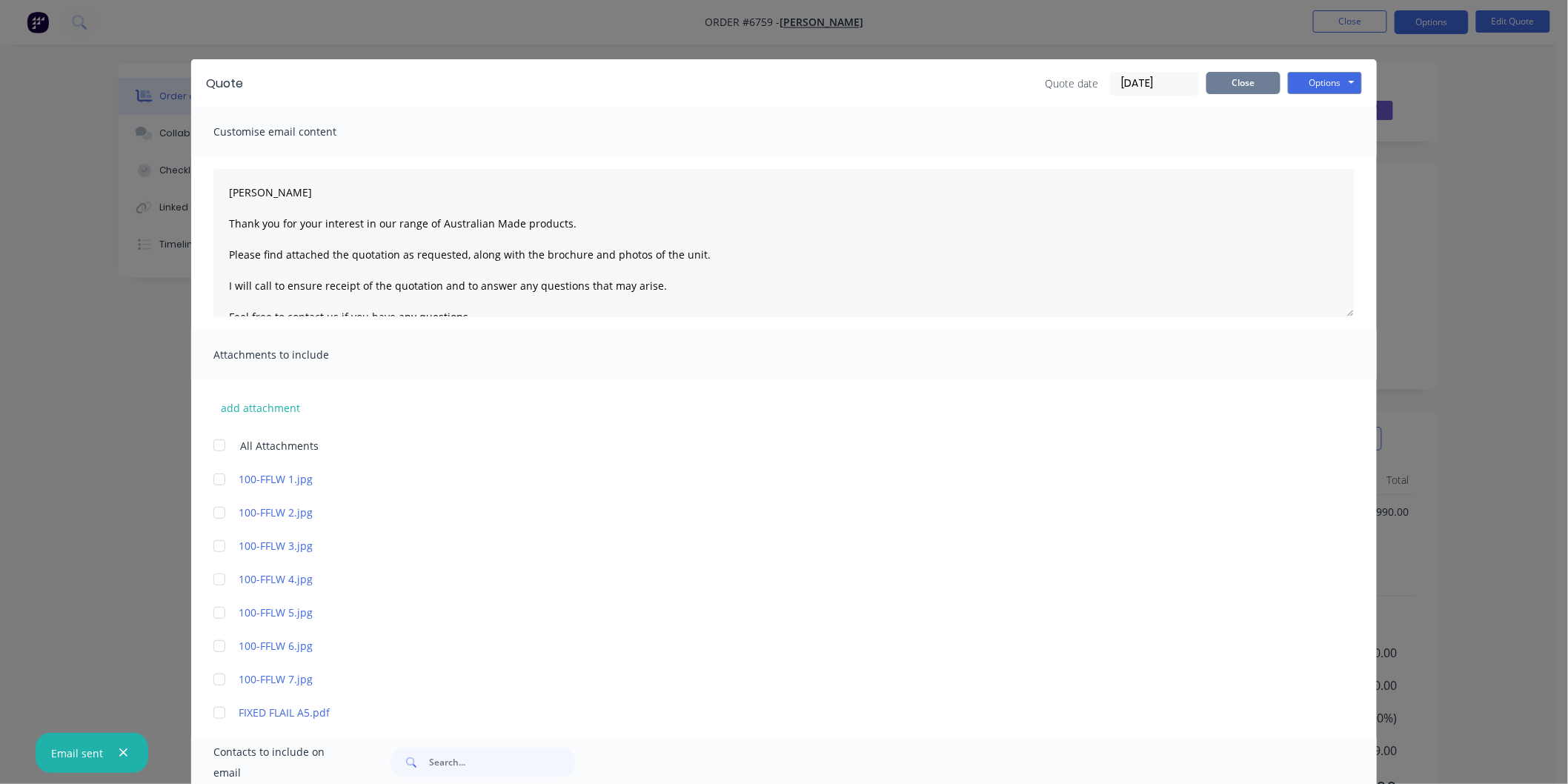
click at [1232, 77] on button "Close" at bounding box center [1243, 83] width 74 height 23
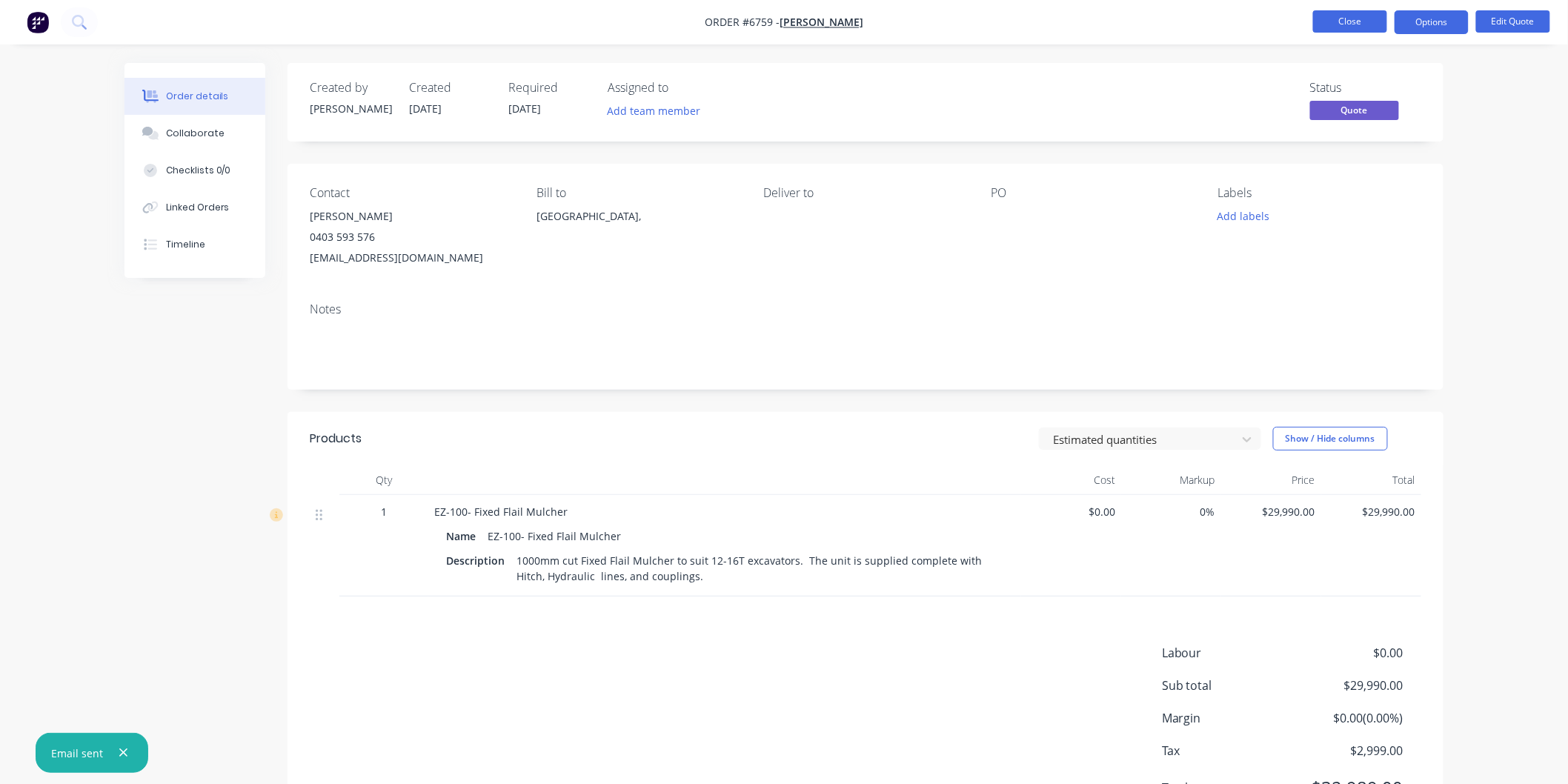
click at [1352, 19] on button "Close" at bounding box center [1350, 21] width 74 height 23
